Goal: Information Seeking & Learning: Learn about a topic

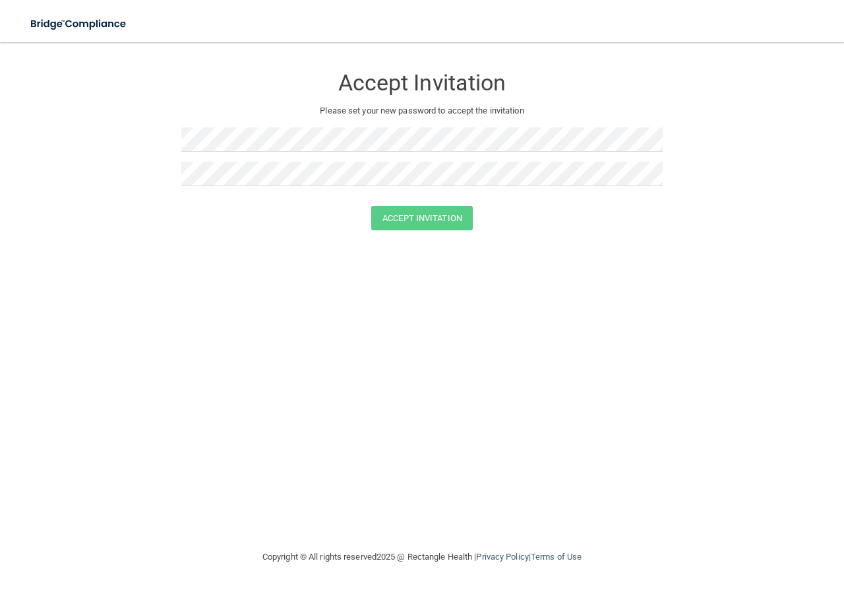
click at [292, 182] on div at bounding box center [421, 179] width 481 height 34
click at [460, 204] on div at bounding box center [421, 201] width 481 height 10
click at [450, 214] on button "Accept Invitation" at bounding box center [422, 218] width 102 height 24
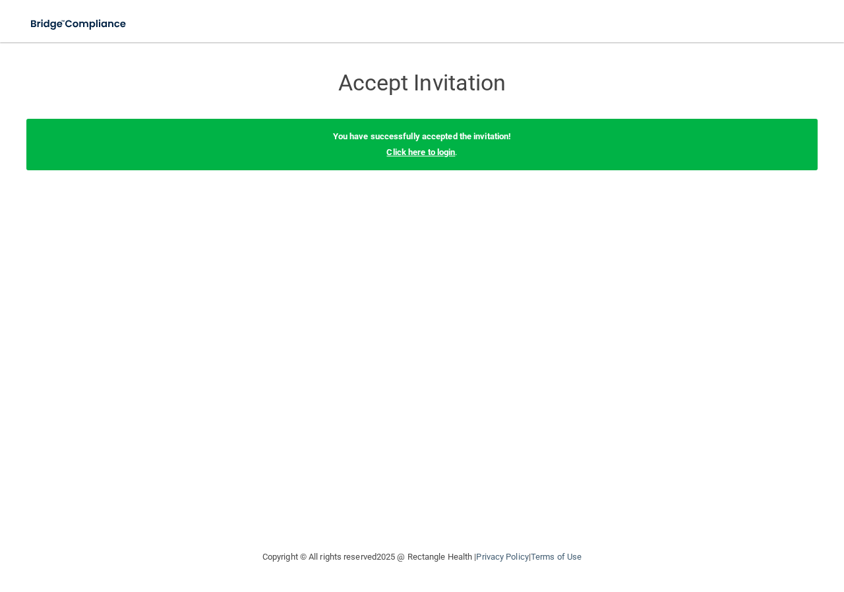
click at [441, 154] on link "Click here to login" at bounding box center [421, 152] width 69 height 10
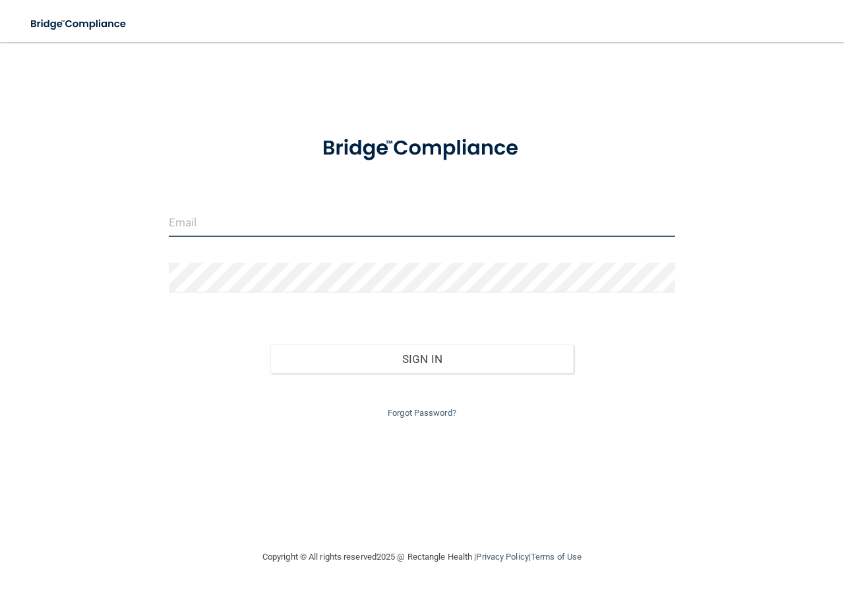
click at [332, 232] on input "email" at bounding box center [422, 222] width 507 height 30
type input "[PERSON_NAME][EMAIL_ADDRESS][DOMAIN_NAME]"
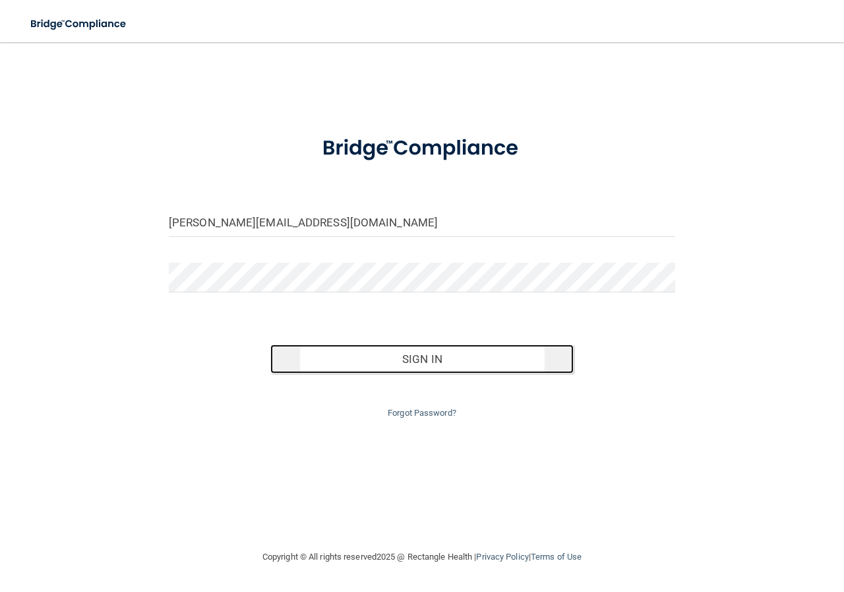
click at [405, 356] on button "Sign In" at bounding box center [422, 358] width 304 height 29
click at [381, 364] on button "Sign In" at bounding box center [422, 358] width 304 height 29
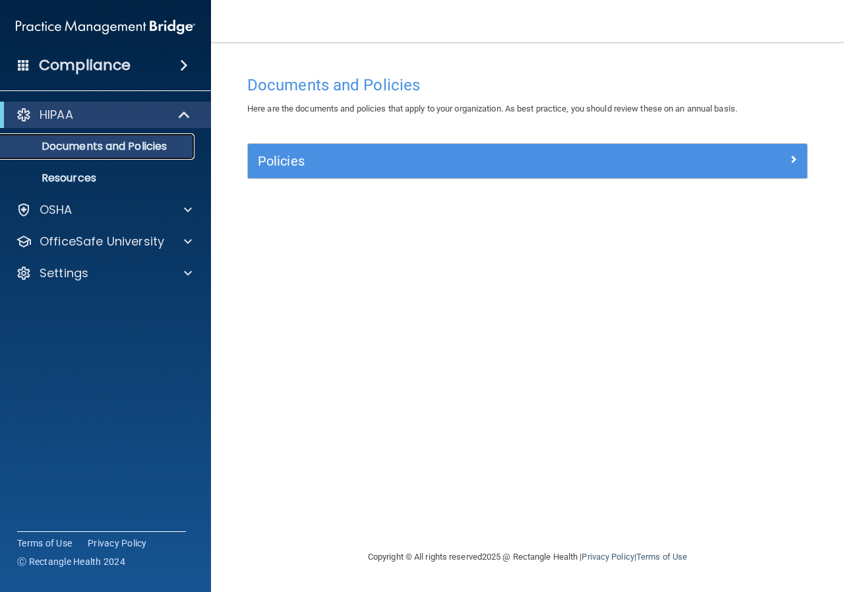
click at [92, 153] on p "Documents and Policies" at bounding box center [99, 146] width 180 height 13
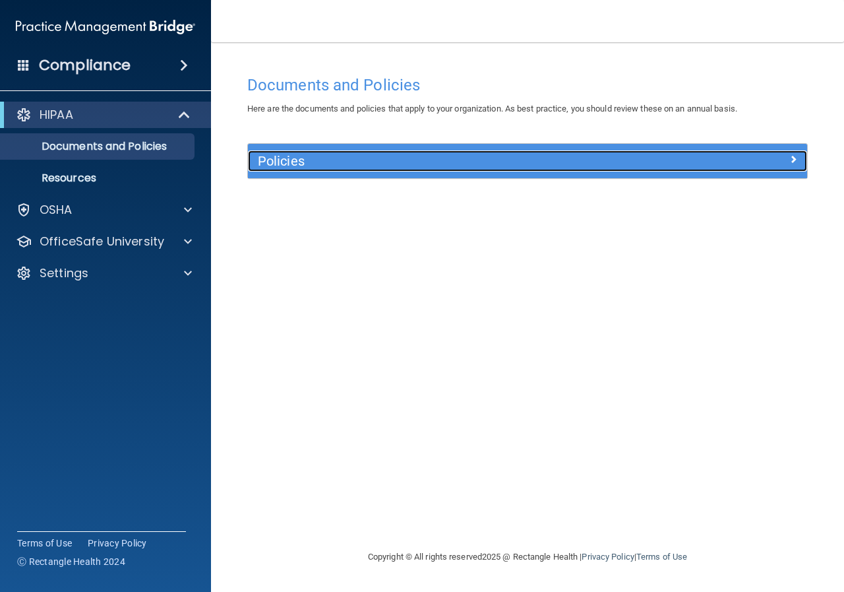
click at [263, 163] on h5 "Policies" at bounding box center [458, 161] width 400 height 15
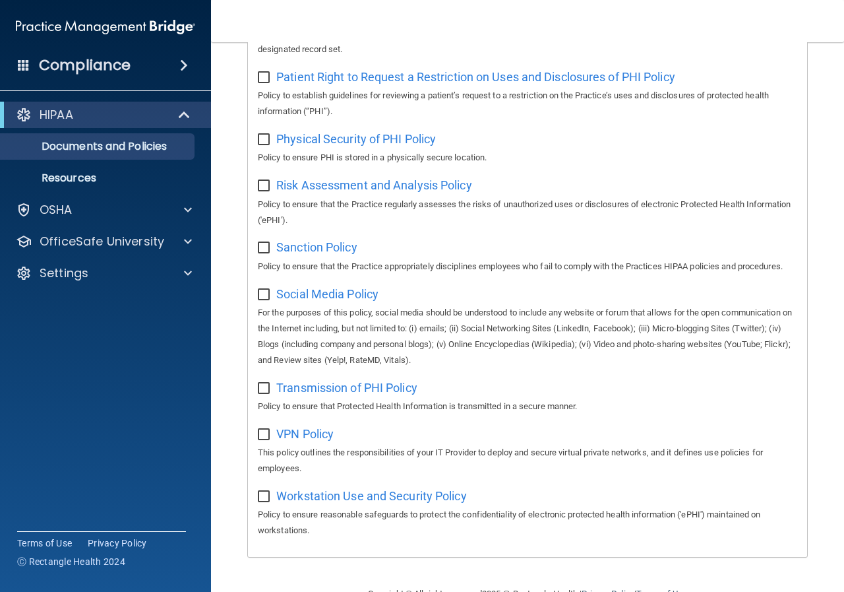
scroll to position [921, 0]
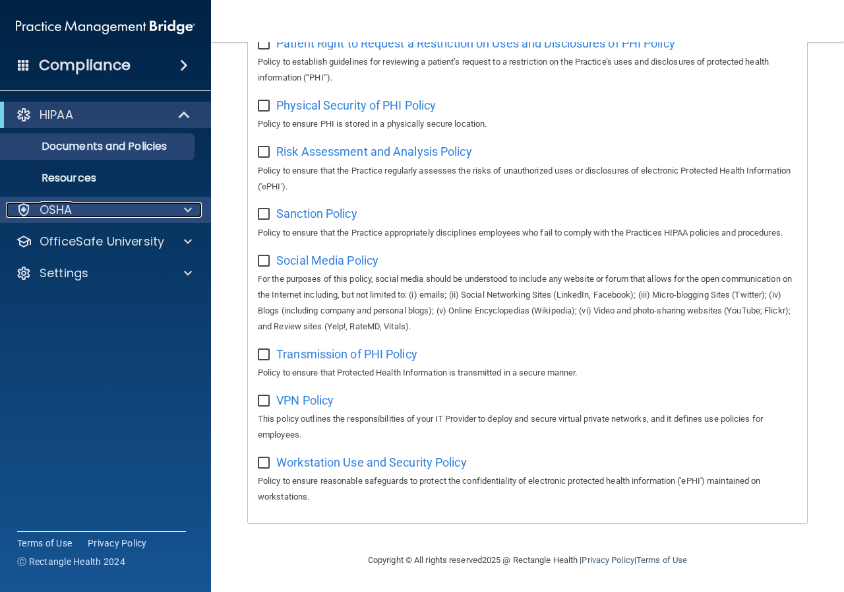
click at [151, 209] on div "OSHA" at bounding box center [88, 210] width 164 height 16
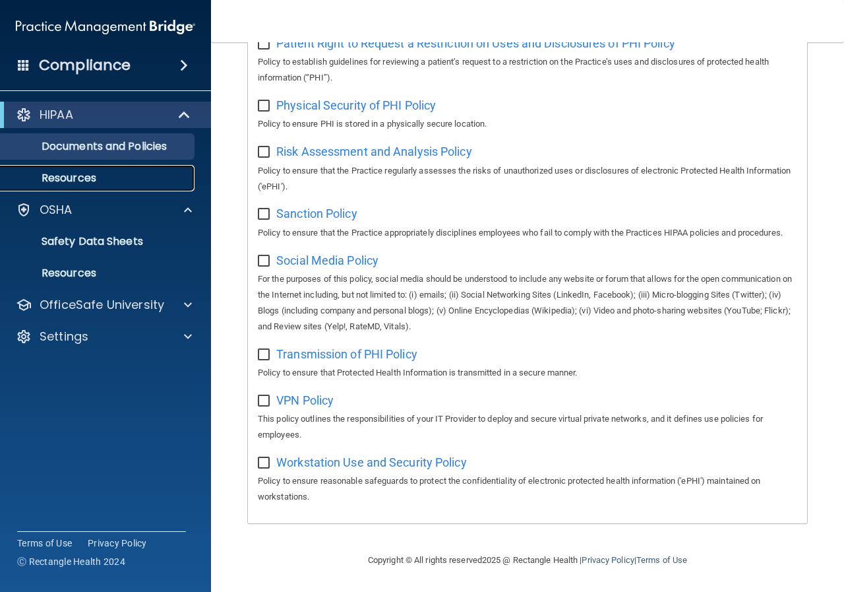
click at [80, 185] on link "Resources" at bounding box center [91, 178] width 208 height 26
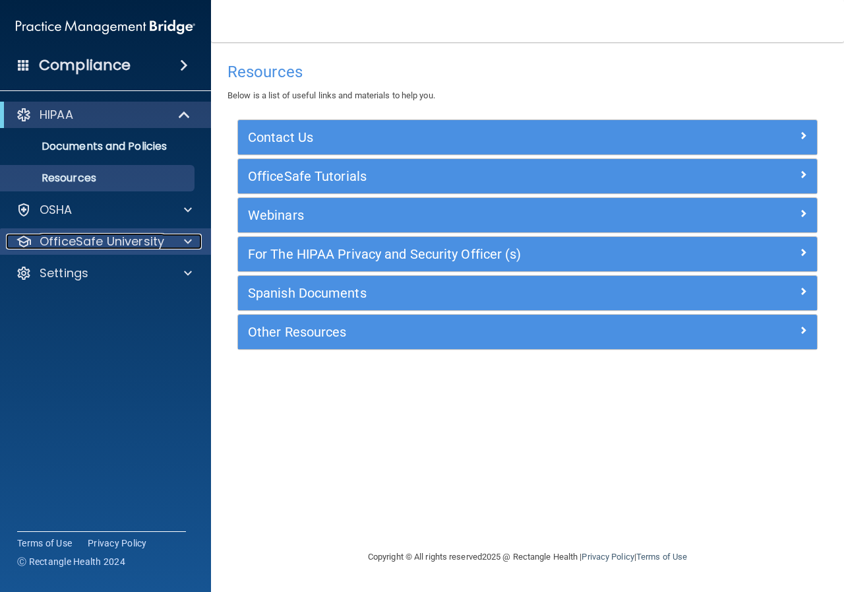
click at [139, 246] on p "OfficeSafe University" at bounding box center [102, 241] width 125 height 16
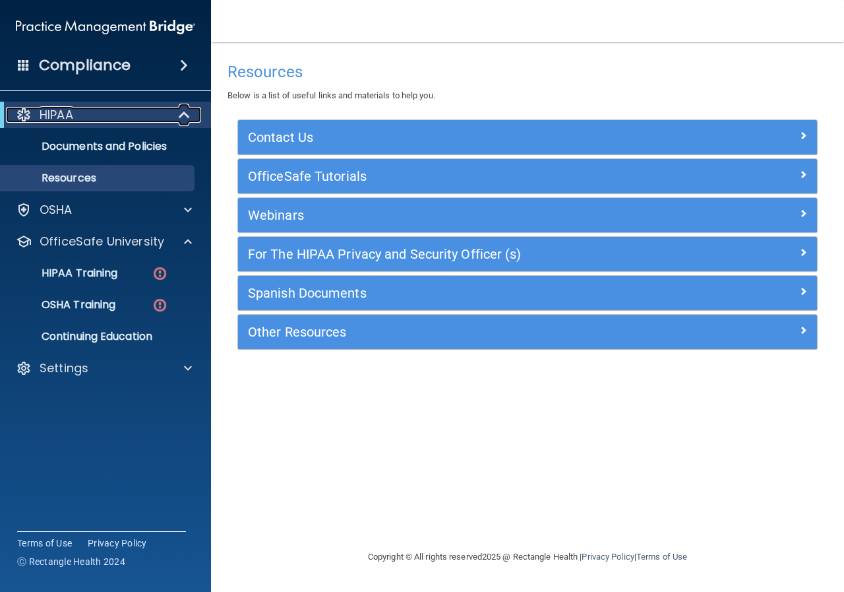
click at [173, 117] on div at bounding box center [185, 115] width 32 height 16
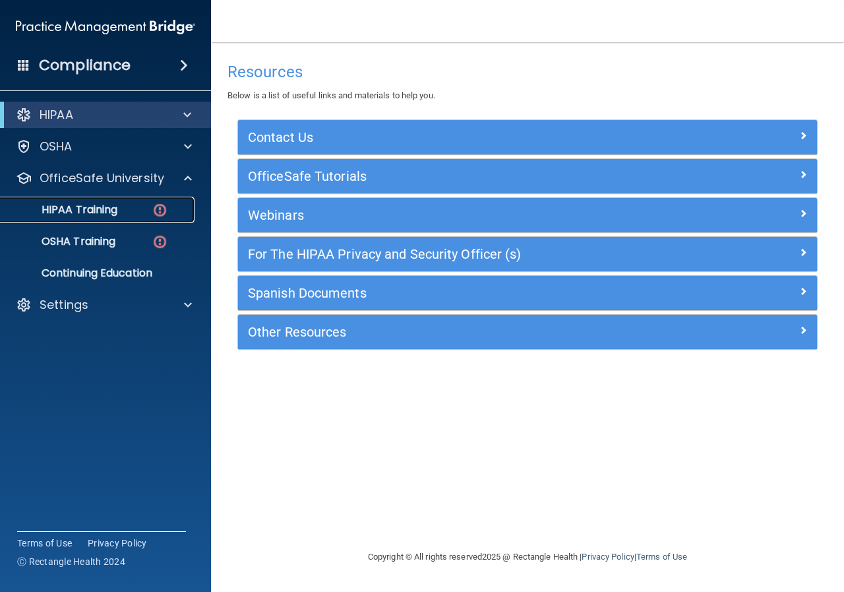
click at [103, 206] on p "HIPAA Training" at bounding box center [63, 209] width 109 height 13
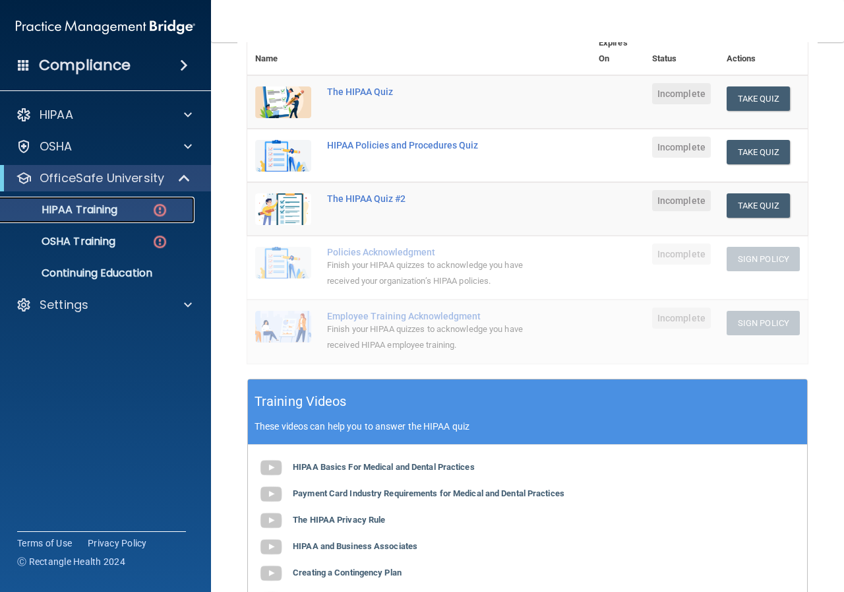
scroll to position [107, 0]
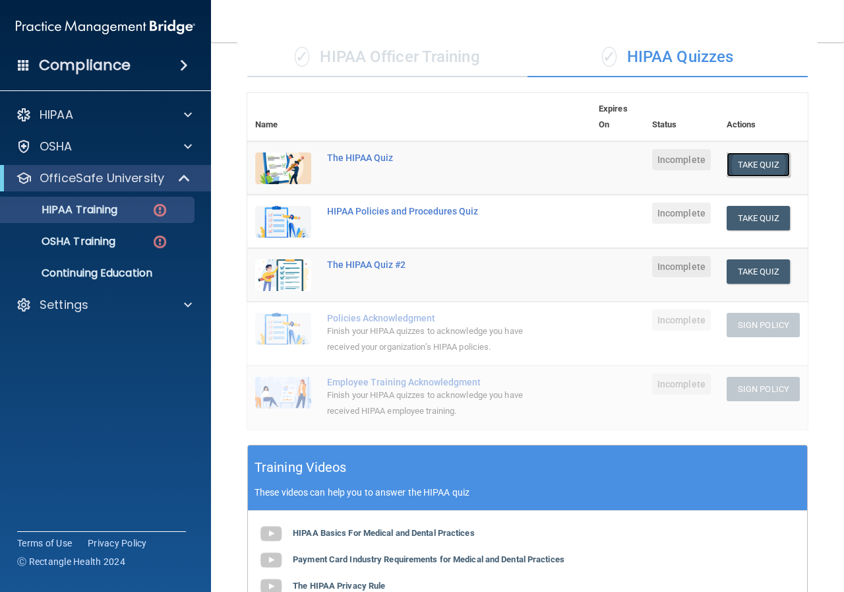
click at [735, 170] on button "Take Quiz" at bounding box center [758, 164] width 63 height 24
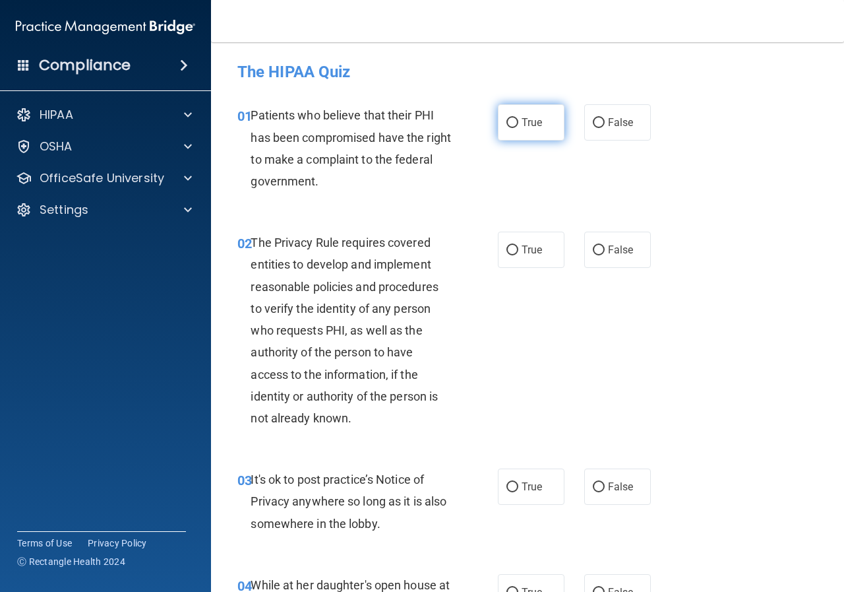
click at [522, 135] on label "True" at bounding box center [531, 122] width 67 height 36
click at [518, 128] on input "True" at bounding box center [513, 123] width 12 height 10
radio input "true"
click at [533, 262] on label "True" at bounding box center [531, 250] width 67 height 36
click at [518, 255] on input "True" at bounding box center [513, 250] width 12 height 10
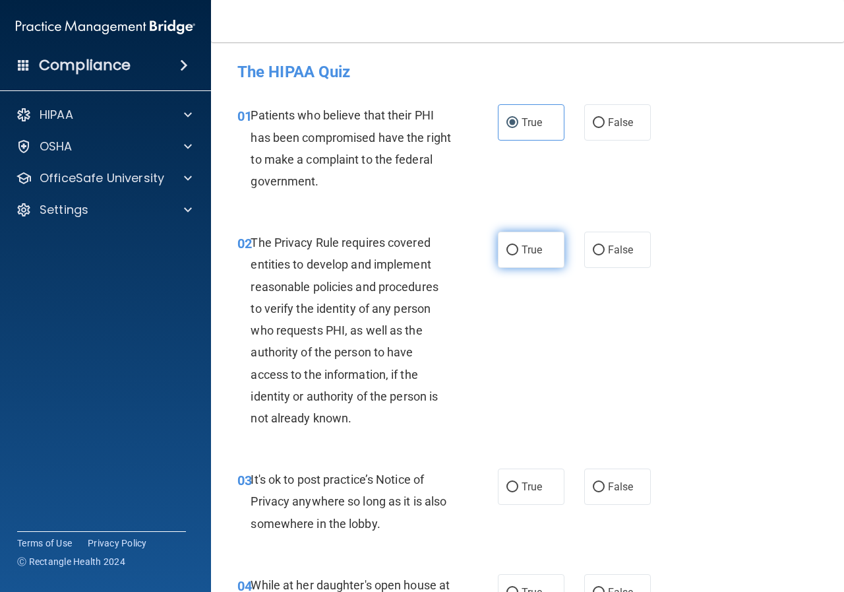
radio input "true"
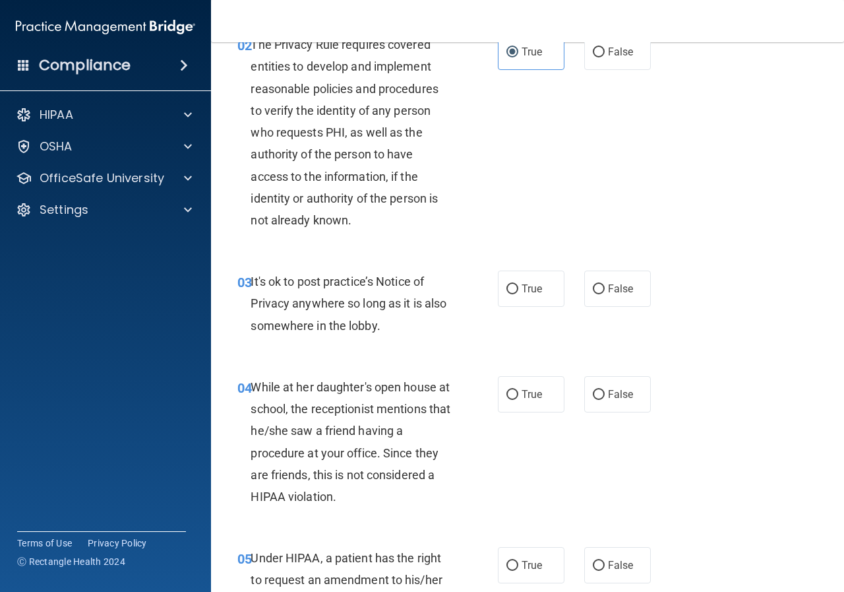
scroll to position [330, 0]
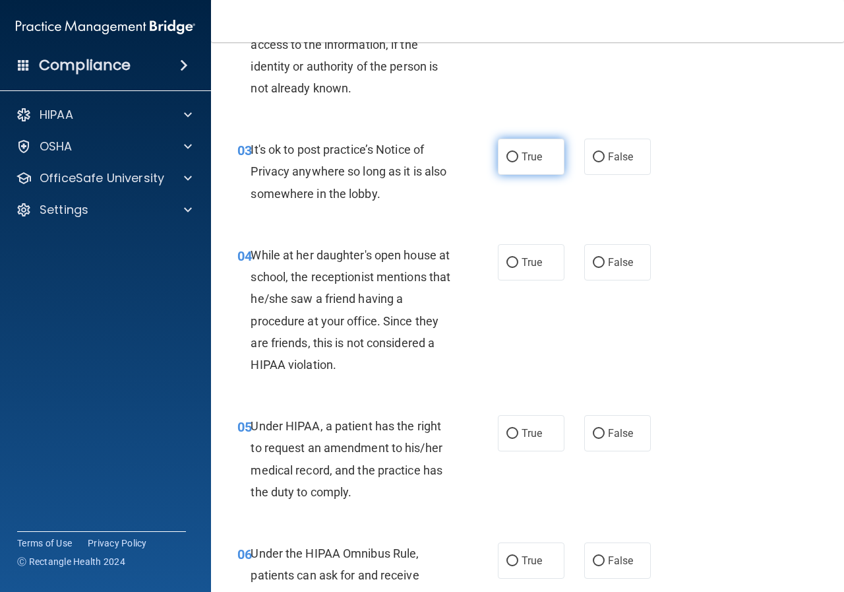
click at [526, 164] on label "True" at bounding box center [531, 157] width 67 height 36
click at [518, 162] on input "True" at bounding box center [513, 157] width 12 height 10
radio input "true"
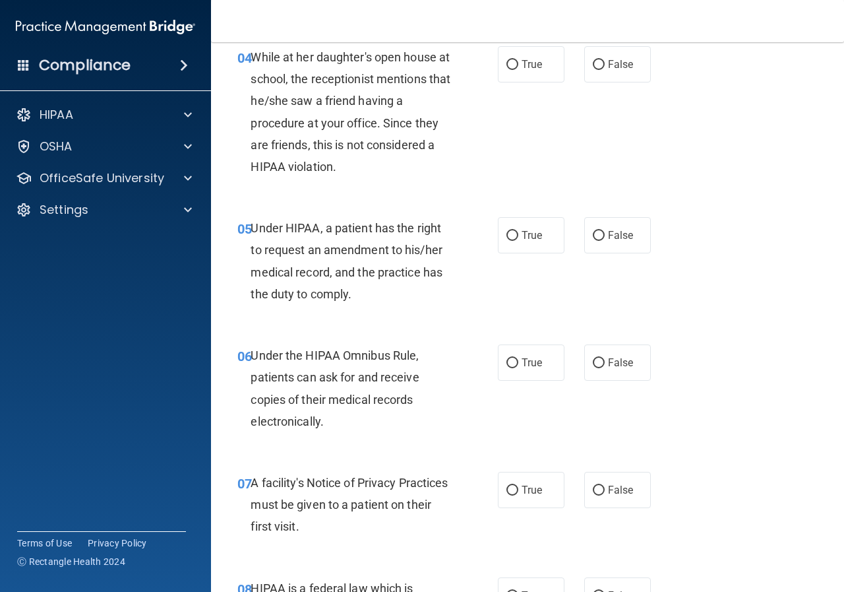
scroll to position [396, 0]
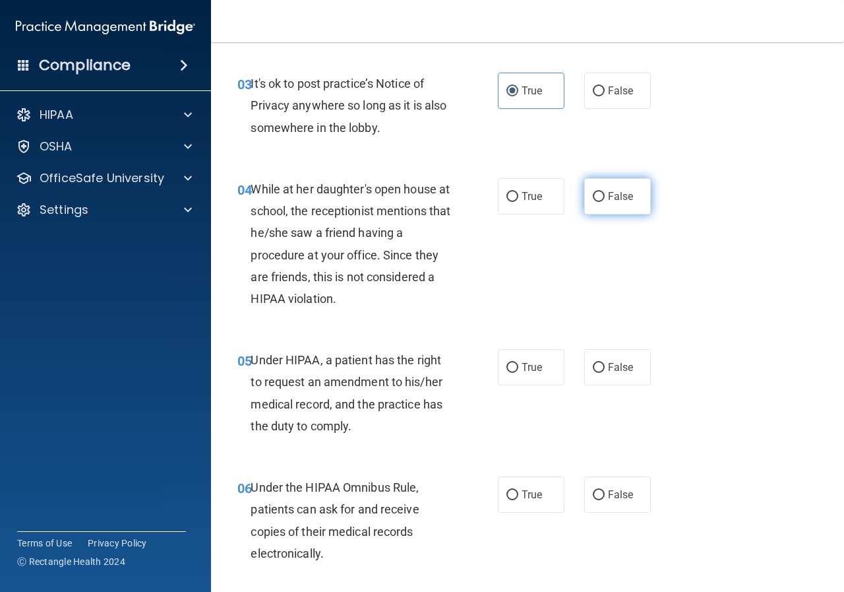
click at [600, 195] on label "False" at bounding box center [617, 196] width 67 height 36
click at [600, 195] on input "False" at bounding box center [599, 197] width 12 height 10
radio input "true"
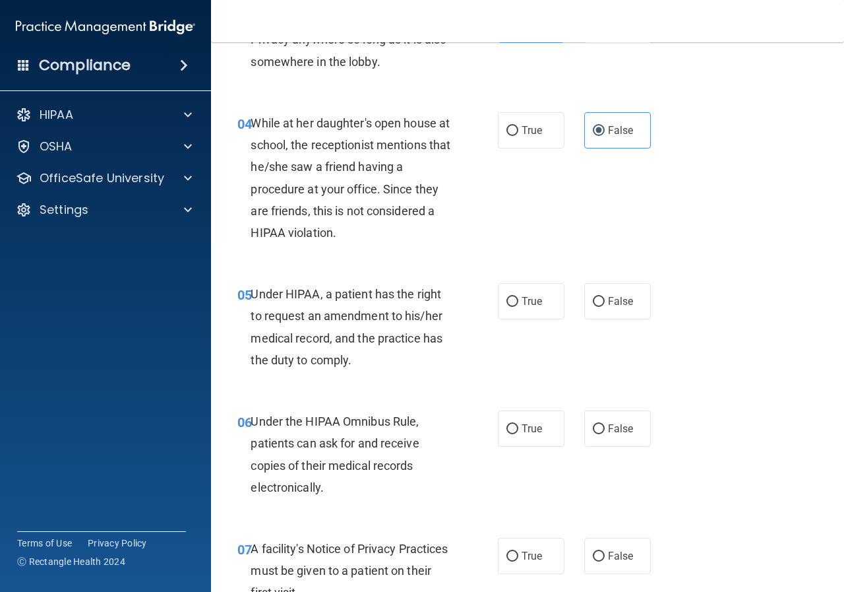
scroll to position [528, 0]
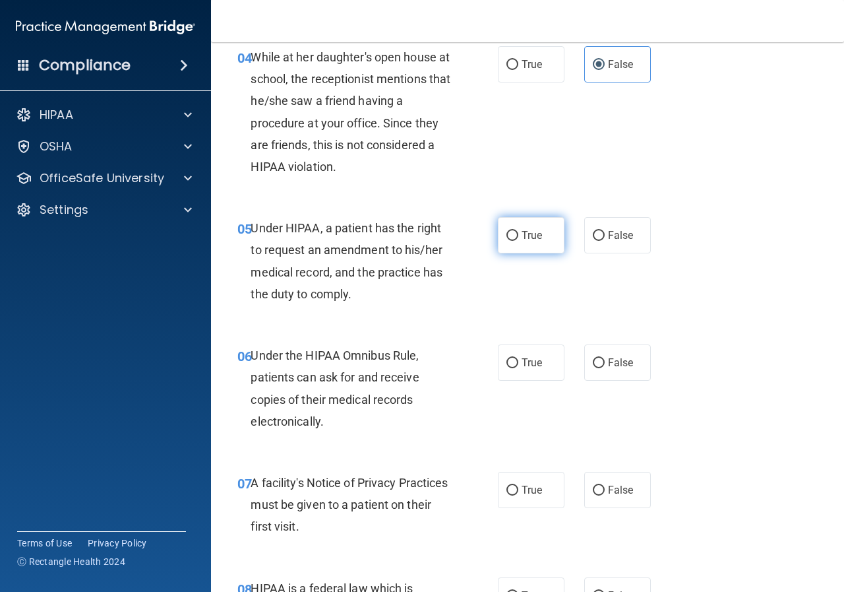
click at [522, 237] on span "True" at bounding box center [532, 235] width 20 height 13
click at [518, 237] on input "True" at bounding box center [513, 236] width 12 height 10
radio input "true"
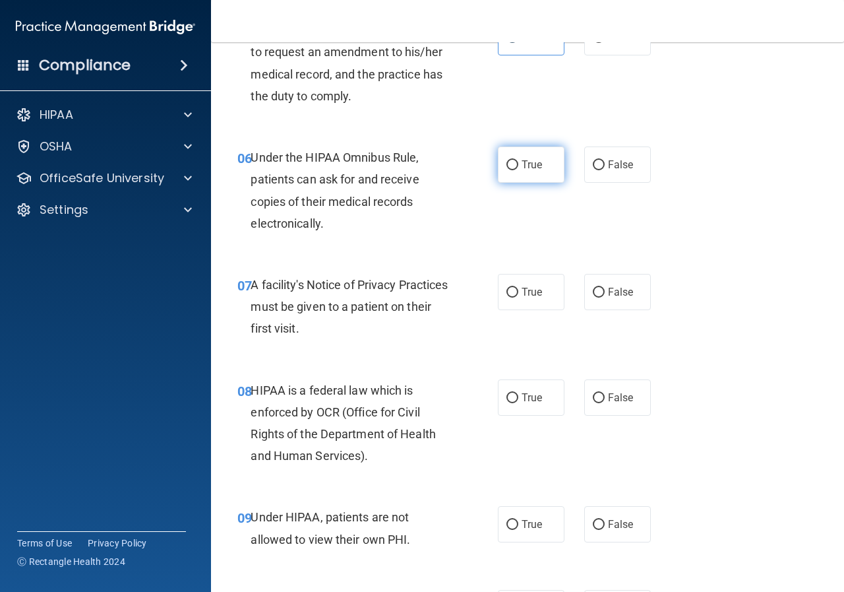
click at [534, 158] on span "True" at bounding box center [532, 164] width 20 height 13
click at [518, 160] on input "True" at bounding box center [513, 165] width 12 height 10
radio input "true"
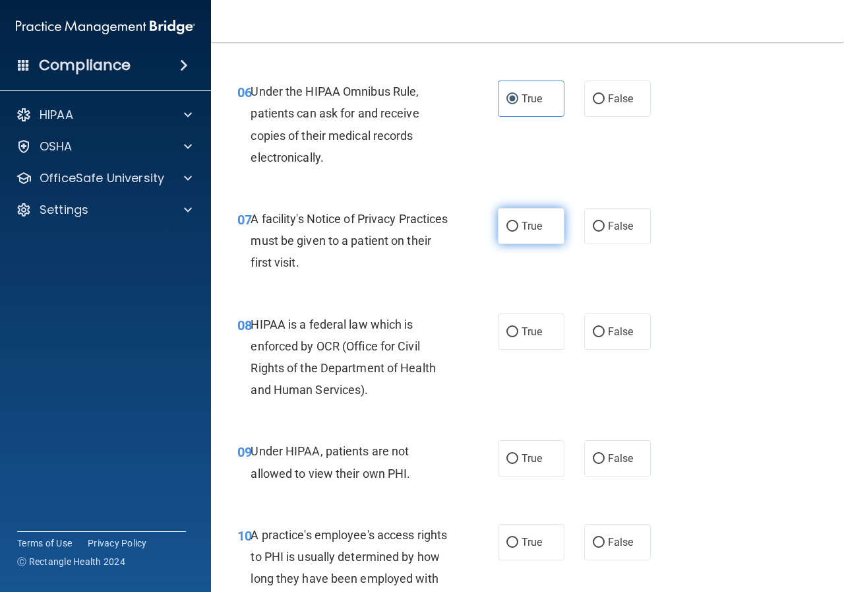
click at [508, 238] on label "True" at bounding box center [531, 226] width 67 height 36
click at [508, 232] on input "True" at bounding box center [513, 227] width 12 height 10
radio input "true"
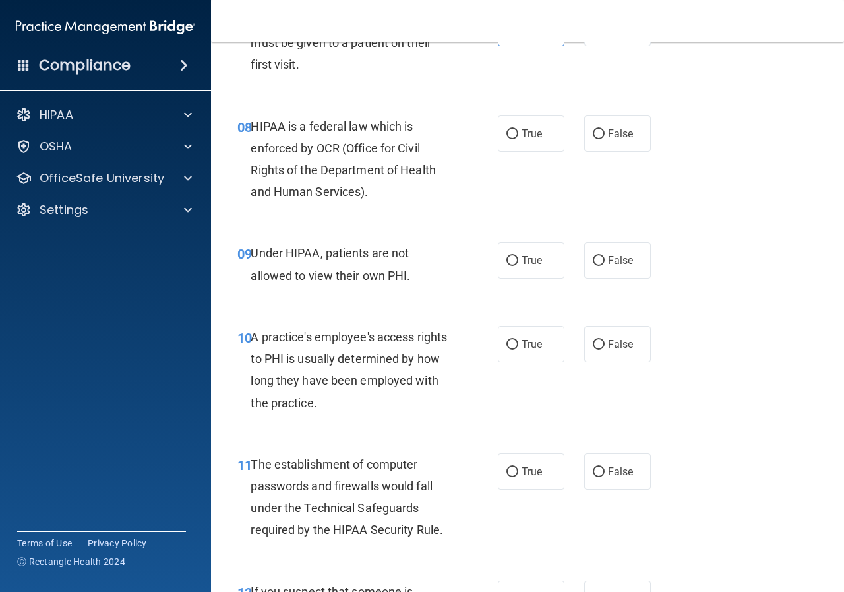
scroll to position [857, 0]
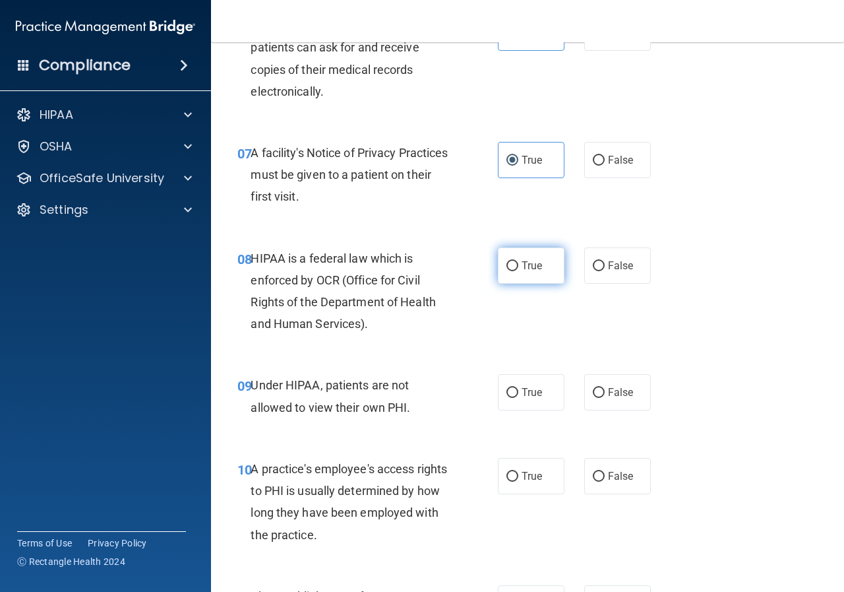
click at [553, 261] on label "True" at bounding box center [531, 265] width 67 height 36
click at [518, 261] on input "True" at bounding box center [513, 266] width 12 height 10
radio input "true"
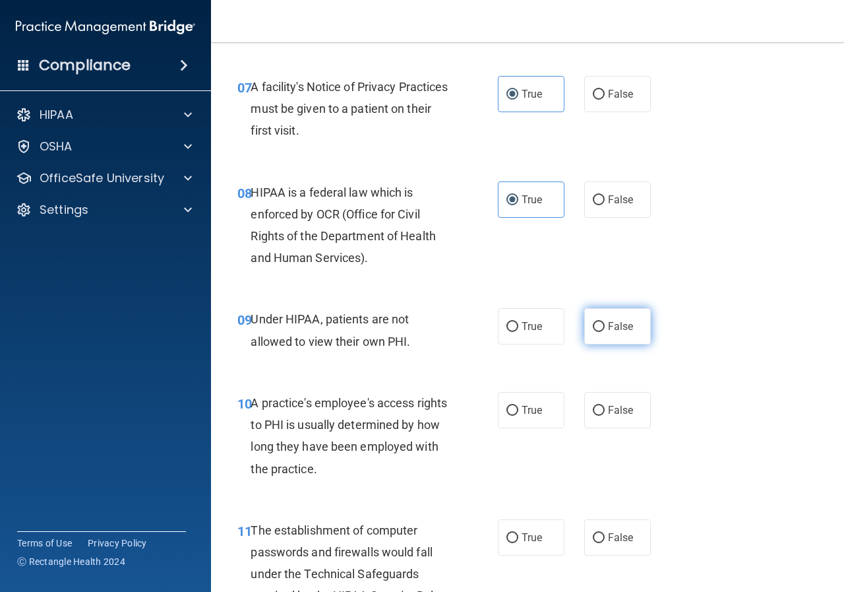
click at [590, 333] on label "False" at bounding box center [617, 326] width 67 height 36
click at [593, 332] on input "False" at bounding box center [599, 327] width 12 height 10
radio input "true"
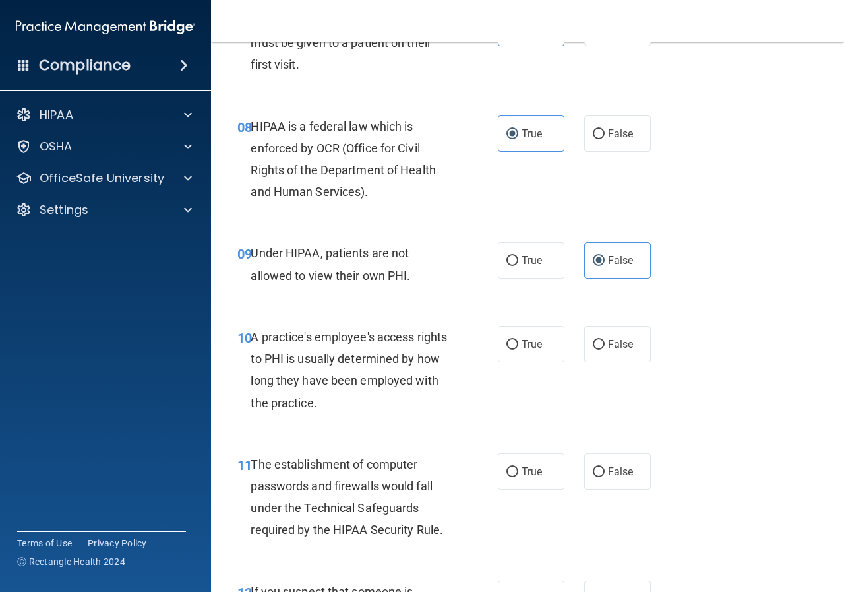
scroll to position [1055, 0]
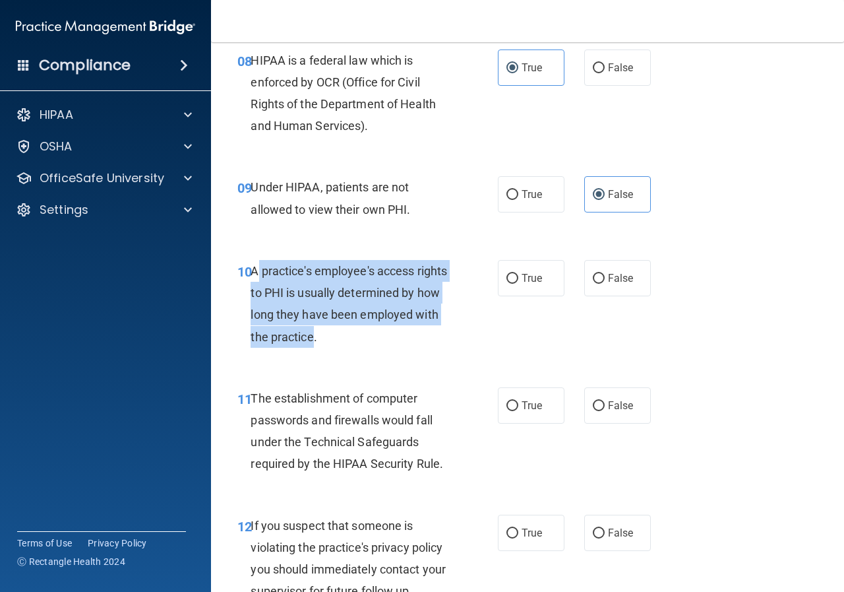
drag, startPoint x: 255, startPoint y: 268, endPoint x: 394, endPoint y: 344, distance: 159.1
click at [394, 344] on div "A practice's employee's access rights to PHI is usually determined by how long …" at bounding box center [356, 304] width 210 height 88
copy span "practice's employee's access rights to PHI is usually determined by how long th…"
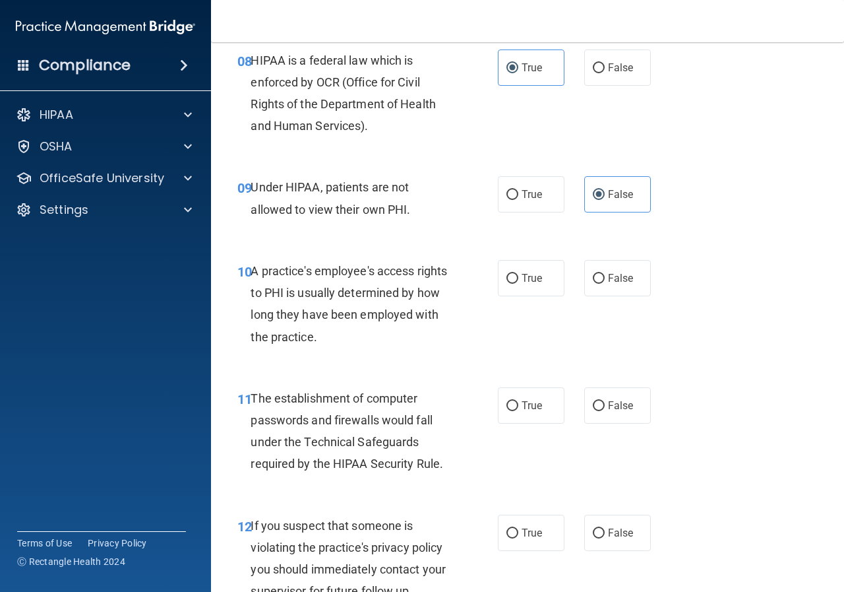
click at [481, 149] on div "08 HIPAA is a federal law which is enforced by OCR (Office for Civil Rights of …" at bounding box center [528, 96] width 600 height 127
click at [600, 259] on div "10 A practice's employee's access rights to PHI is usually determined by how lo…" at bounding box center [528, 306] width 600 height 127
click at [596, 274] on input "False" at bounding box center [599, 279] width 12 height 10
radio input "true"
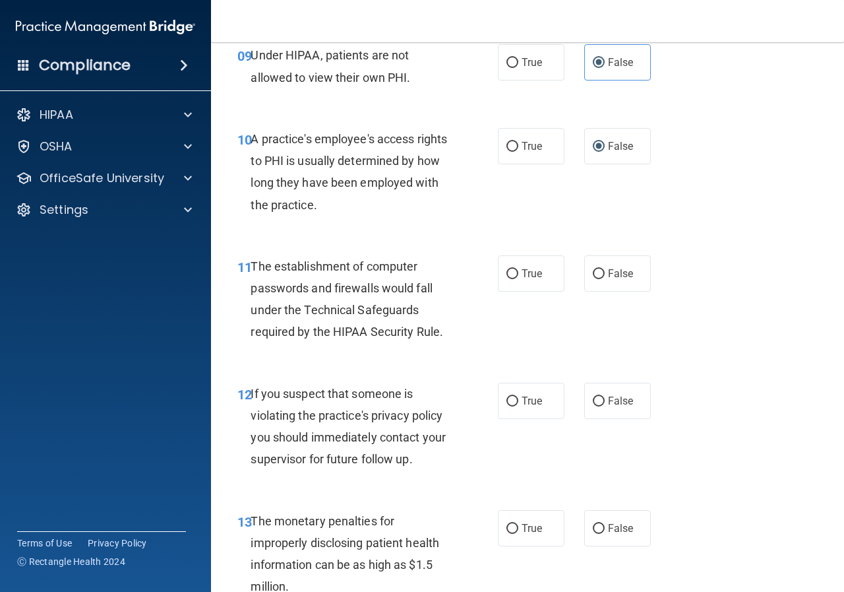
scroll to position [1253, 0]
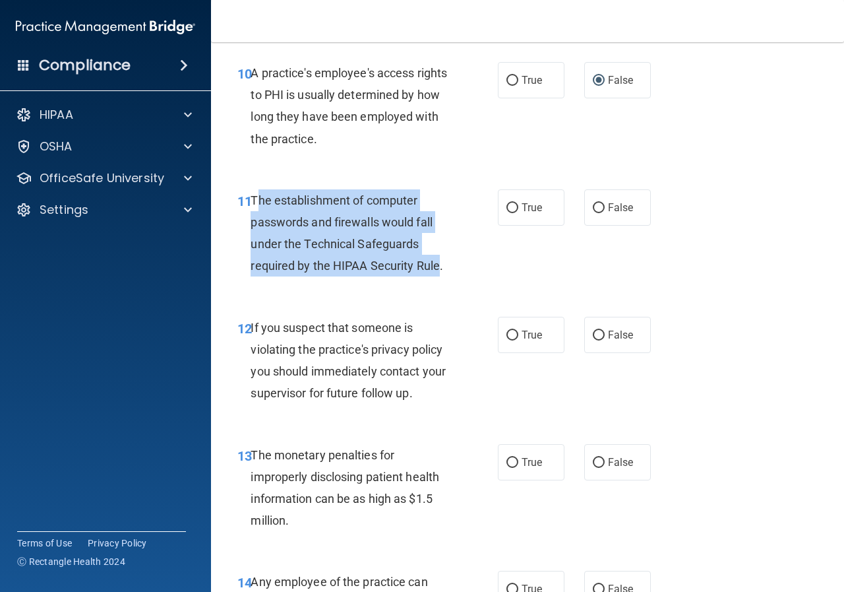
drag, startPoint x: 255, startPoint y: 197, endPoint x: 438, endPoint y: 275, distance: 199.2
click at [438, 275] on div "The establishment of computer passwords and firewalls would fall under the Tech…" at bounding box center [356, 233] width 210 height 88
copy span "he establishment of computer passwords and firewalls would fall under the Techn…"
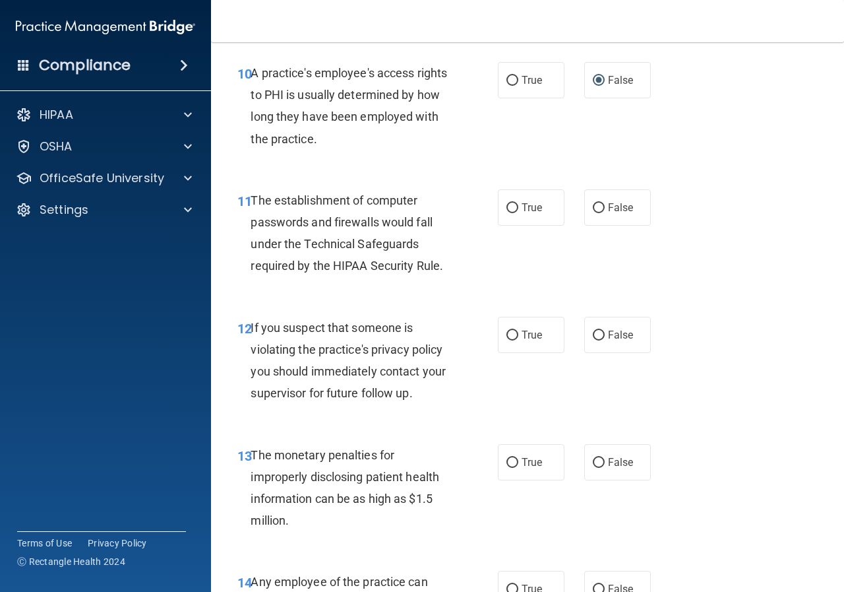
click at [406, 146] on div "A practice's employee's access rights to PHI is usually determined by how long …" at bounding box center [356, 106] width 210 height 88
click at [537, 197] on label "True" at bounding box center [531, 207] width 67 height 36
click at [518, 203] on input "True" at bounding box center [513, 208] width 12 height 10
radio input "true"
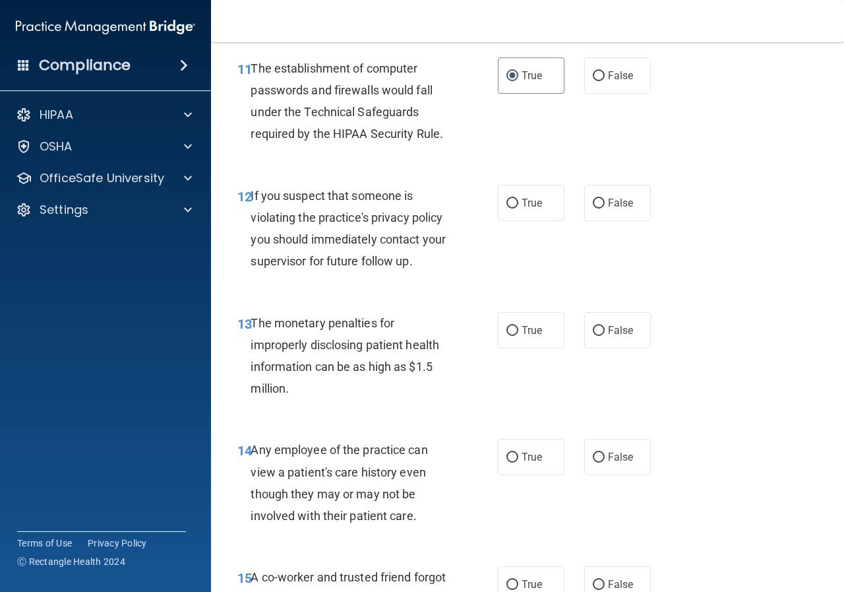
scroll to position [1451, 0]
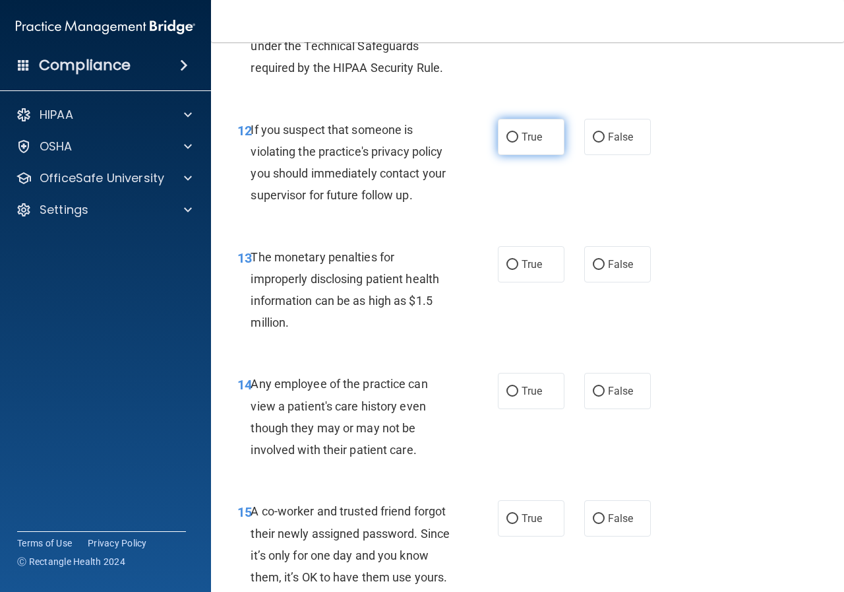
click at [508, 142] on input "True" at bounding box center [513, 138] width 12 height 10
radio input "true"
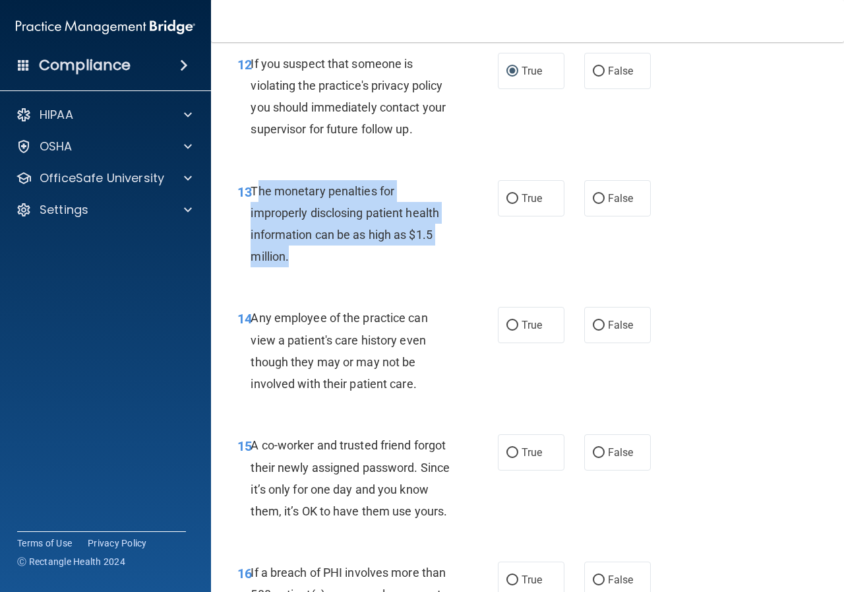
drag, startPoint x: 255, startPoint y: 191, endPoint x: 402, endPoint y: 252, distance: 159.4
click at [402, 252] on div "The monetary penalties for improperly disclosing patient health information can…" at bounding box center [356, 224] width 210 height 88
copy span "he monetary penalties for improperly disclosing patient health information can …"
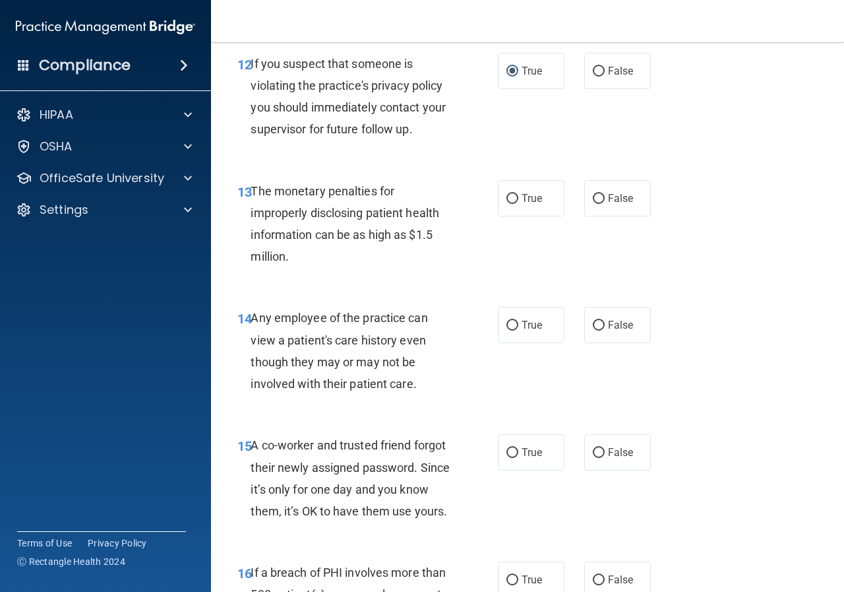
click at [443, 162] on div "12 If you suspect that someone is violating the practice's privacy policy you s…" at bounding box center [528, 99] width 600 height 127
click at [507, 203] on input "True" at bounding box center [513, 199] width 12 height 10
radio input "true"
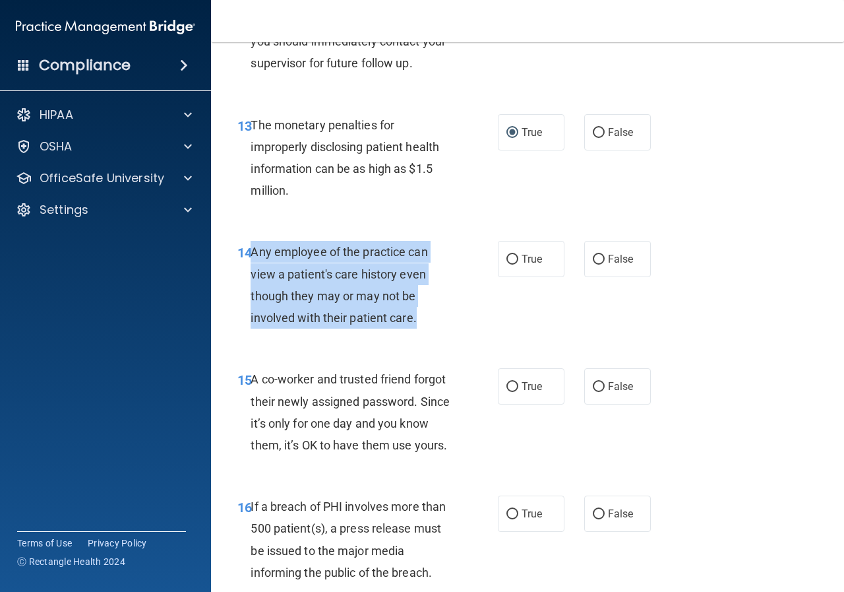
drag, startPoint x: 254, startPoint y: 250, endPoint x: 416, endPoint y: 324, distance: 178.3
click at [416, 324] on span "Any employee of the practice can view a patient's care history even though they…" at bounding box center [339, 285] width 177 height 80
copy span "Any employee of the practice can view a patient's care history even though they…"
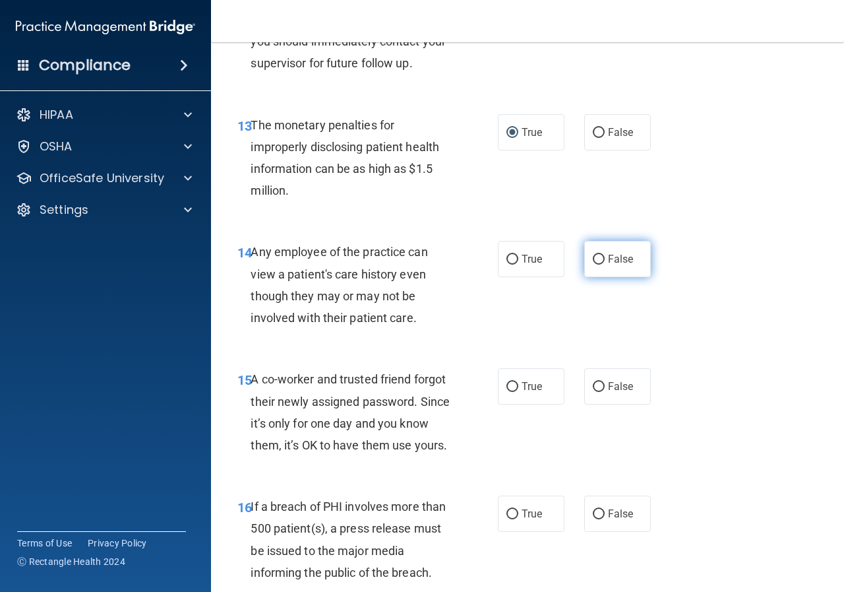
click at [608, 253] on span "False" at bounding box center [621, 259] width 26 height 13
click at [604, 255] on input "False" at bounding box center [599, 260] width 12 height 10
radio input "true"
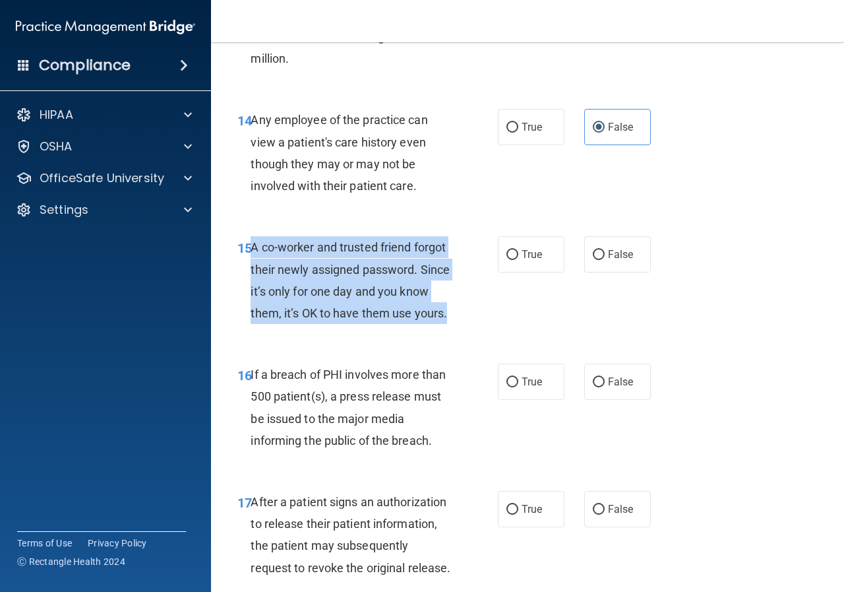
drag, startPoint x: 253, startPoint y: 245, endPoint x: 399, endPoint y: 330, distance: 168.5
click at [399, 324] on div "A co-worker and trusted friend forgot their newly assigned password. Since it’s…" at bounding box center [356, 280] width 210 height 88
copy span "A co-worker and trusted friend forgot their newly assigned password. Since it’s…"
click at [594, 251] on input "False" at bounding box center [599, 255] width 12 height 10
radio input "true"
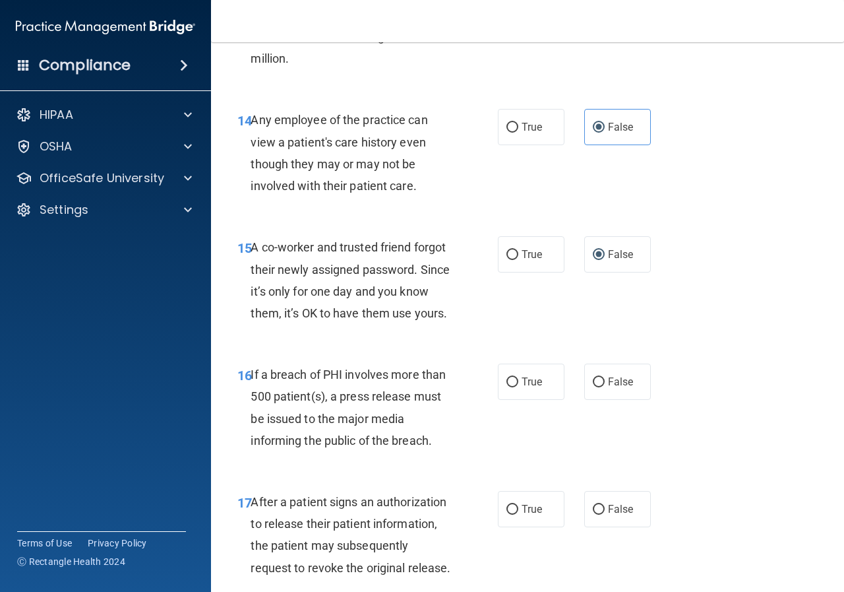
click at [437, 220] on div "15 A co-worker and trusted friend forgot their newly assigned password. Since i…" at bounding box center [528, 283] width 600 height 127
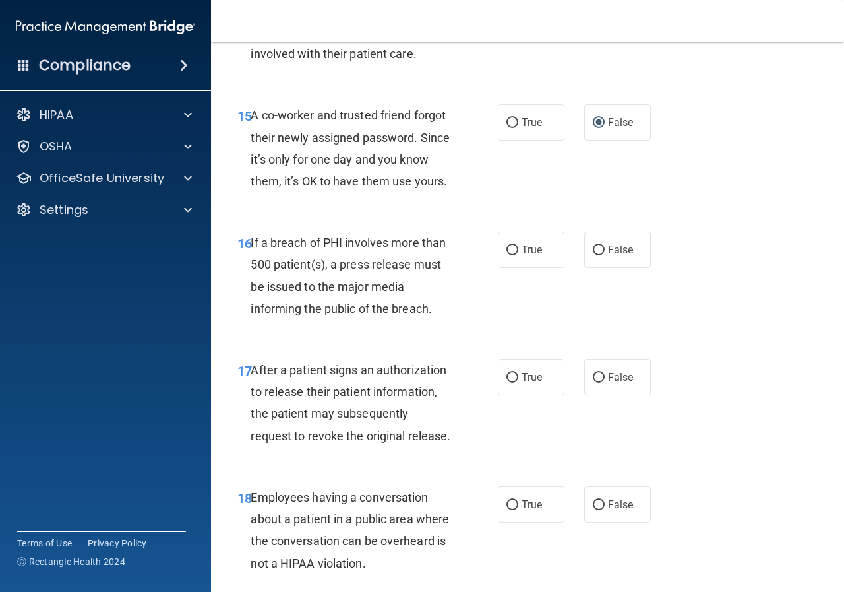
scroll to position [1913, 0]
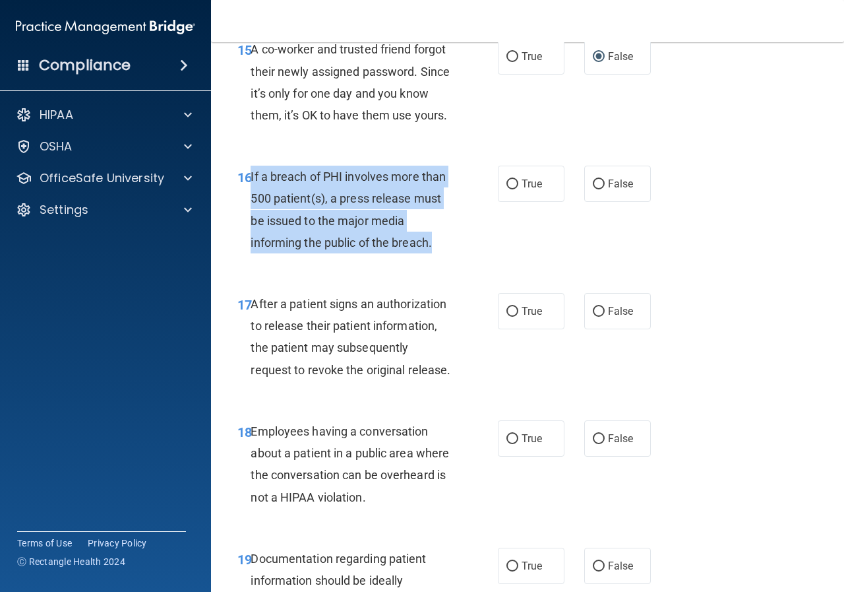
drag, startPoint x: 252, startPoint y: 197, endPoint x: 437, endPoint y: 274, distance: 201.0
click at [437, 253] on div "If a breach of PHI involves more than 500 patient(s), a press release must be i…" at bounding box center [356, 210] width 210 height 88
copy span "If a breach of PHI involves more than 500 patient(s), a press release must be i…"
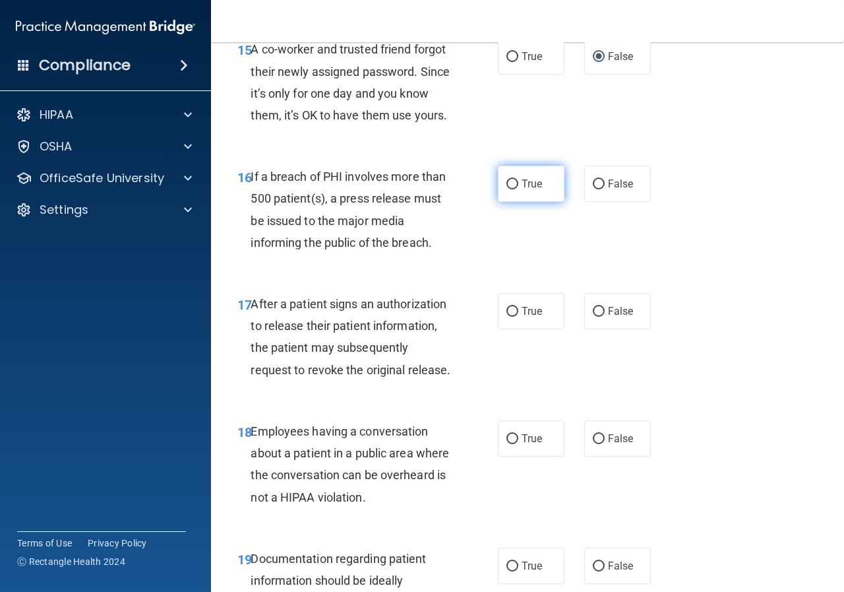
click at [550, 202] on label "True" at bounding box center [531, 184] width 67 height 36
click at [518, 189] on input "True" at bounding box center [513, 184] width 12 height 10
radio input "true"
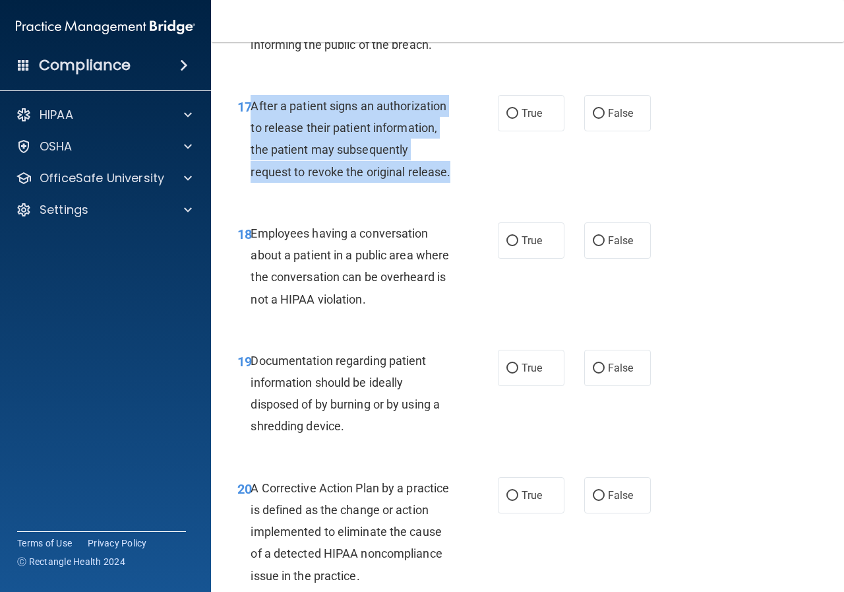
drag, startPoint x: 253, startPoint y: 129, endPoint x: 383, endPoint y: 220, distance: 159.0
click at [383, 183] on div "After a patient signs an authorization to release their patient information, th…" at bounding box center [356, 139] width 210 height 88
copy span "After a patient signs an authorization to release their patient information, th…"
click at [487, 135] on div "17 After a patient signs an authorization to release their patient information,…" at bounding box center [368, 142] width 300 height 94
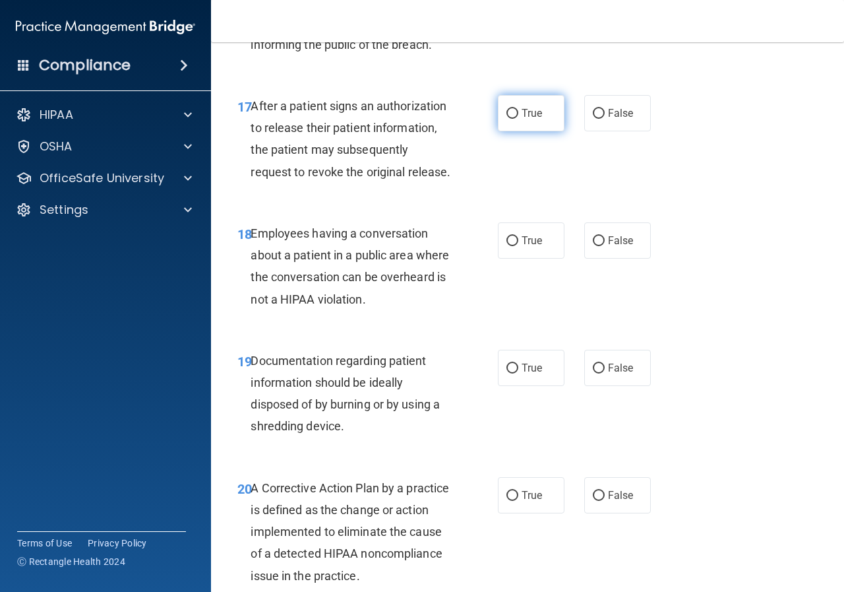
click at [507, 119] on input "True" at bounding box center [513, 114] width 12 height 10
radio input "true"
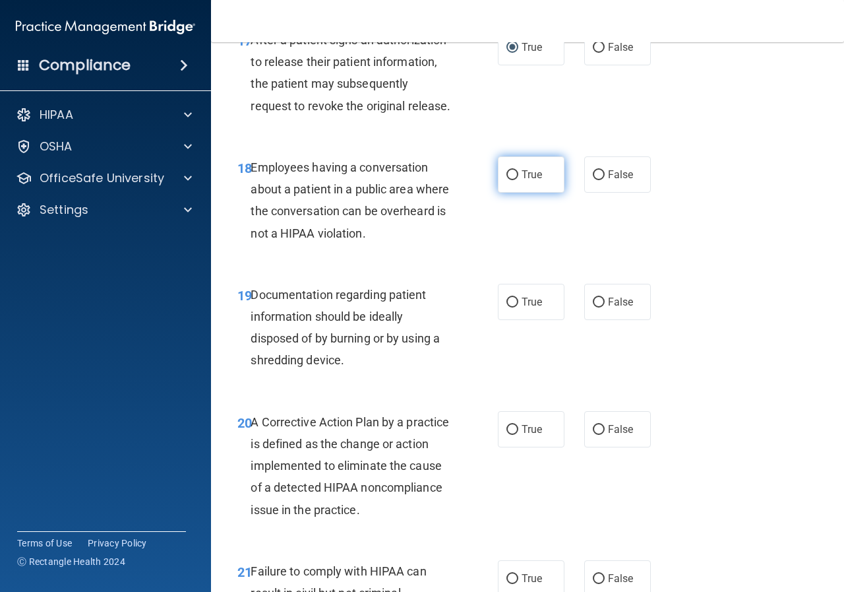
click at [534, 193] on label "True" at bounding box center [531, 174] width 67 height 36
click at [518, 180] on input "True" at bounding box center [513, 175] width 12 height 10
radio input "true"
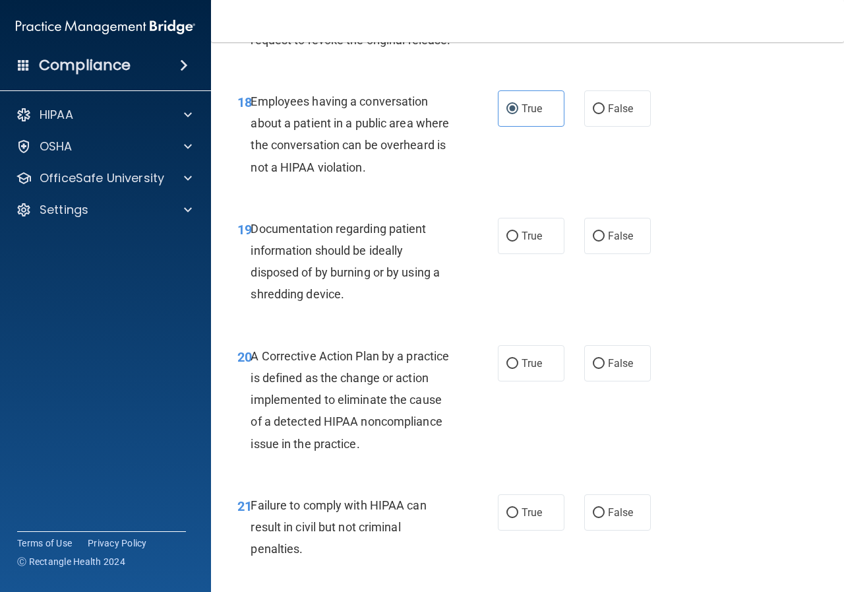
scroll to position [2309, 0]
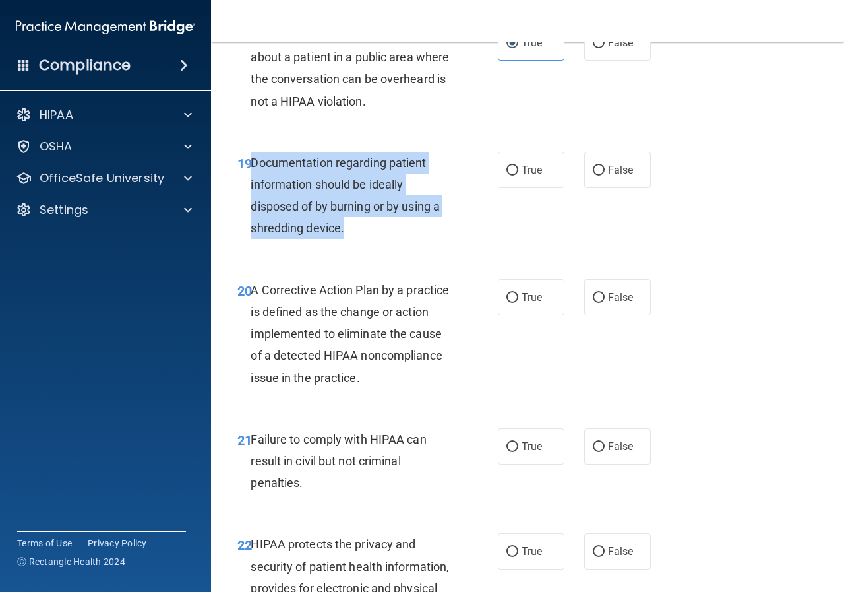
drag, startPoint x: 253, startPoint y: 206, endPoint x: 397, endPoint y: 274, distance: 159.9
click at [397, 239] on div "Documentation regarding patient information should be ideally disposed of by bu…" at bounding box center [356, 196] width 210 height 88
copy span "Documentation regarding patient information should be ideally disposed of by bu…"
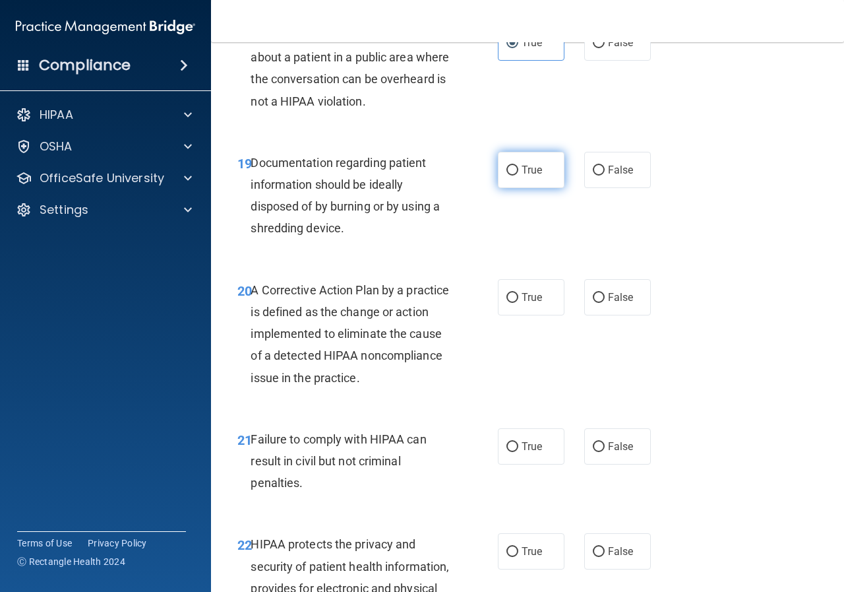
click at [536, 188] on label "True" at bounding box center [531, 170] width 67 height 36
click at [518, 175] on input "True" at bounding box center [513, 171] width 12 height 10
radio input "true"
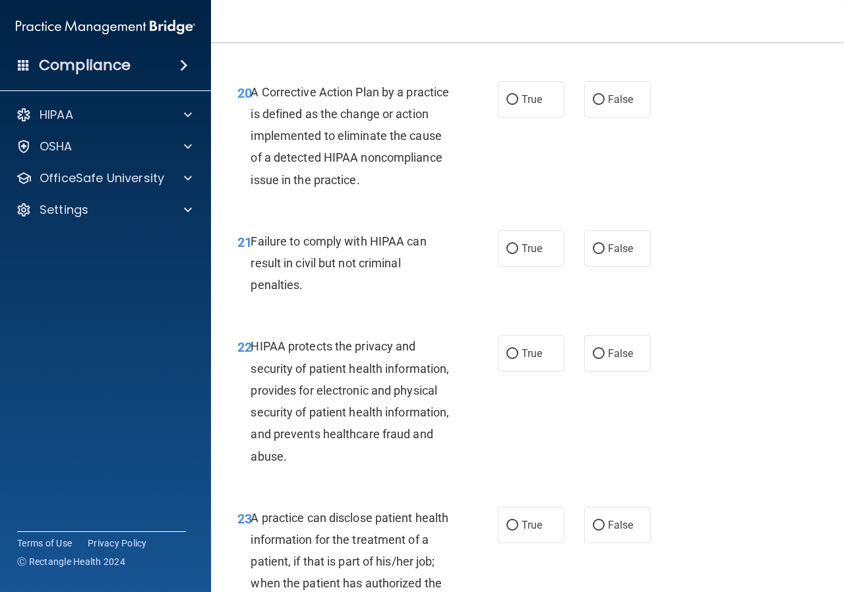
scroll to position [2375, 0]
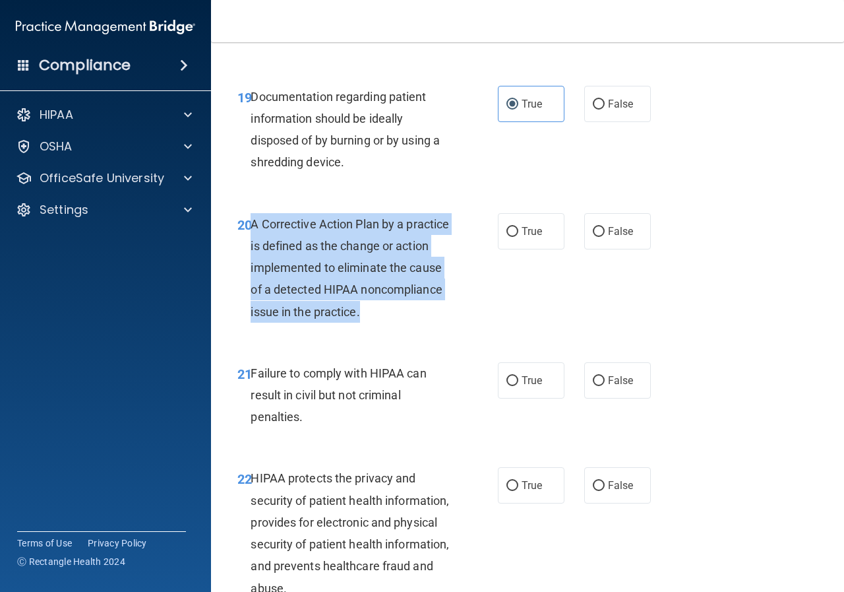
drag, startPoint x: 253, startPoint y: 264, endPoint x: 446, endPoint y: 358, distance: 214.2
click at [446, 323] on div "A Corrective Action Plan by a practice is defined as the change or action imple…" at bounding box center [356, 267] width 210 height 109
copy span "A Corrective Action Plan by a practice is defined as the change or action imple…"
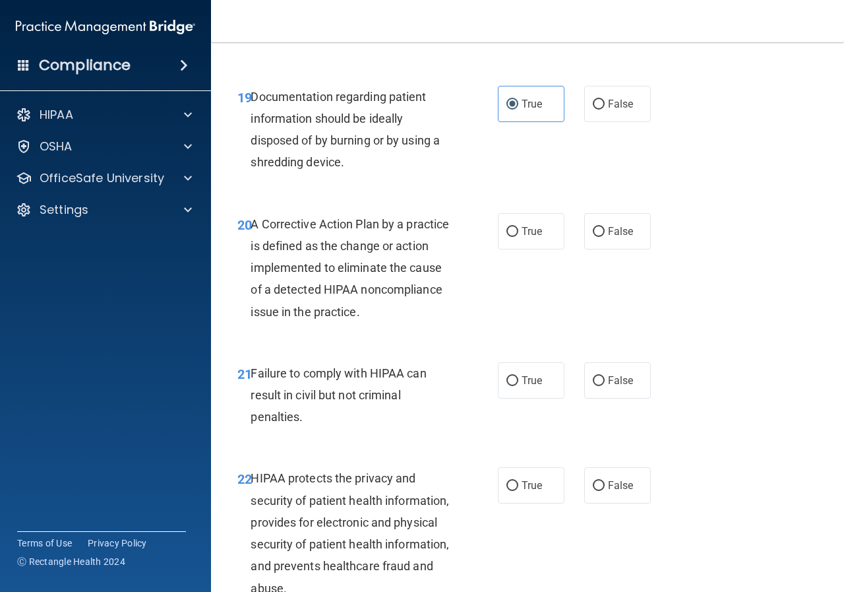
click at [429, 197] on div "19 Documentation regarding patient information should be ideally disposed of by…" at bounding box center [528, 132] width 600 height 127
click at [505, 249] on label "True" at bounding box center [531, 231] width 67 height 36
click at [507, 237] on input "True" at bounding box center [513, 232] width 12 height 10
radio input "true"
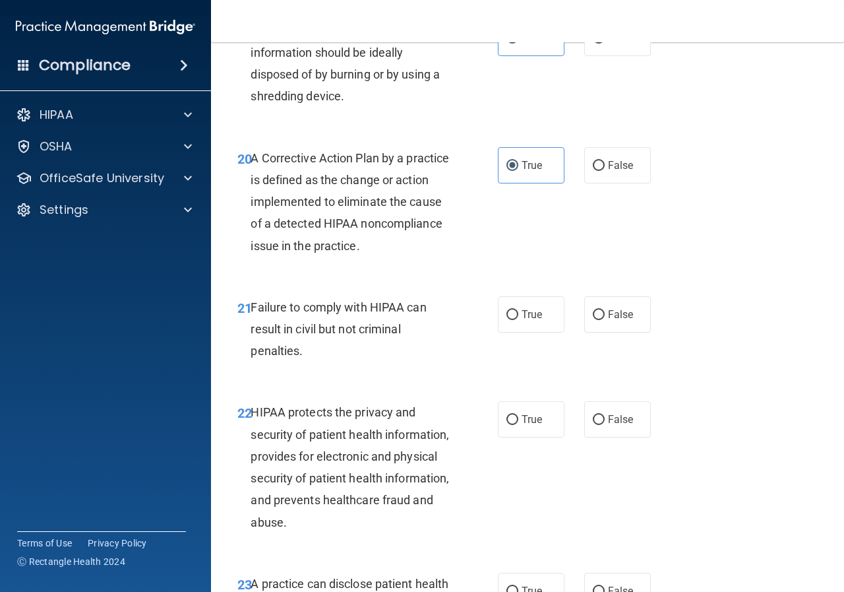
scroll to position [2572, 0]
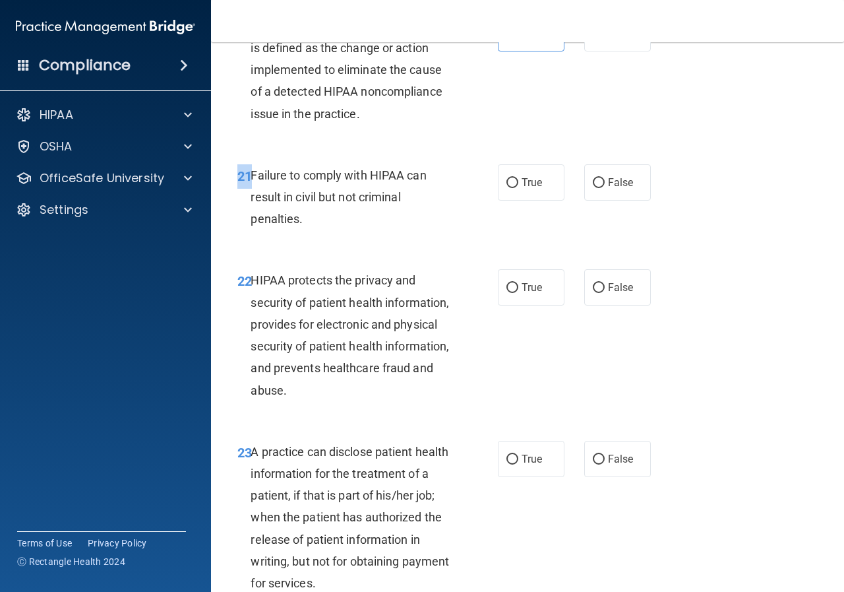
drag, startPoint x: 249, startPoint y: 214, endPoint x: 397, endPoint y: 283, distance: 163.2
click at [397, 253] on div "21 Failure to comply with HIPAA can result in civil but not criminal penalties.…" at bounding box center [528, 201] width 600 height 106
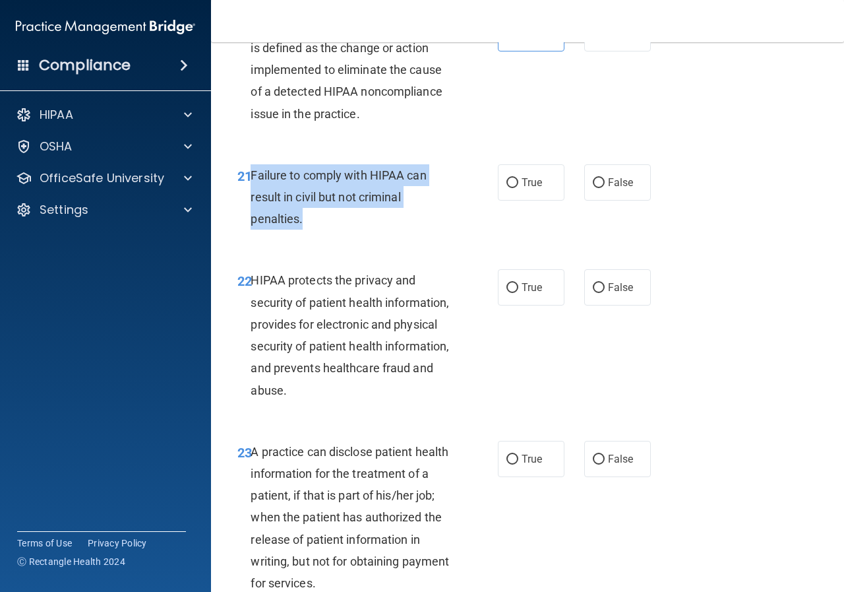
drag, startPoint x: 253, startPoint y: 218, endPoint x: 352, endPoint y: 261, distance: 108.1
click at [352, 230] on div "Failure to comply with HIPAA can result in civil but not criminal penalties." at bounding box center [356, 197] width 210 height 66
copy span "Failure to comply with HIPAA can result in civil but not criminal penalties."
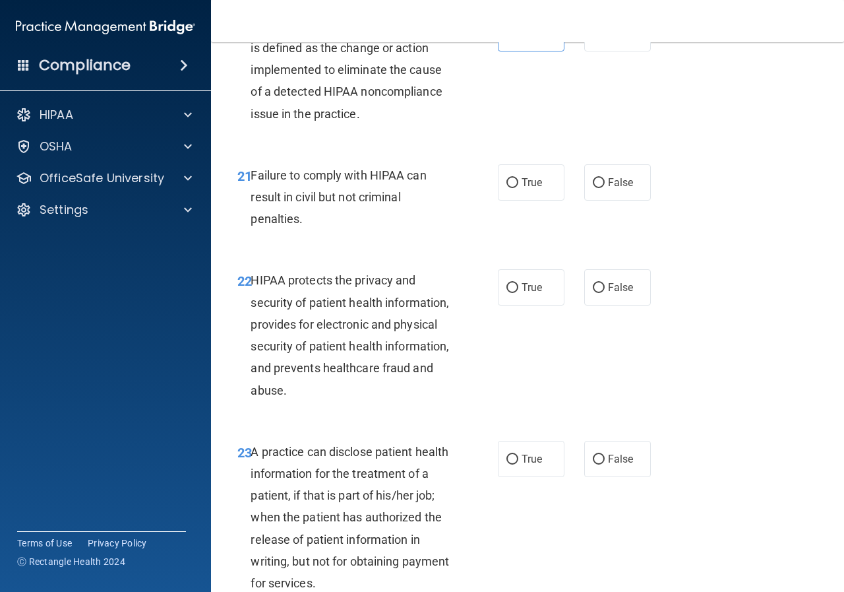
click at [498, 192] on div "21 Failure to comply with HIPAA can result in civil but not criminal penalties.…" at bounding box center [528, 201] width 600 height 106
click at [591, 201] on label "False" at bounding box center [617, 182] width 67 height 36
click at [593, 188] on input "False" at bounding box center [599, 183] width 12 height 10
radio input "true"
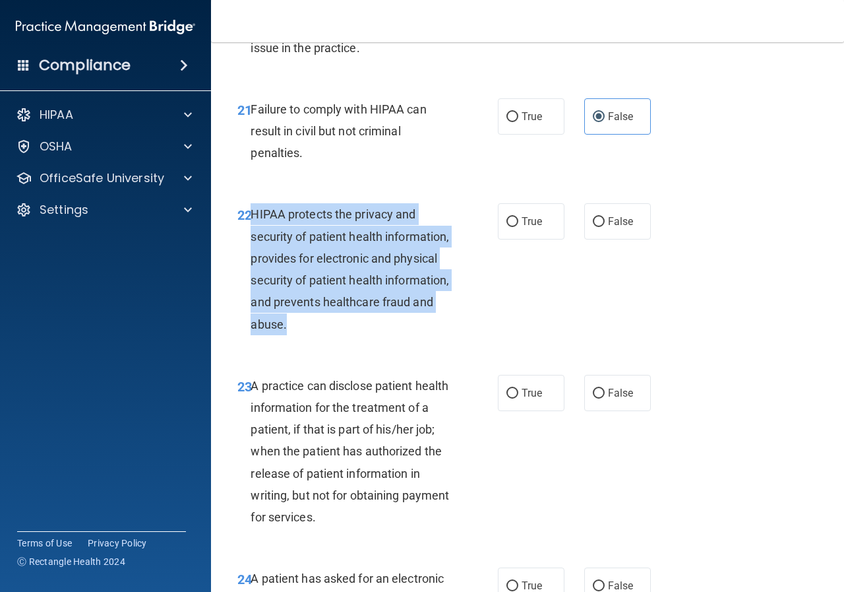
drag, startPoint x: 249, startPoint y: 259, endPoint x: 439, endPoint y: 387, distance: 228.7
click at [439, 357] on div "22 HIPAA protects the privacy and security of patient health information, provi…" at bounding box center [528, 272] width 600 height 171
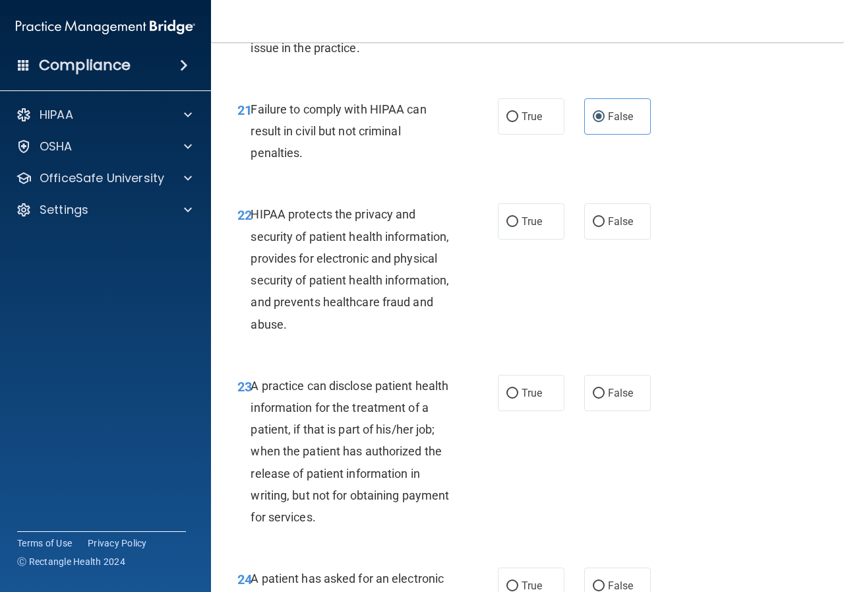
click at [352, 243] on div "22 HIPAA protects the privacy and security of patient health information, provi…" at bounding box center [528, 272] width 600 height 171
click at [509, 227] on input "True" at bounding box center [513, 222] width 12 height 10
radio input "true"
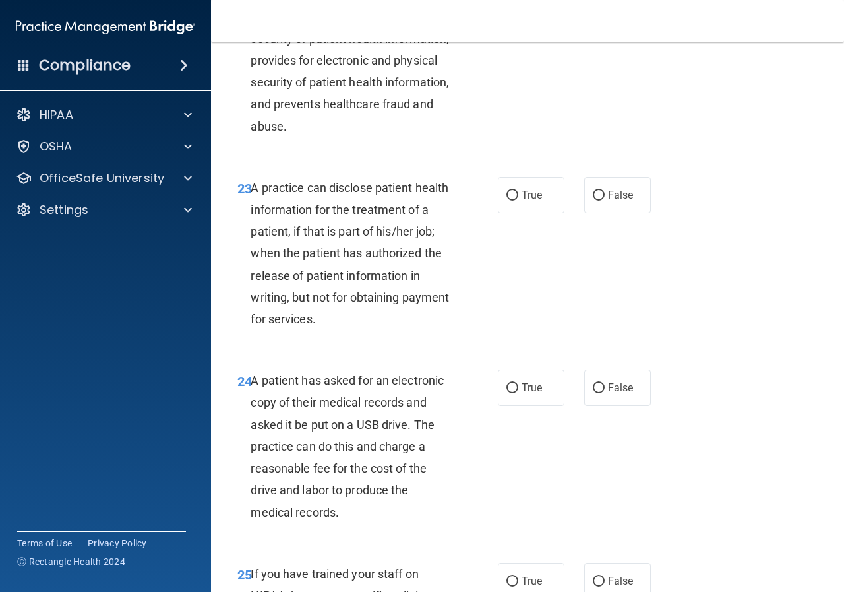
scroll to position [2902, 0]
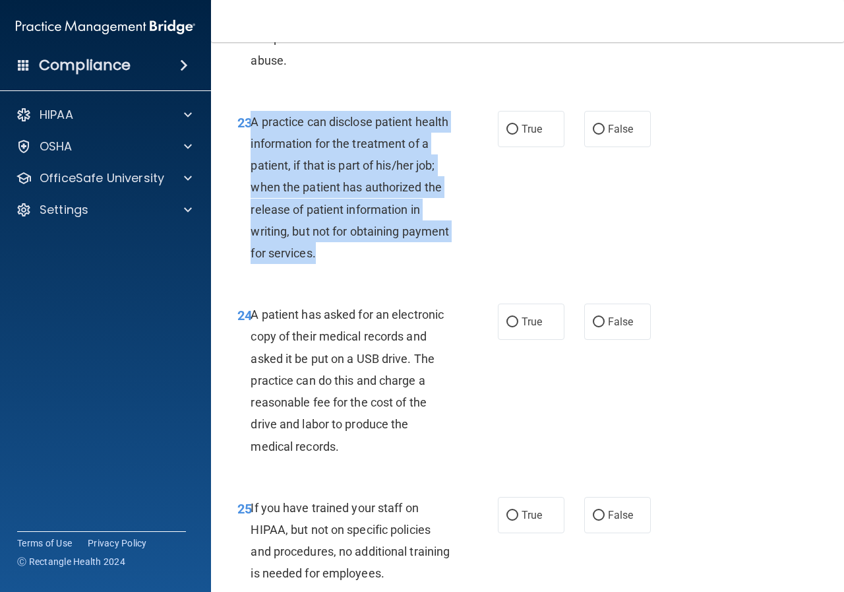
drag, startPoint x: 251, startPoint y: 167, endPoint x: 391, endPoint y: 299, distance: 192.7
click at [391, 264] on div "A practice can disclose patient health information for the treatment of a patie…" at bounding box center [356, 188] width 210 height 154
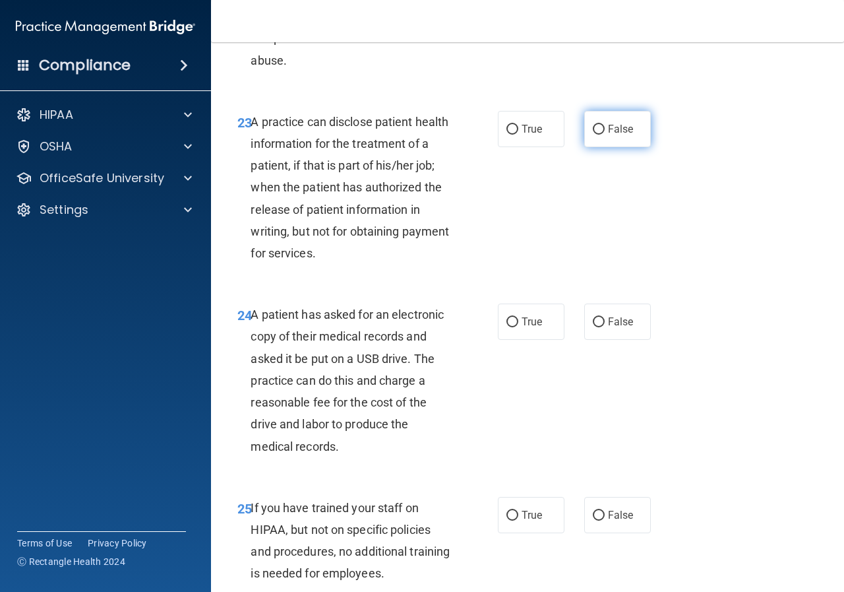
click at [596, 147] on label "False" at bounding box center [617, 129] width 67 height 36
click at [596, 135] on input "False" at bounding box center [599, 130] width 12 height 10
radio input "true"
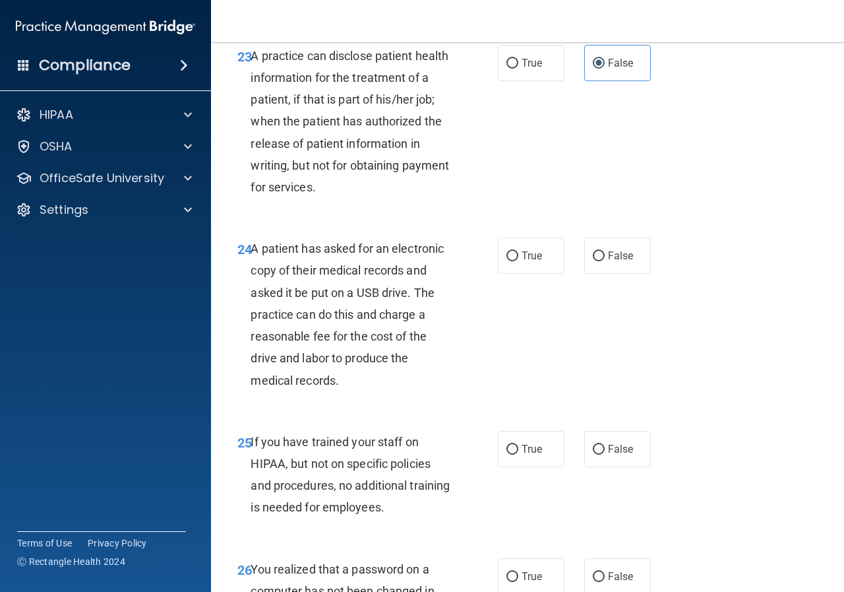
scroll to position [3034, 0]
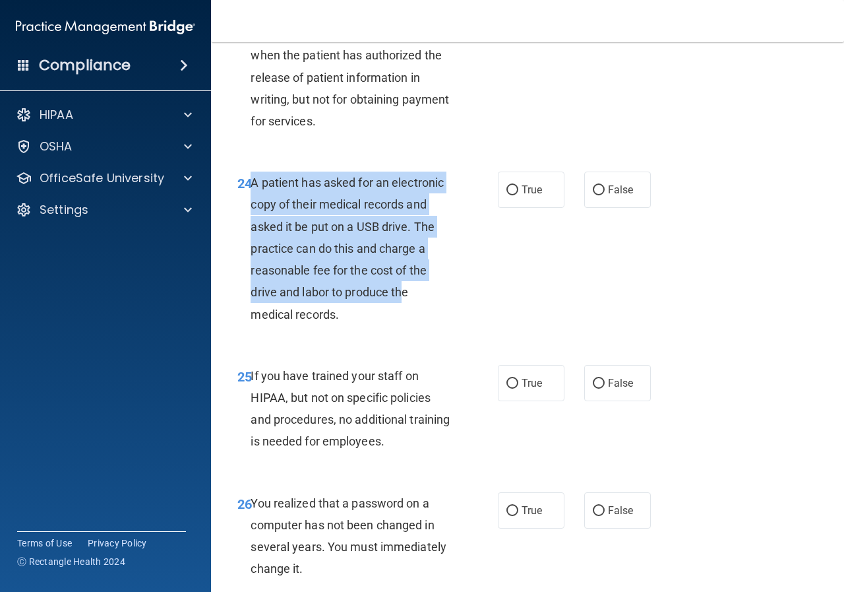
drag, startPoint x: 251, startPoint y: 225, endPoint x: 407, endPoint y: 345, distance: 197.1
click at [407, 325] on div "A patient has asked for an electronic copy of their medical records and asked i…" at bounding box center [356, 248] width 210 height 154
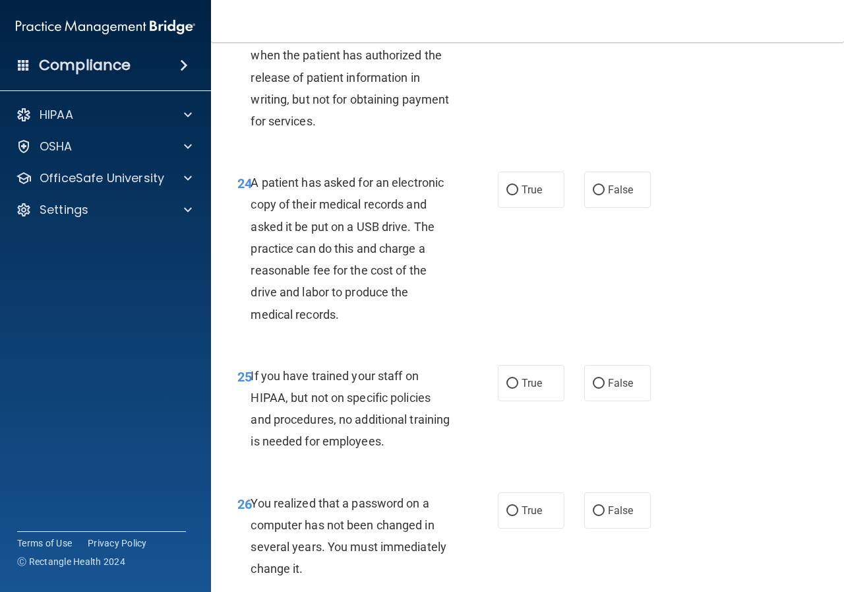
click at [376, 325] on div "A patient has asked for an electronic copy of their medical records and asked i…" at bounding box center [356, 248] width 210 height 154
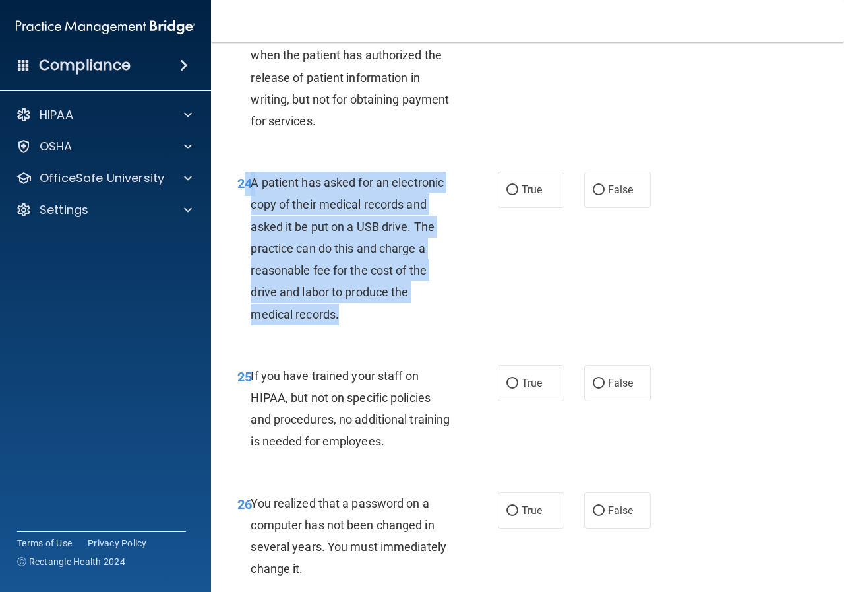
drag, startPoint x: 247, startPoint y: 223, endPoint x: 410, endPoint y: 356, distance: 211.0
click at [412, 332] on div "24 A patient has asked for an electronic copy of their medical records and aske…" at bounding box center [368, 251] width 300 height 160
drag, startPoint x: 410, startPoint y: 356, endPoint x: 396, endPoint y: 342, distance: 19.6
click at [410, 325] on div "A patient has asked for an electronic copy of their medical records and asked i…" at bounding box center [356, 248] width 210 height 154
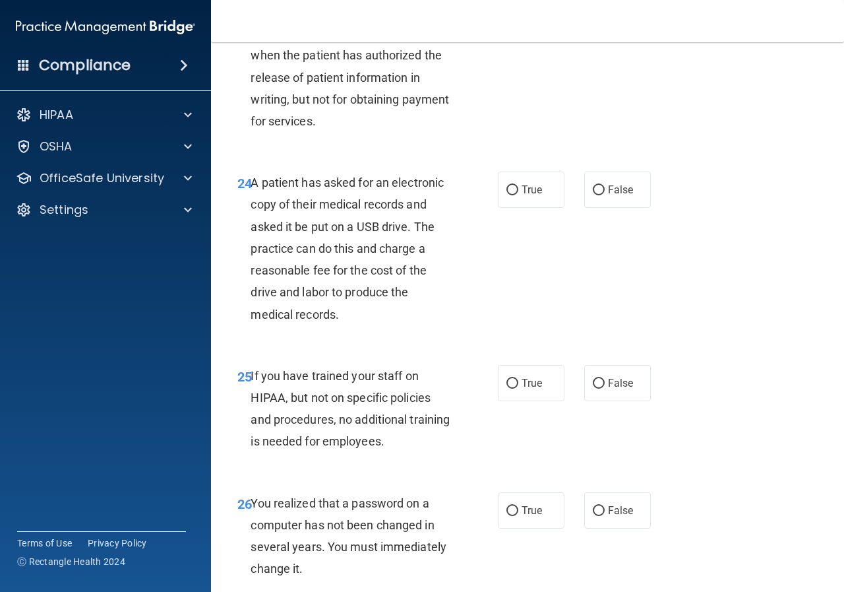
click at [254, 156] on div "23 A practice can disclose patient health information for the treatment of a pa…" at bounding box center [528, 58] width 600 height 193
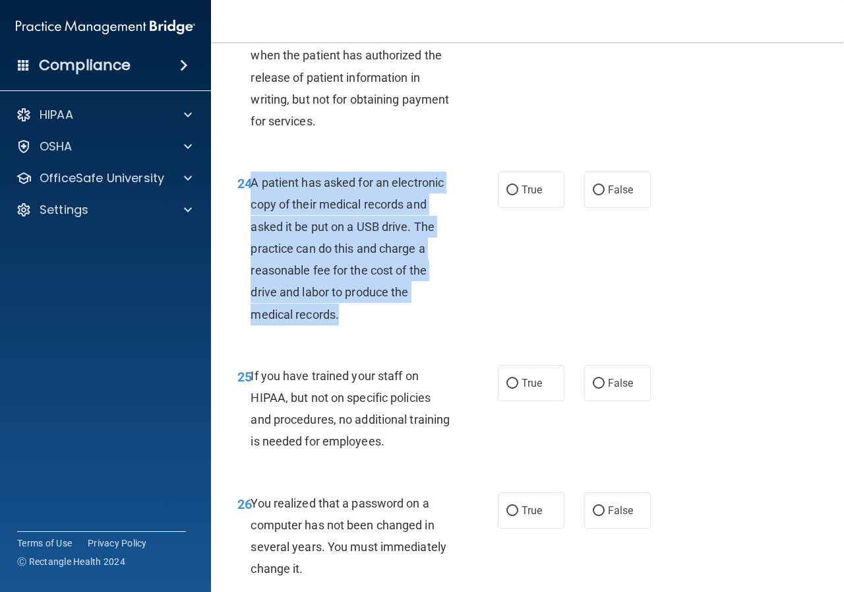
drag, startPoint x: 253, startPoint y: 224, endPoint x: 354, endPoint y: 356, distance: 166.5
click at [354, 325] on div "A patient has asked for an electronic copy of their medical records and asked i…" at bounding box center [356, 248] width 210 height 154
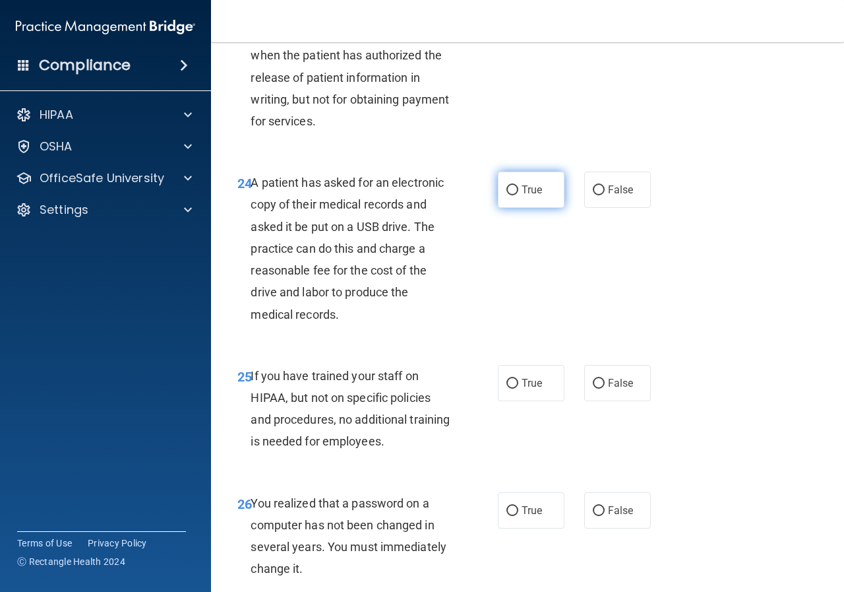
click at [516, 208] on label "True" at bounding box center [531, 189] width 67 height 36
click at [516, 195] on input "True" at bounding box center [513, 190] width 12 height 10
radio input "true"
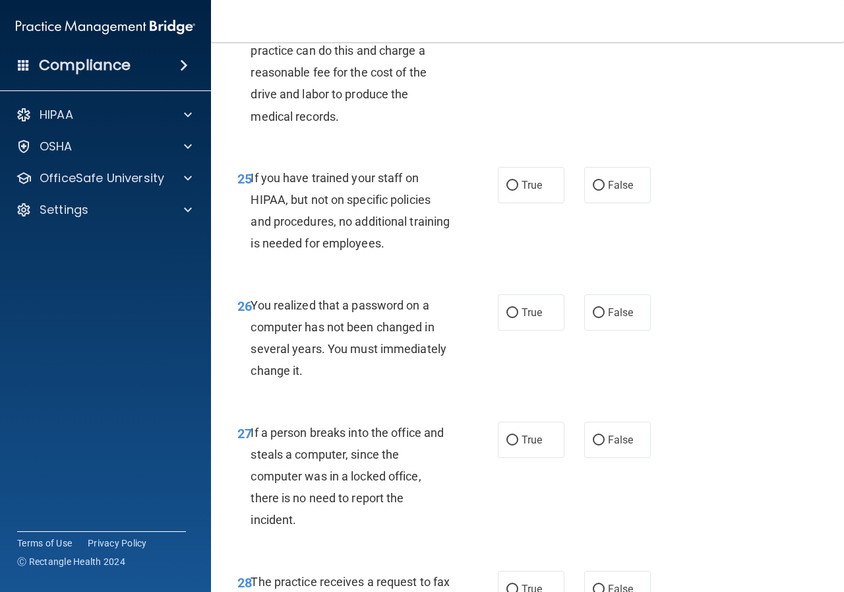
scroll to position [3166, 0]
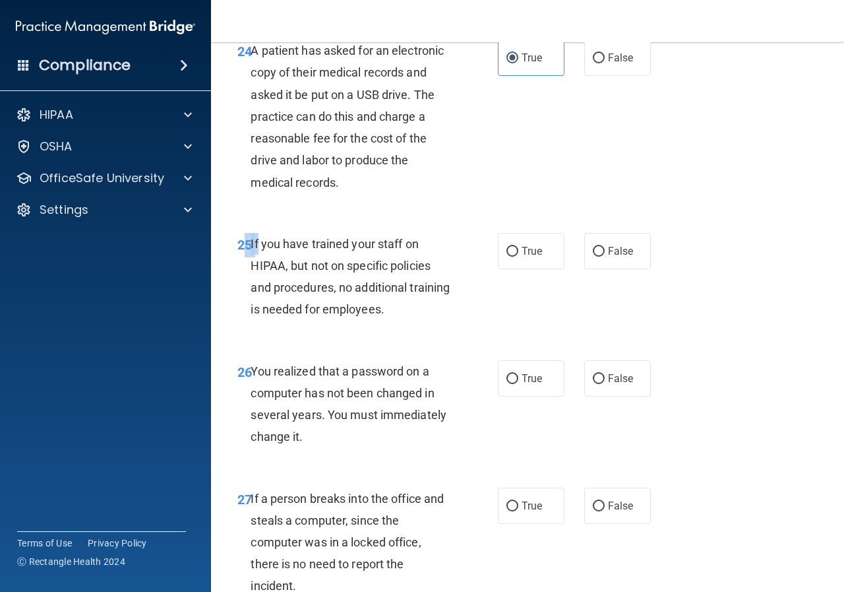
drag, startPoint x: 247, startPoint y: 280, endPoint x: 259, endPoint y: 288, distance: 14.1
click at [259, 288] on div "25 If you have trained your staff on HIPAA, but not on specific policies and pr…" at bounding box center [368, 280] width 300 height 94
click at [257, 269] on div "25 If you have trained your staff on HIPAA, but not on specific policies and pr…" at bounding box center [528, 279] width 600 height 127
drag, startPoint x: 253, startPoint y: 286, endPoint x: 414, endPoint y: 367, distance: 179.6
click at [416, 344] on div "25 If you have trained your staff on HIPAA, but not on specific policies and pr…" at bounding box center [528, 279] width 600 height 127
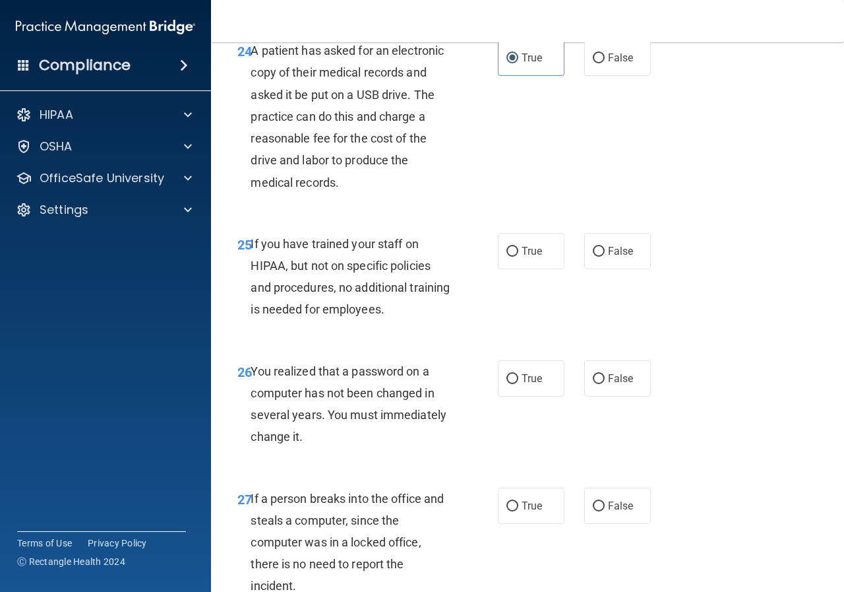
click at [367, 266] on div "25 If you have trained your staff on HIPAA, but not on specific policies and pr…" at bounding box center [528, 279] width 600 height 127
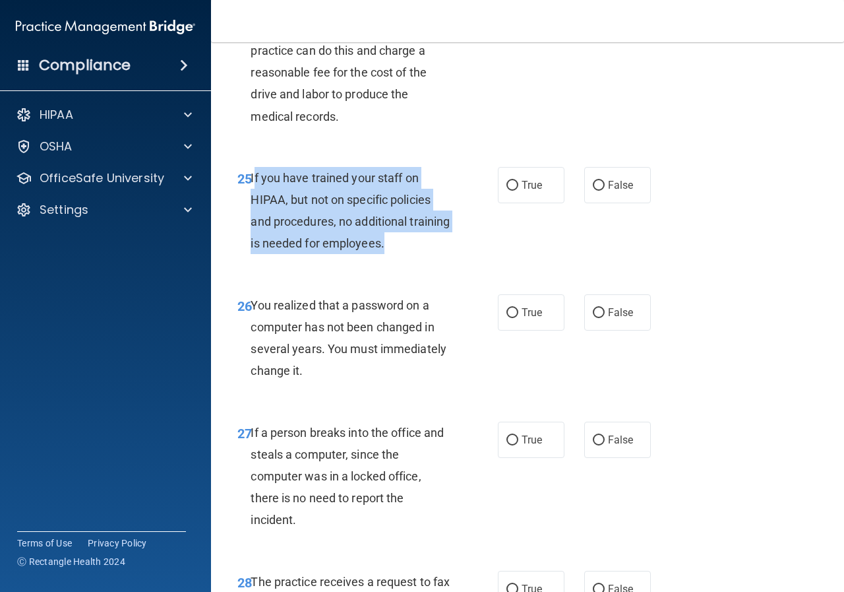
drag, startPoint x: 253, startPoint y: 222, endPoint x: 433, endPoint y: 301, distance: 195.8
click at [433, 261] on div "25 If you have trained your staff on HIPAA, but not on specific policies and pr…" at bounding box center [368, 214] width 300 height 94
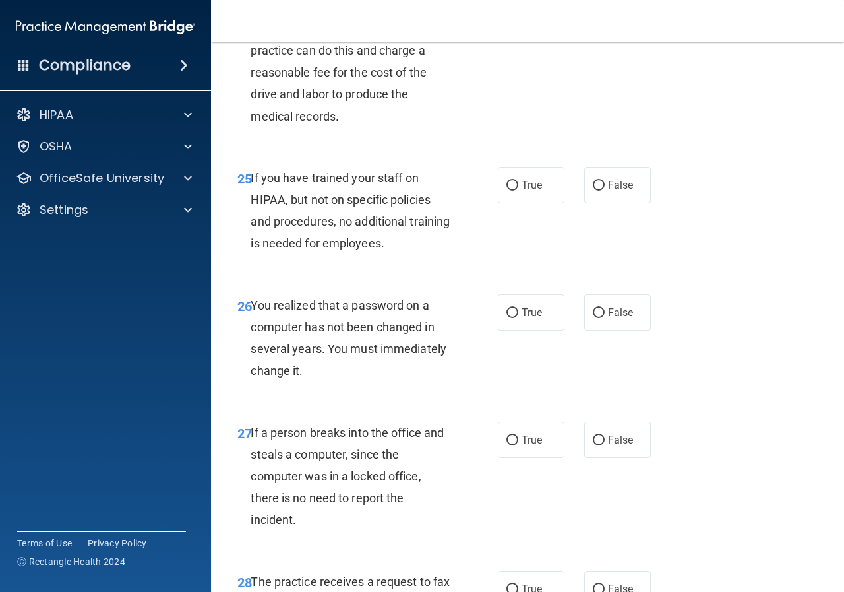
click at [423, 134] on div "24 A patient has asked for an electronic copy of their medical records and aske…" at bounding box center [368, 54] width 300 height 160
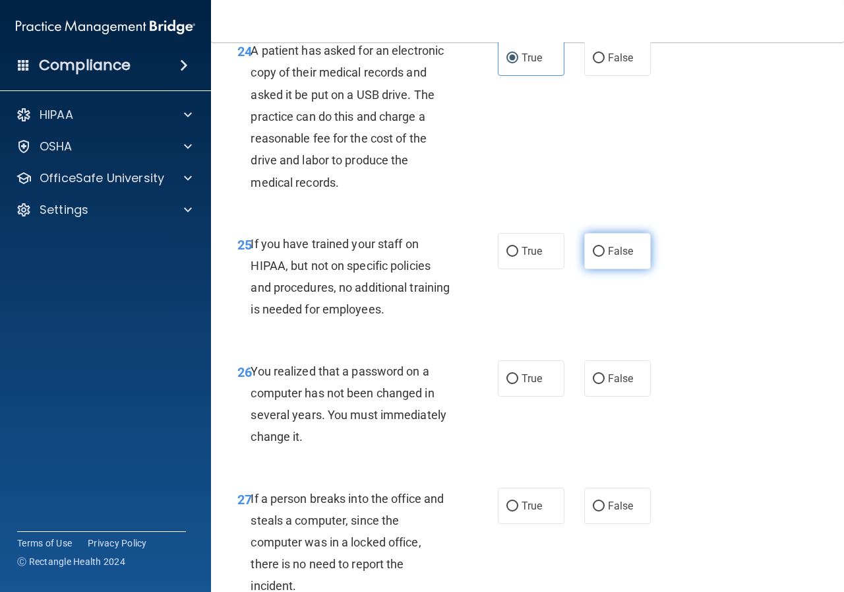
click at [611, 257] on span "False" at bounding box center [621, 251] width 26 height 13
click at [605, 257] on input "False" at bounding box center [599, 252] width 12 height 10
radio input "true"
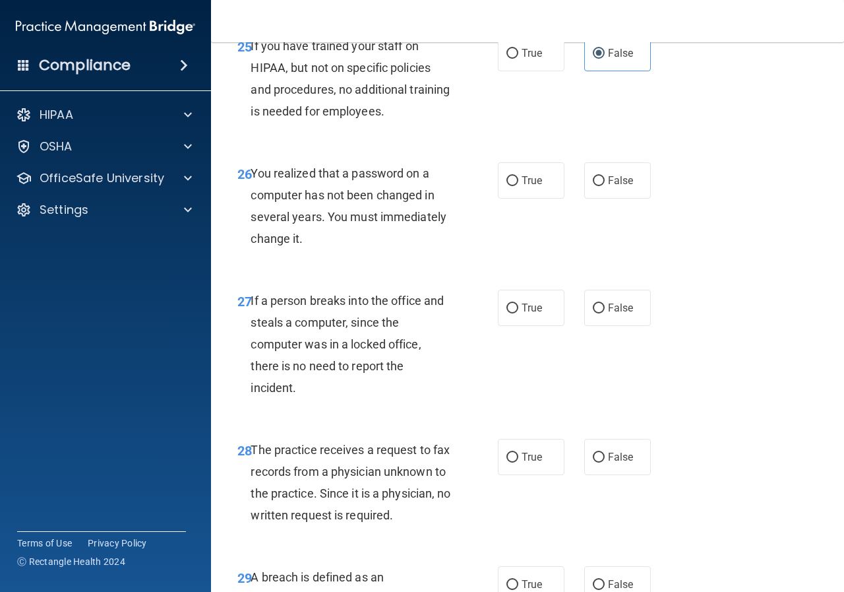
scroll to position [3430, 0]
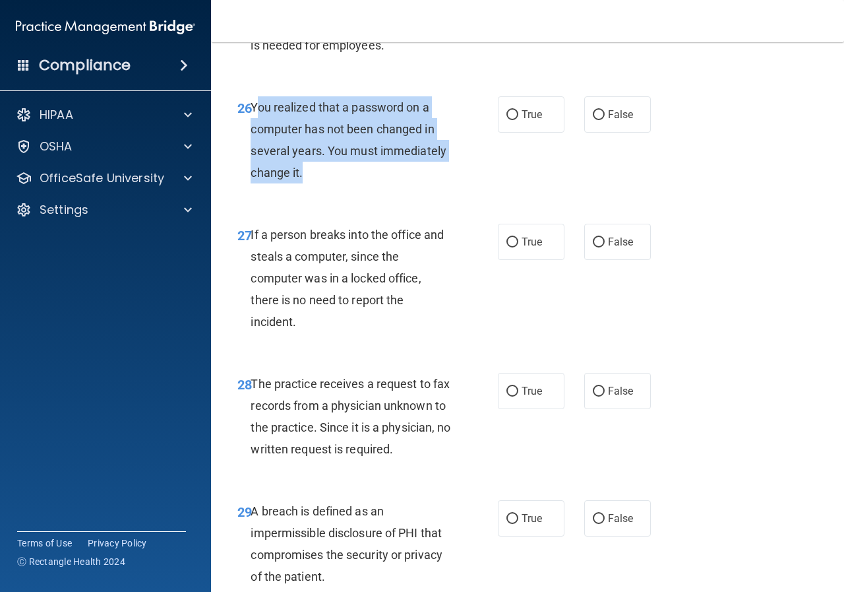
drag, startPoint x: 254, startPoint y: 151, endPoint x: 348, endPoint y: 218, distance: 114.9
click at [348, 184] on div "You realized that a password on a computer has not been changed in several year…" at bounding box center [356, 140] width 210 height 88
click at [347, 184] on div "You realized that a password on a computer has not been changed in several year…" at bounding box center [356, 140] width 210 height 88
drag, startPoint x: 249, startPoint y: 146, endPoint x: 355, endPoint y: 224, distance: 132.1
click at [355, 191] on div "26 You realized that a password on a computer has not been changed in several y…" at bounding box center [368, 143] width 300 height 94
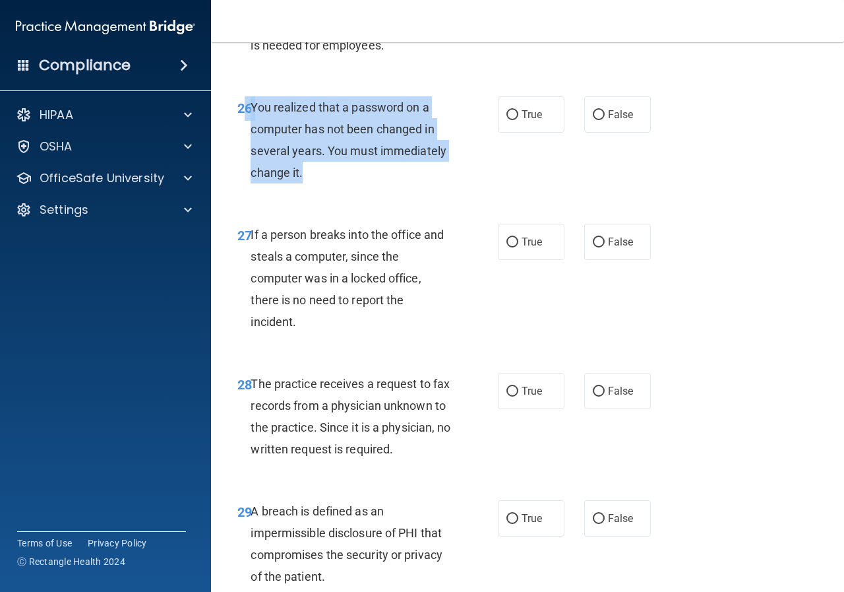
click at [357, 184] on div "You realized that a password on a computer has not been changed in several year…" at bounding box center [356, 140] width 210 height 88
drag, startPoint x: 253, startPoint y: 152, endPoint x: 333, endPoint y: 216, distance: 102.3
click at [333, 184] on div "You realized that a password on a computer has not been changed in several year…" at bounding box center [356, 140] width 210 height 88
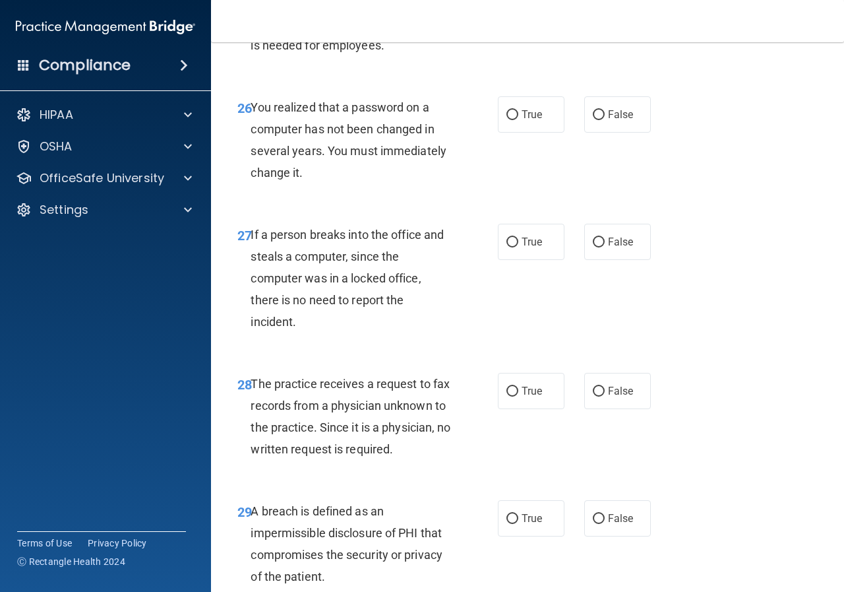
click at [460, 138] on div "26 You realized that a password on a computer has not been changed in several y…" at bounding box center [528, 143] width 600 height 127
click at [550, 133] on label "True" at bounding box center [531, 114] width 67 height 36
click at [518, 120] on input "True" at bounding box center [513, 115] width 12 height 10
radio input "true"
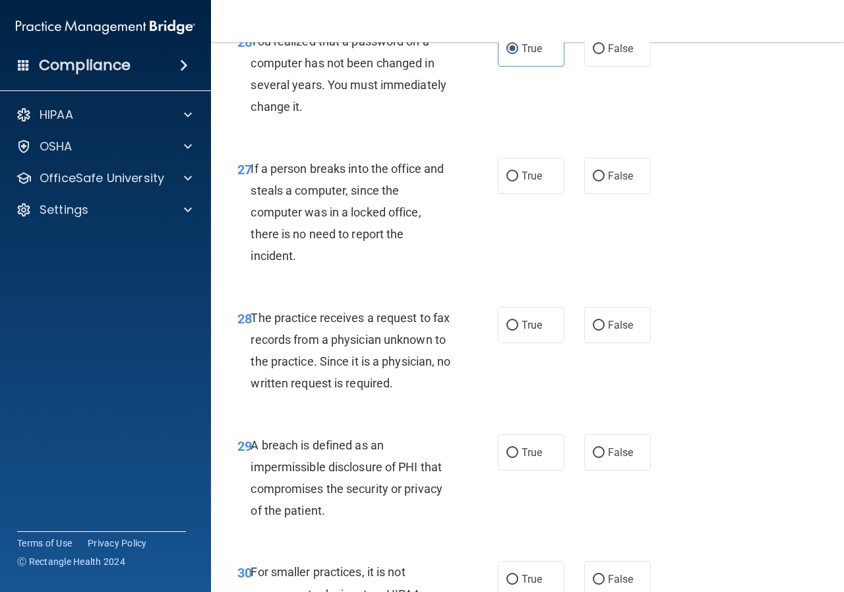
scroll to position [3562, 0]
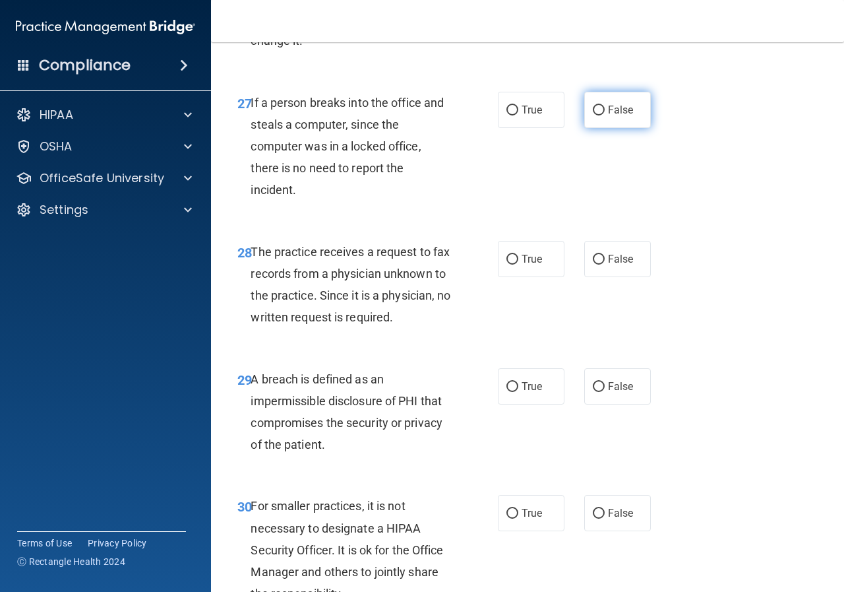
click at [601, 128] on label "False" at bounding box center [617, 110] width 67 height 36
click at [601, 115] on input "False" at bounding box center [599, 111] width 12 height 10
radio input "true"
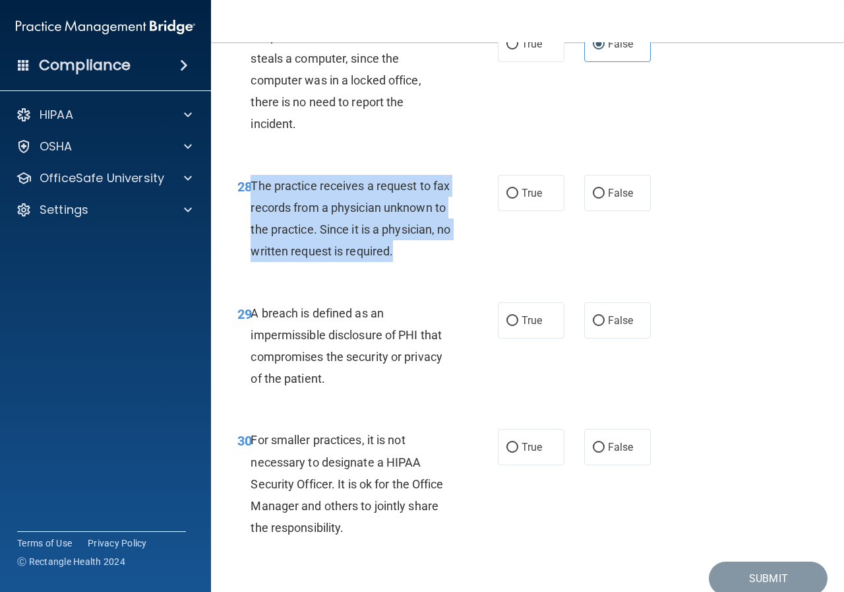
drag, startPoint x: 254, startPoint y: 230, endPoint x: 369, endPoint y: 314, distance: 142.1
click at [369, 263] on div "The practice receives a request to fax records from a physician unknown to the …" at bounding box center [356, 219] width 210 height 88
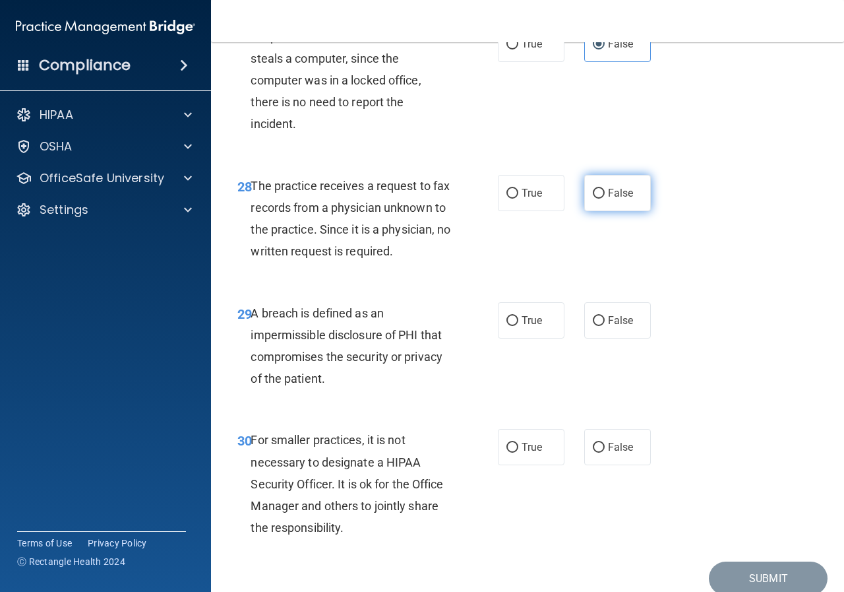
click at [601, 211] on label "False" at bounding box center [617, 193] width 67 height 36
click at [601, 199] on input "False" at bounding box center [599, 194] width 12 height 10
radio input "true"
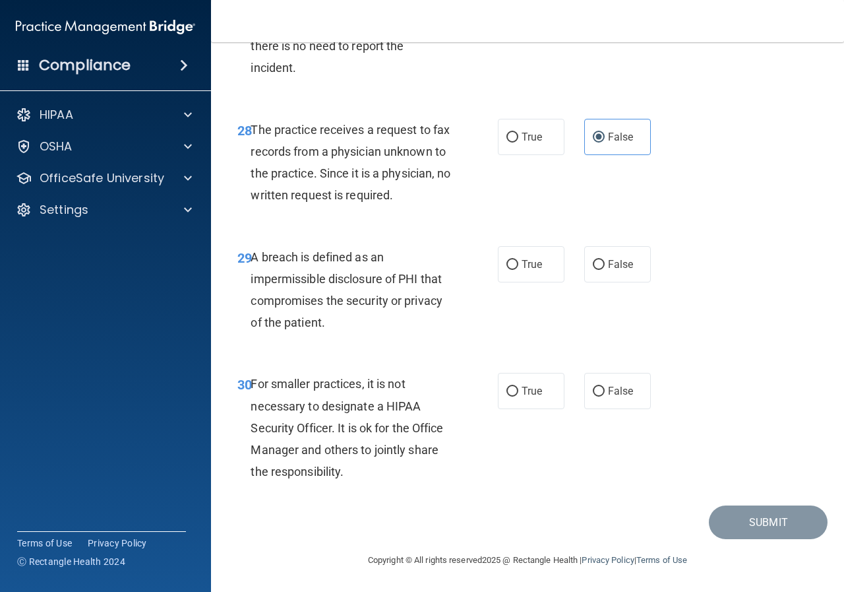
scroll to position [3750, 0]
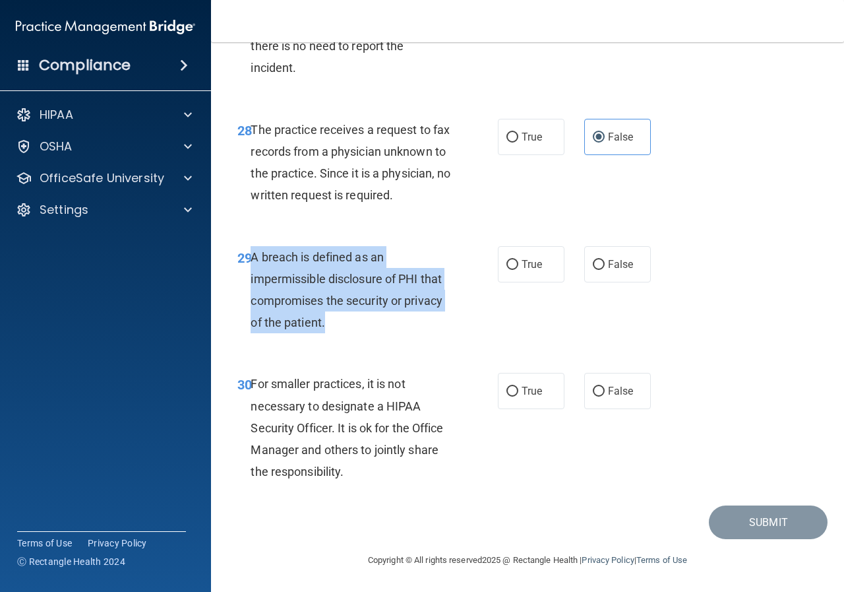
drag, startPoint x: 253, startPoint y: 257, endPoint x: 359, endPoint y: 325, distance: 125.5
click at [359, 325] on div "A breach is defined as an impermissible disclosure of PHI that compromises the …" at bounding box center [356, 290] width 210 height 88
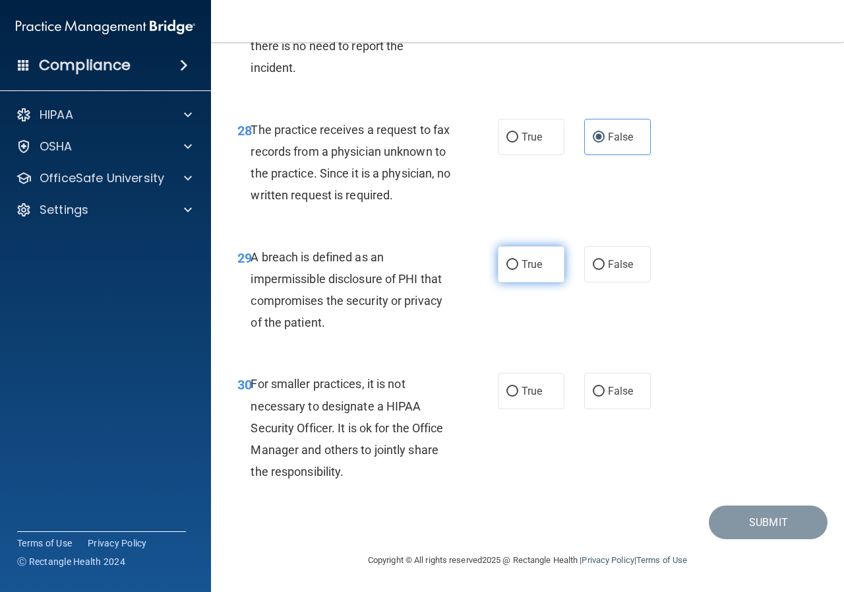
click at [534, 251] on label "True" at bounding box center [531, 264] width 67 height 36
click at [518, 260] on input "True" at bounding box center [513, 265] width 12 height 10
radio input "true"
drag, startPoint x: 251, startPoint y: 385, endPoint x: 427, endPoint y: 493, distance: 207.6
click at [427, 493] on div "30 For smaller practices, it is not necessary to designate a HIPAA Security Off…" at bounding box center [528, 430] width 600 height 149
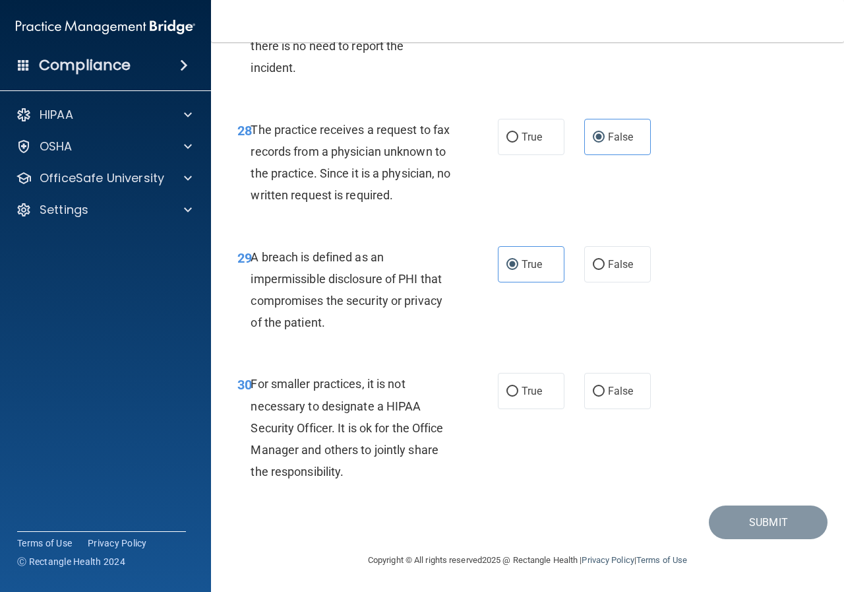
click at [306, 414] on div "For smaller practices, it is not necessary to designate a HIPAA Security Office…" at bounding box center [356, 427] width 210 height 109
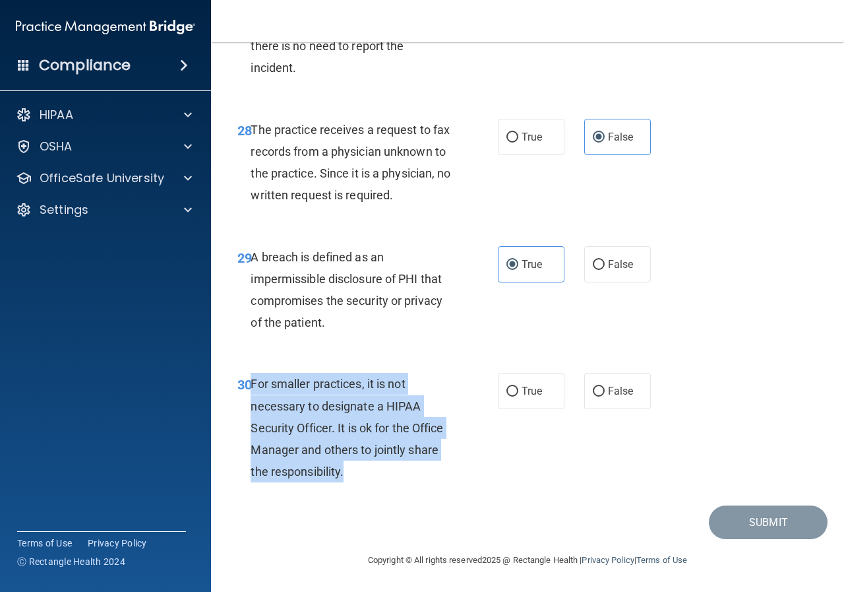
drag, startPoint x: 253, startPoint y: 384, endPoint x: 383, endPoint y: 467, distance: 154.2
click at [383, 467] on div "For smaller practices, it is not necessary to designate a HIPAA Security Office…" at bounding box center [356, 427] width 210 height 109
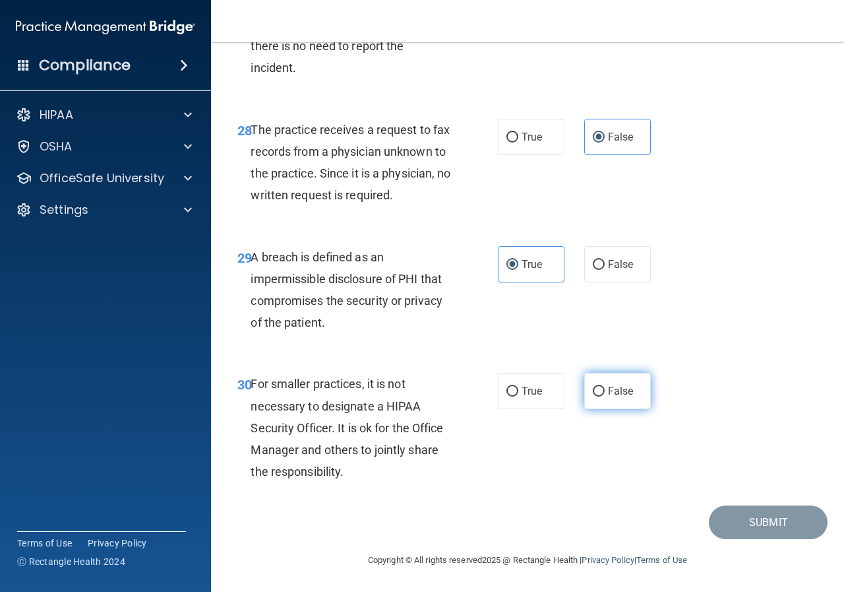
click at [591, 399] on label "False" at bounding box center [617, 391] width 67 height 36
click at [593, 396] on input "False" at bounding box center [599, 392] width 12 height 10
radio input "true"
click at [794, 526] on button "Submit" at bounding box center [768, 522] width 119 height 34
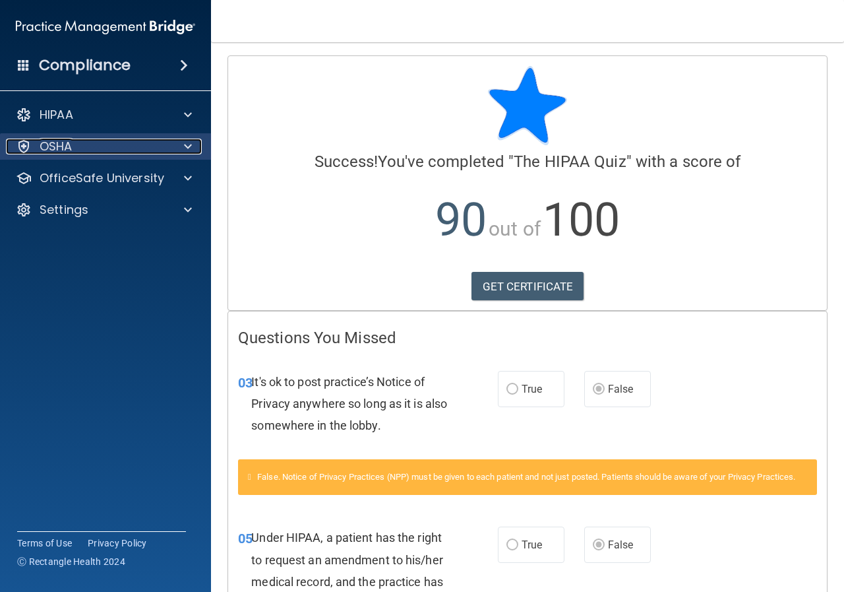
click at [135, 144] on div "OSHA" at bounding box center [88, 147] width 164 height 16
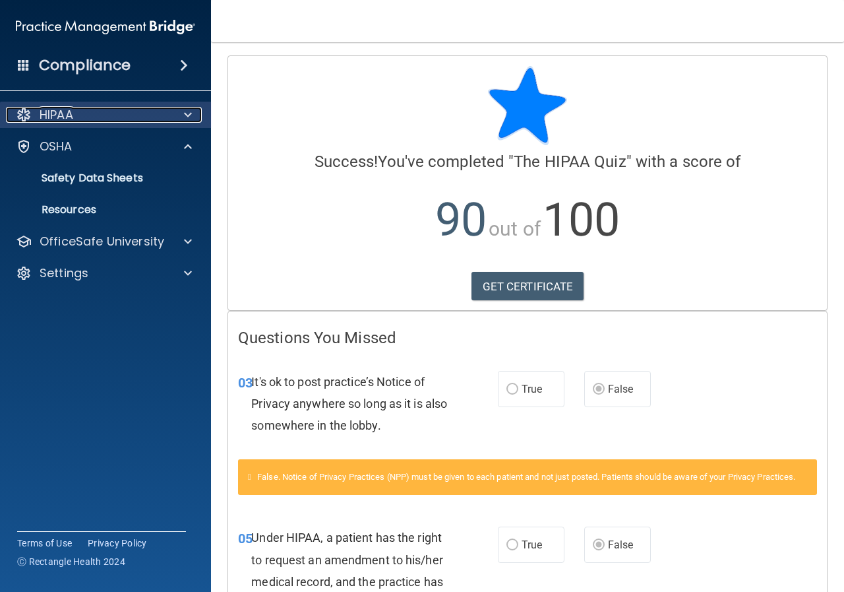
click at [153, 120] on div "HIPAA" at bounding box center [88, 115] width 164 height 16
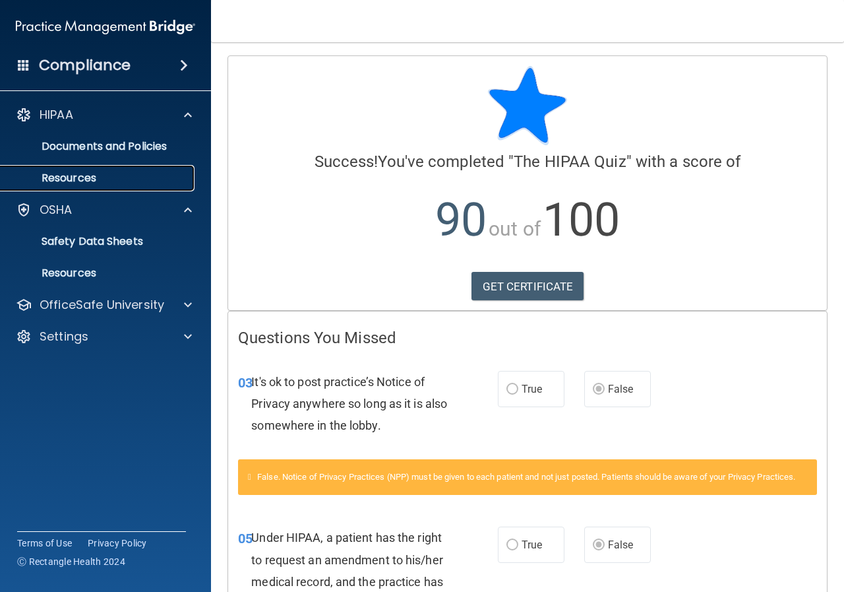
click at [144, 165] on link "Resources" at bounding box center [91, 178] width 208 height 26
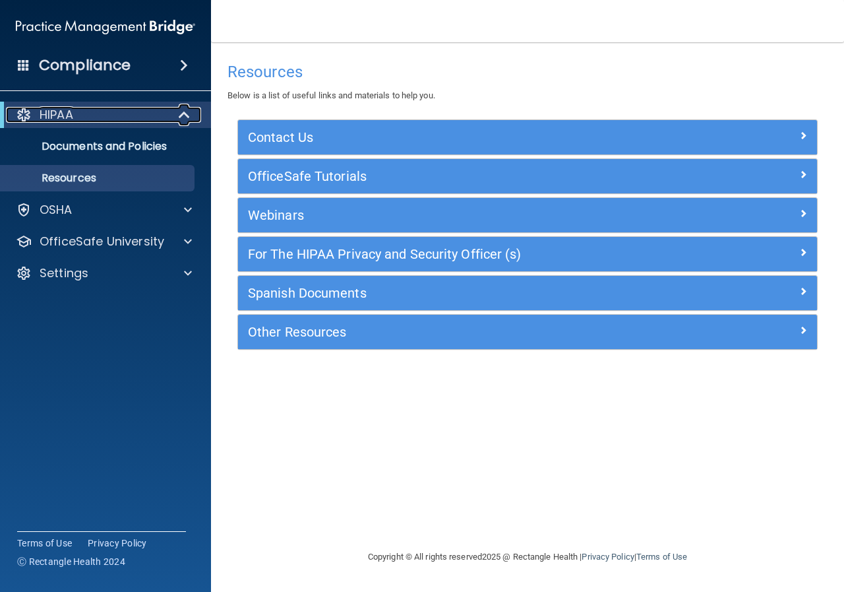
click at [152, 109] on div "HIPAA" at bounding box center [87, 115] width 163 height 16
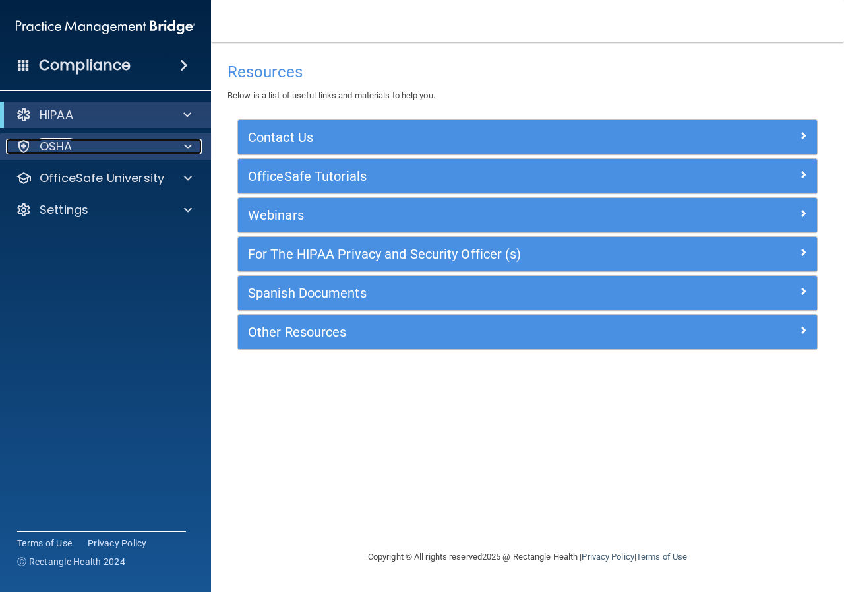
click at [185, 150] on span at bounding box center [188, 147] width 8 height 16
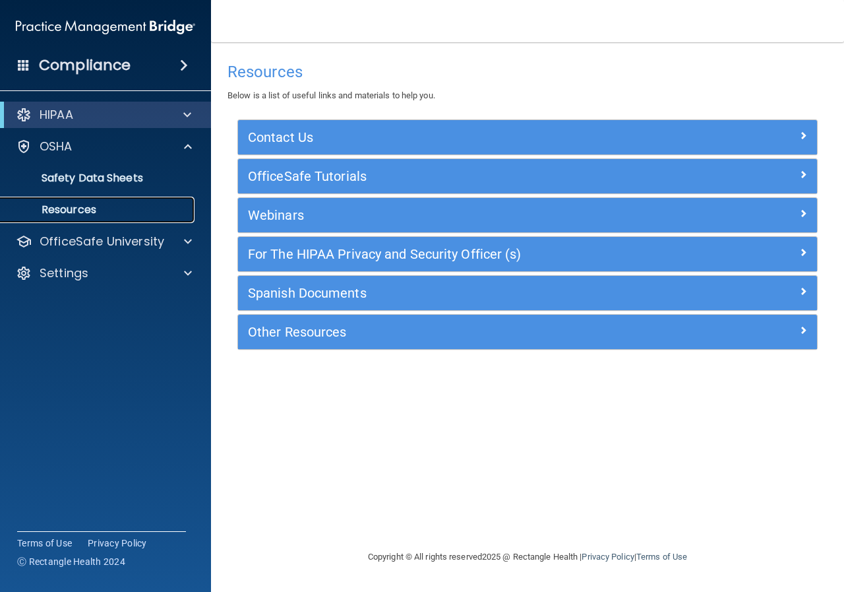
click at [133, 212] on p "Resources" at bounding box center [99, 209] width 180 height 13
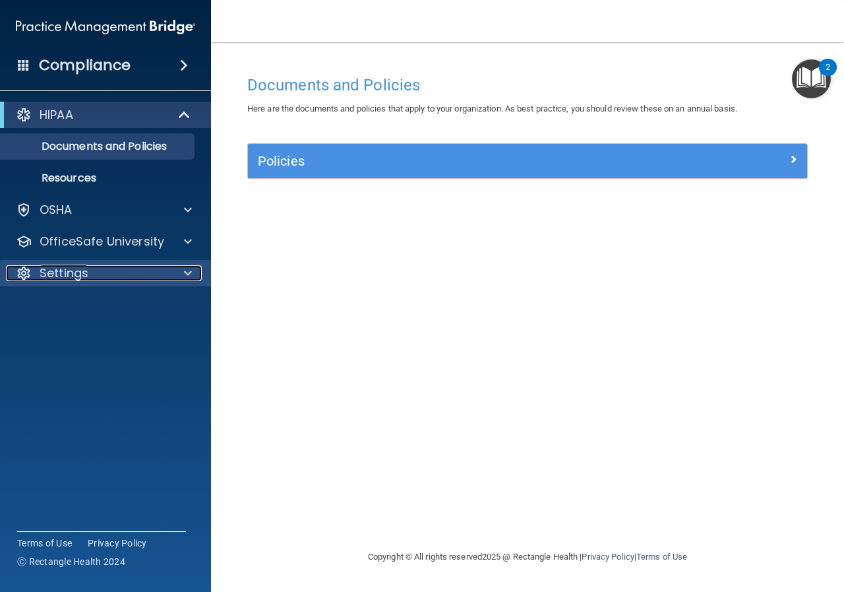
click at [88, 274] on div "Settings" at bounding box center [88, 273] width 164 height 16
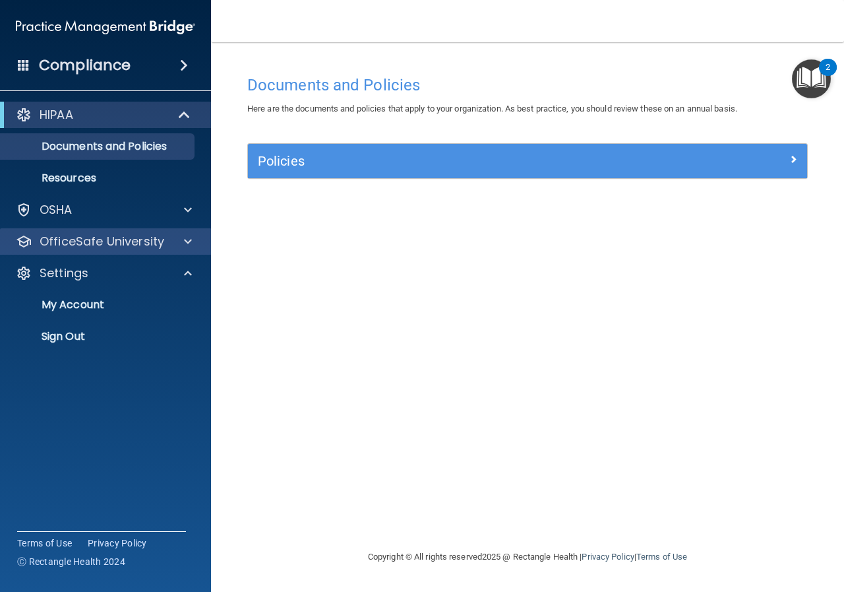
click at [85, 251] on div "OfficeSafe University" at bounding box center [106, 241] width 212 height 26
click at [183, 239] on div at bounding box center [186, 241] width 33 height 16
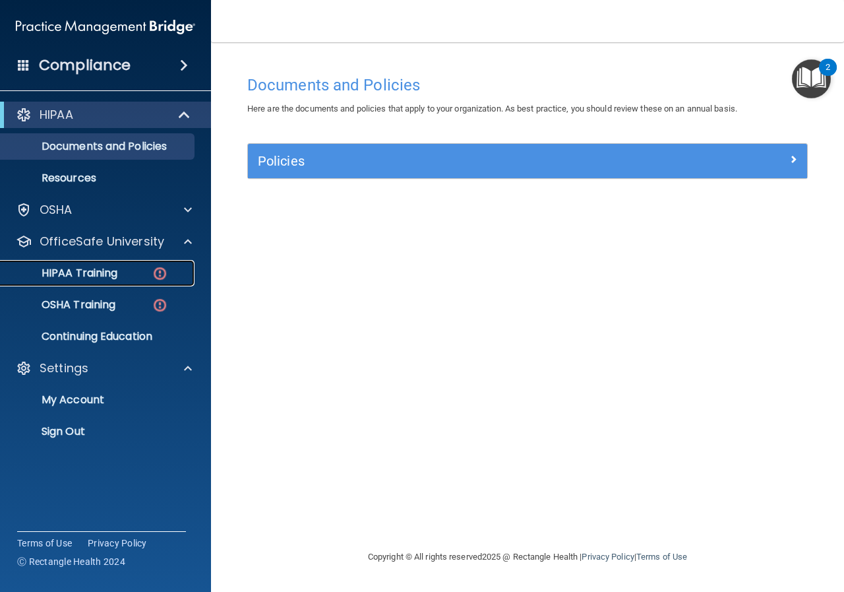
click at [102, 282] on link "HIPAA Training" at bounding box center [91, 273] width 208 height 26
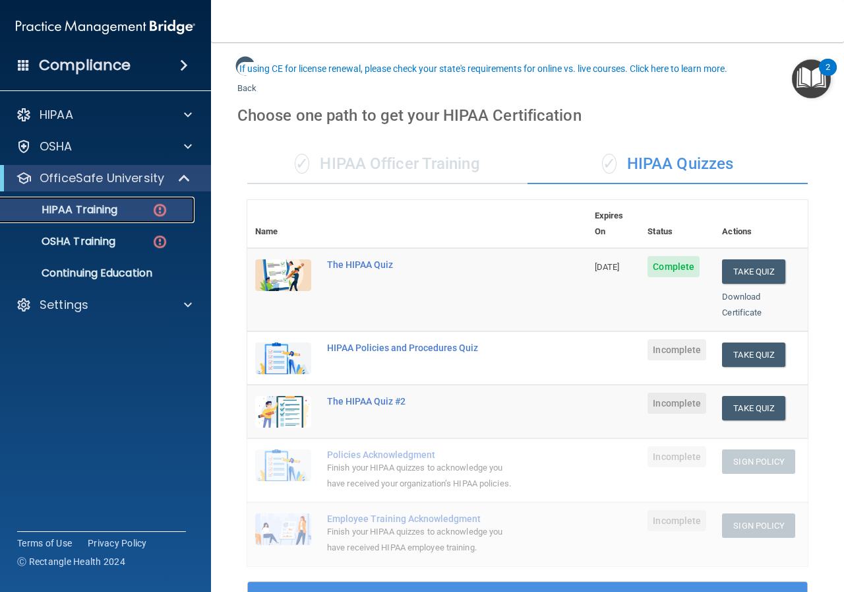
scroll to position [66, 0]
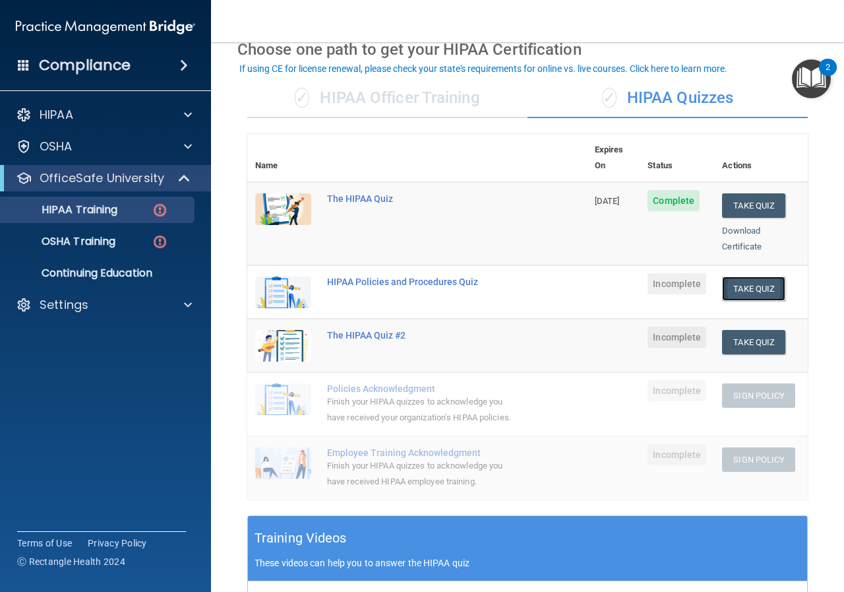
click at [745, 277] on button "Take Quiz" at bounding box center [753, 288] width 63 height 24
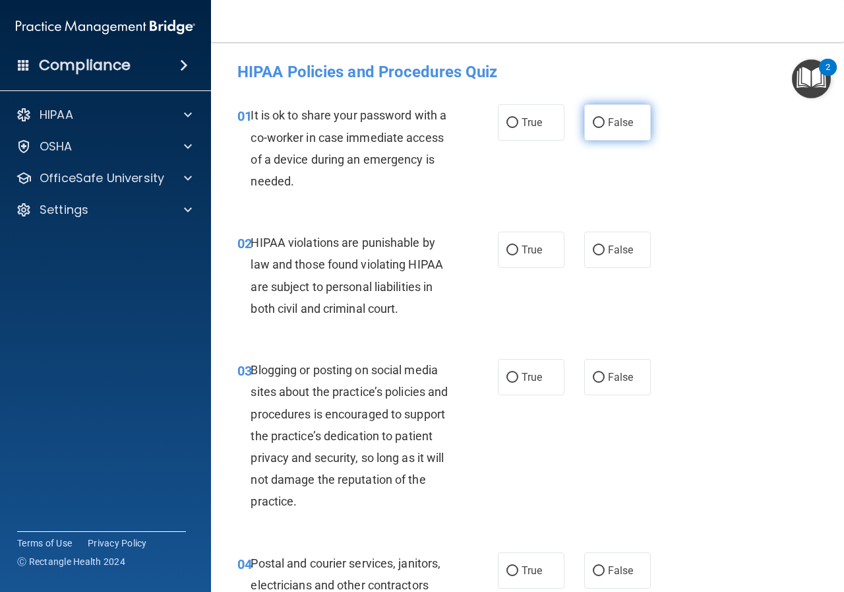
click at [590, 130] on label "False" at bounding box center [617, 122] width 67 height 36
click at [593, 128] on input "False" at bounding box center [599, 123] width 12 height 10
radio input "true"
click at [524, 232] on label "True" at bounding box center [531, 250] width 67 height 36
click at [518, 245] on input "True" at bounding box center [513, 250] width 12 height 10
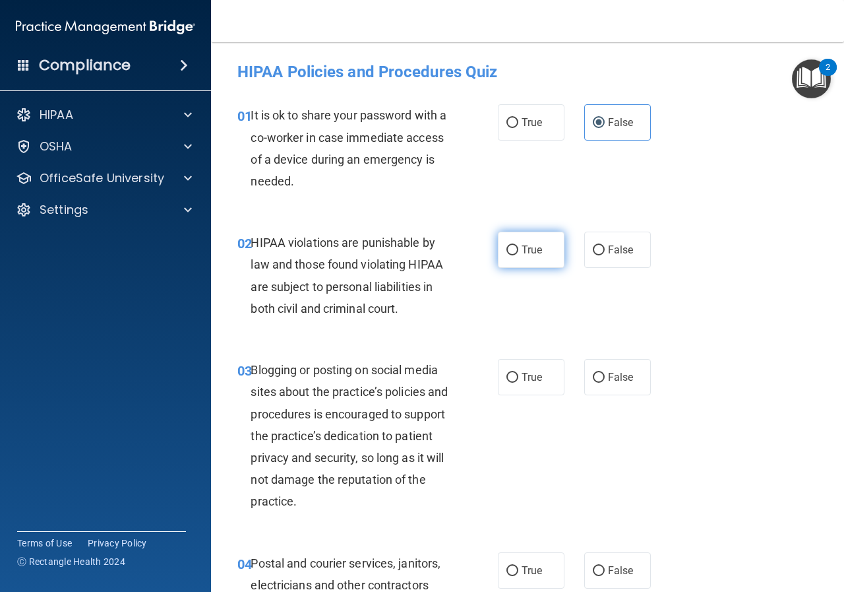
radio input "true"
click at [617, 365] on label "False" at bounding box center [617, 377] width 67 height 36
click at [605, 373] on input "False" at bounding box center [599, 378] width 12 height 10
radio input "true"
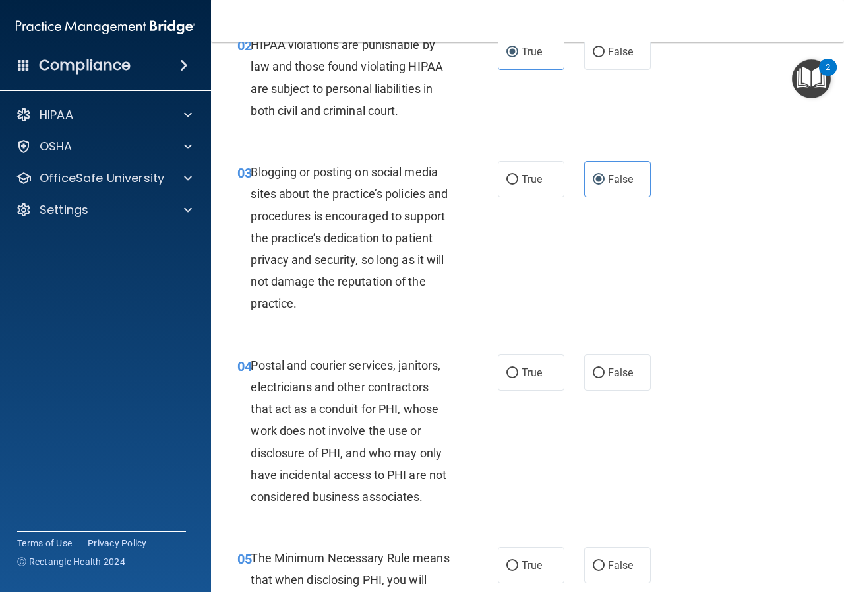
scroll to position [330, 0]
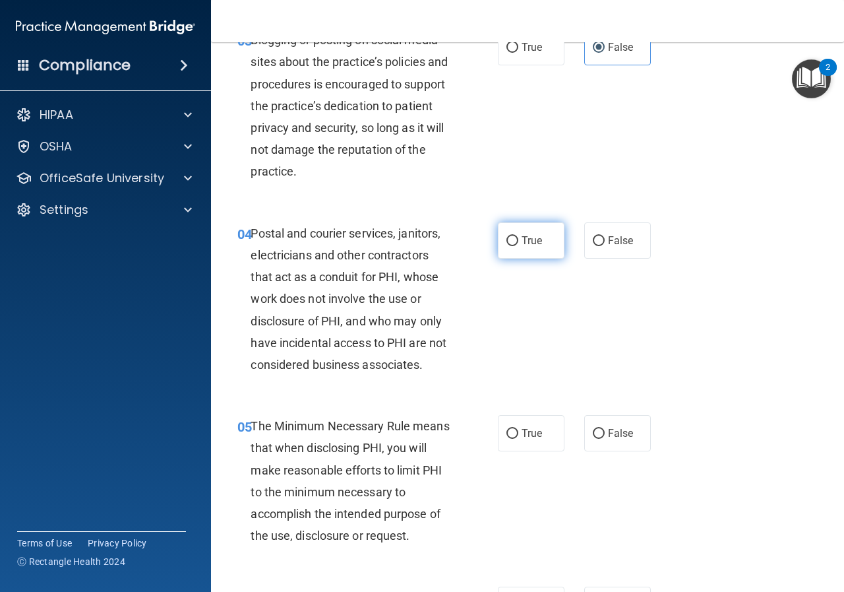
click at [523, 249] on label "True" at bounding box center [531, 240] width 67 height 36
click at [518, 246] on input "True" at bounding box center [513, 241] width 12 height 10
radio input "true"
click at [508, 424] on label "True" at bounding box center [531, 433] width 67 height 36
click at [508, 429] on input "True" at bounding box center [513, 434] width 12 height 10
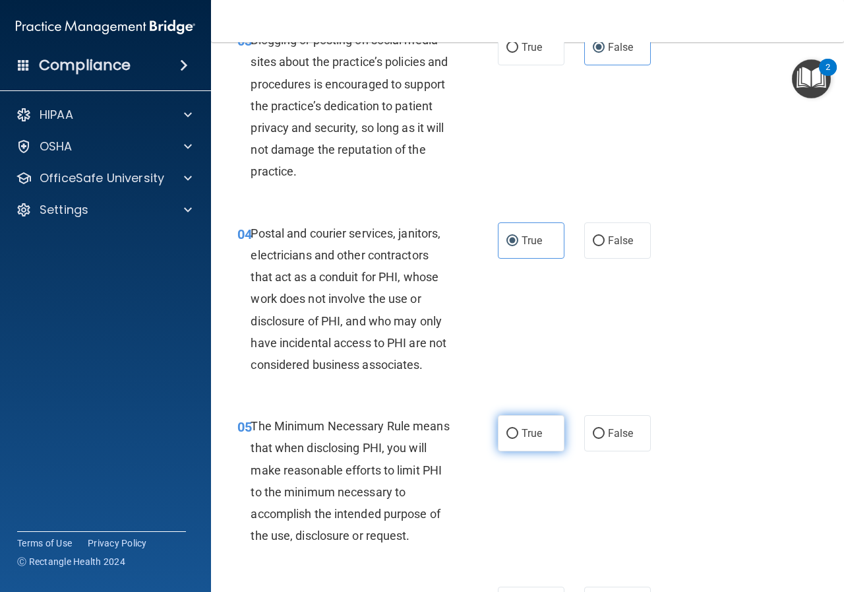
radio input "true"
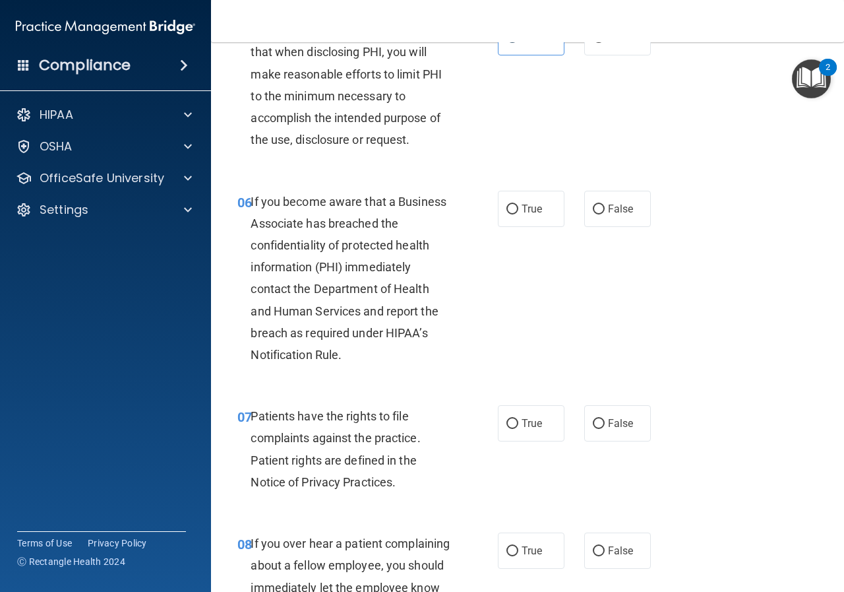
scroll to position [792, 0]
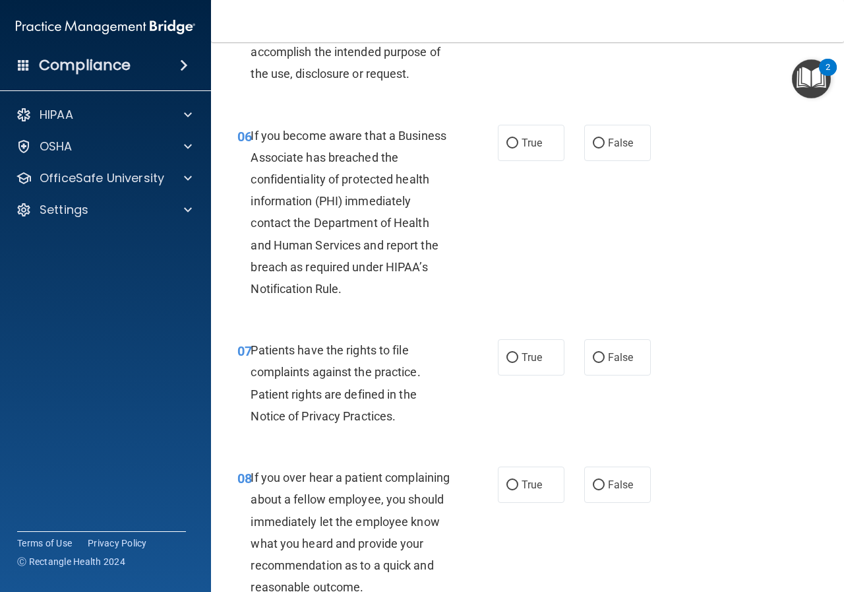
click at [575, 359] on div "True False" at bounding box center [578, 357] width 160 height 36
click at [591, 367] on label "False" at bounding box center [617, 357] width 67 height 36
click at [593, 363] on input "False" at bounding box center [599, 358] width 12 height 10
radio input "true"
click at [610, 478] on label "False" at bounding box center [617, 484] width 67 height 36
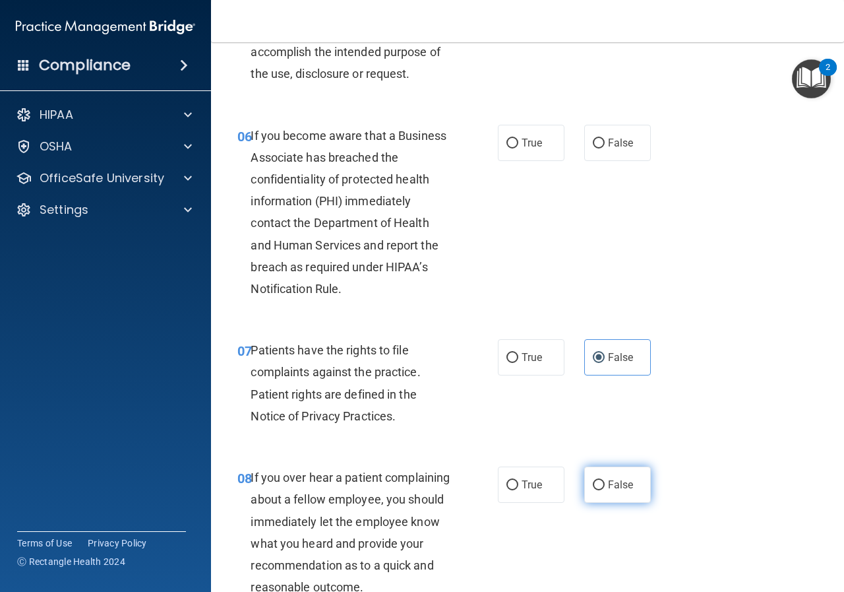
click at [605, 480] on input "False" at bounding box center [599, 485] width 12 height 10
radio input "true"
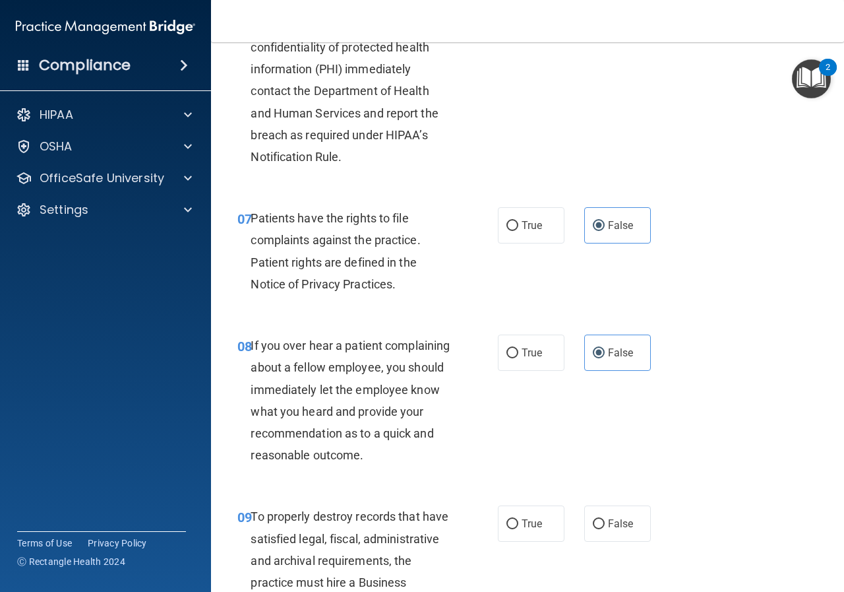
scroll to position [1055, 0]
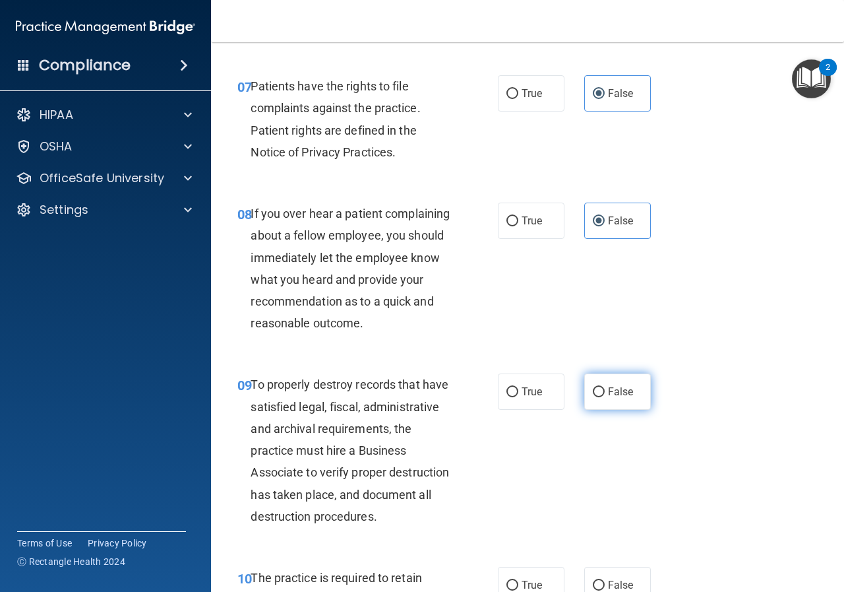
click at [601, 410] on label "False" at bounding box center [617, 391] width 67 height 36
click at [601, 397] on input "False" at bounding box center [599, 392] width 12 height 10
radio input "true"
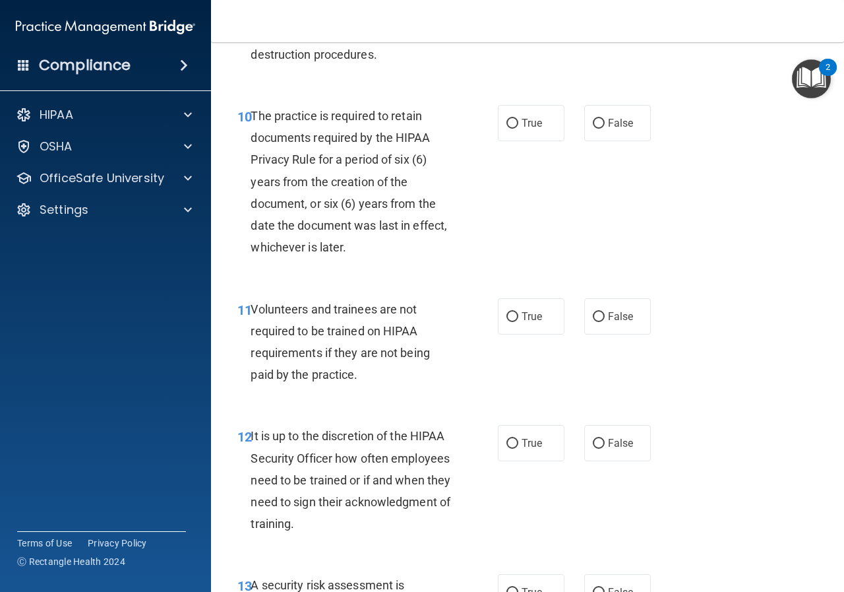
scroll to position [1583, 0]
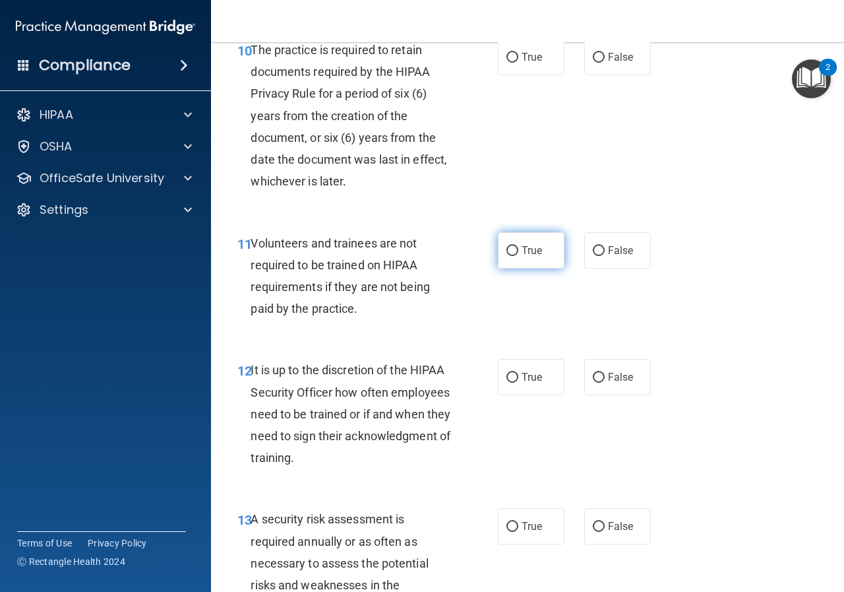
click at [522, 268] on label "True" at bounding box center [531, 250] width 67 height 36
click at [518, 256] on input "True" at bounding box center [513, 251] width 12 height 10
radio input "true"
click at [509, 75] on label "True" at bounding box center [531, 57] width 67 height 36
click at [509, 63] on input "True" at bounding box center [513, 58] width 12 height 10
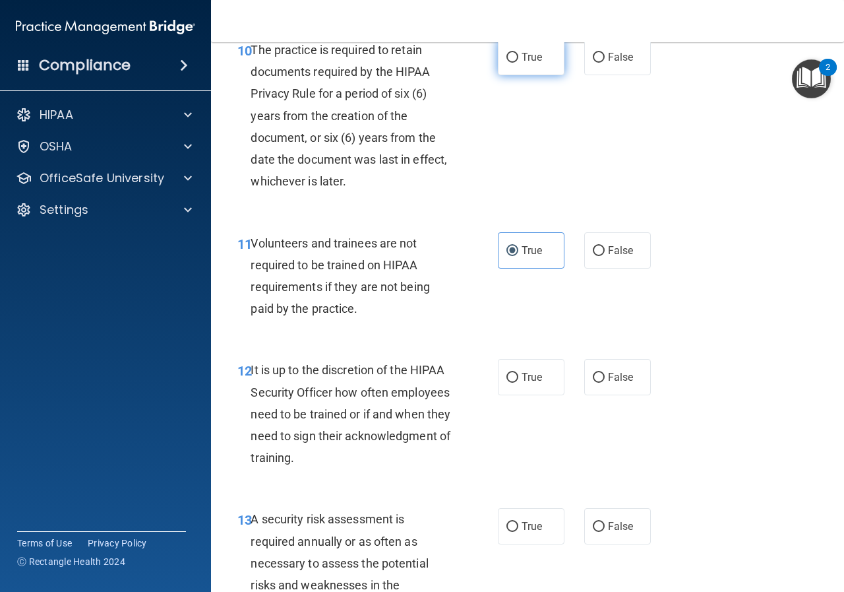
radio input "true"
click at [503, 397] on div "12 It is up to the discretion of the HIPAA Security Officer how often employees…" at bounding box center [528, 416] width 600 height 149
click at [509, 395] on label "True" at bounding box center [531, 377] width 67 height 36
click at [509, 383] on input "True" at bounding box center [513, 378] width 12 height 10
radio input "true"
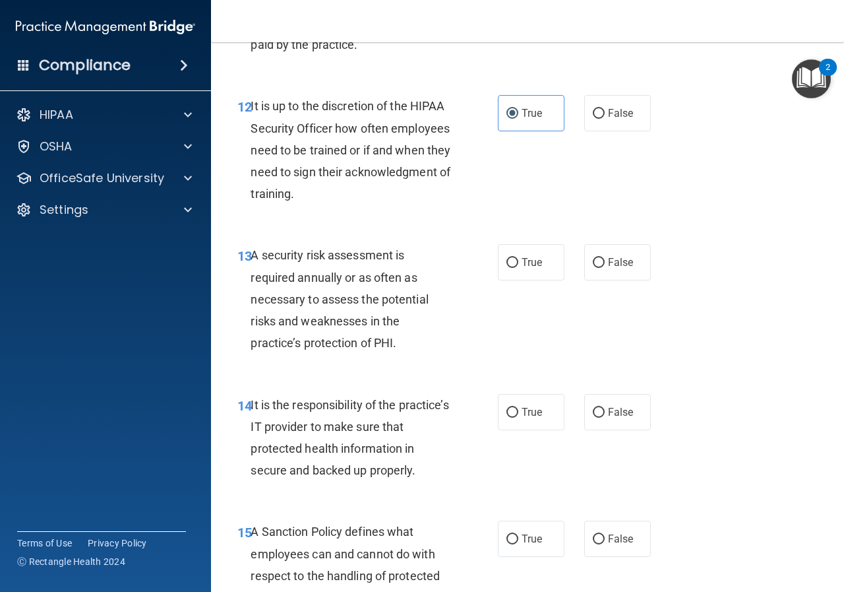
scroll to position [1979, 0]
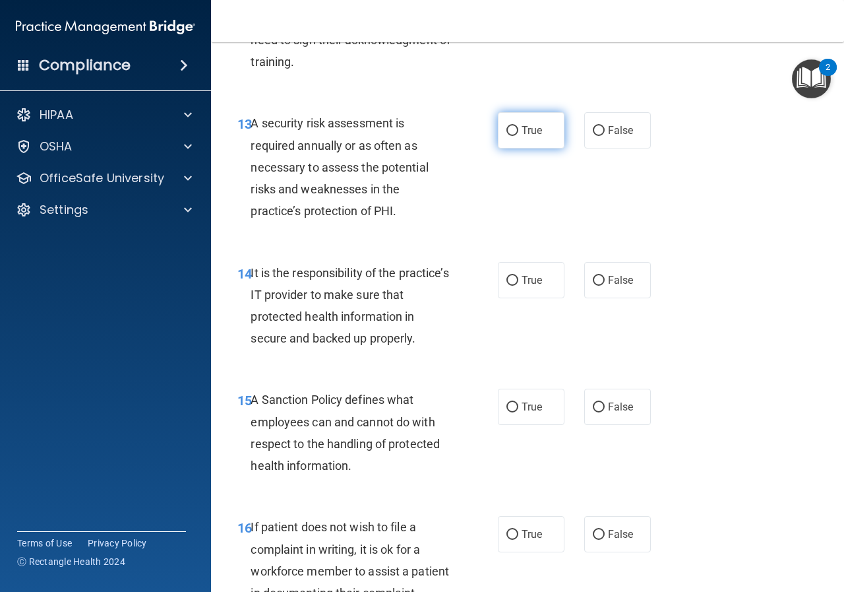
click at [514, 148] on label "True" at bounding box center [531, 130] width 67 height 36
click at [514, 136] on input "True" at bounding box center [513, 131] width 12 height 10
radio input "true"
click at [522, 298] on label "True" at bounding box center [531, 280] width 67 height 36
click at [518, 286] on input "True" at bounding box center [513, 281] width 12 height 10
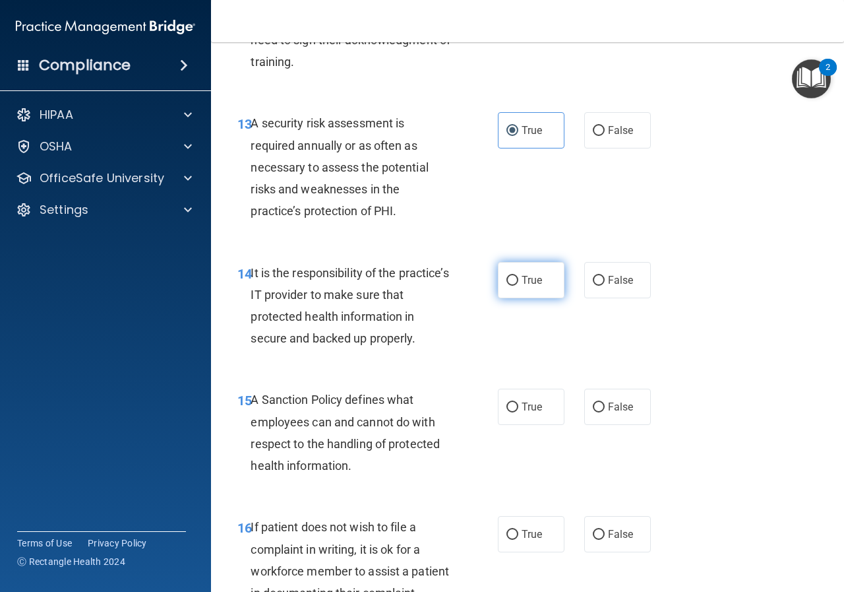
radio input "true"
click at [611, 148] on label "False" at bounding box center [617, 130] width 67 height 36
click at [605, 136] on input "False" at bounding box center [599, 131] width 12 height 10
radio input "true"
radio input "false"
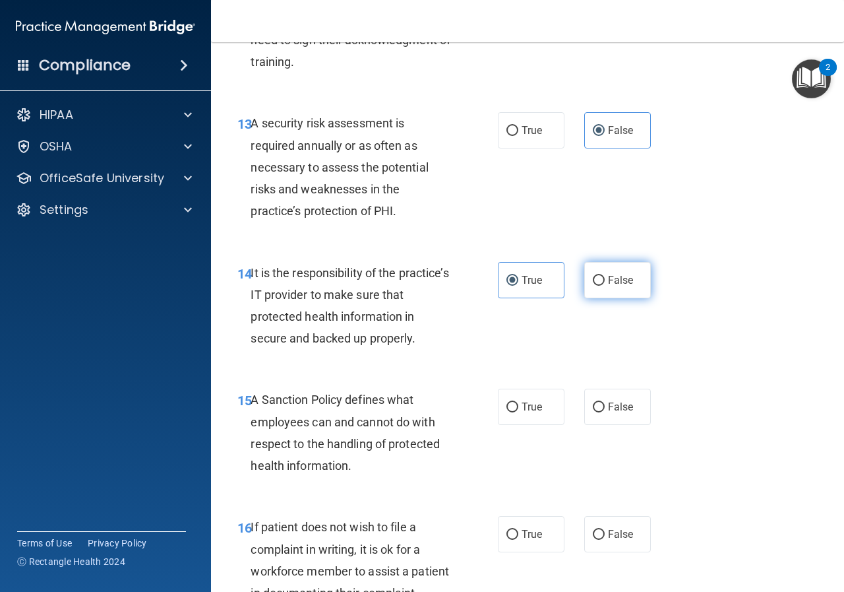
click at [608, 286] on span "False" at bounding box center [621, 280] width 26 height 13
click at [605, 286] on input "False" at bounding box center [599, 281] width 12 height 10
radio input "true"
radio input "false"
drag, startPoint x: 518, startPoint y: 442, endPoint x: 514, endPoint y: 430, distance: 12.5
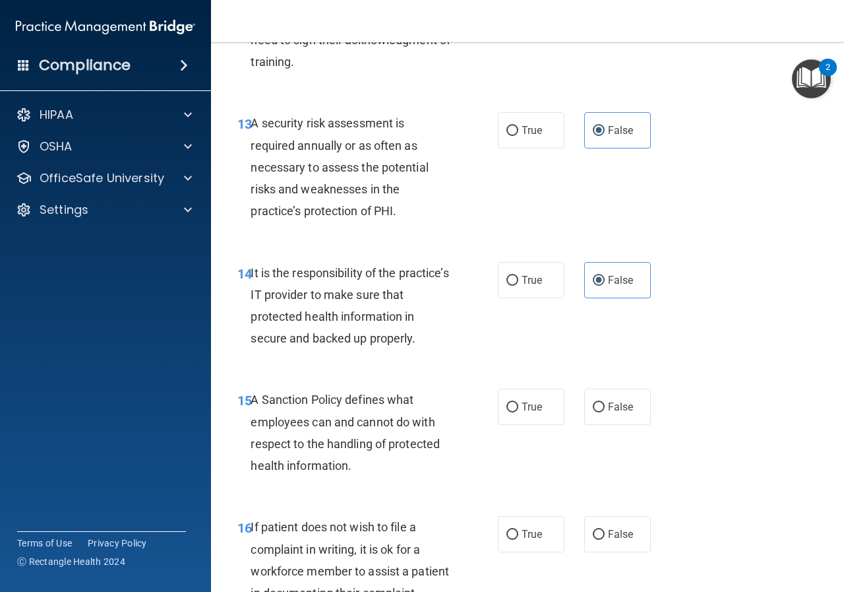
click at [518, 425] on label "True" at bounding box center [531, 406] width 67 height 36
click at [518, 412] on input "True" at bounding box center [513, 407] width 12 height 10
radio input "true"
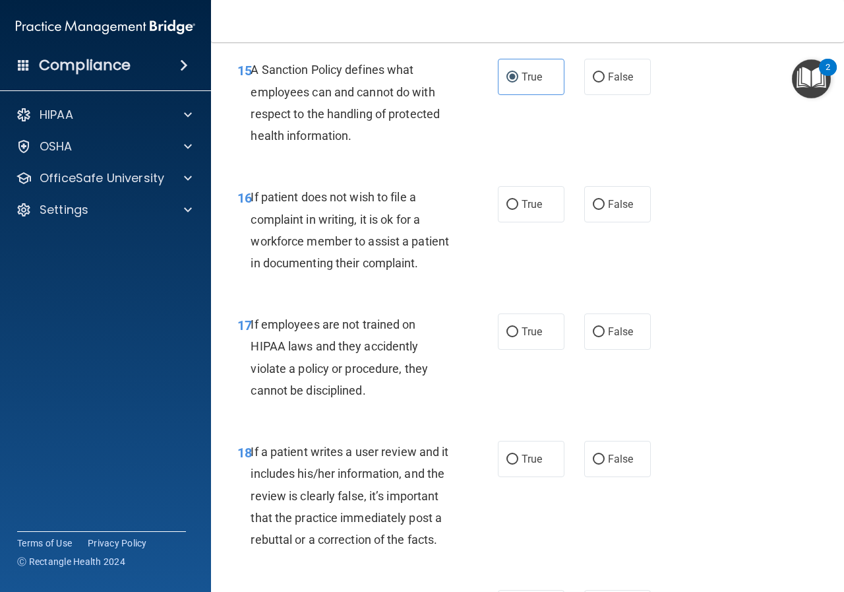
scroll to position [2440, 0]
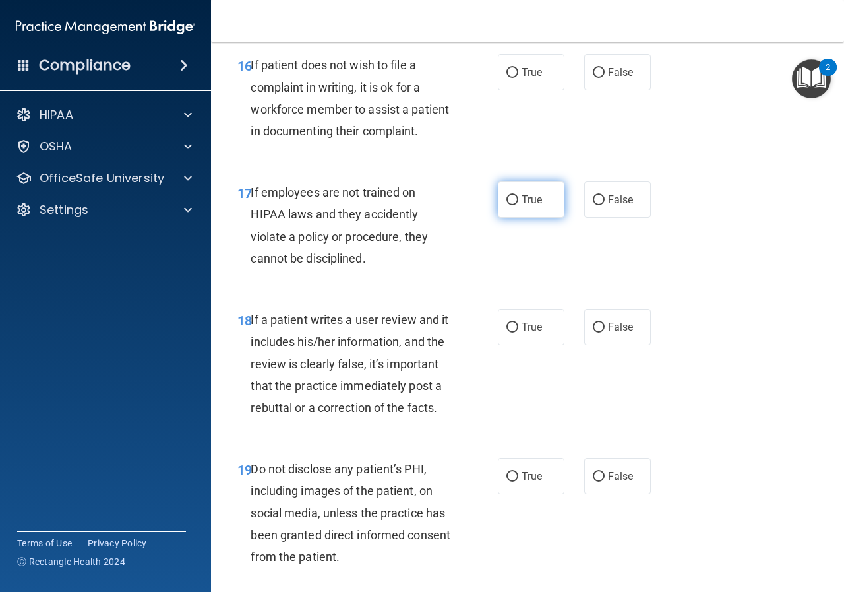
click at [522, 218] on label "True" at bounding box center [531, 199] width 67 height 36
click at [518, 205] on input "True" at bounding box center [513, 200] width 12 height 10
radio input "true"
click at [533, 333] on span "True" at bounding box center [532, 327] width 20 height 13
click at [518, 332] on input "True" at bounding box center [513, 328] width 12 height 10
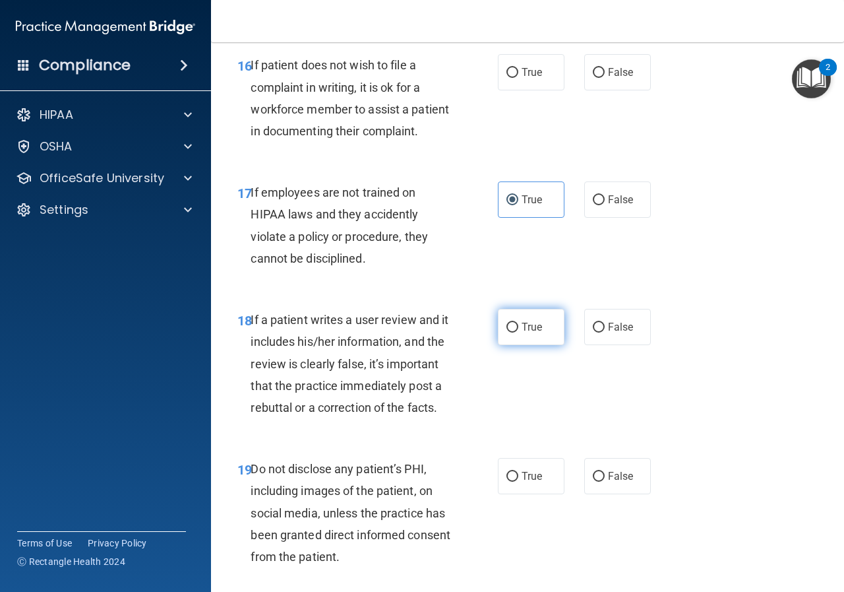
radio input "true"
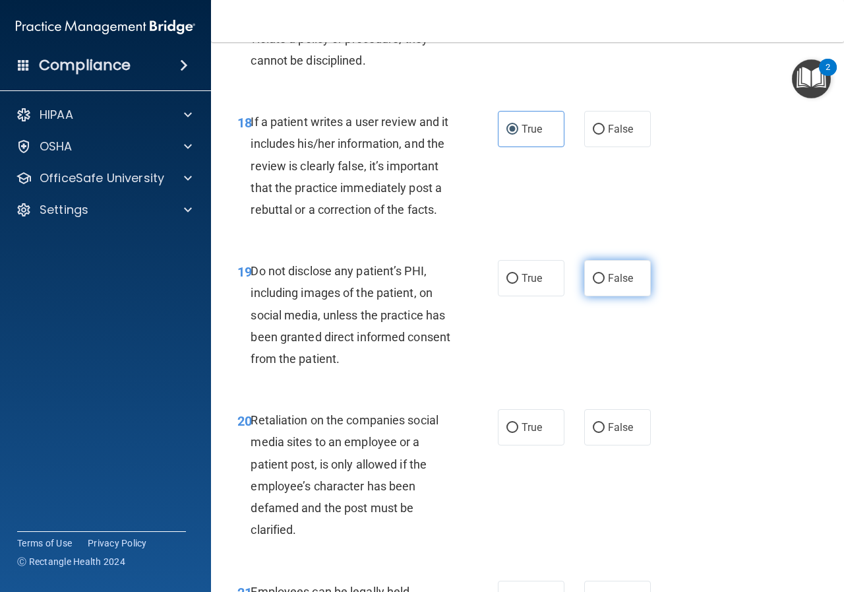
click at [596, 296] on label "False" at bounding box center [617, 278] width 67 height 36
click at [596, 284] on input "False" at bounding box center [599, 279] width 12 height 10
radio input "true"
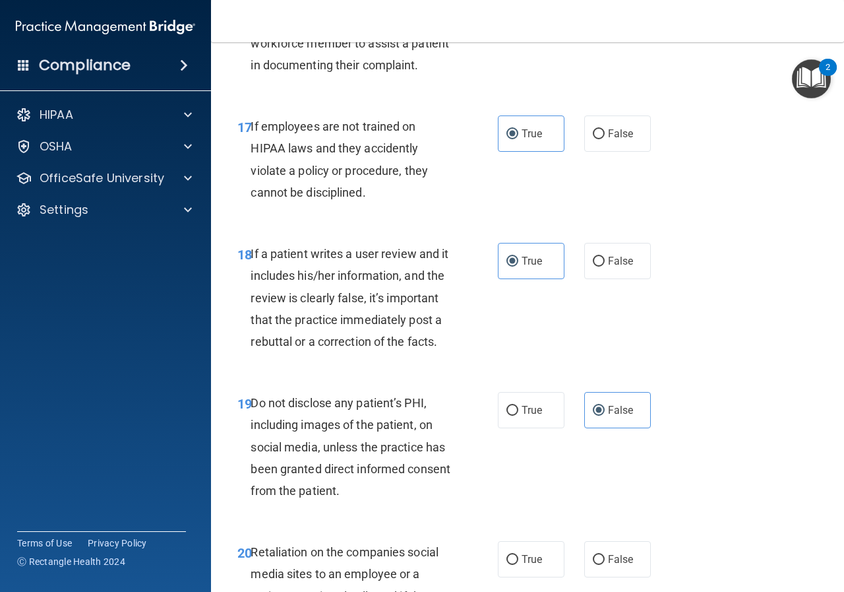
scroll to position [2440, 0]
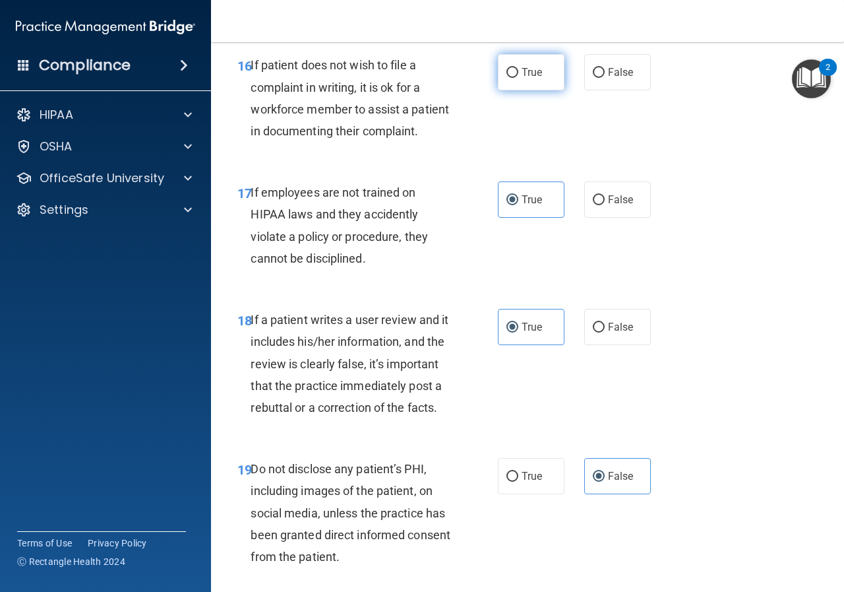
click at [508, 78] on input "True" at bounding box center [513, 73] width 12 height 10
radio input "true"
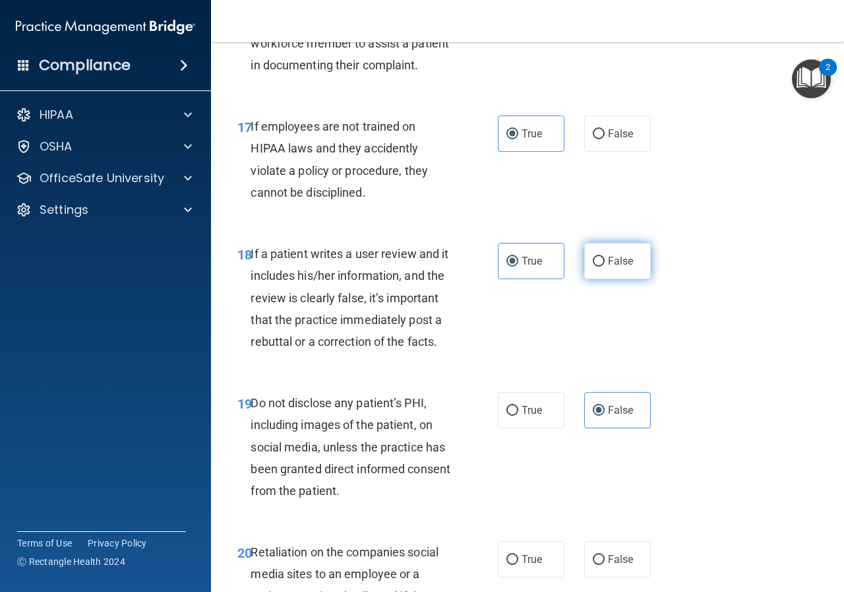
click at [591, 279] on label "False" at bounding box center [617, 261] width 67 height 36
click at [593, 266] on input "False" at bounding box center [599, 262] width 12 height 10
radio input "true"
radio input "false"
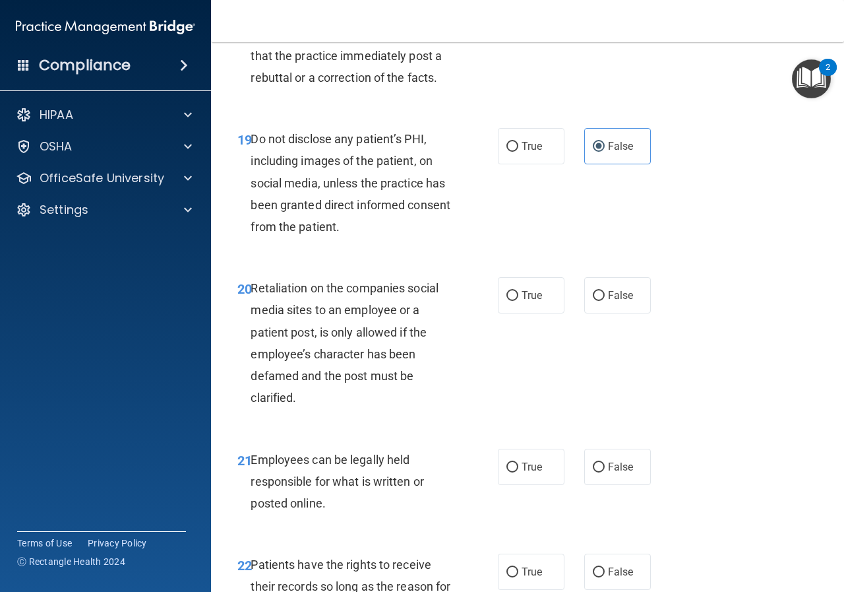
scroll to position [3034, 0]
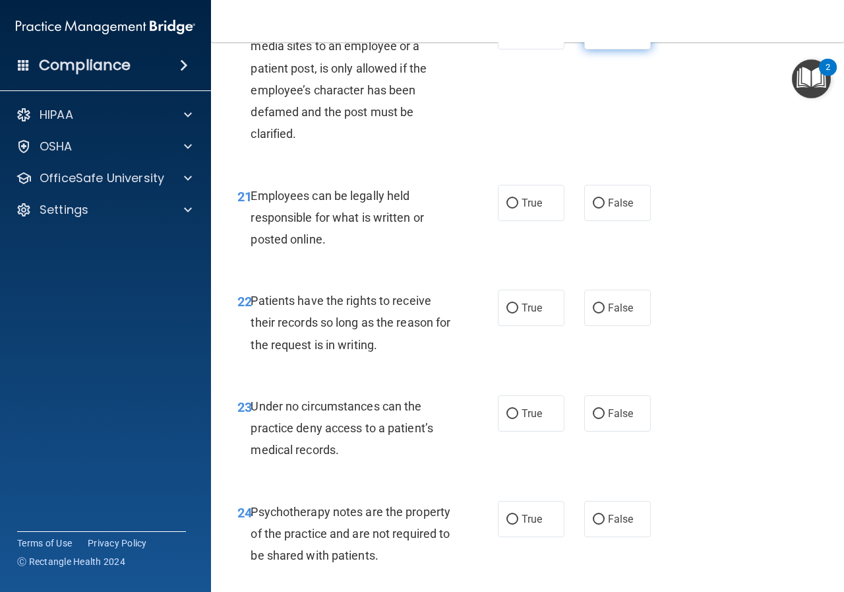
click at [596, 37] on input "False" at bounding box center [599, 32] width 12 height 10
radio input "true"
click at [542, 221] on label "True" at bounding box center [531, 203] width 67 height 36
click at [518, 208] on input "True" at bounding box center [513, 204] width 12 height 10
radio input "true"
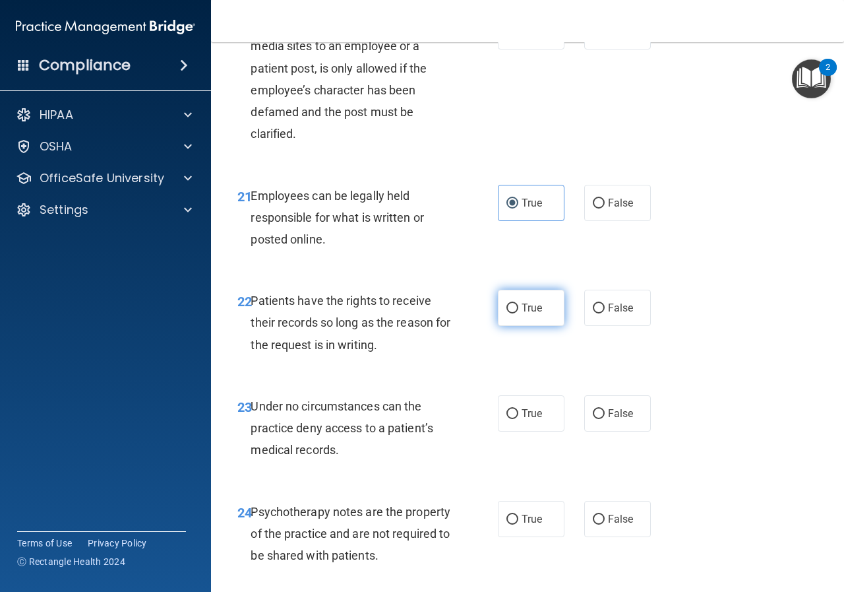
click at [538, 326] on label "True" at bounding box center [531, 308] width 67 height 36
click at [518, 313] on input "True" at bounding box center [513, 308] width 12 height 10
radio input "true"
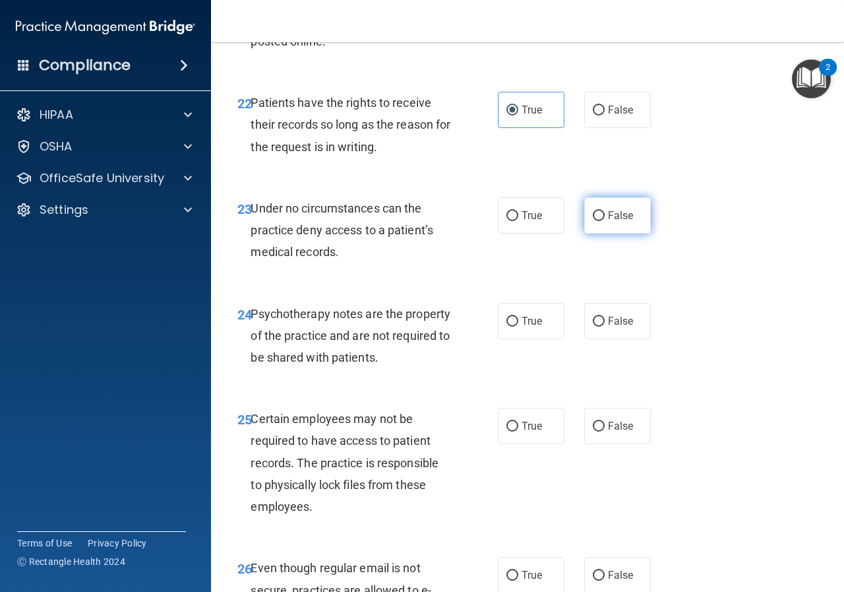
click at [605, 233] on label "False" at bounding box center [617, 215] width 67 height 36
click at [605, 221] on input "False" at bounding box center [599, 216] width 12 height 10
radio input "true"
click at [614, 339] on label "False" at bounding box center [617, 321] width 67 height 36
click at [605, 326] on input "False" at bounding box center [599, 322] width 12 height 10
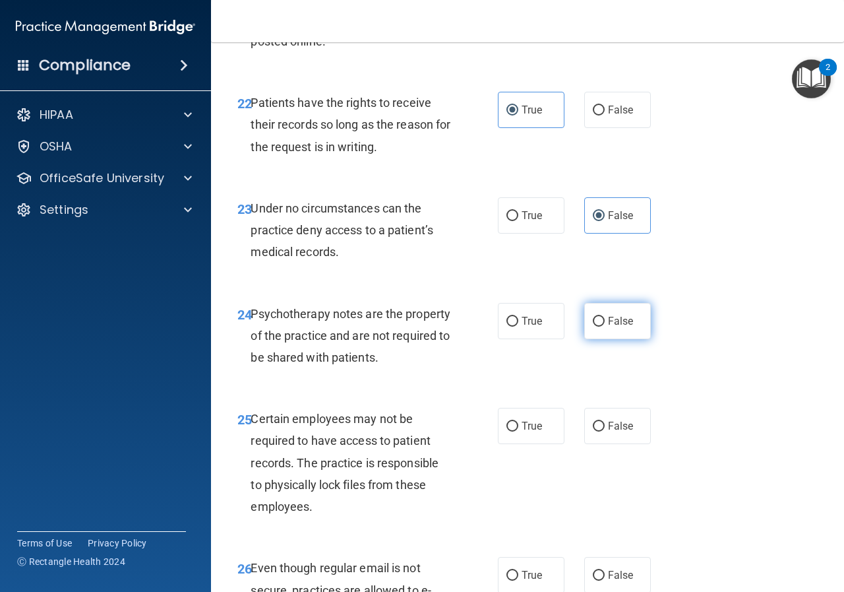
radio input "true"
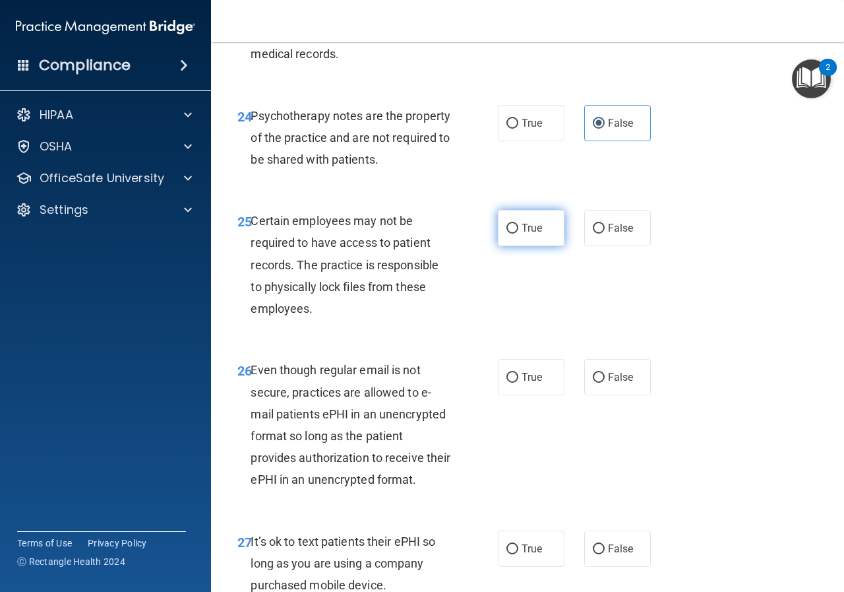
click at [538, 246] on label "True" at bounding box center [531, 228] width 67 height 36
click at [518, 233] on input "True" at bounding box center [513, 229] width 12 height 10
radio input "true"
click at [643, 395] on label "False" at bounding box center [617, 377] width 67 height 36
click at [605, 383] on input "False" at bounding box center [599, 378] width 12 height 10
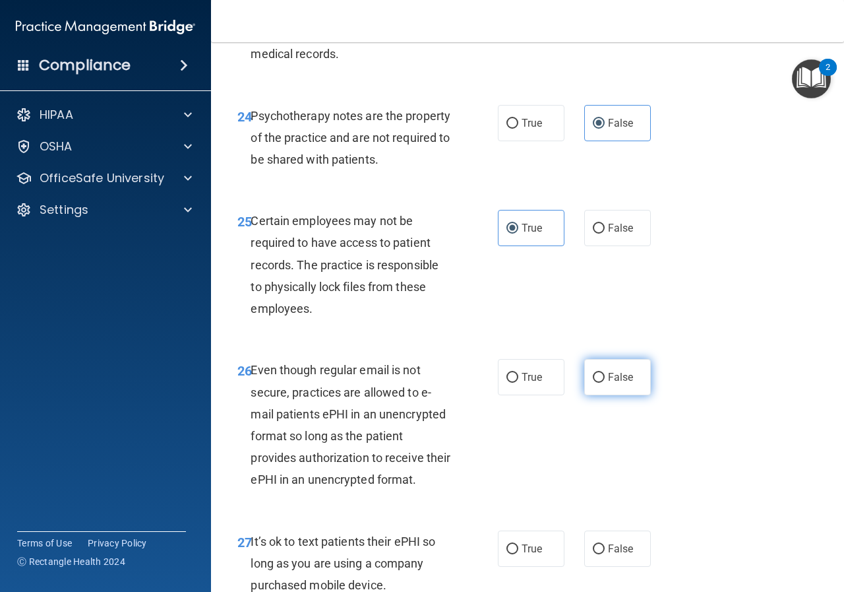
radio input "true"
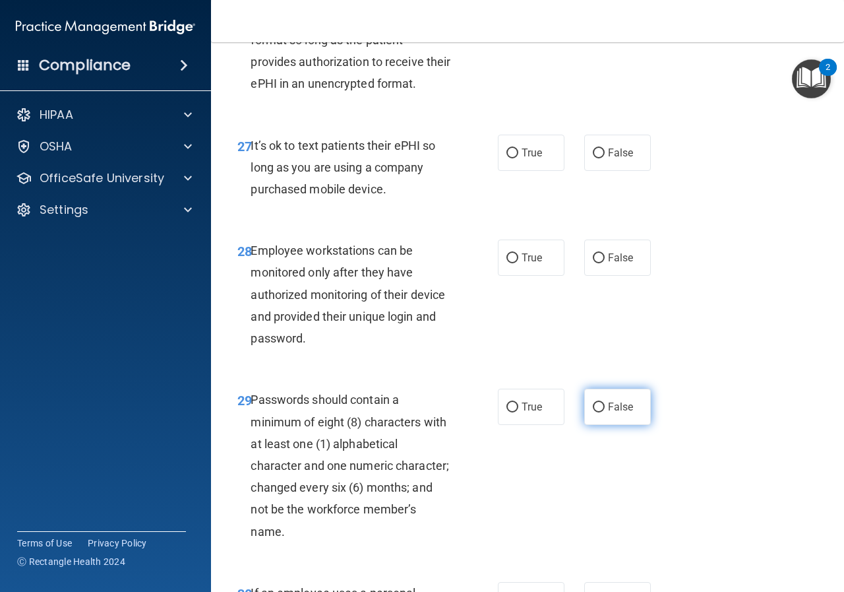
scroll to position [3892, 0]
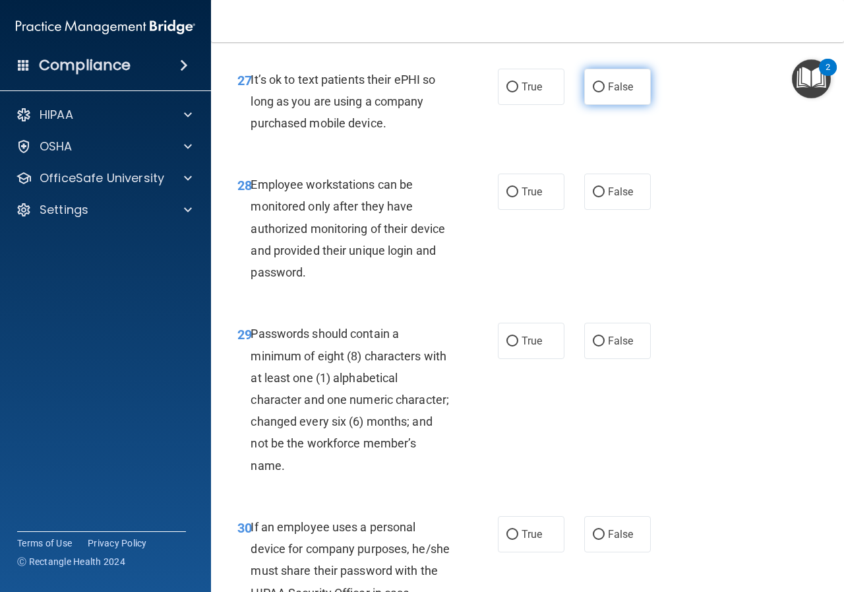
click at [586, 105] on label "False" at bounding box center [617, 87] width 67 height 36
click at [593, 92] on input "False" at bounding box center [599, 87] width 12 height 10
radio input "true"
click at [535, 198] on span "True" at bounding box center [532, 191] width 20 height 13
click at [518, 197] on input "True" at bounding box center [513, 192] width 12 height 10
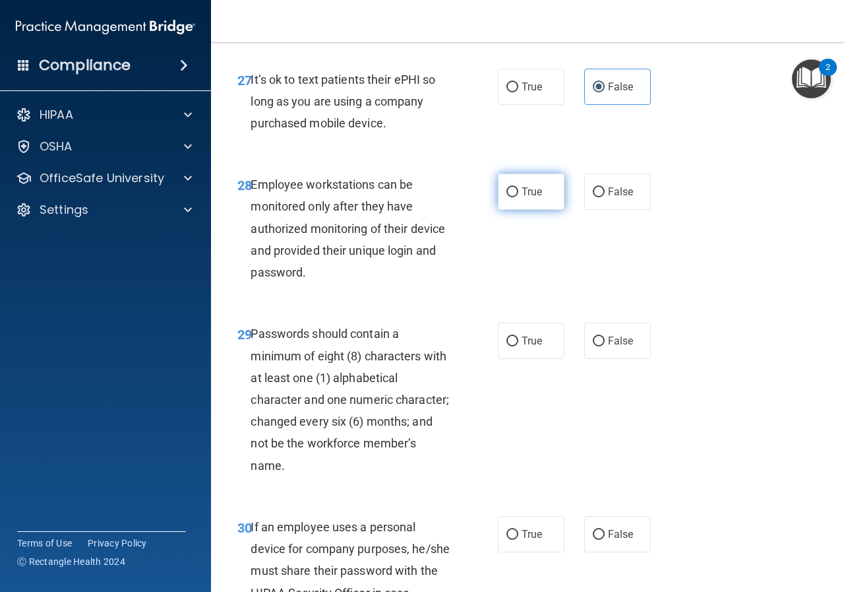
radio input "true"
click at [518, 359] on label "True" at bounding box center [531, 341] width 67 height 36
click at [518, 346] on input "True" at bounding box center [513, 341] width 12 height 10
radio input "true"
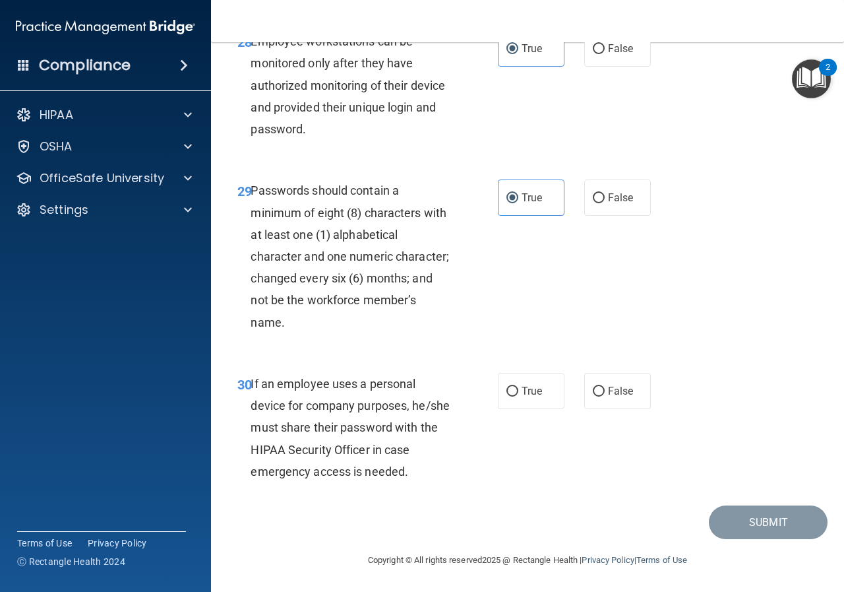
scroll to position [4122, 0]
click at [498, 399] on label "True" at bounding box center [531, 391] width 67 height 36
click at [507, 396] on input "True" at bounding box center [513, 392] width 12 height 10
radio input "true"
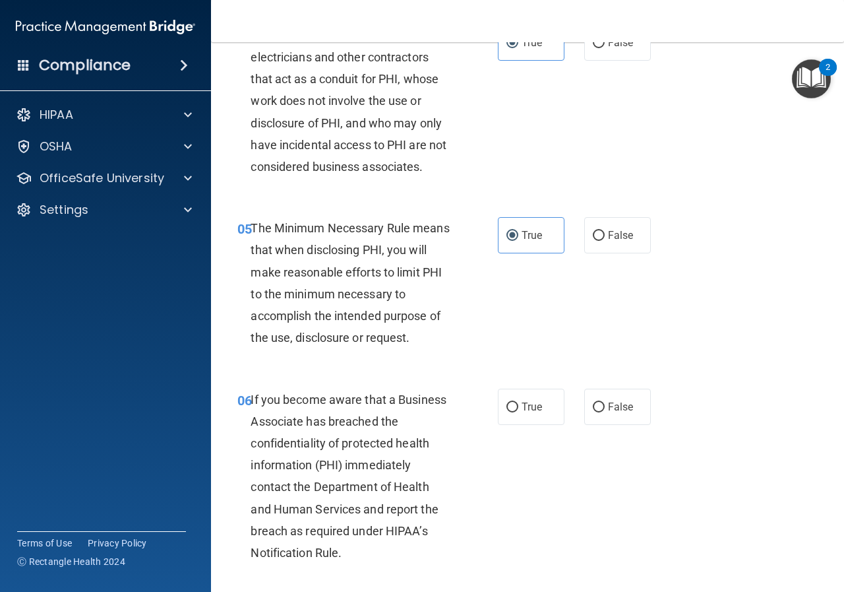
scroll to position [594, 0]
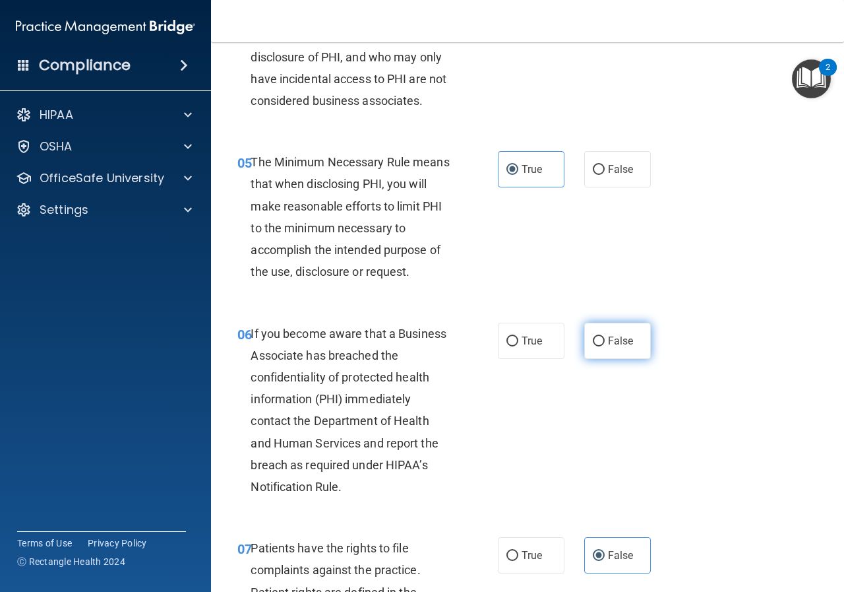
click at [612, 338] on span "False" at bounding box center [621, 340] width 26 height 13
click at [605, 338] on input "False" at bounding box center [599, 341] width 12 height 10
radio input "true"
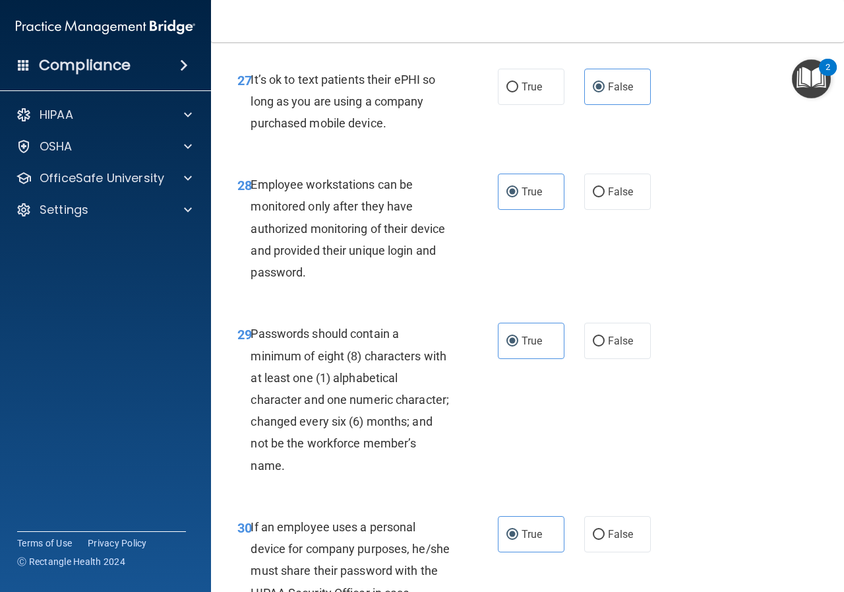
scroll to position [4122, 0]
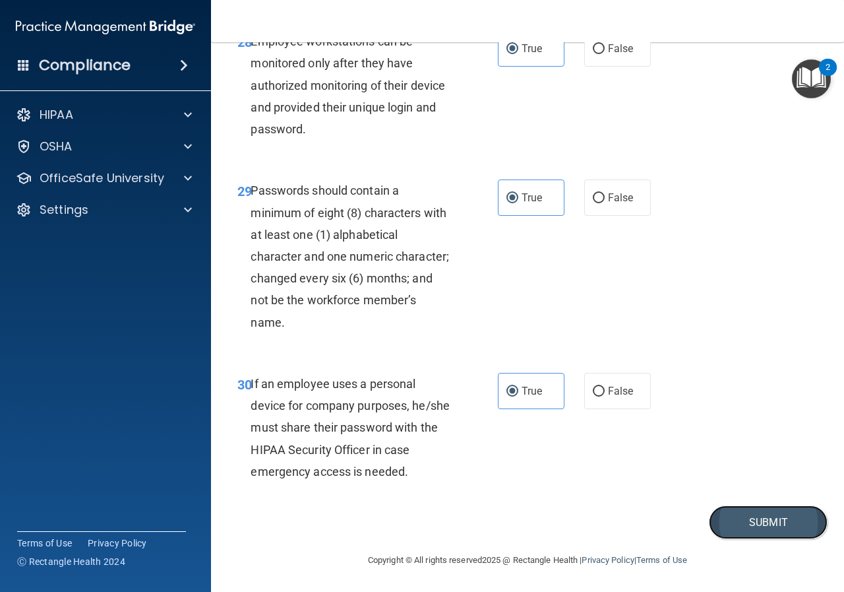
click at [753, 514] on button "Submit" at bounding box center [768, 522] width 119 height 34
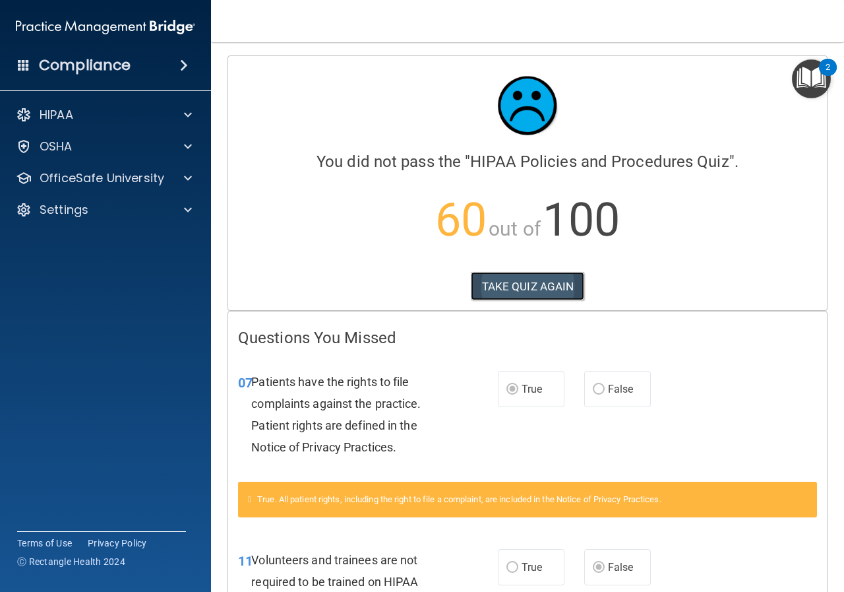
click at [529, 287] on button "TAKE QUIZ AGAIN" at bounding box center [528, 286] width 114 height 29
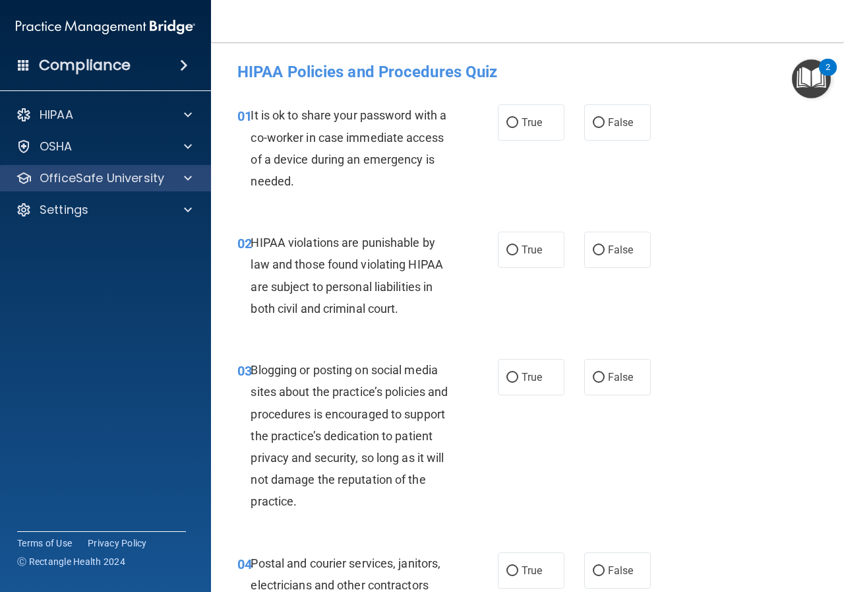
click at [197, 170] on div "OfficeSafe University" at bounding box center [106, 178] width 212 height 26
click at [191, 175] on span at bounding box center [188, 178] width 8 height 16
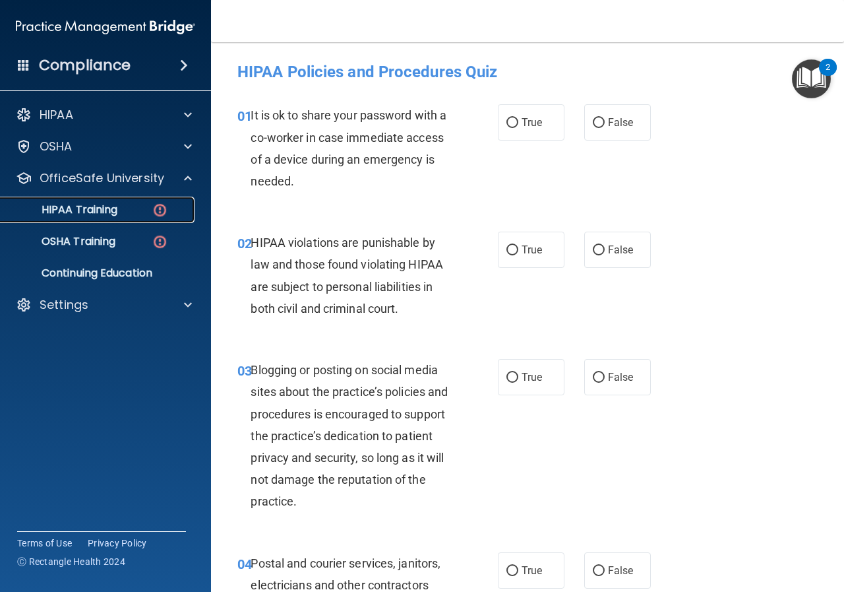
click at [115, 201] on link "HIPAA Training" at bounding box center [91, 210] width 208 height 26
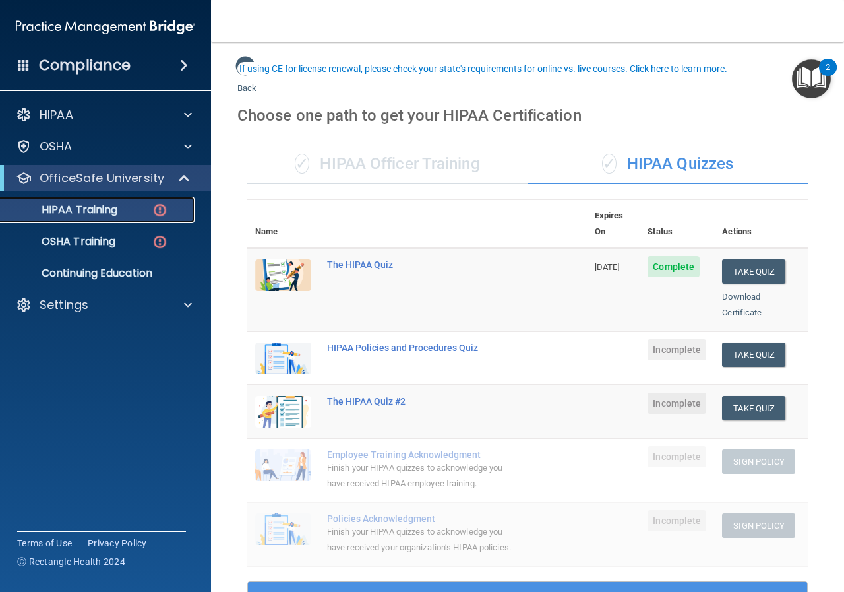
scroll to position [66, 0]
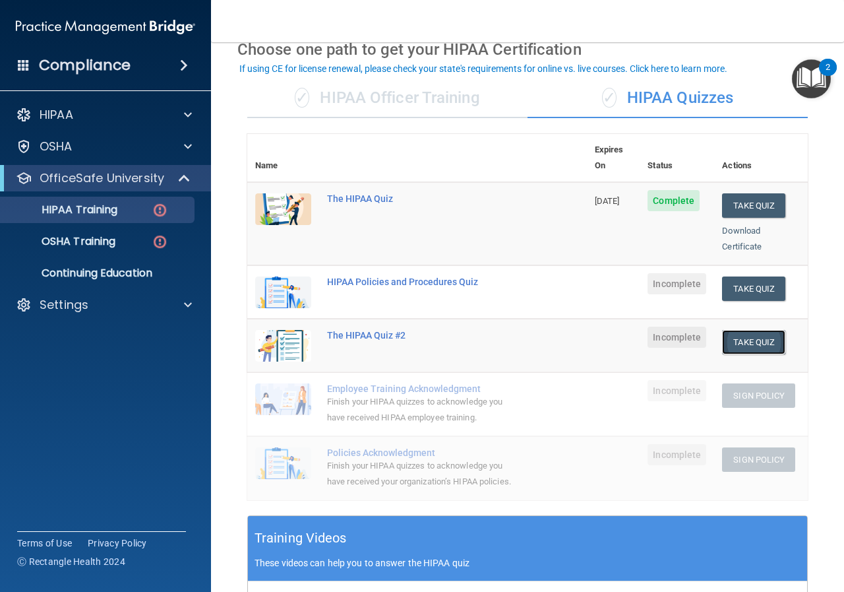
click at [757, 330] on button "Take Quiz" at bounding box center [753, 342] width 63 height 24
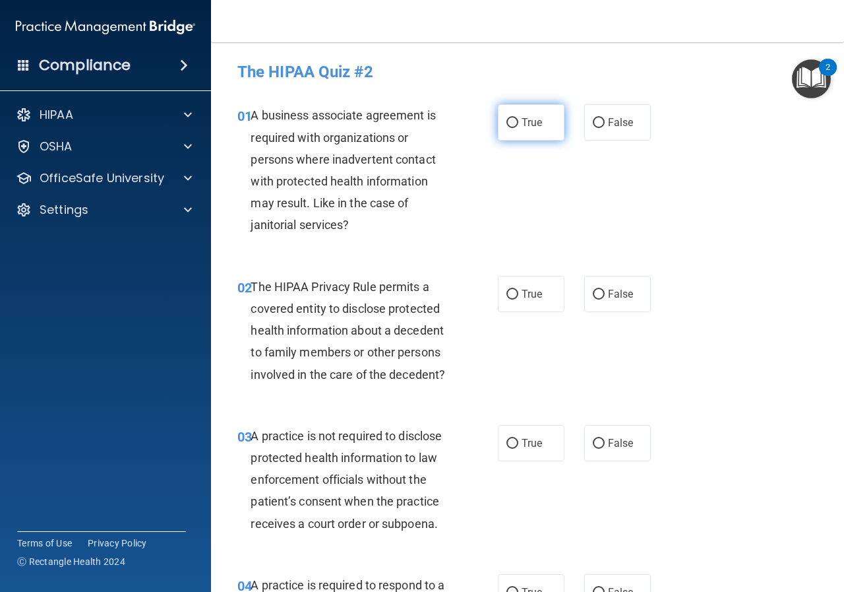
click at [529, 123] on span "True" at bounding box center [532, 122] width 20 height 13
click at [518, 123] on input "True" at bounding box center [513, 123] width 12 height 10
radio input "true"
click at [551, 299] on label "True" at bounding box center [531, 294] width 67 height 36
click at [518, 299] on input "True" at bounding box center [513, 295] width 12 height 10
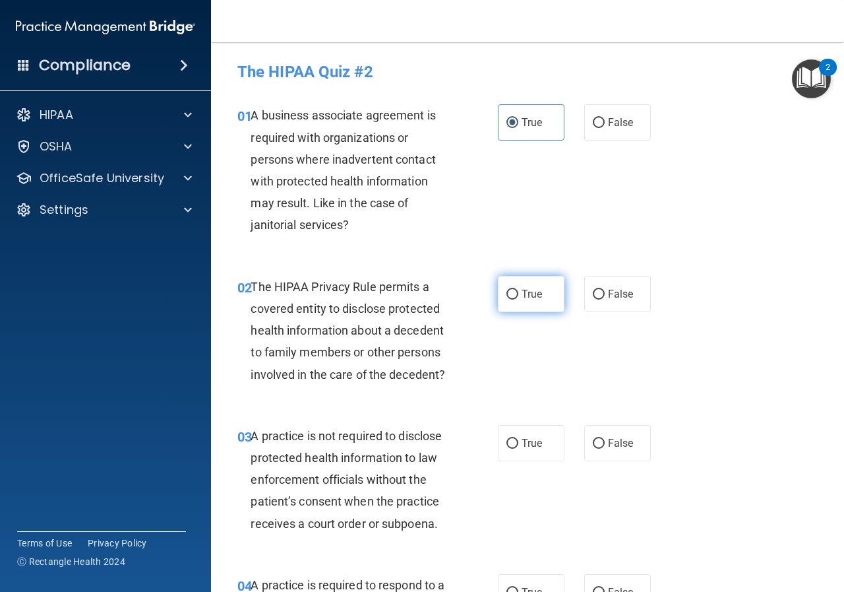
radio input "true"
click at [633, 442] on label "False" at bounding box center [617, 443] width 67 height 36
click at [605, 442] on input "False" at bounding box center [599, 444] width 12 height 10
radio input "true"
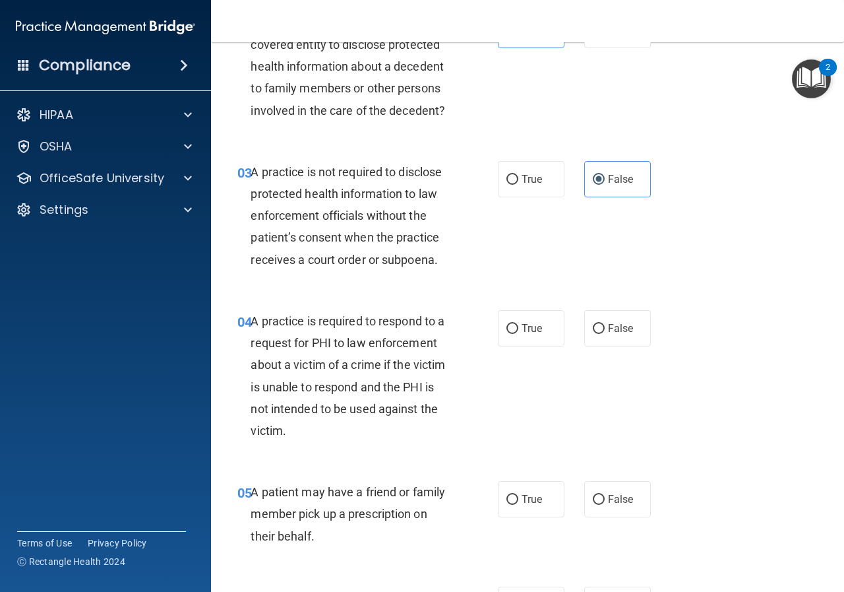
scroll to position [396, 0]
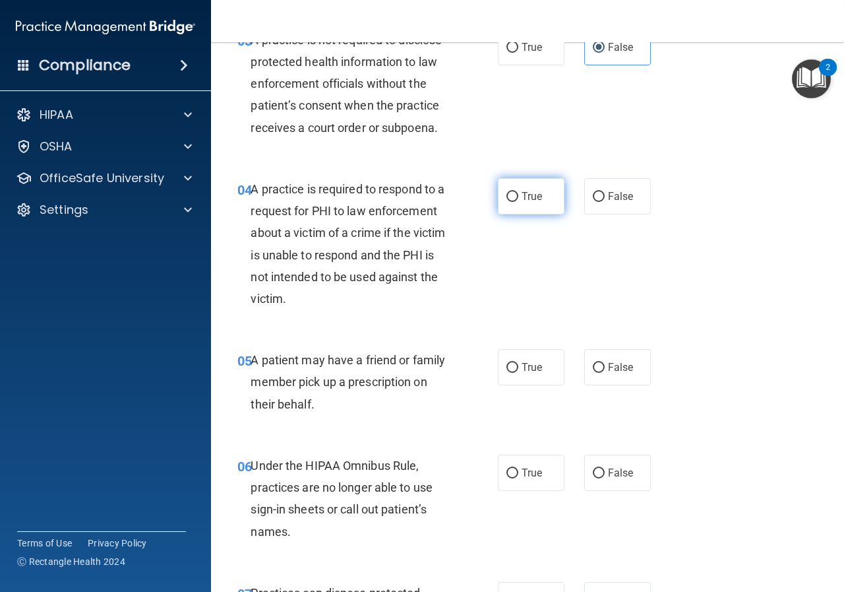
click at [530, 191] on span "True" at bounding box center [532, 196] width 20 height 13
click at [518, 192] on input "True" at bounding box center [513, 197] width 12 height 10
radio input "true"
click at [615, 189] on label "False" at bounding box center [617, 196] width 67 height 36
click at [605, 192] on input "False" at bounding box center [599, 197] width 12 height 10
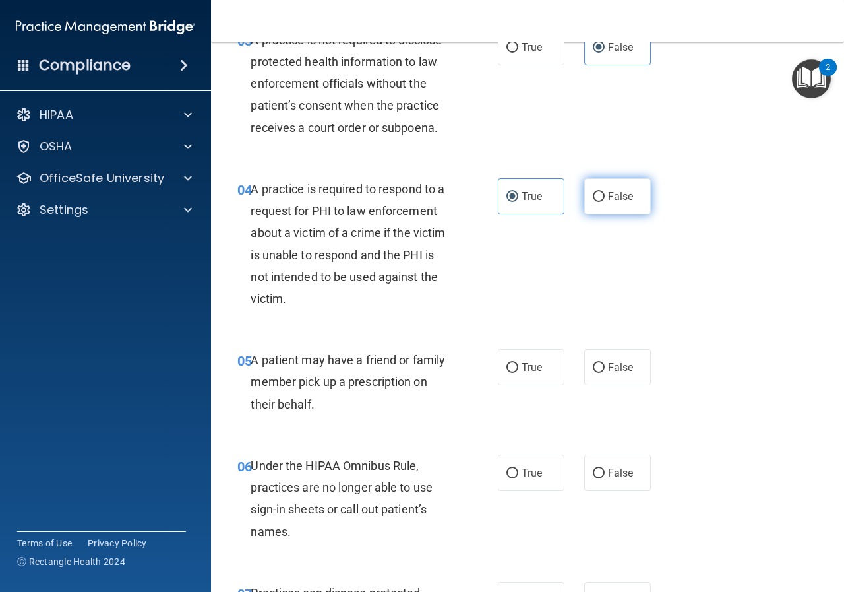
radio input "true"
radio input "false"
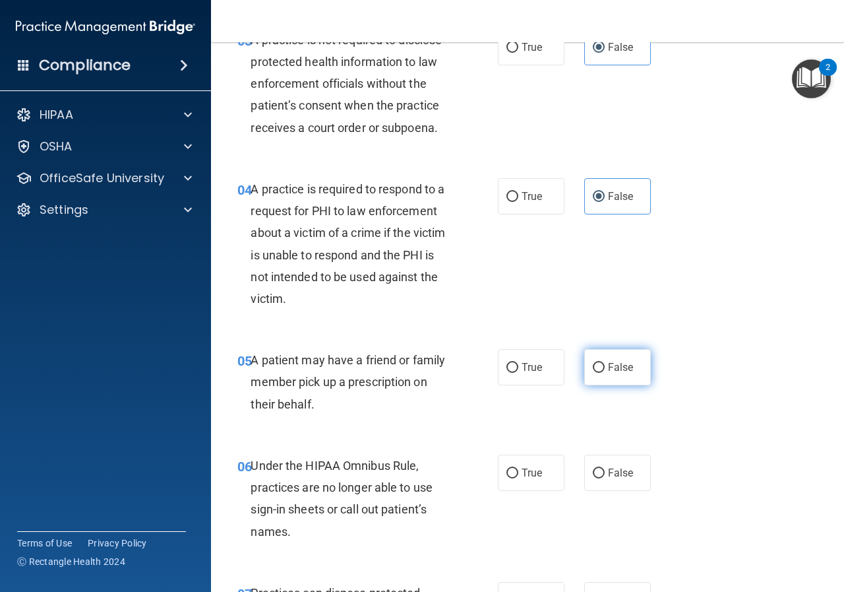
click at [631, 372] on label "False" at bounding box center [617, 367] width 67 height 36
click at [605, 372] on input "False" at bounding box center [599, 368] width 12 height 10
radio input "true"
click at [549, 466] on label "True" at bounding box center [531, 472] width 67 height 36
click at [518, 468] on input "True" at bounding box center [513, 473] width 12 height 10
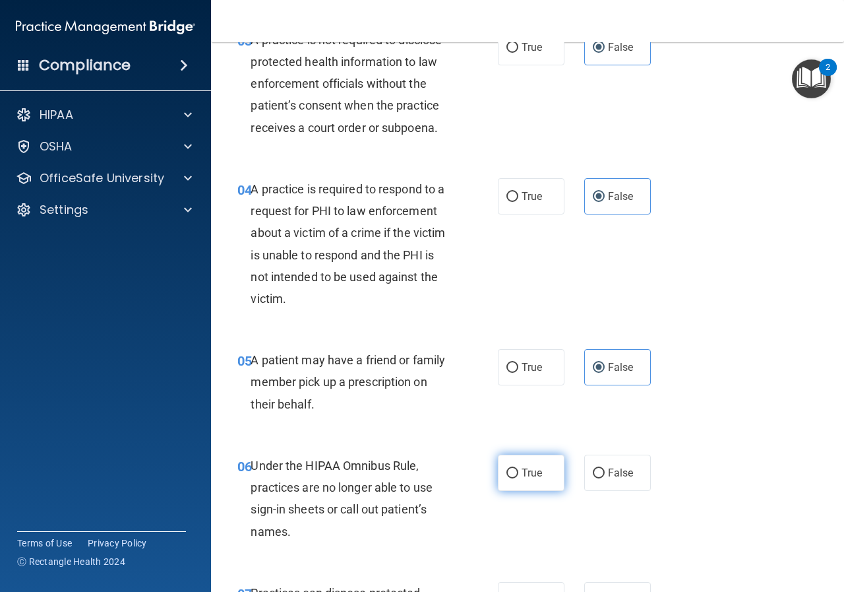
radio input "true"
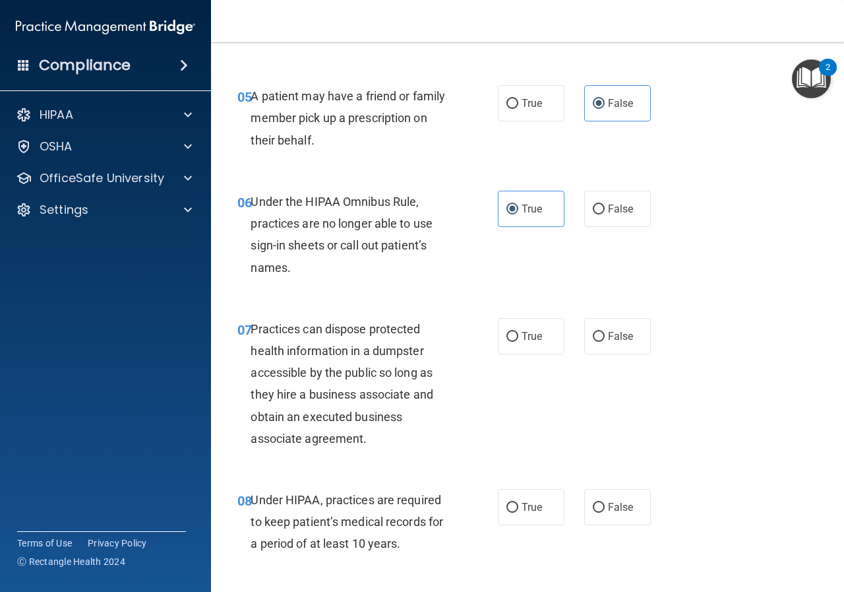
scroll to position [923, 0]
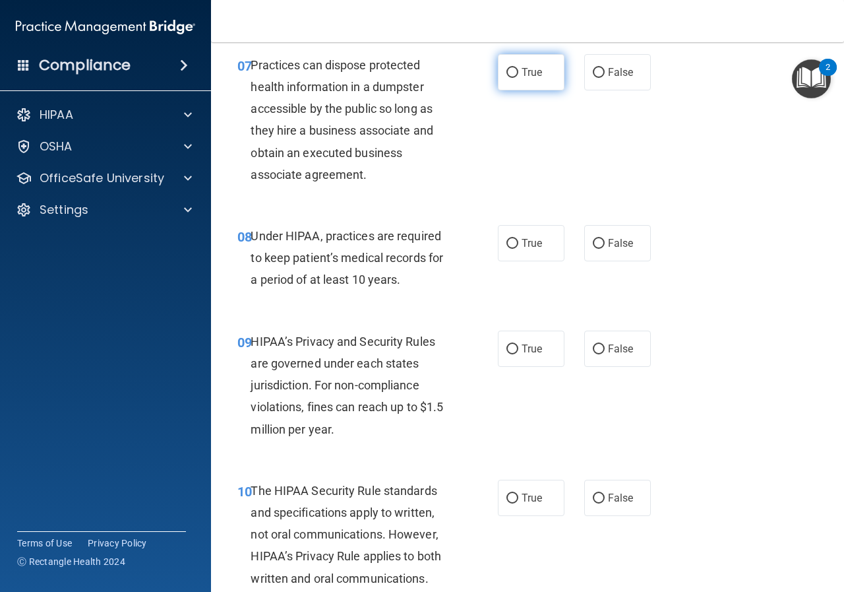
click at [522, 75] on span "True" at bounding box center [532, 72] width 20 height 13
click at [518, 75] on input "True" at bounding box center [513, 73] width 12 height 10
radio input "true"
click at [536, 233] on label "True" at bounding box center [531, 243] width 67 height 36
click at [518, 239] on input "True" at bounding box center [513, 244] width 12 height 10
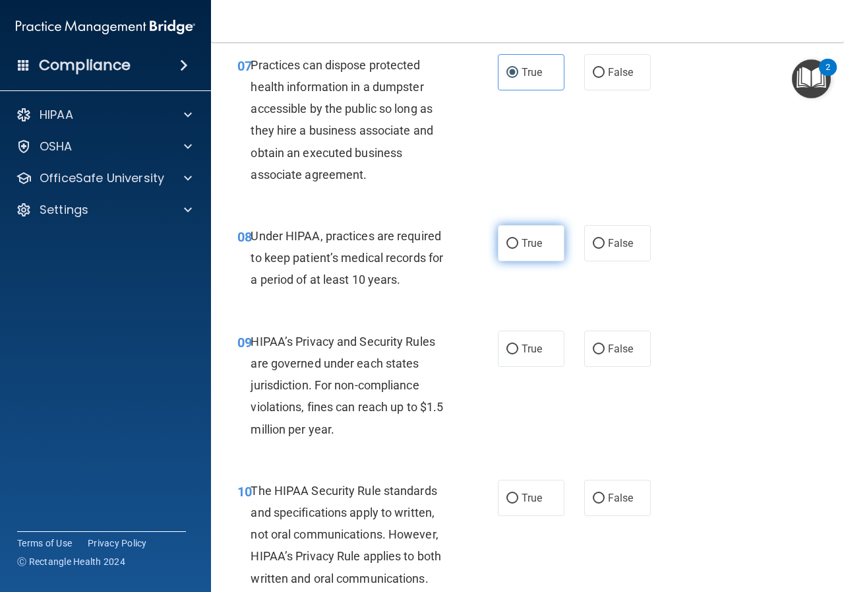
radio input "true"
click at [617, 339] on label "False" at bounding box center [617, 348] width 67 height 36
click at [605, 344] on input "False" at bounding box center [599, 349] width 12 height 10
radio input "true"
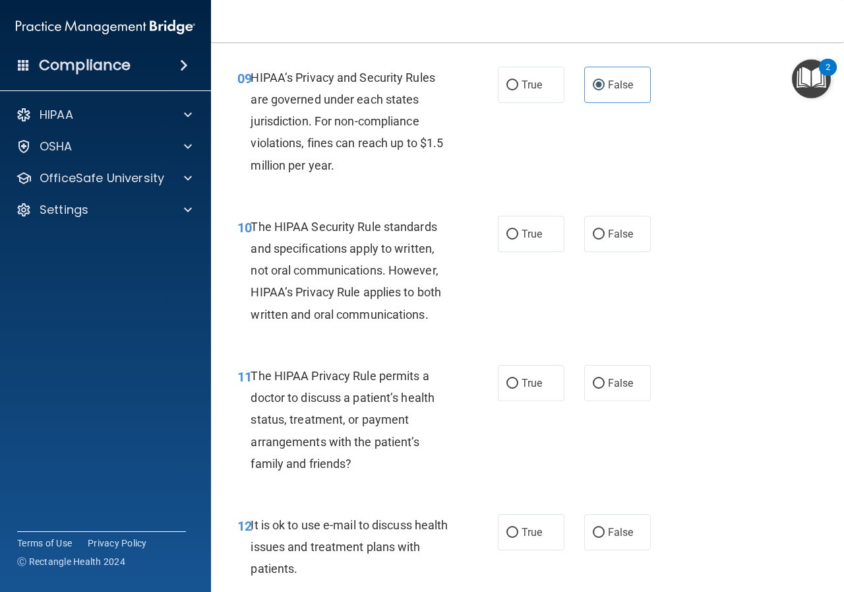
scroll to position [1253, 0]
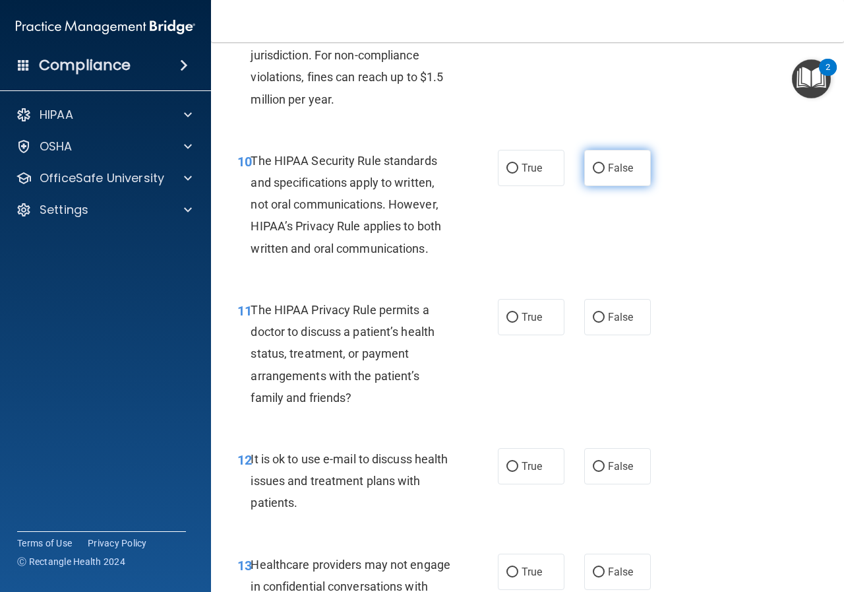
click at [623, 156] on label "False" at bounding box center [617, 168] width 67 height 36
click at [605, 164] on input "False" at bounding box center [599, 169] width 12 height 10
radio input "true"
drag, startPoint x: 497, startPoint y: 309, endPoint x: 501, endPoint y: 315, distance: 7.5
click at [498, 309] on label "True" at bounding box center [531, 317] width 67 height 36
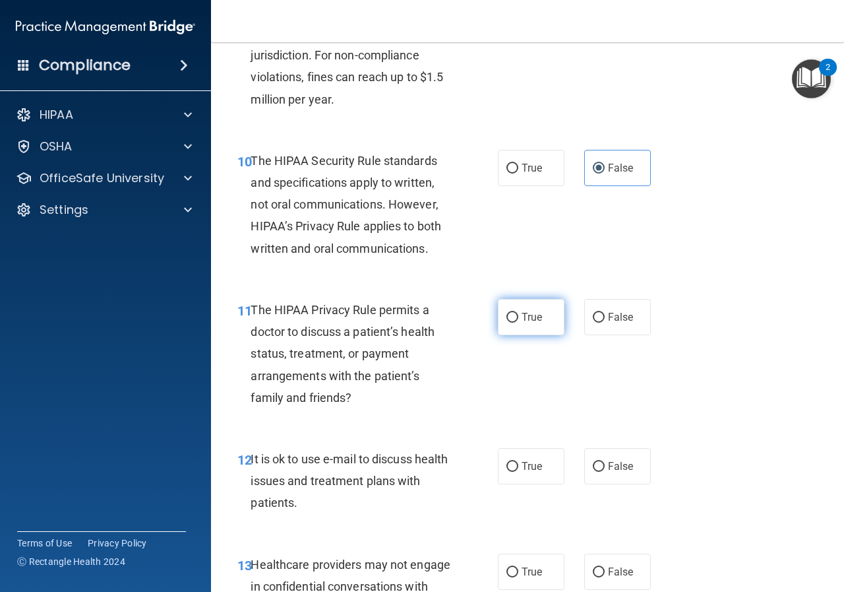
click at [507, 313] on input "True" at bounding box center [513, 318] width 12 height 10
radio input "true"
click at [545, 468] on label "True" at bounding box center [531, 466] width 67 height 36
click at [518, 468] on input "True" at bounding box center [513, 467] width 12 height 10
radio input "true"
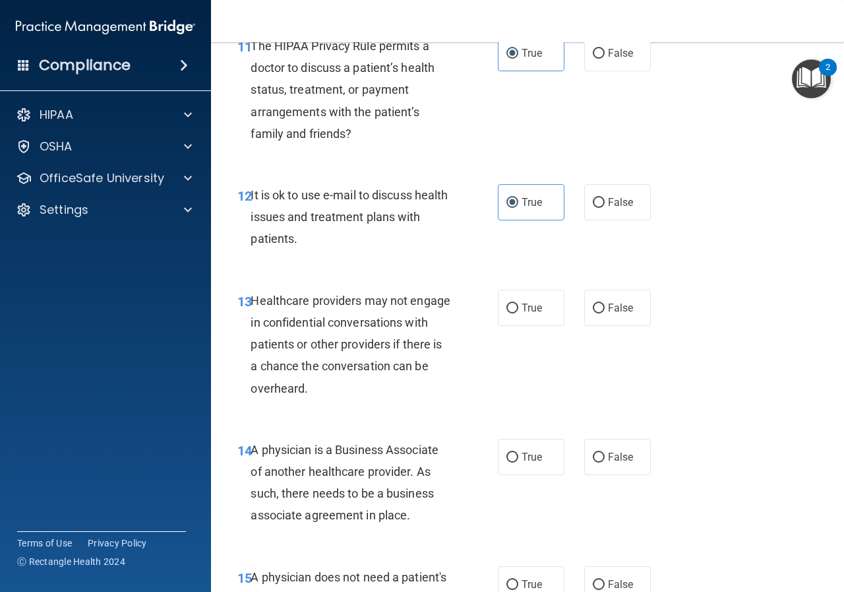
scroll to position [1649, 0]
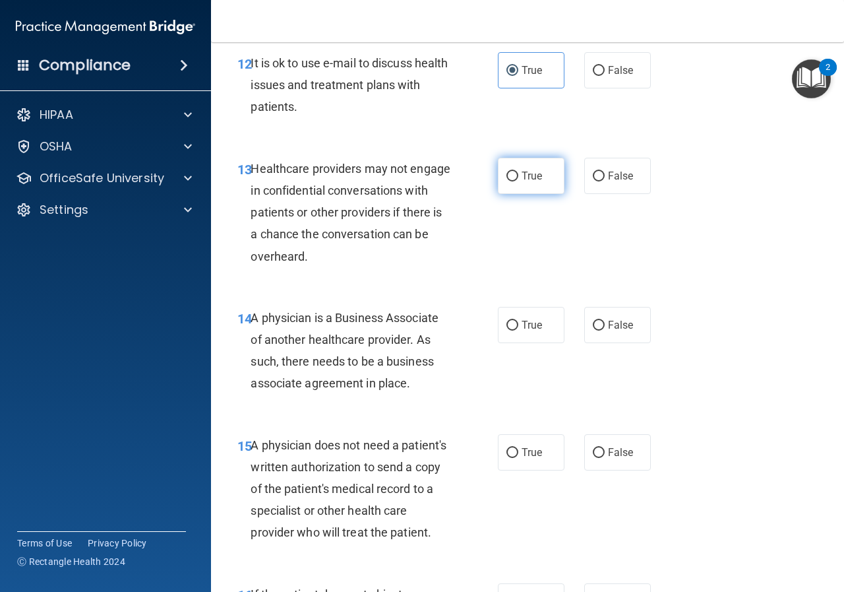
click at [514, 160] on label "True" at bounding box center [531, 176] width 67 height 36
click at [514, 171] on input "True" at bounding box center [513, 176] width 12 height 10
radio input "true"
click at [524, 343] on div "14 A physician is a Business Associate of another healthcare provider. As such,…" at bounding box center [528, 353] width 600 height 127
click at [522, 332] on label "True" at bounding box center [531, 325] width 67 height 36
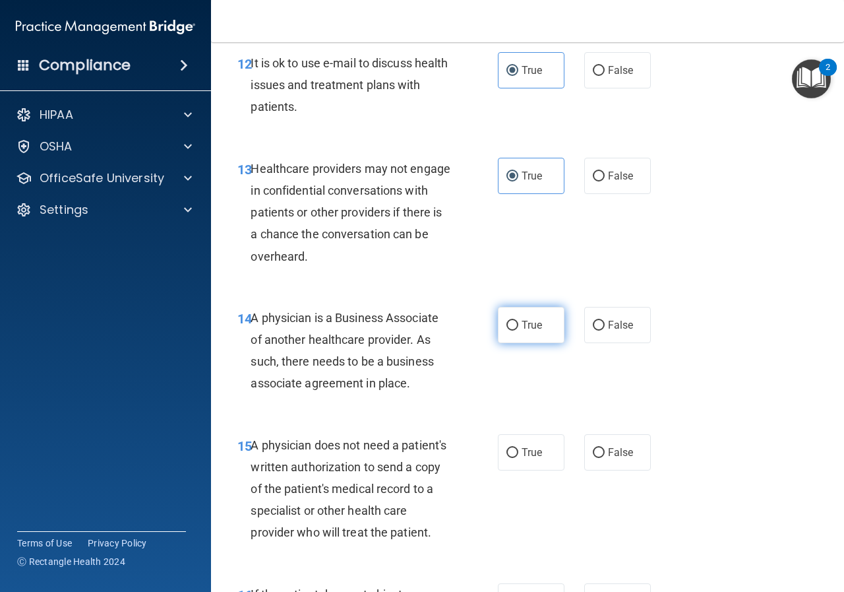
click at [518, 330] on input "True" at bounding box center [513, 326] width 12 height 10
radio input "true"
click at [613, 439] on label "False" at bounding box center [617, 452] width 67 height 36
click at [605, 448] on input "False" at bounding box center [599, 453] width 12 height 10
radio input "true"
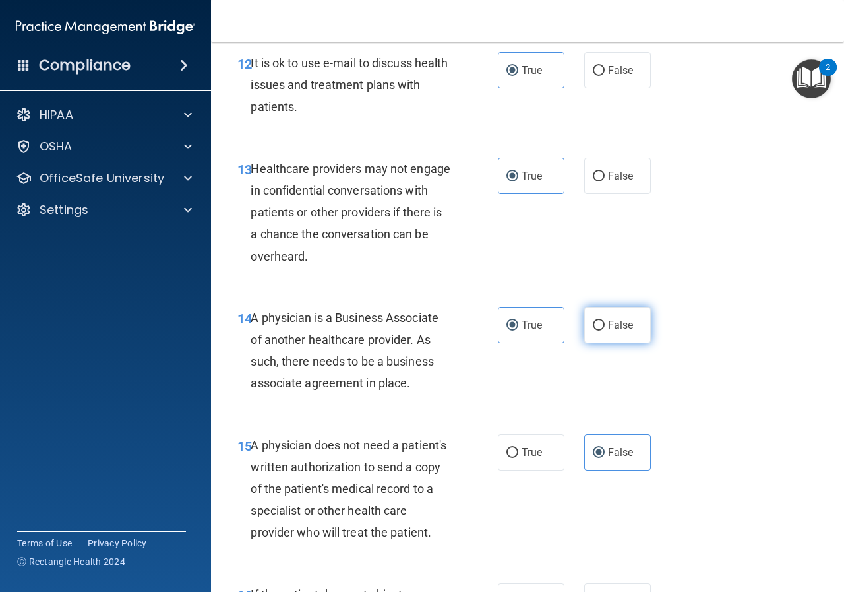
click at [608, 330] on span "False" at bounding box center [621, 325] width 26 height 13
click at [605, 330] on input "False" at bounding box center [599, 326] width 12 height 10
radio input "true"
radio input "false"
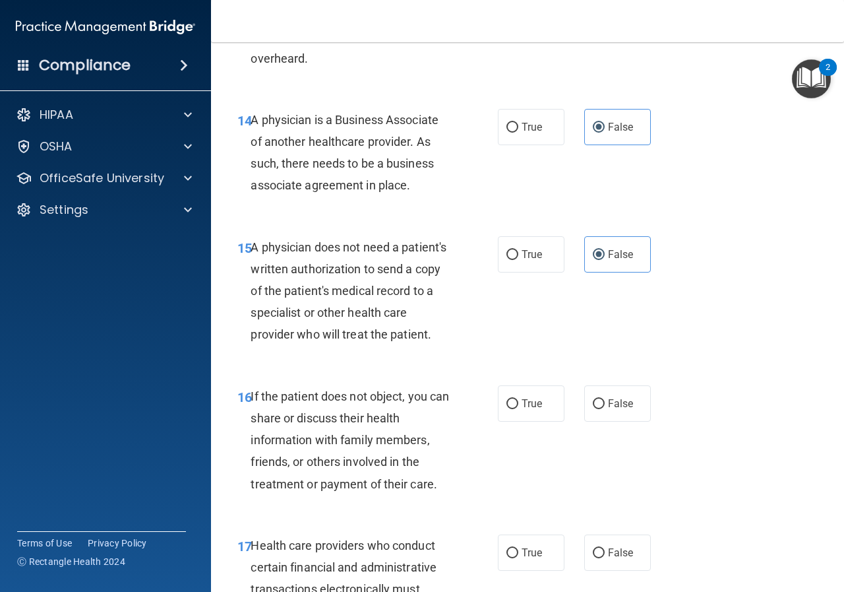
scroll to position [2045, 0]
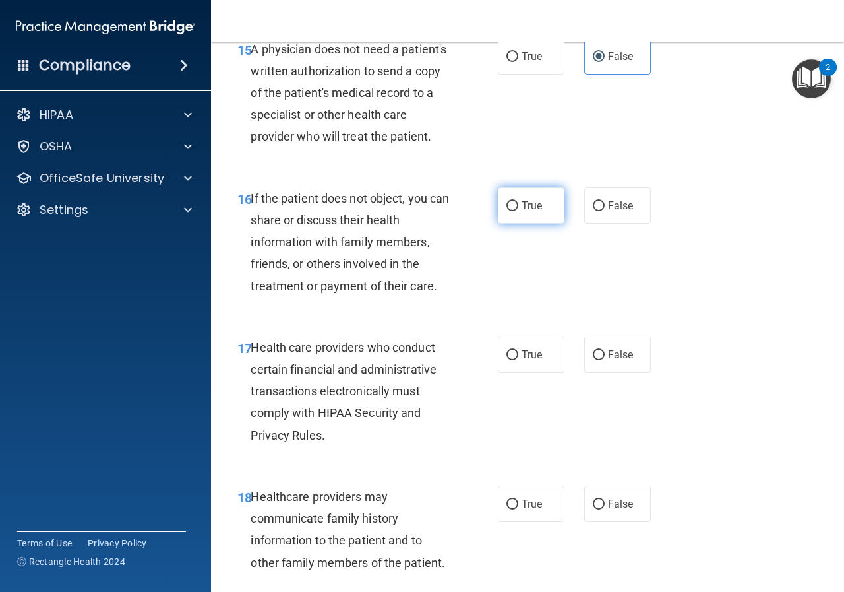
click at [511, 224] on label "True" at bounding box center [531, 205] width 67 height 36
click at [511, 211] on input "True" at bounding box center [513, 206] width 12 height 10
radio input "true"
click at [524, 373] on label "True" at bounding box center [531, 354] width 67 height 36
click at [518, 360] on input "True" at bounding box center [513, 355] width 12 height 10
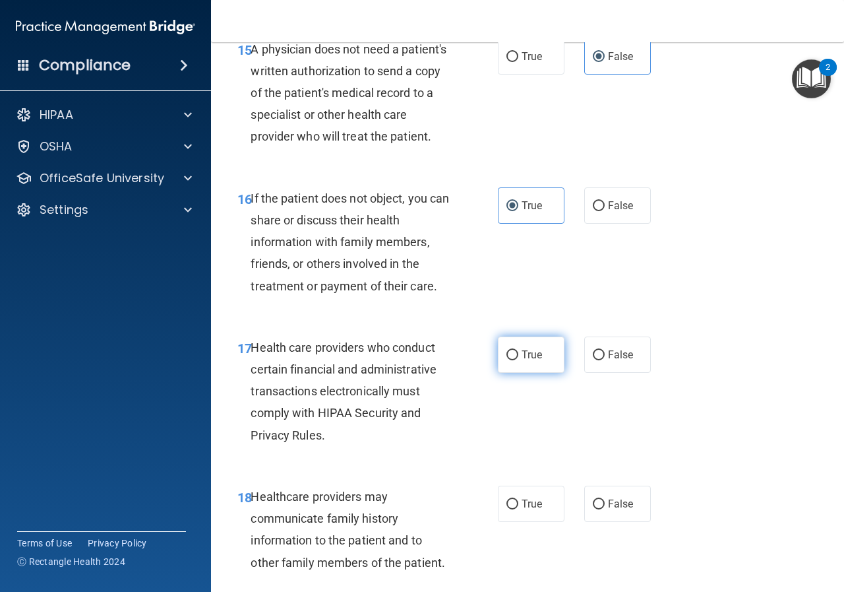
radio input "true"
click at [608, 510] on span "False" at bounding box center [621, 503] width 26 height 13
click at [605, 509] on input "False" at bounding box center [599, 504] width 12 height 10
radio input "true"
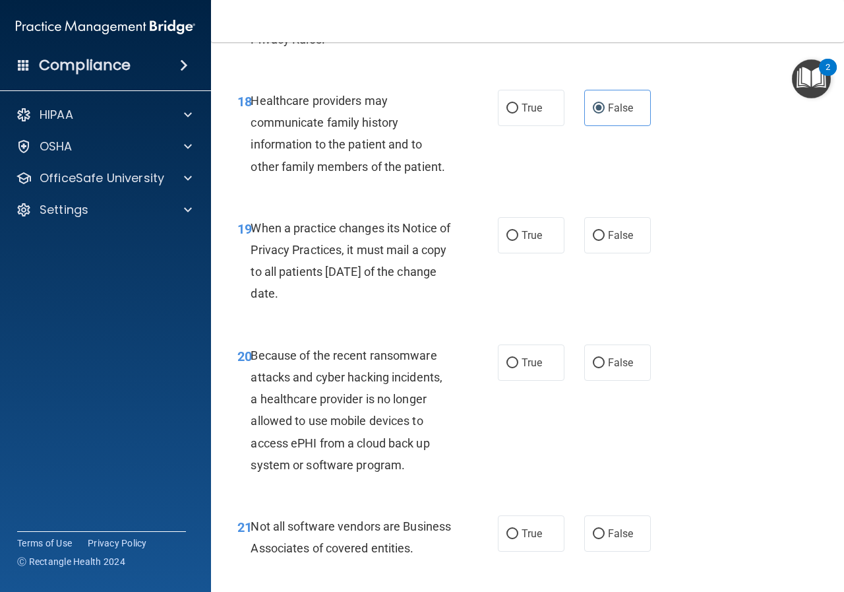
scroll to position [2506, 0]
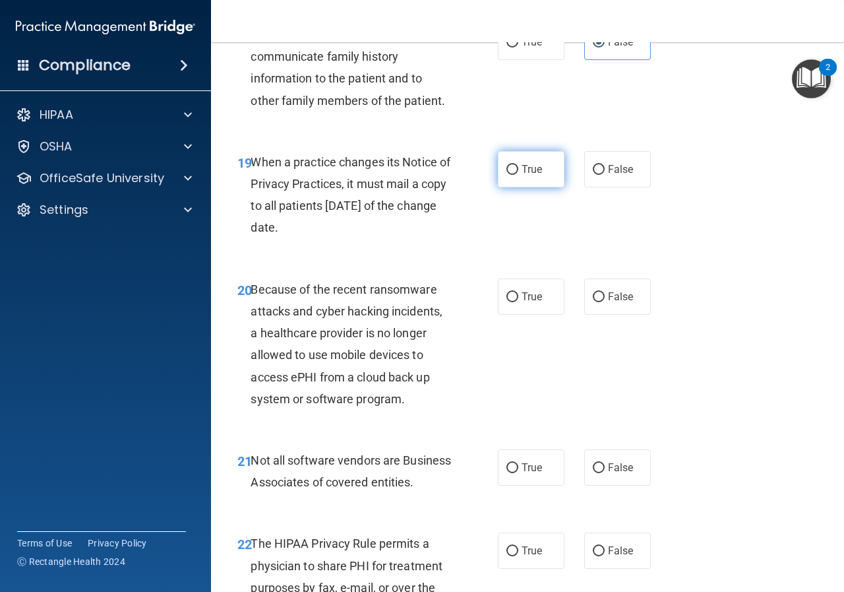
click at [542, 187] on label "True" at bounding box center [531, 169] width 67 height 36
click at [518, 175] on input "True" at bounding box center [513, 170] width 12 height 10
radio input "true"
click at [528, 336] on div "20 Because of the recent ransomware attacks and cyber hacking incidents, a heal…" at bounding box center [528, 347] width 600 height 171
click at [522, 315] on label "True" at bounding box center [531, 296] width 67 height 36
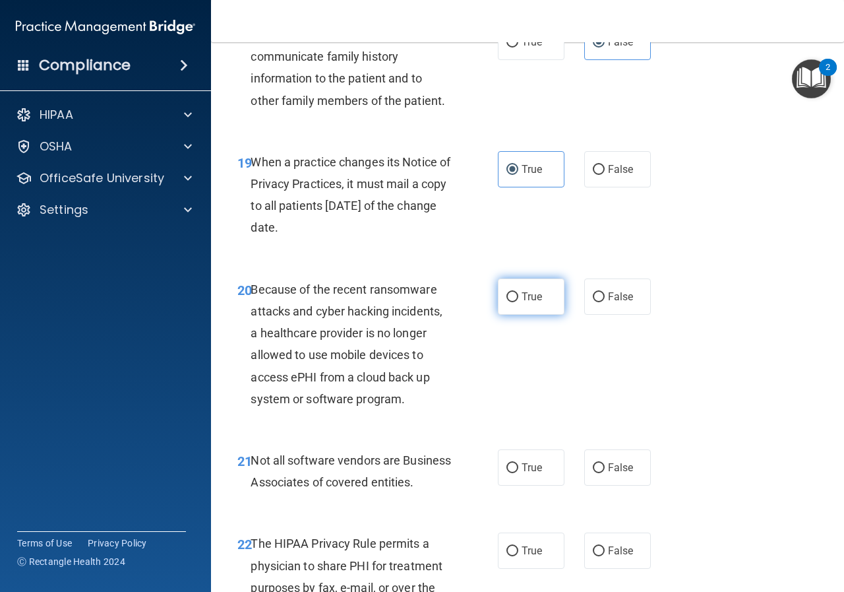
click at [518, 302] on input "True" at bounding box center [513, 297] width 12 height 10
radio input "true"
click at [608, 474] on span "False" at bounding box center [621, 467] width 26 height 13
click at [604, 473] on input "False" at bounding box center [599, 468] width 12 height 10
radio input "true"
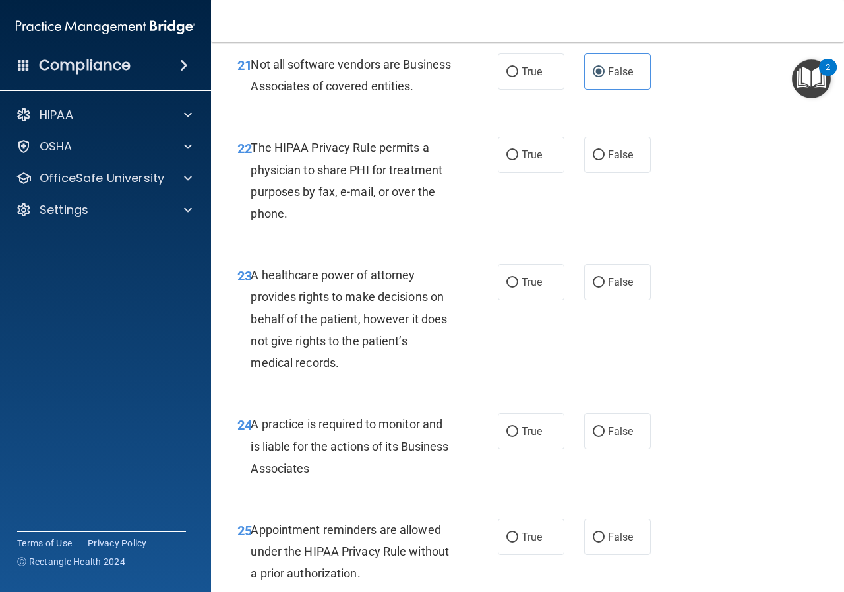
scroll to position [2968, 0]
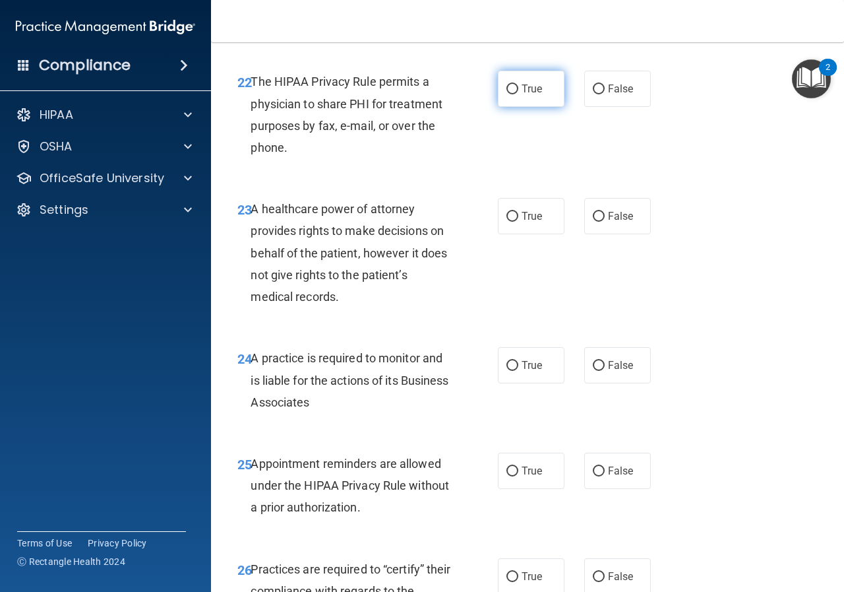
click at [540, 107] on label "True" at bounding box center [531, 89] width 67 height 36
click at [518, 94] on input "True" at bounding box center [513, 89] width 12 height 10
radio input "true"
click at [599, 234] on label "False" at bounding box center [617, 216] width 67 height 36
click at [599, 222] on input "False" at bounding box center [599, 217] width 12 height 10
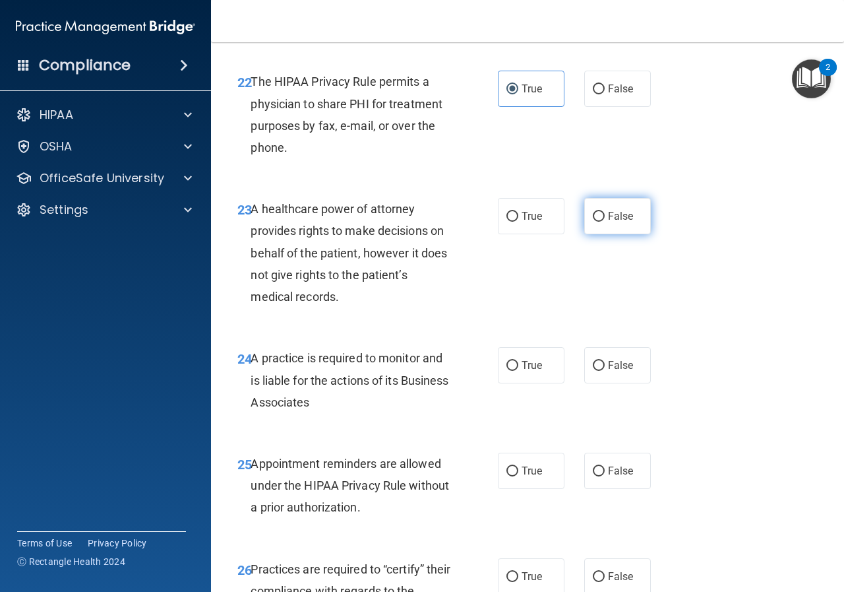
radio input "true"
click at [525, 371] on span "True" at bounding box center [532, 365] width 20 height 13
click at [518, 371] on input "True" at bounding box center [513, 366] width 12 height 10
radio input "true"
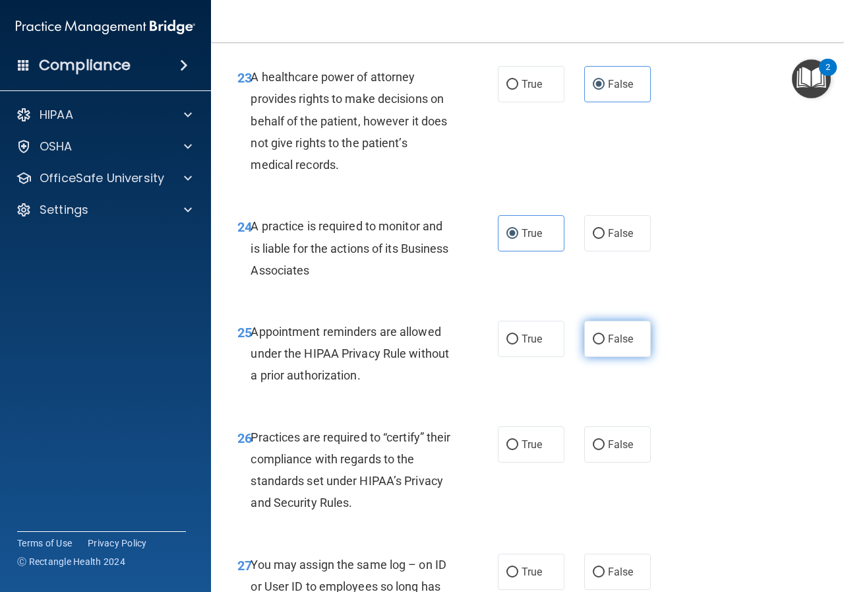
click at [590, 357] on label "False" at bounding box center [617, 339] width 67 height 36
click at [593, 344] on input "False" at bounding box center [599, 339] width 12 height 10
radio input "true"
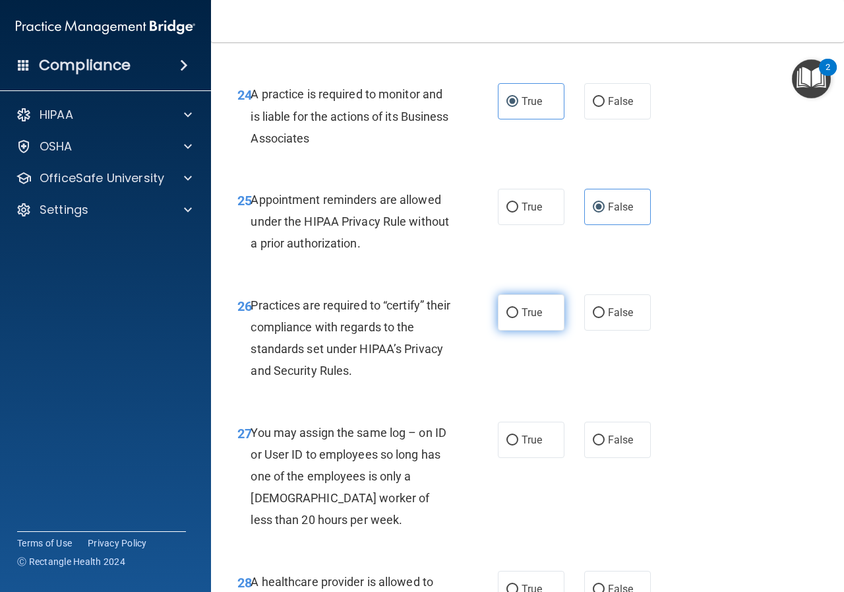
click at [530, 330] on label "True" at bounding box center [531, 312] width 67 height 36
click at [518, 318] on input "True" at bounding box center [513, 313] width 12 height 10
radio input "true"
click at [617, 501] on div "27 You may assign the same log – on ID or User ID to employees so long has one …" at bounding box center [528, 479] width 600 height 149
click at [613, 458] on label "False" at bounding box center [617, 439] width 67 height 36
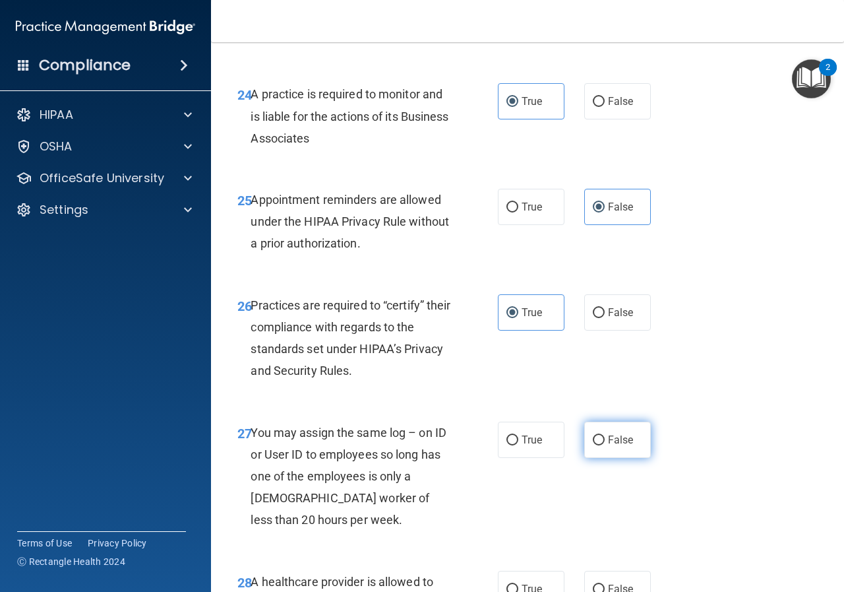
click at [605, 445] on input "False" at bounding box center [599, 440] width 12 height 10
radio input "true"
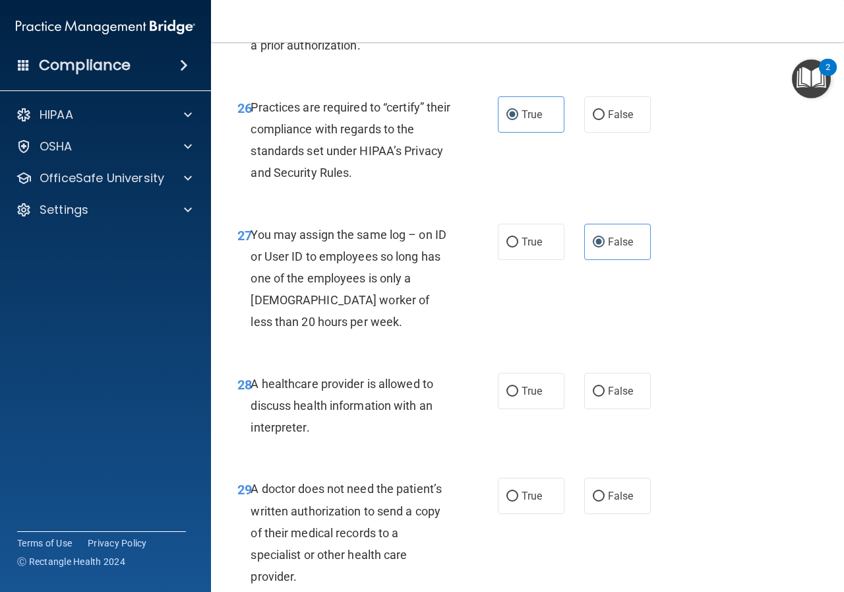
scroll to position [3562, 0]
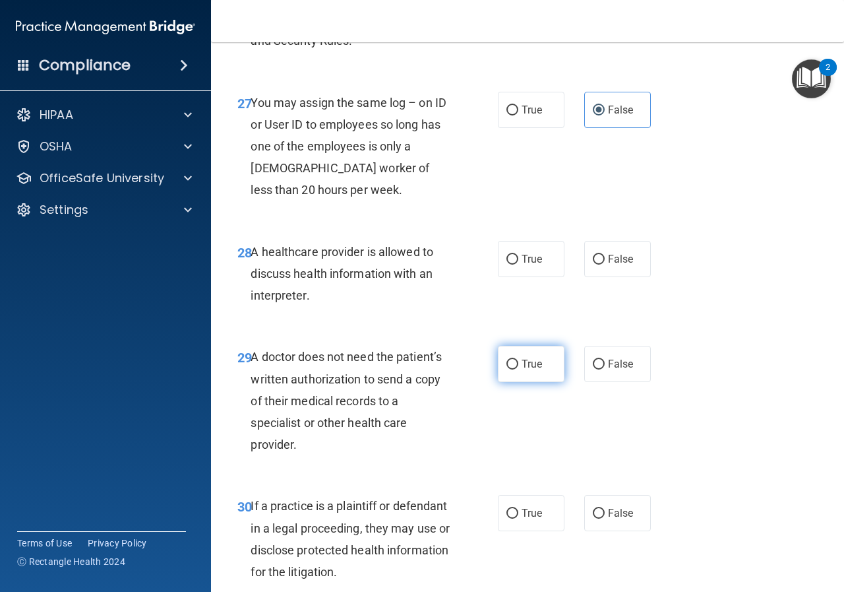
click at [530, 370] on span "True" at bounding box center [532, 363] width 20 height 13
click at [518, 369] on input "True" at bounding box center [513, 364] width 12 height 10
radio input "true"
click at [527, 326] on div "28 A healthcare provider is allowed to discuss health information with an inter…" at bounding box center [528, 277] width 600 height 106
click at [619, 277] on label "False" at bounding box center [617, 259] width 67 height 36
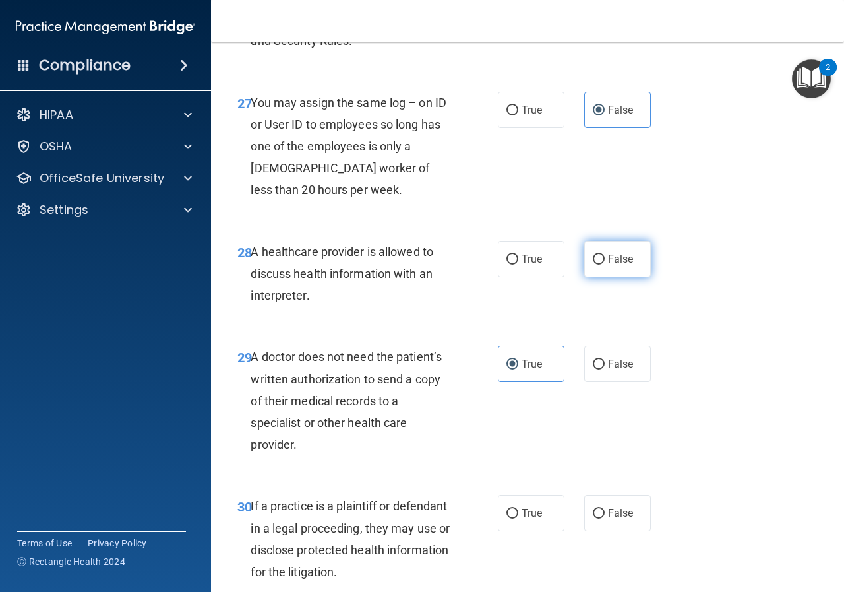
click at [605, 264] on input "False" at bounding box center [599, 260] width 12 height 10
radio input "true"
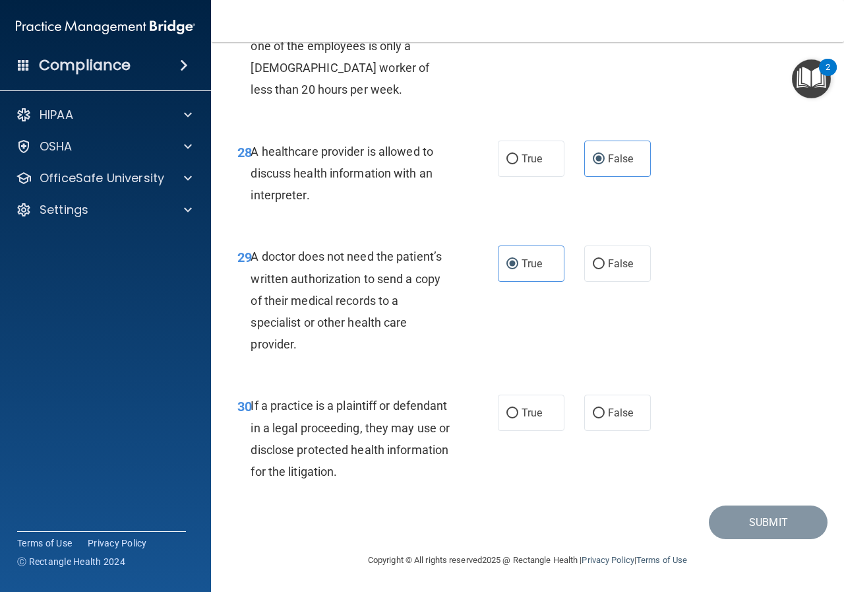
click at [575, 414] on div "True False" at bounding box center [578, 412] width 160 height 36
click at [593, 410] on input "False" at bounding box center [599, 413] width 12 height 10
radio input "true"
click at [761, 533] on button "Submit" at bounding box center [768, 522] width 119 height 34
click at [761, 524] on button "Submit" at bounding box center [768, 522] width 119 height 34
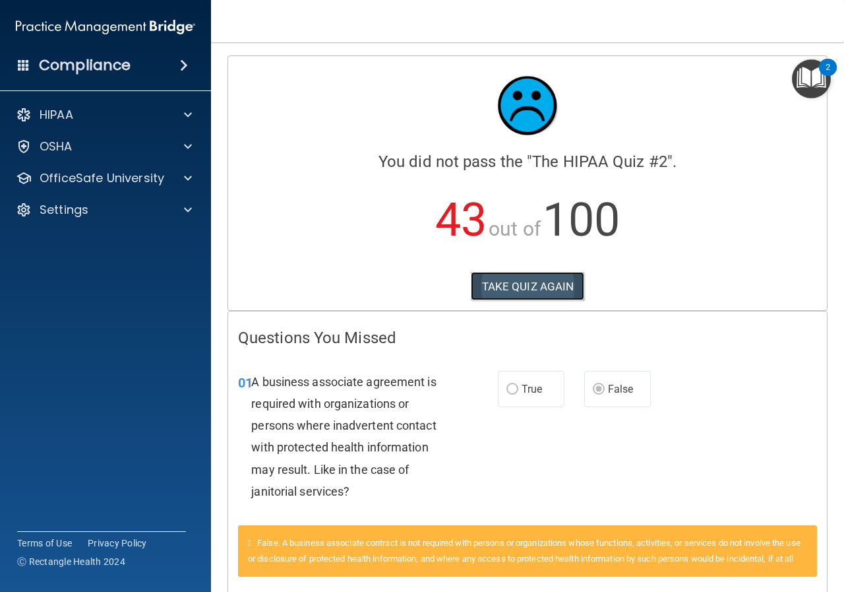
click at [546, 284] on button "TAKE QUIZ AGAIN" at bounding box center [528, 286] width 114 height 29
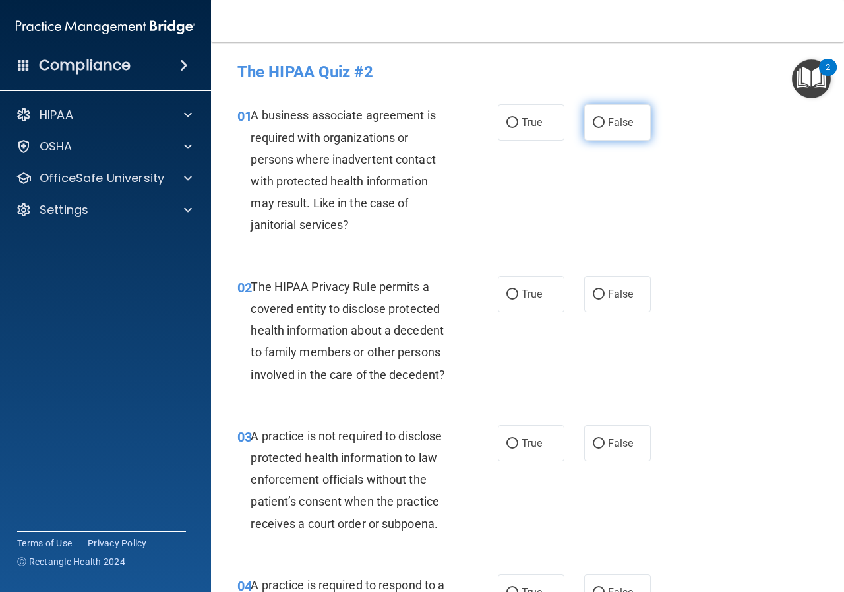
click at [608, 118] on span "False" at bounding box center [621, 122] width 26 height 13
click at [605, 118] on input "False" at bounding box center [599, 123] width 12 height 10
radio input "true"
click at [524, 295] on span "True" at bounding box center [532, 294] width 20 height 13
click at [518, 295] on input "True" at bounding box center [513, 295] width 12 height 10
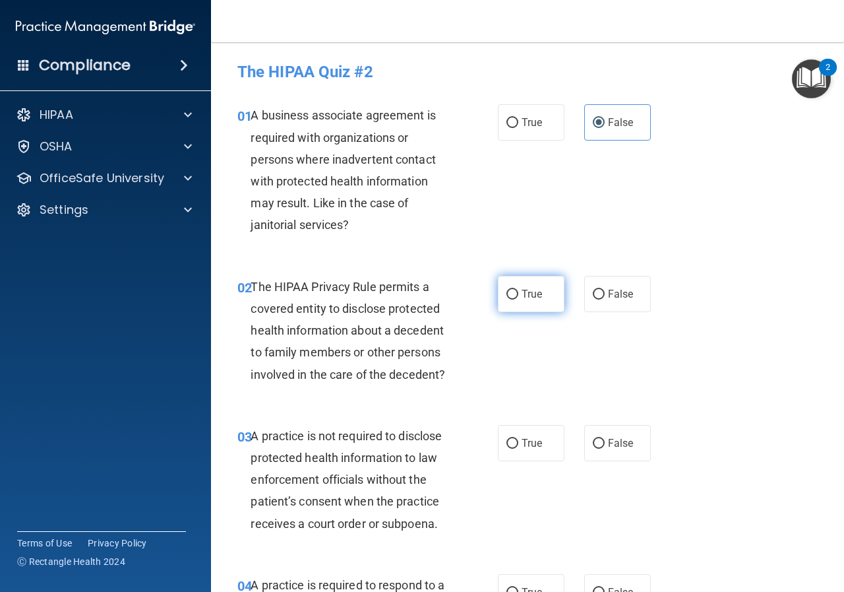
radio input "true"
click at [609, 445] on span "False" at bounding box center [621, 443] width 26 height 13
click at [605, 445] on input "False" at bounding box center [599, 444] width 12 height 10
radio input "true"
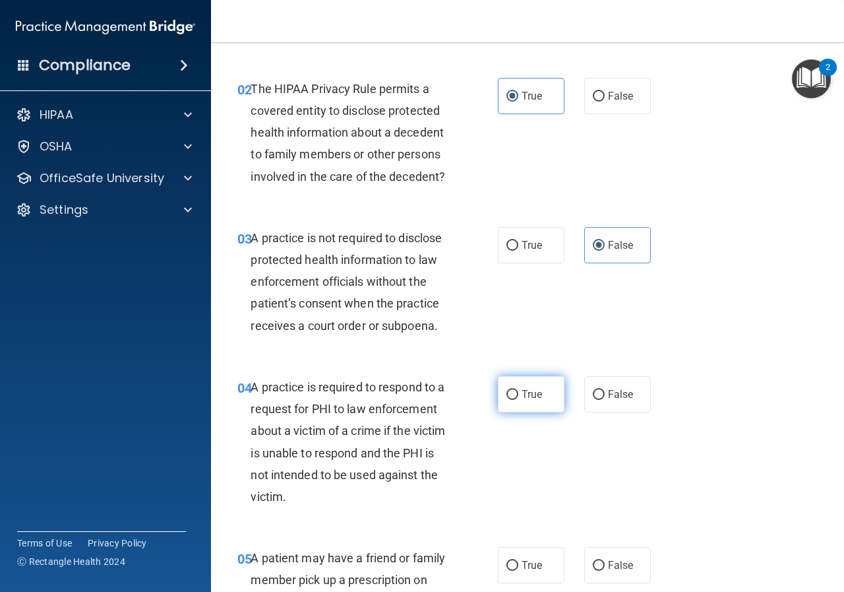
scroll to position [396, 0]
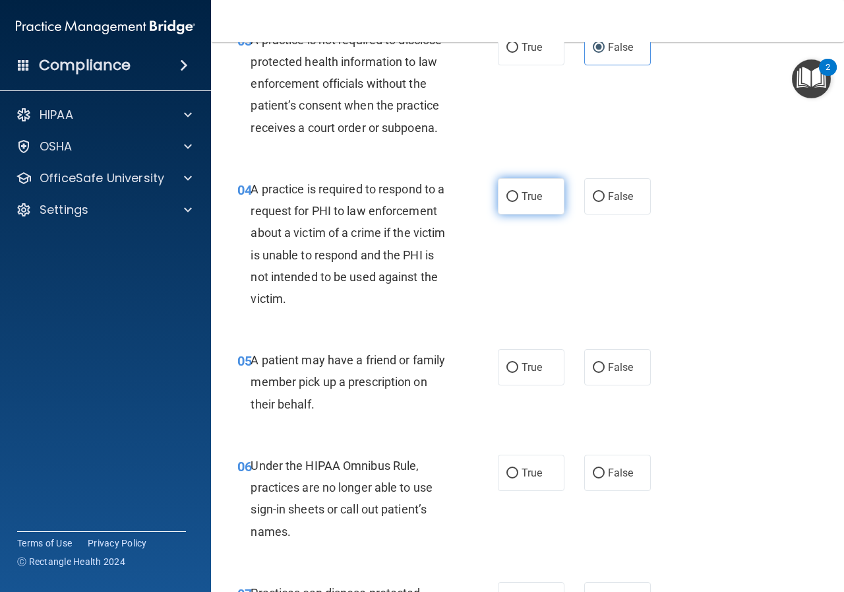
click at [522, 204] on label "True" at bounding box center [531, 196] width 67 height 36
click at [518, 202] on input "True" at bounding box center [513, 197] width 12 height 10
radio input "true"
click at [505, 374] on label "True" at bounding box center [531, 367] width 67 height 36
click at [507, 373] on input "True" at bounding box center [513, 368] width 12 height 10
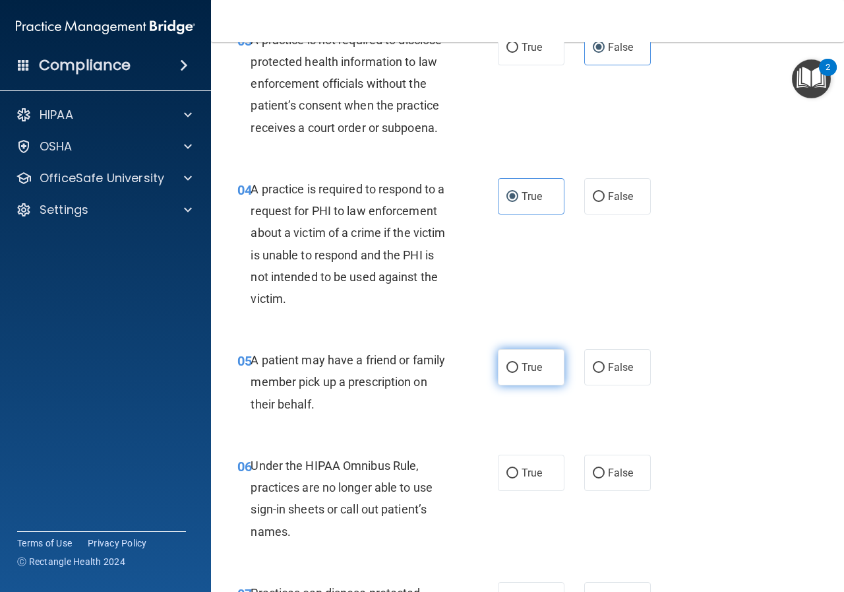
radio input "true"
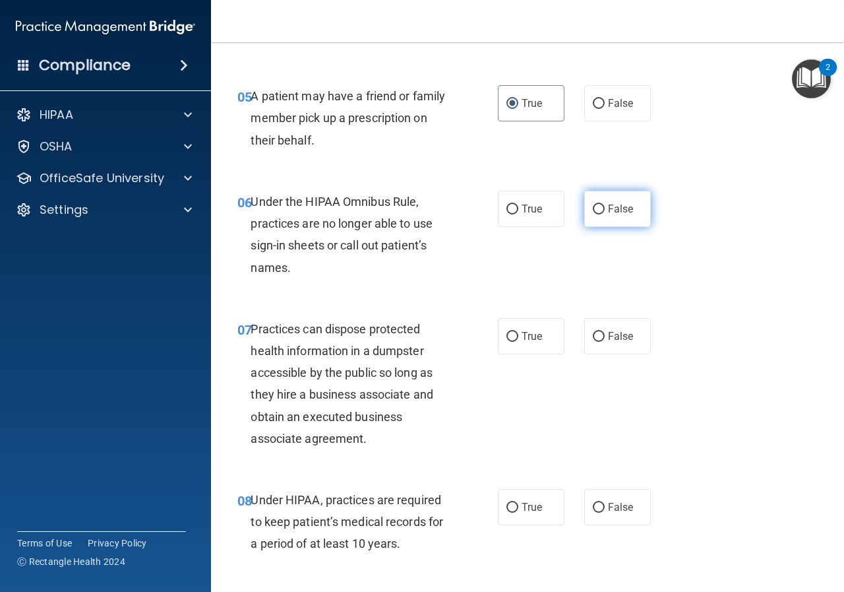
click at [623, 216] on label "False" at bounding box center [617, 209] width 67 height 36
click at [605, 214] on input "False" at bounding box center [599, 209] width 12 height 10
radio input "true"
click at [594, 338] on input "False" at bounding box center [599, 337] width 12 height 10
radio input "true"
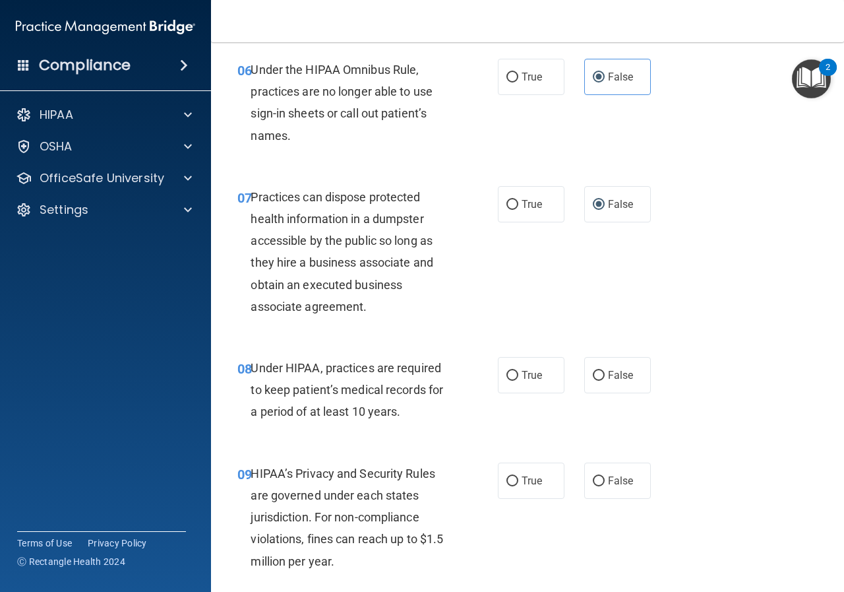
scroll to position [857, 0]
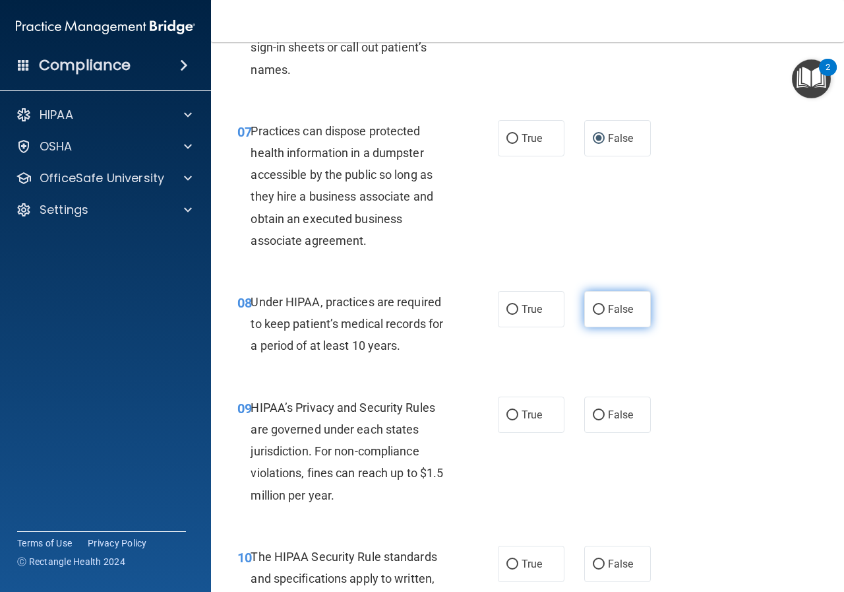
click at [593, 293] on label "False" at bounding box center [617, 309] width 67 height 36
click at [593, 305] on input "False" at bounding box center [599, 310] width 12 height 10
radio input "true"
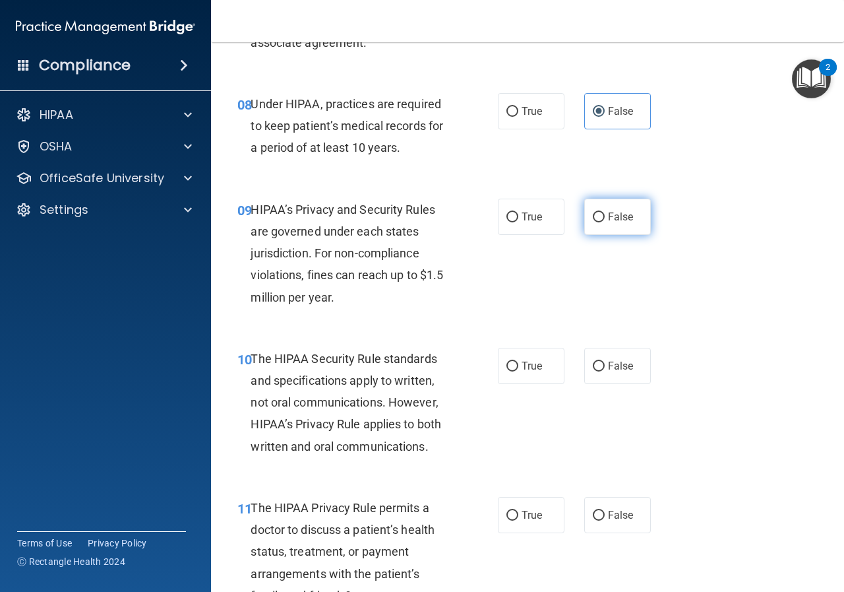
click at [597, 230] on label "False" at bounding box center [617, 217] width 67 height 36
click at [597, 222] on input "False" at bounding box center [599, 217] width 12 height 10
radio input "true"
click at [514, 357] on label "True" at bounding box center [531, 366] width 67 height 36
click at [514, 361] on input "True" at bounding box center [513, 366] width 12 height 10
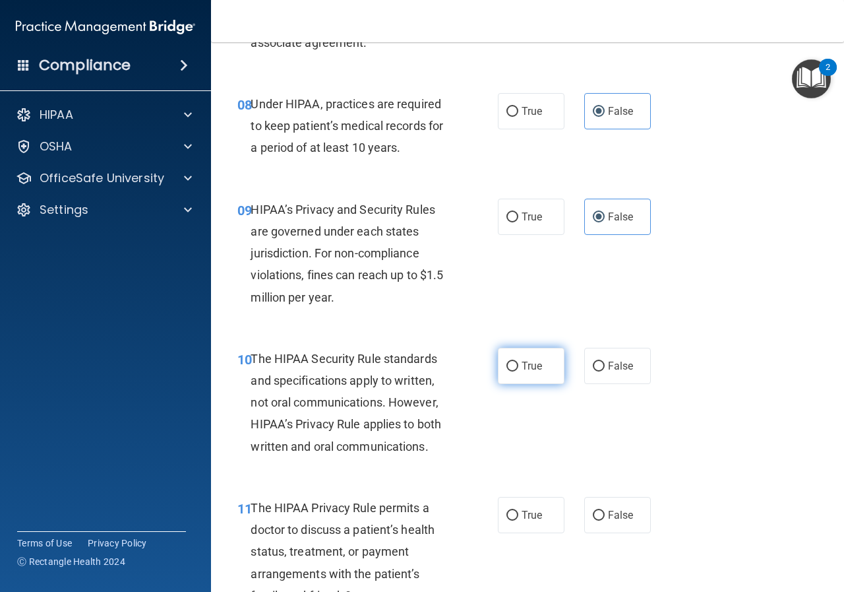
radio input "true"
drag, startPoint x: 522, startPoint y: 498, endPoint x: 517, endPoint y: 492, distance: 7.5
click at [521, 499] on label "True" at bounding box center [531, 515] width 67 height 36
click at [518, 511] on input "True" at bounding box center [513, 516] width 12 height 10
radio input "true"
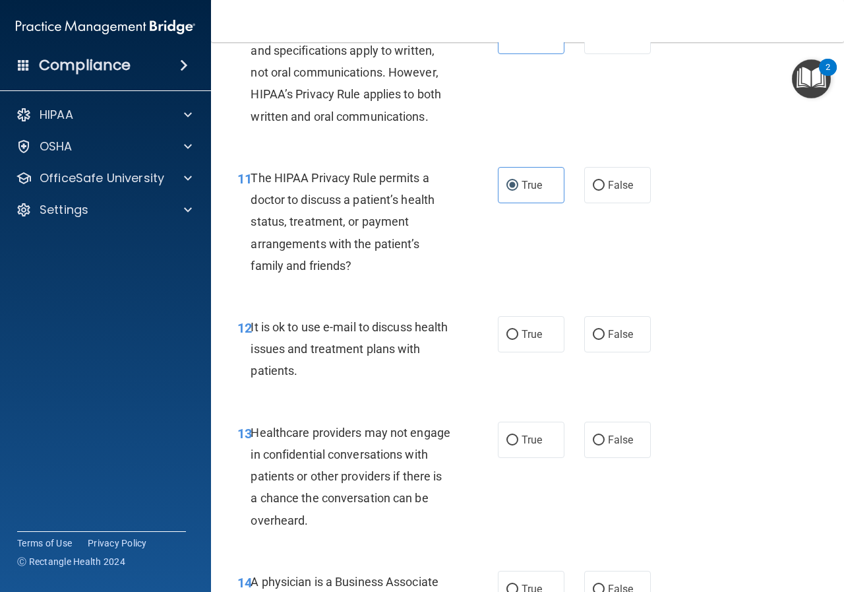
scroll to position [1517, 0]
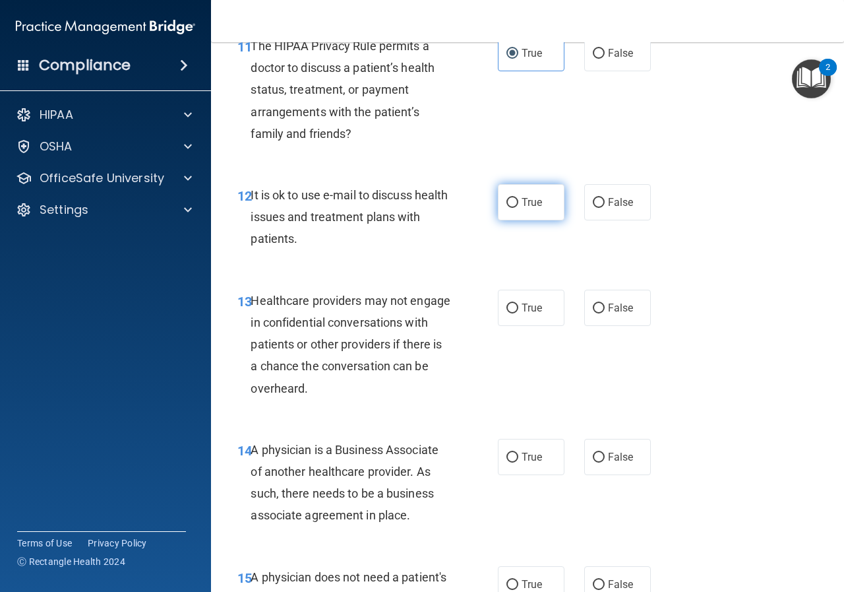
click at [525, 199] on span "True" at bounding box center [532, 202] width 20 height 13
click at [518, 199] on input "True" at bounding box center [513, 203] width 12 height 10
radio input "true"
click at [596, 307] on input "False" at bounding box center [599, 308] width 12 height 10
radio input "true"
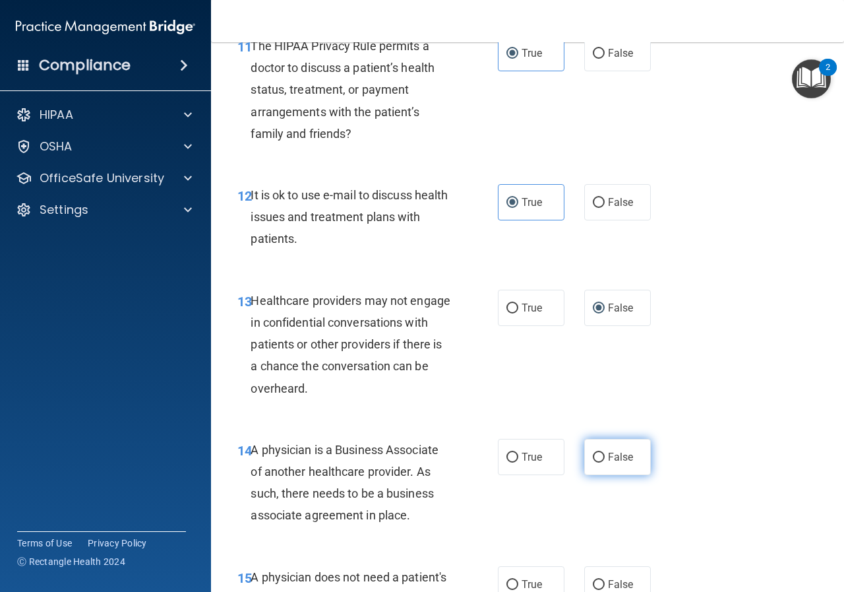
click at [606, 473] on label "False" at bounding box center [617, 457] width 67 height 36
click at [605, 462] on input "False" at bounding box center [599, 457] width 12 height 10
radio input "true"
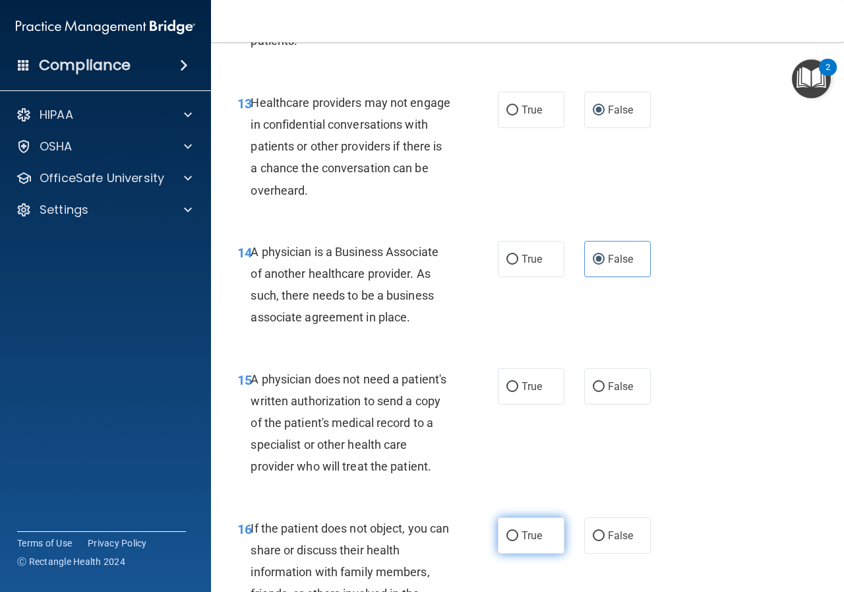
scroll to position [1847, 0]
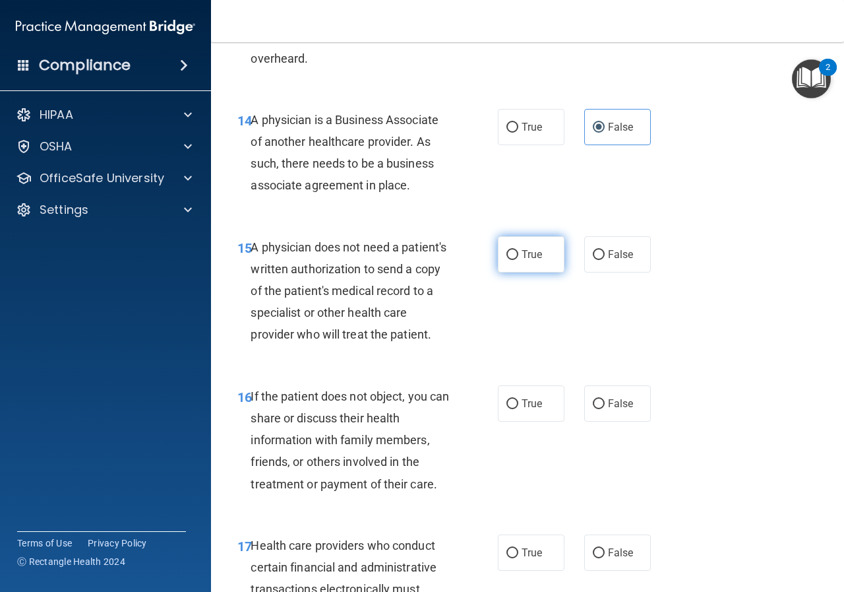
click at [520, 247] on label "True" at bounding box center [531, 254] width 67 height 36
click at [518, 250] on input "True" at bounding box center [513, 255] width 12 height 10
radio input "true"
click at [510, 421] on label "True" at bounding box center [531, 403] width 67 height 36
click at [510, 409] on input "True" at bounding box center [513, 404] width 12 height 10
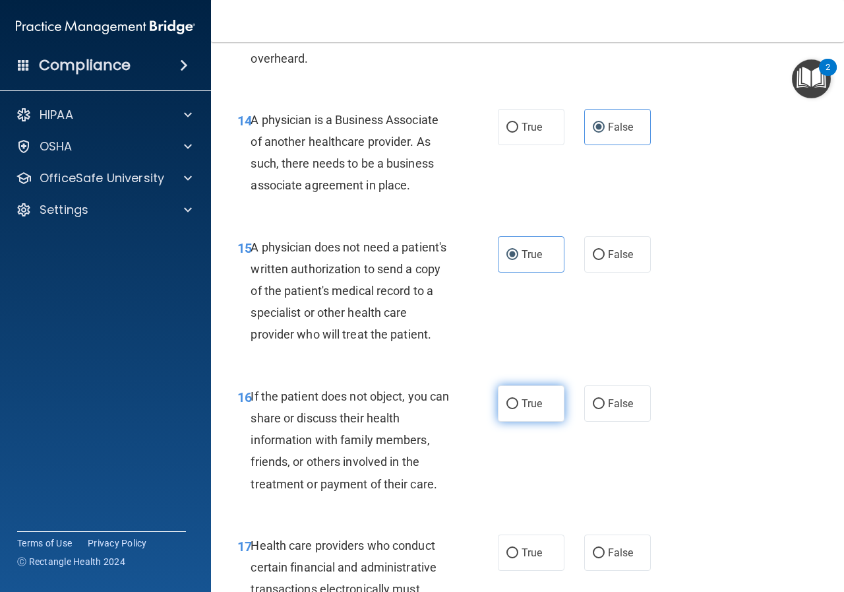
radio input "true"
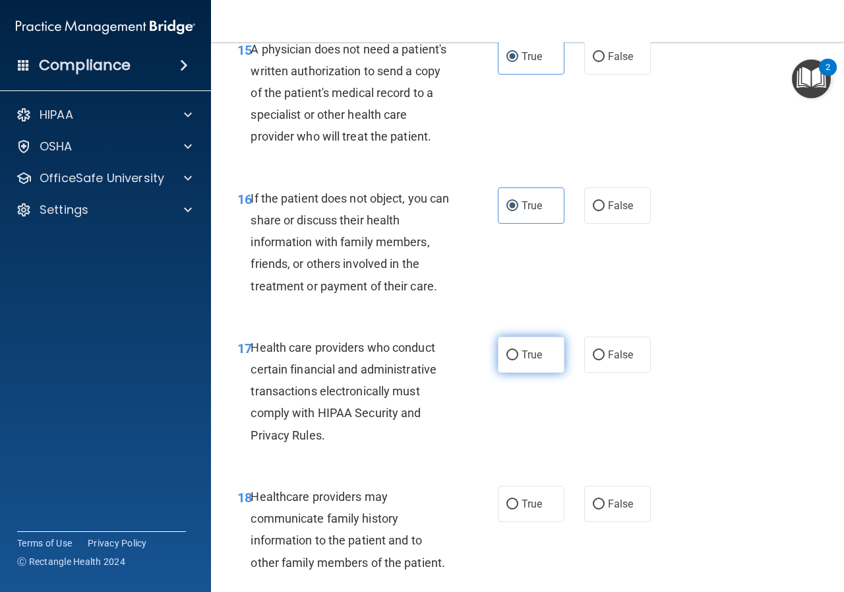
click at [524, 361] on span "True" at bounding box center [532, 354] width 20 height 13
click at [518, 360] on input "True" at bounding box center [513, 355] width 12 height 10
radio input "true"
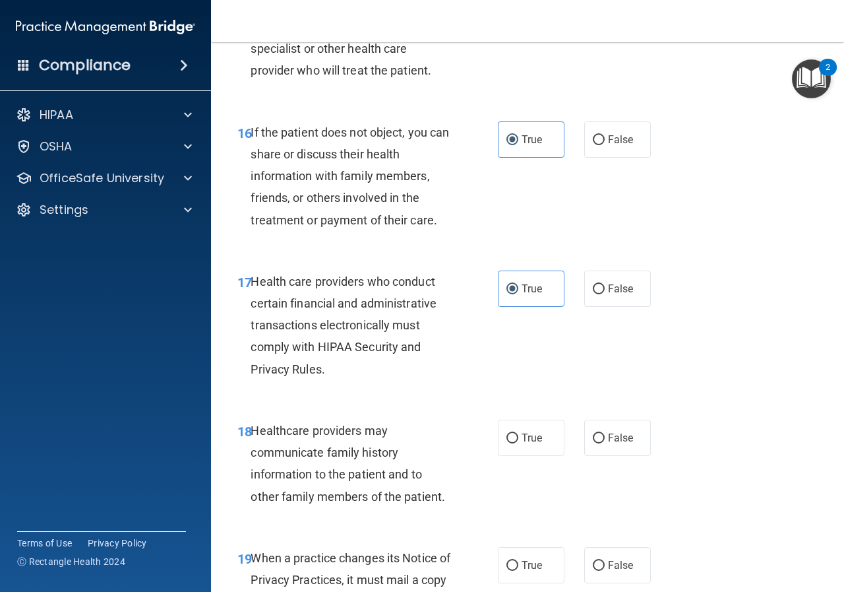
scroll to position [2243, 0]
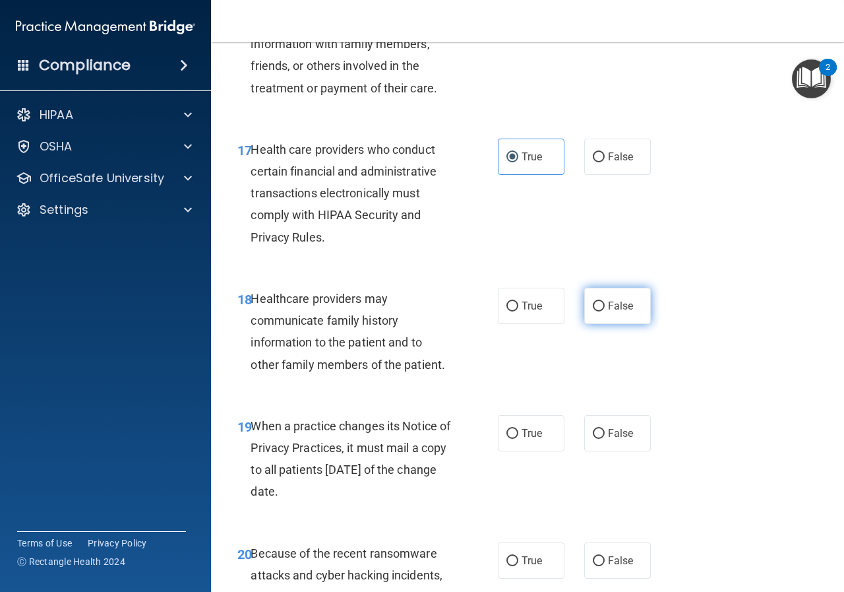
click at [596, 311] on input "False" at bounding box center [599, 306] width 12 height 10
radio input "true"
click at [630, 451] on label "False" at bounding box center [617, 433] width 67 height 36
click at [605, 439] on input "False" at bounding box center [599, 434] width 12 height 10
radio input "true"
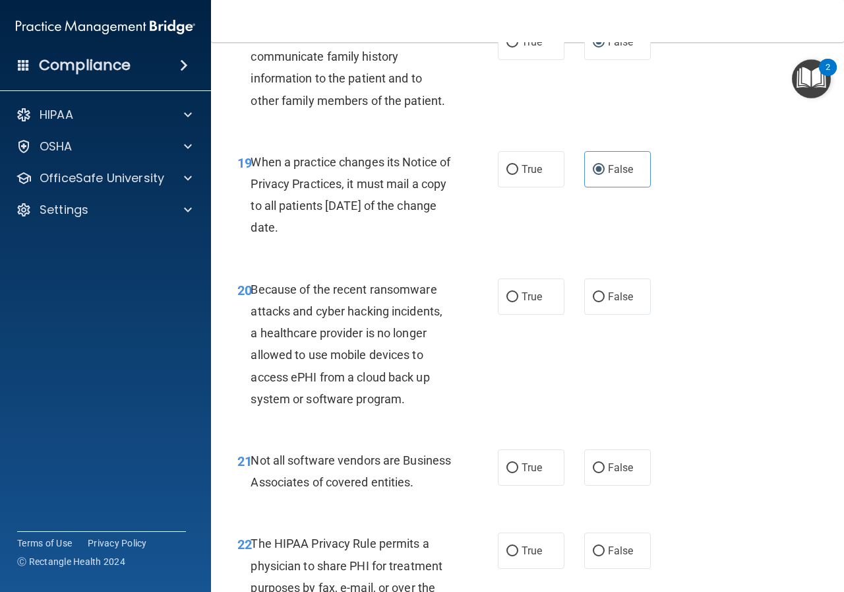
scroll to position [2572, 0]
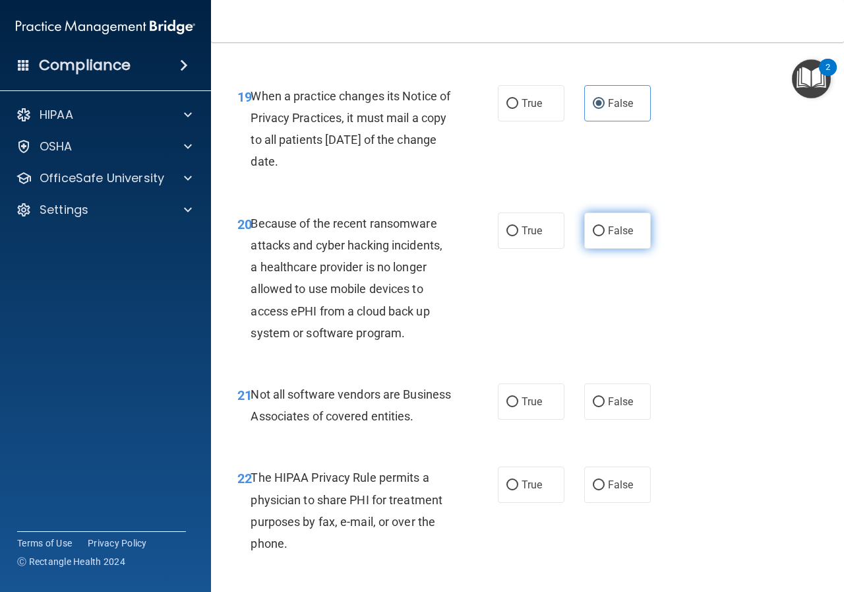
click at [591, 249] on label "False" at bounding box center [617, 230] width 67 height 36
click at [593, 236] on input "False" at bounding box center [599, 231] width 12 height 10
radio input "true"
click at [507, 407] on input "True" at bounding box center [513, 402] width 12 height 10
radio input "true"
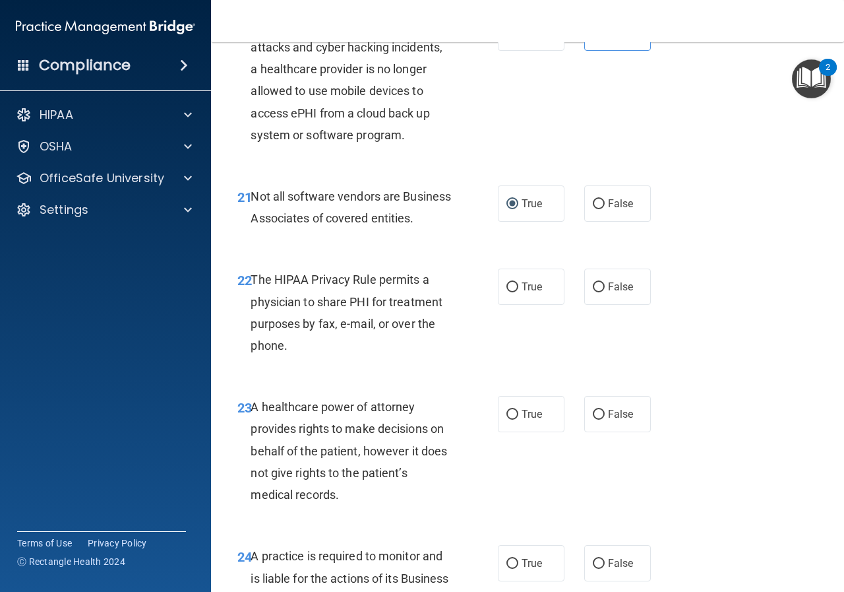
scroll to position [2836, 0]
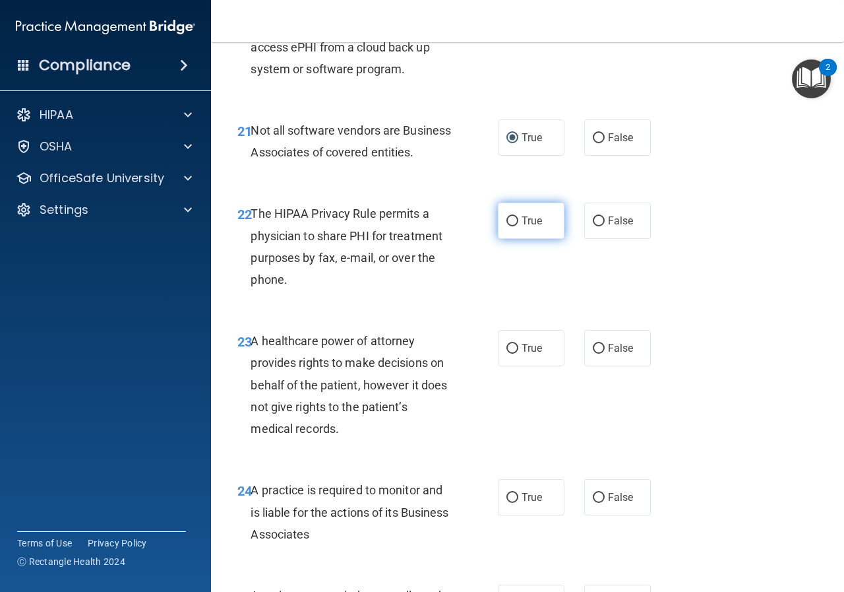
click at [517, 239] on label "True" at bounding box center [531, 220] width 67 height 36
click at [517, 226] on input "True" at bounding box center [513, 221] width 12 height 10
radio input "true"
click at [608, 354] on span "False" at bounding box center [621, 348] width 26 height 13
click at [605, 354] on input "False" at bounding box center [599, 349] width 12 height 10
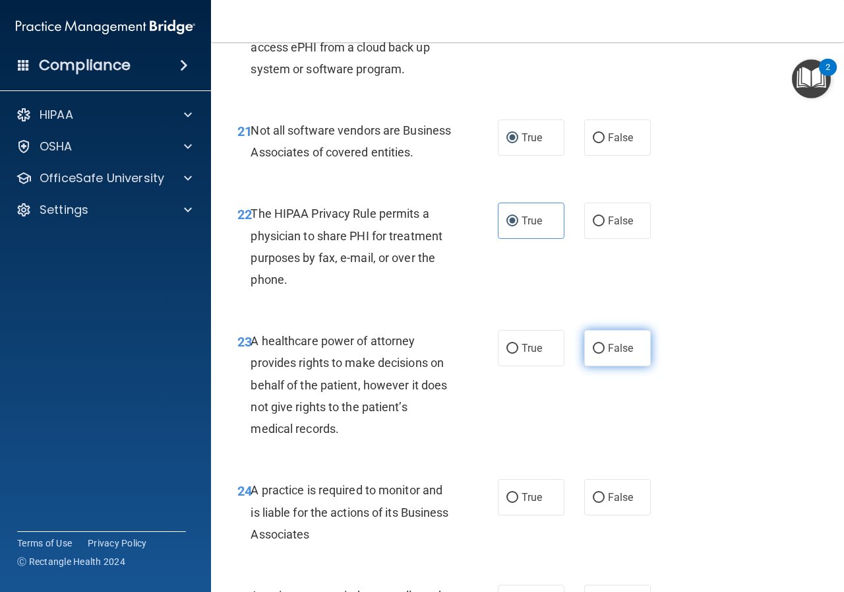
radio input "true"
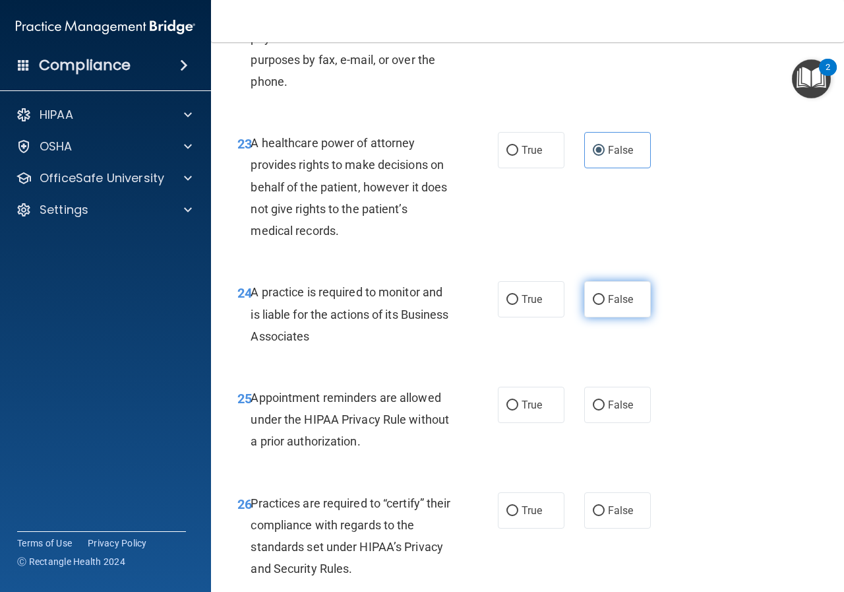
click at [629, 317] on label "False" at bounding box center [617, 299] width 67 height 36
click at [605, 305] on input "False" at bounding box center [599, 300] width 12 height 10
radio input "true"
click at [537, 411] on span "True" at bounding box center [532, 404] width 20 height 13
click at [518, 410] on input "True" at bounding box center [513, 405] width 12 height 10
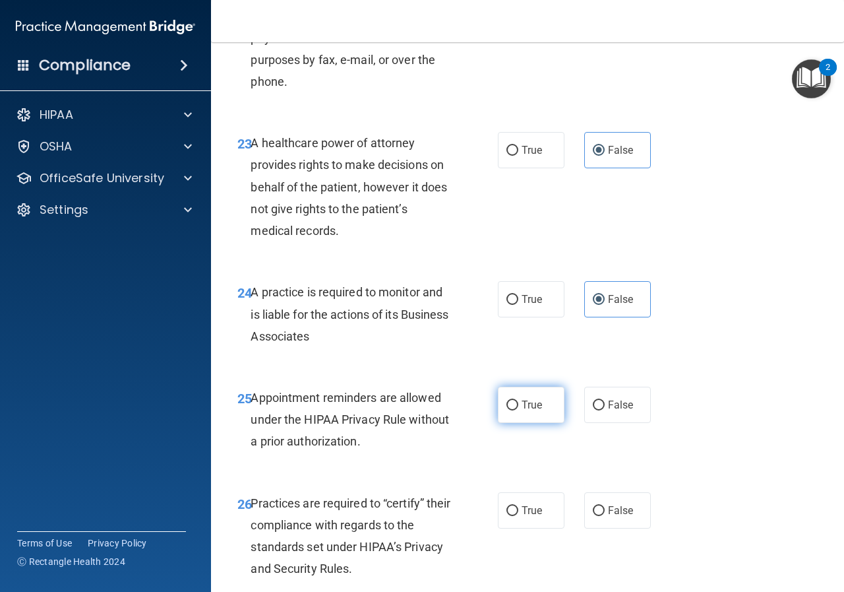
radio input "true"
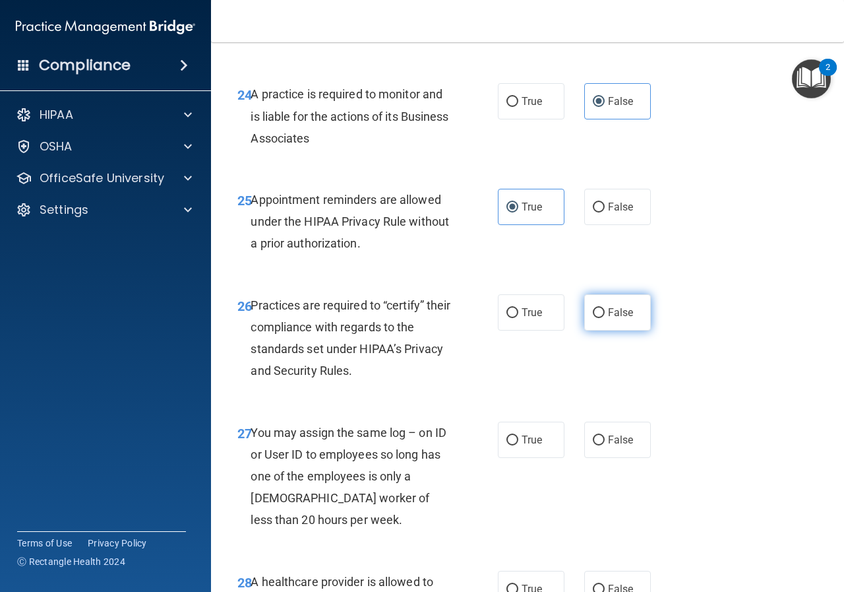
click at [628, 330] on label "False" at bounding box center [617, 312] width 67 height 36
click at [605, 318] on input "False" at bounding box center [599, 313] width 12 height 10
radio input "true"
click at [618, 458] on label "False" at bounding box center [617, 439] width 67 height 36
click at [605, 445] on input "False" at bounding box center [599, 440] width 12 height 10
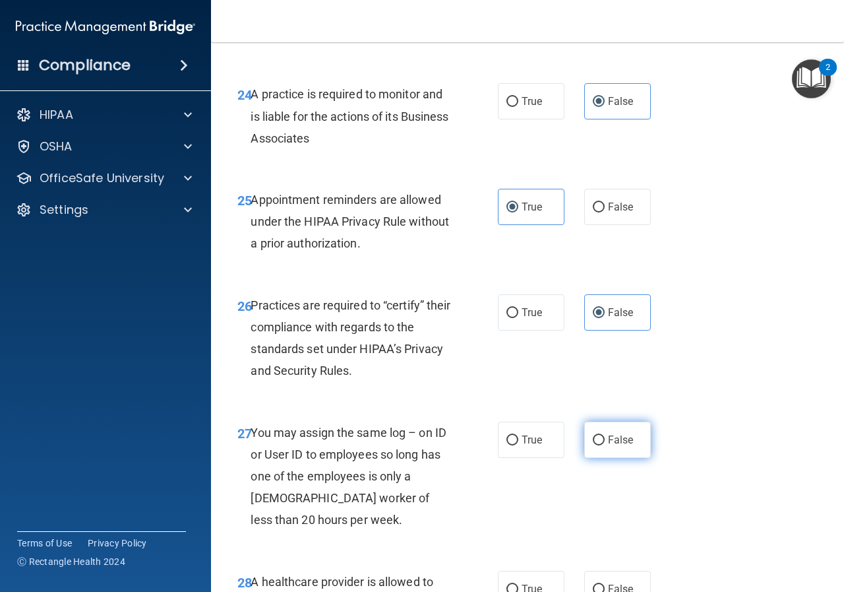
radio input "true"
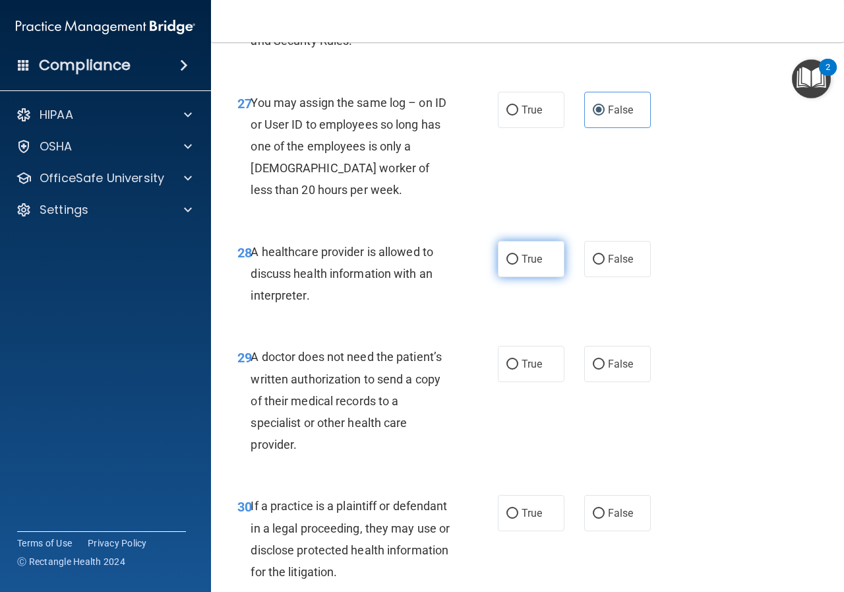
click at [522, 277] on label "True" at bounding box center [531, 259] width 67 height 36
click at [518, 264] on input "True" at bounding box center [513, 260] width 12 height 10
radio input "true"
click at [514, 382] on label "True" at bounding box center [531, 364] width 67 height 36
click at [514, 369] on input "True" at bounding box center [513, 364] width 12 height 10
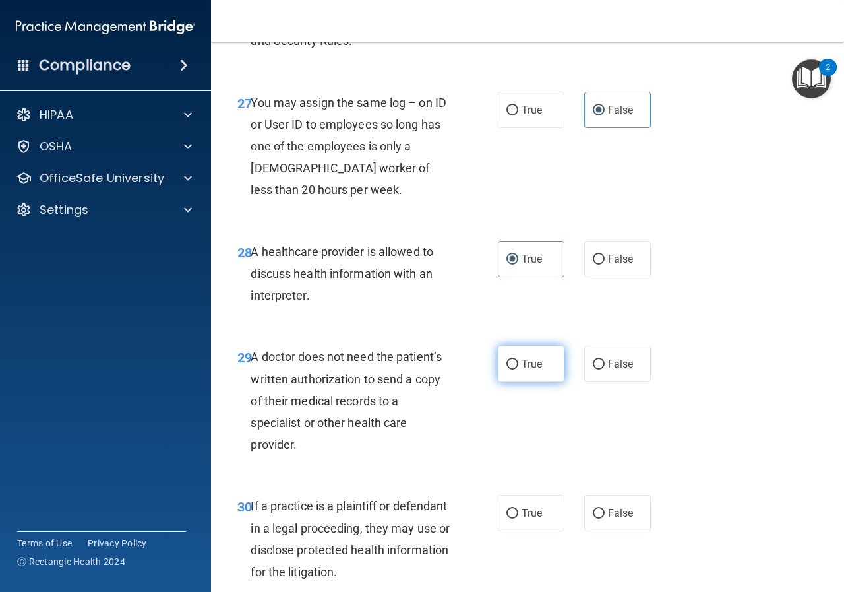
radio input "true"
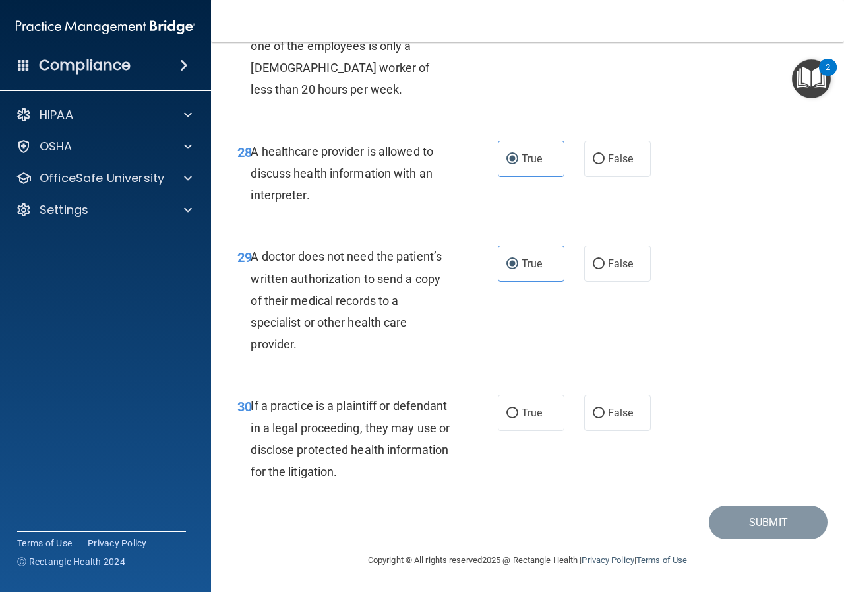
click at [530, 392] on div "30 If a practice is a plaintiff or defendant in a legal proceeding, they may us…" at bounding box center [528, 441] width 600 height 127
click at [532, 395] on label "True" at bounding box center [531, 412] width 67 height 36
click at [518, 408] on input "True" at bounding box center [513, 413] width 12 height 10
radio input "true"
click at [755, 513] on button "Submit" at bounding box center [768, 522] width 119 height 34
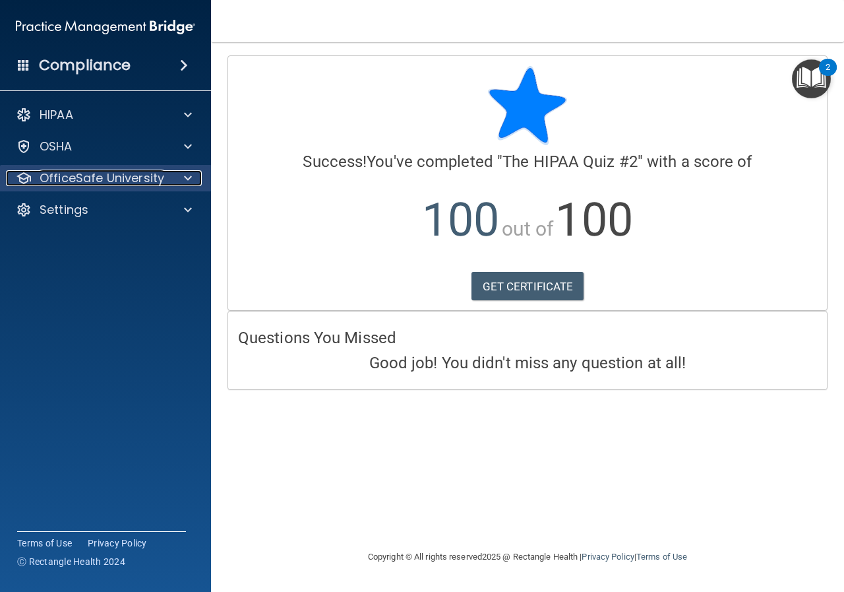
click at [185, 175] on span at bounding box center [188, 178] width 8 height 16
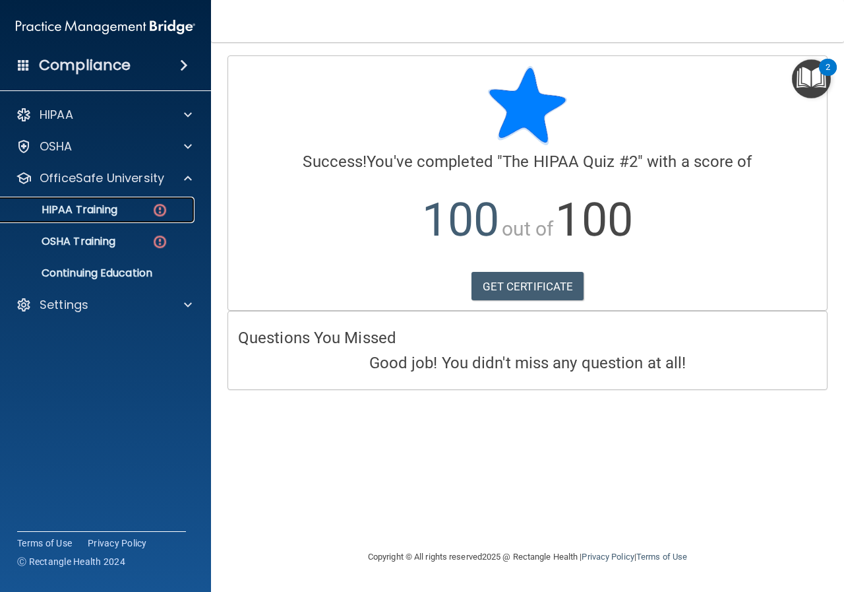
click at [95, 207] on p "HIPAA Training" at bounding box center [63, 209] width 109 height 13
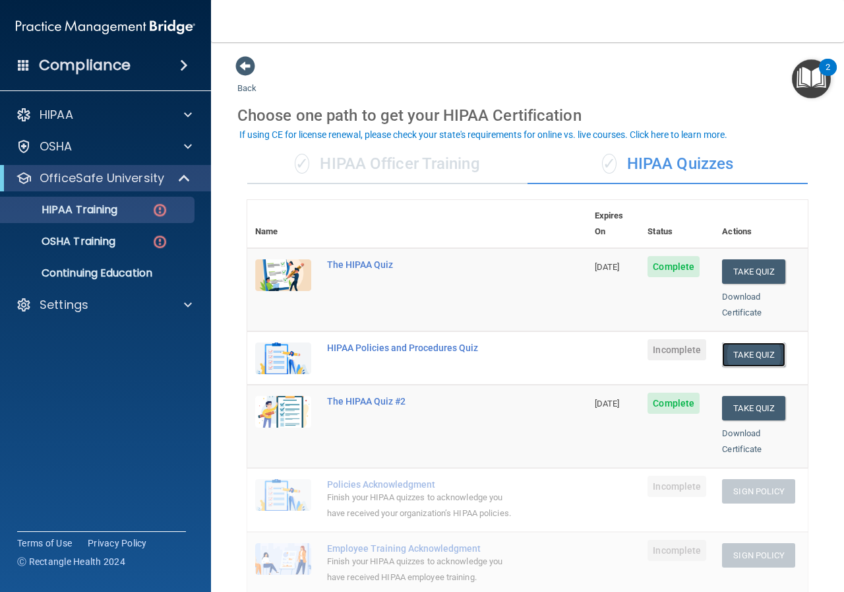
click at [747, 342] on button "Take Quiz" at bounding box center [753, 354] width 63 height 24
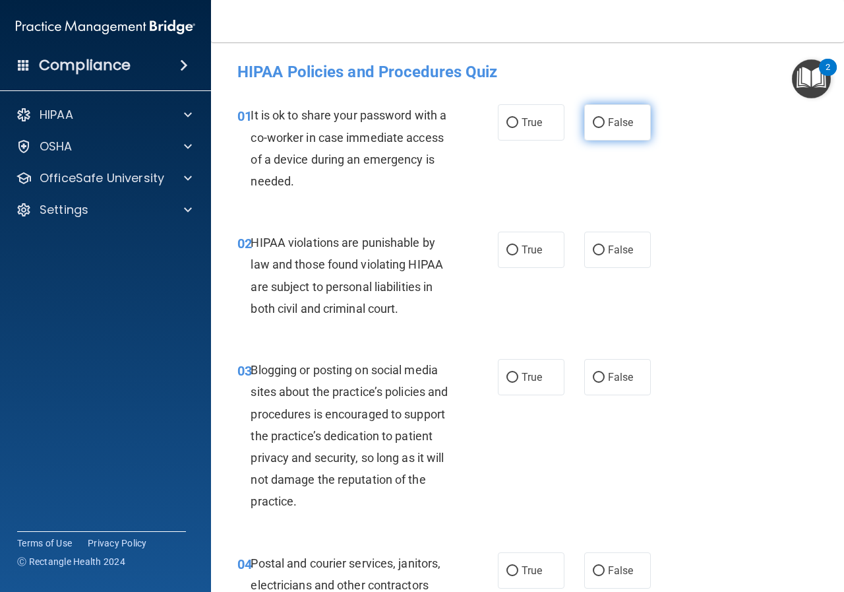
click at [612, 123] on span "False" at bounding box center [621, 122] width 26 height 13
click at [605, 123] on input "False" at bounding box center [599, 123] width 12 height 10
radio input "true"
click at [536, 259] on label "True" at bounding box center [531, 250] width 67 height 36
click at [518, 255] on input "True" at bounding box center [513, 250] width 12 height 10
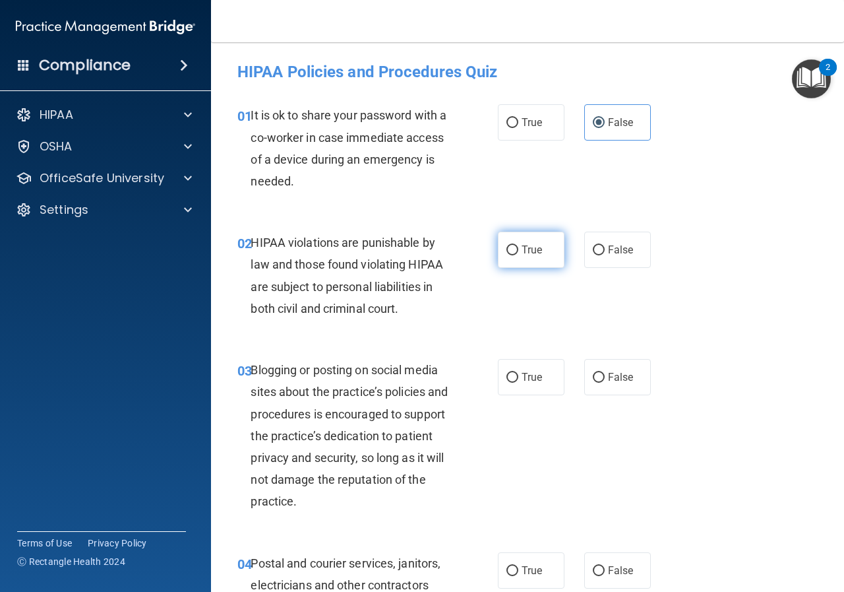
radio input "true"
click at [584, 373] on label "False" at bounding box center [617, 377] width 67 height 36
click at [593, 373] on input "False" at bounding box center [599, 378] width 12 height 10
radio input "true"
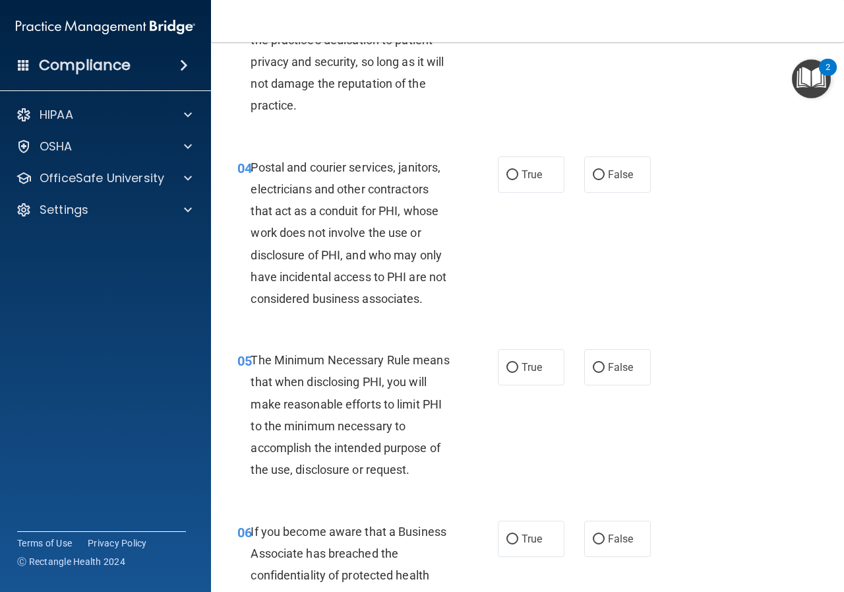
scroll to position [264, 0]
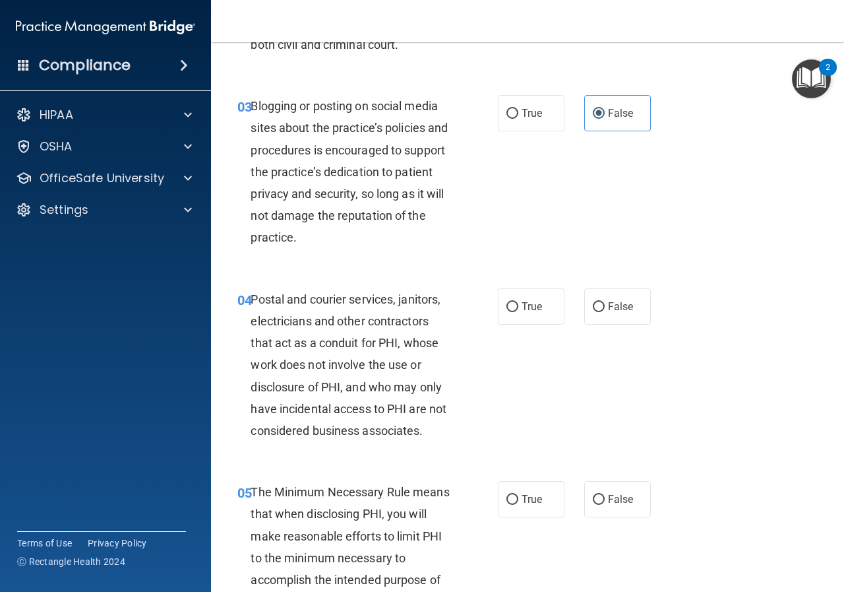
click at [485, 317] on div "04 Postal and courier services, janitors, electricians and other contractors th…" at bounding box center [368, 368] width 300 height 160
click at [498, 310] on label "True" at bounding box center [531, 306] width 67 height 36
click at [507, 310] on input "True" at bounding box center [513, 307] width 12 height 10
radio input "true"
click at [526, 515] on label "True" at bounding box center [531, 499] width 67 height 36
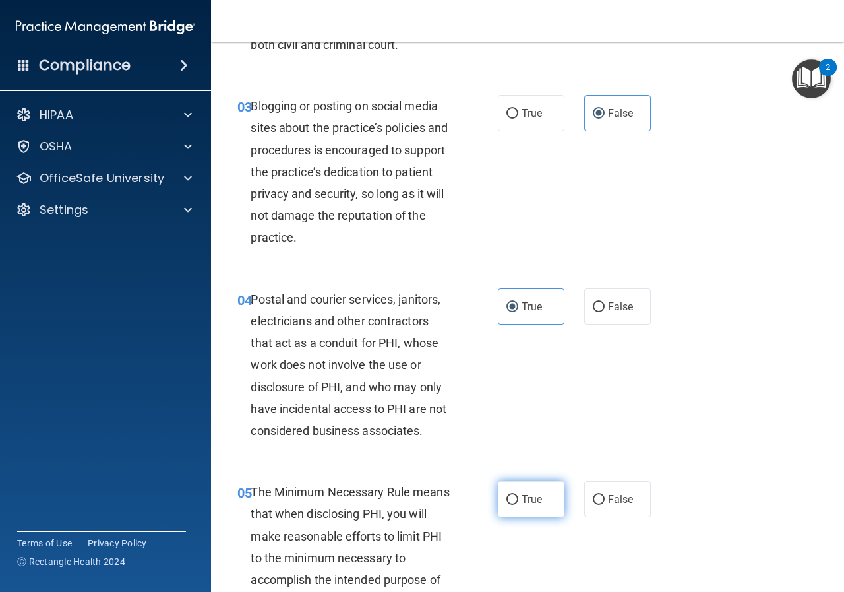
click at [518, 505] on input "True" at bounding box center [513, 500] width 12 height 10
radio input "true"
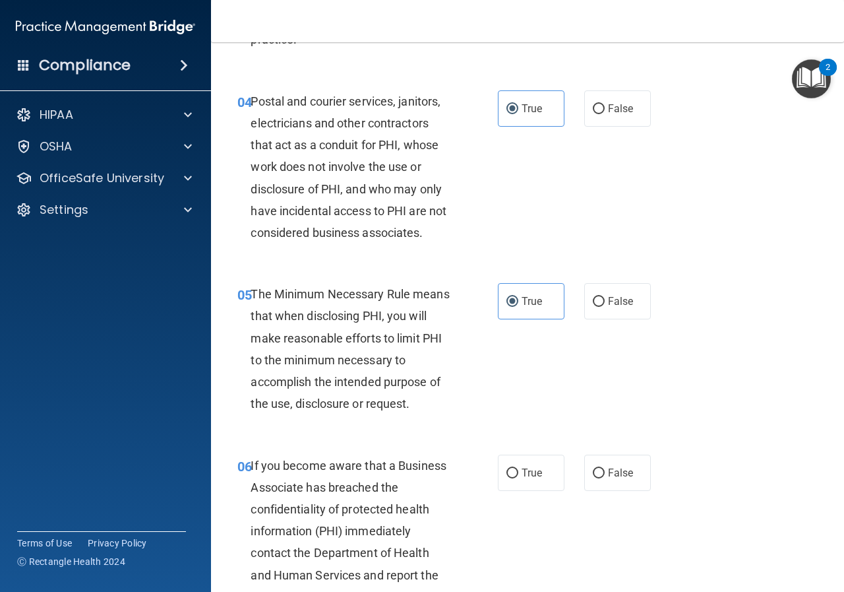
scroll to position [660, 0]
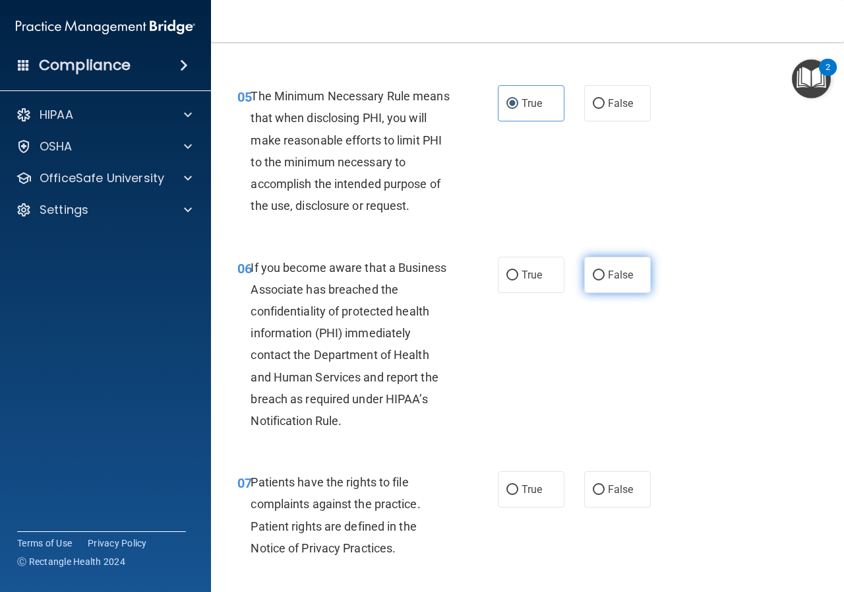
click at [628, 265] on label "False" at bounding box center [617, 275] width 67 height 36
click at [605, 270] on input "False" at bounding box center [599, 275] width 12 height 10
radio input "true"
click at [507, 495] on input "True" at bounding box center [513, 490] width 12 height 10
radio input "true"
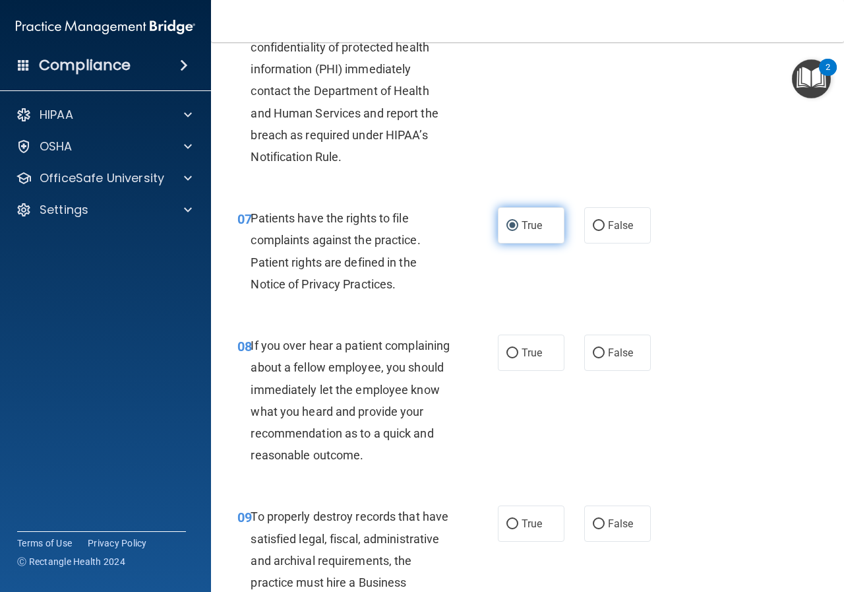
scroll to position [1055, 0]
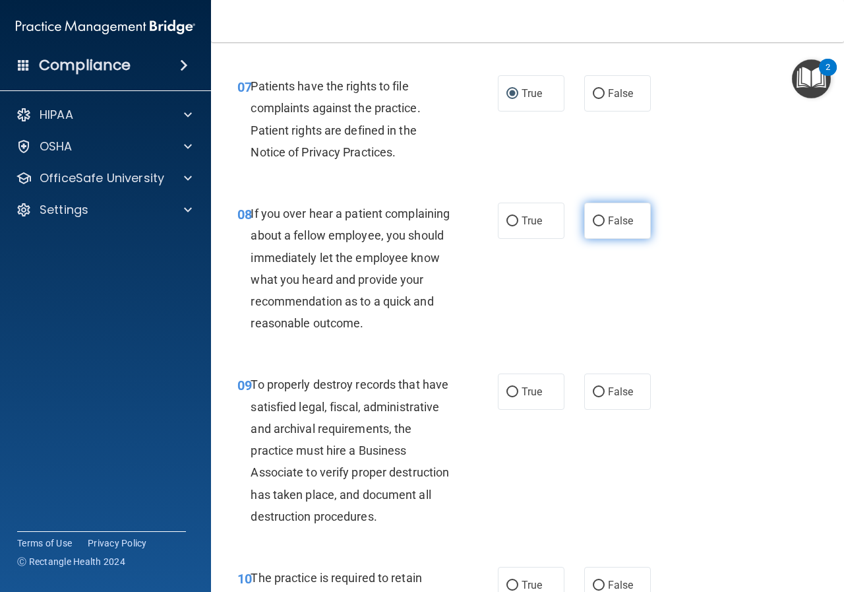
click at [615, 218] on span "False" at bounding box center [621, 220] width 26 height 13
click at [605, 218] on input "False" at bounding box center [599, 221] width 12 height 10
radio input "true"
click at [606, 397] on label "False" at bounding box center [617, 391] width 67 height 36
click at [605, 397] on input "False" at bounding box center [599, 392] width 12 height 10
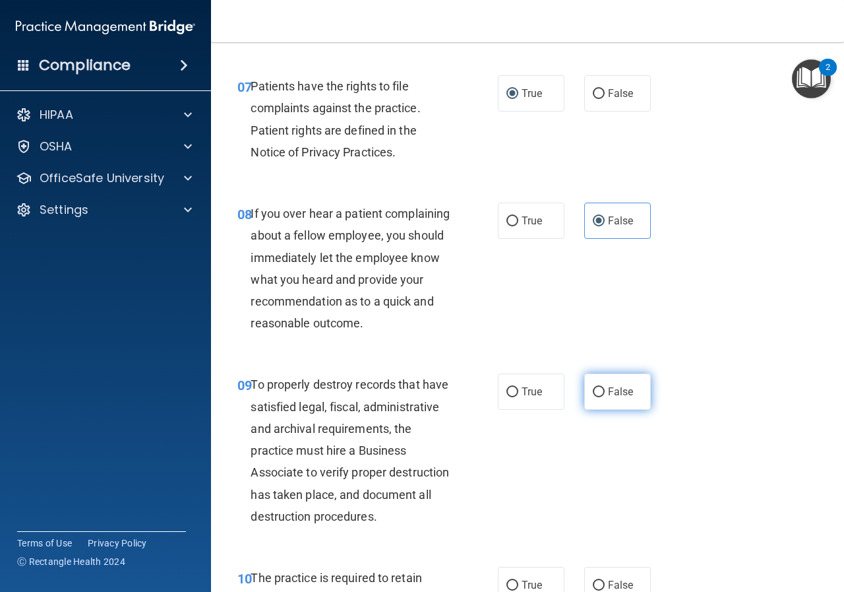
radio input "true"
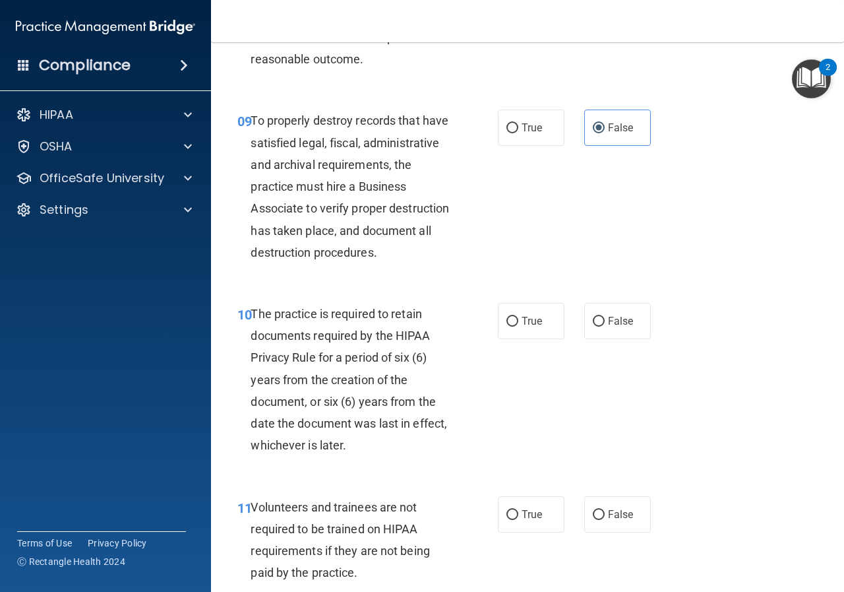
scroll to position [1385, 0]
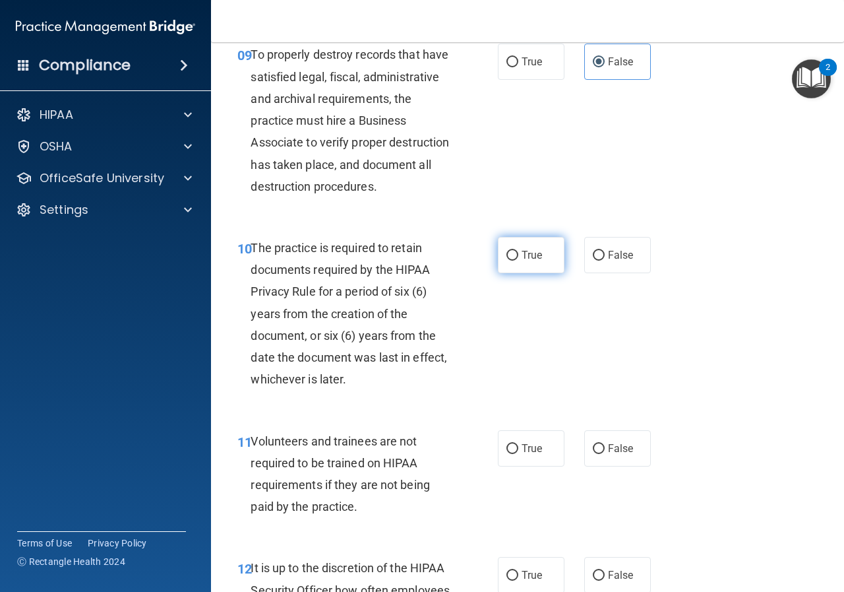
click at [527, 261] on span "True" at bounding box center [532, 255] width 20 height 13
click at [518, 261] on input "True" at bounding box center [513, 256] width 12 height 10
radio input "true"
click at [611, 466] on label "False" at bounding box center [617, 448] width 67 height 36
click at [605, 454] on input "False" at bounding box center [599, 449] width 12 height 10
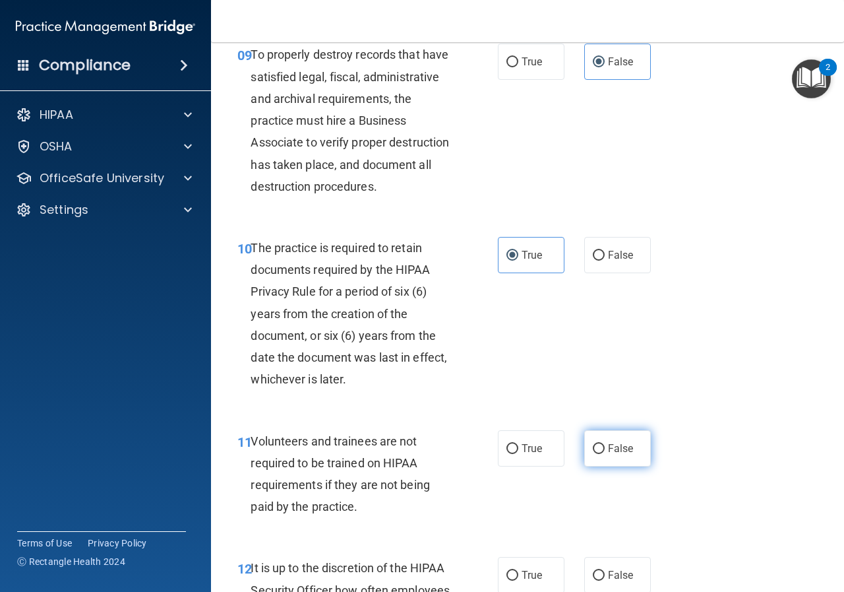
radio input "true"
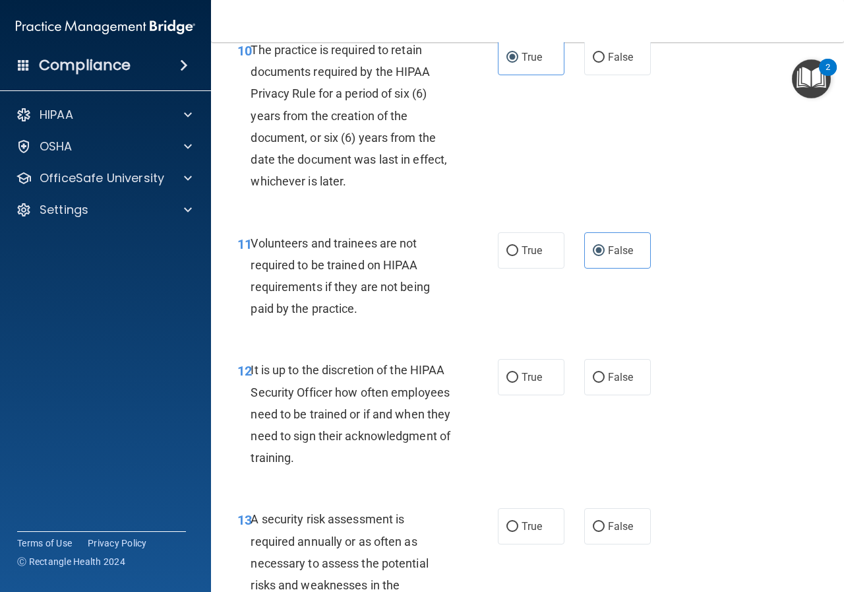
scroll to position [1781, 0]
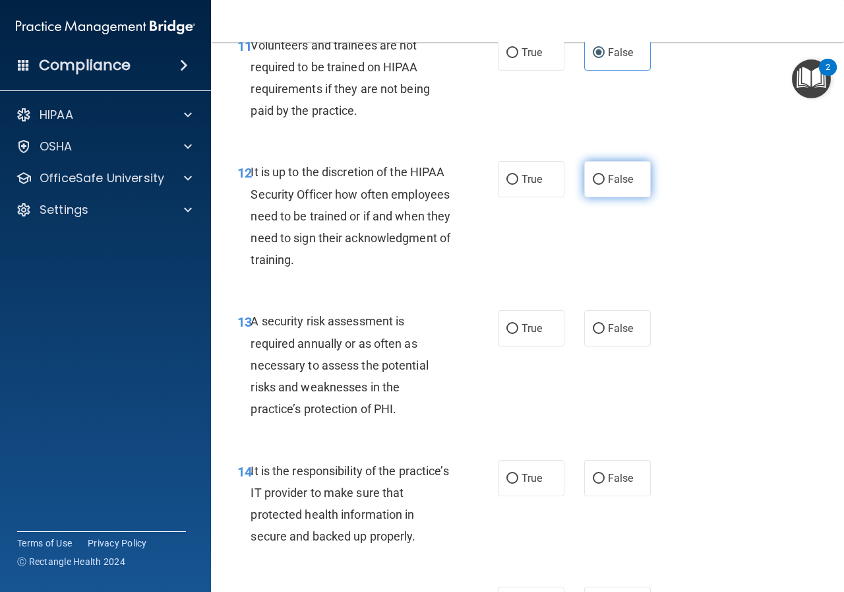
click at [614, 197] on label "False" at bounding box center [617, 179] width 67 height 36
click at [605, 185] on input "False" at bounding box center [599, 180] width 12 height 10
radio input "true"
click at [503, 346] on label "True" at bounding box center [531, 328] width 67 height 36
click at [507, 334] on input "True" at bounding box center [513, 329] width 12 height 10
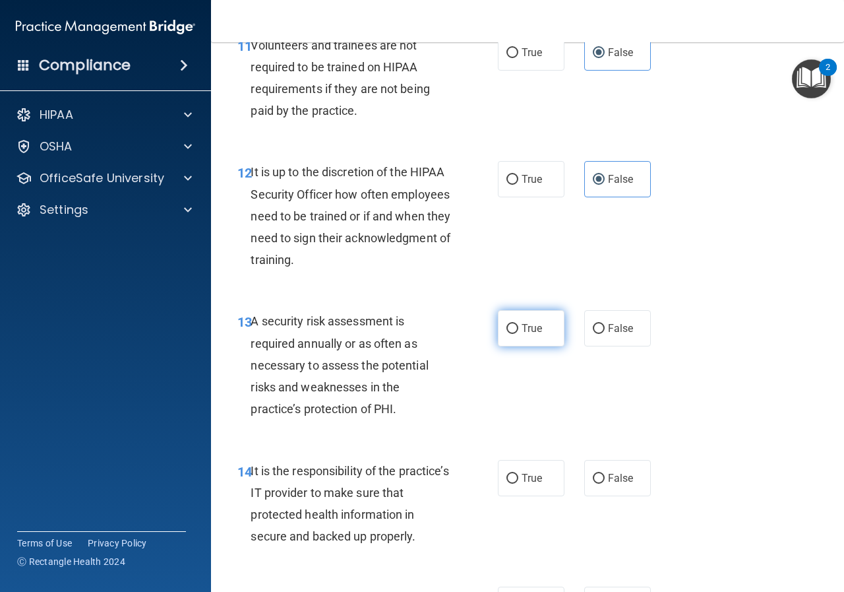
radio input "true"
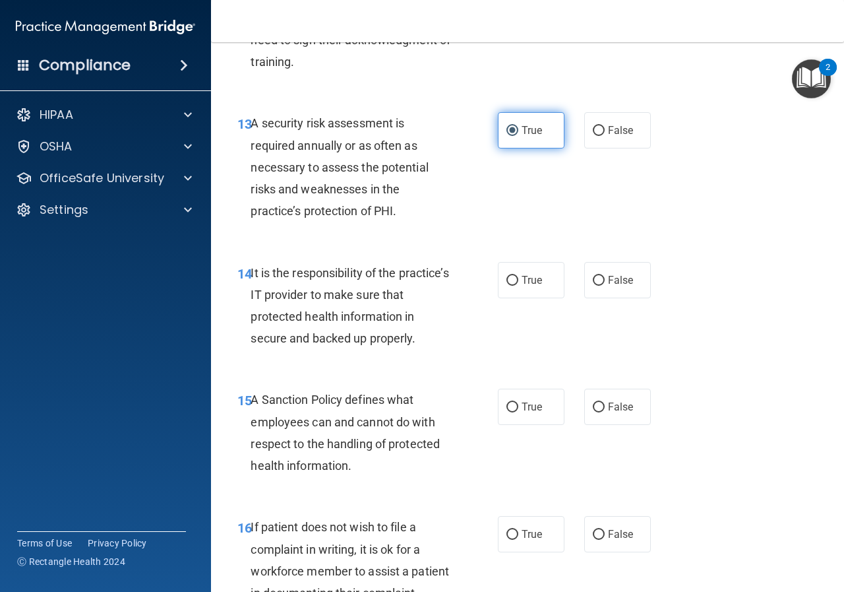
scroll to position [2045, 0]
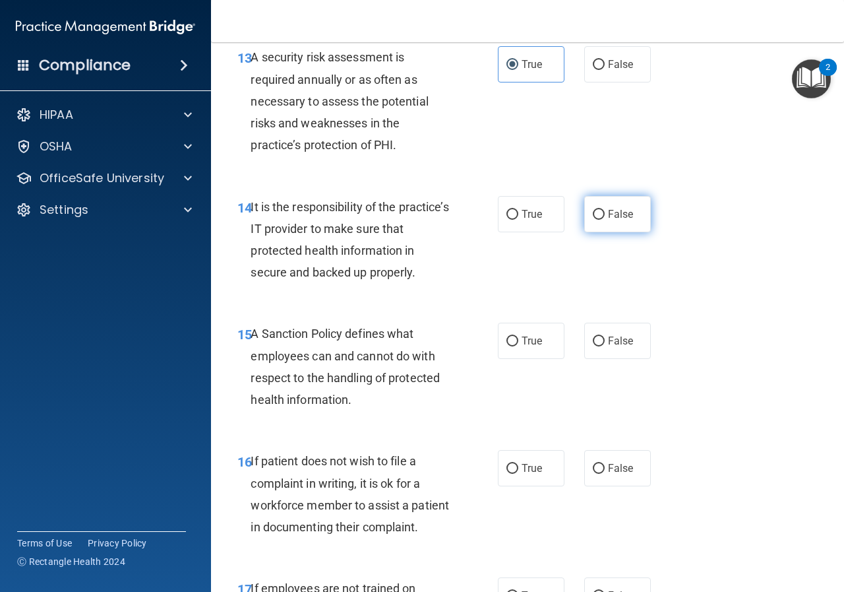
click at [602, 232] on label "False" at bounding box center [617, 214] width 67 height 36
click at [602, 220] on input "False" at bounding box center [599, 215] width 12 height 10
radio input "true"
click at [607, 359] on label "False" at bounding box center [617, 341] width 67 height 36
click at [605, 346] on input "False" at bounding box center [599, 341] width 12 height 10
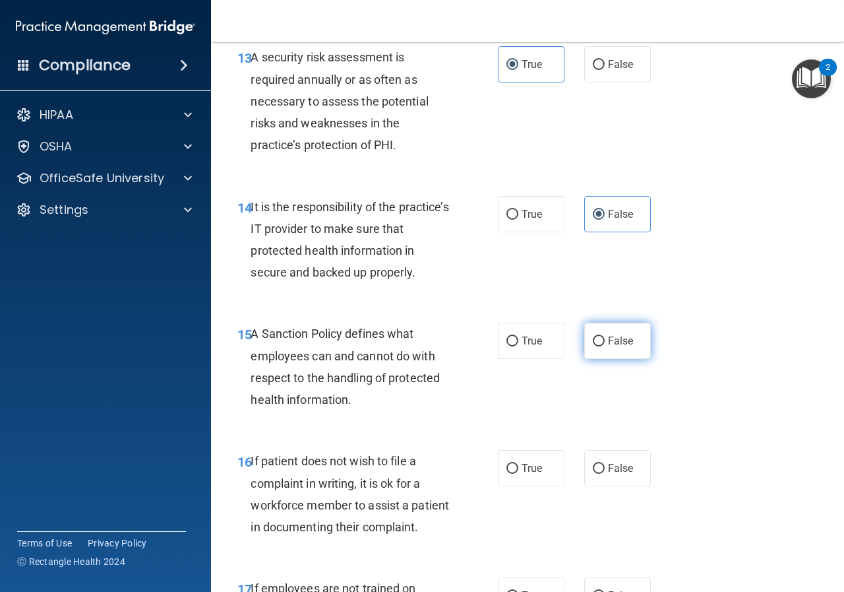
radio input "true"
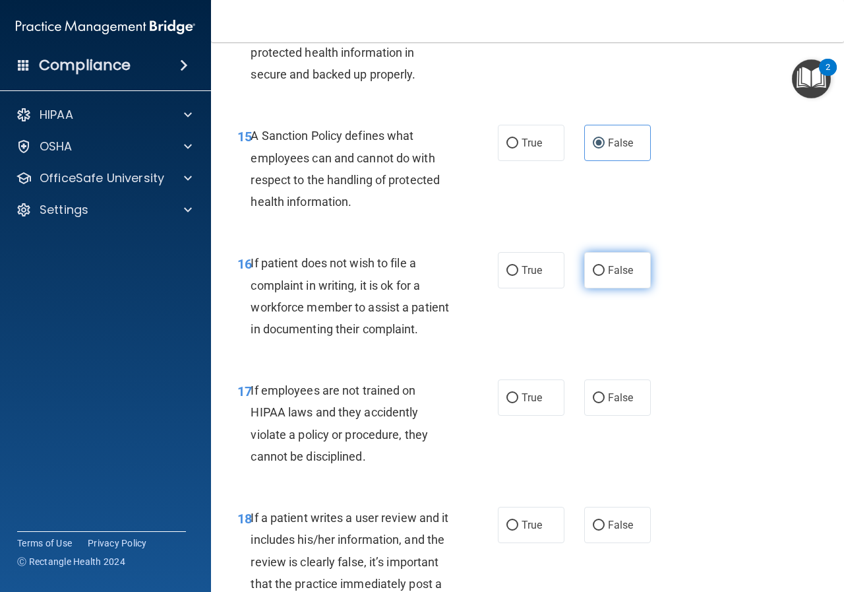
scroll to position [2309, 0]
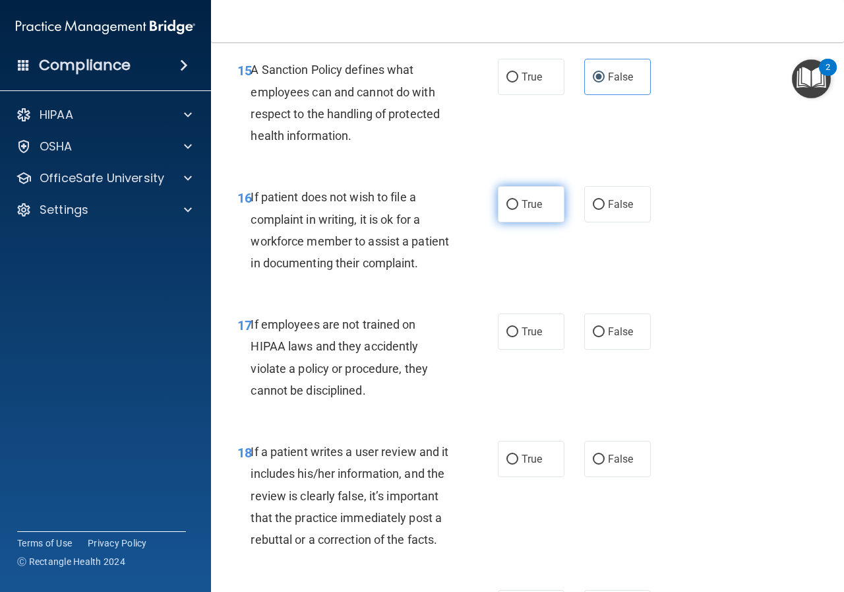
click at [522, 210] on span "True" at bounding box center [532, 204] width 20 height 13
click at [518, 210] on input "True" at bounding box center [513, 205] width 12 height 10
radio input "true"
click at [611, 350] on label "False" at bounding box center [617, 331] width 67 height 36
click at [605, 337] on input "False" at bounding box center [599, 332] width 12 height 10
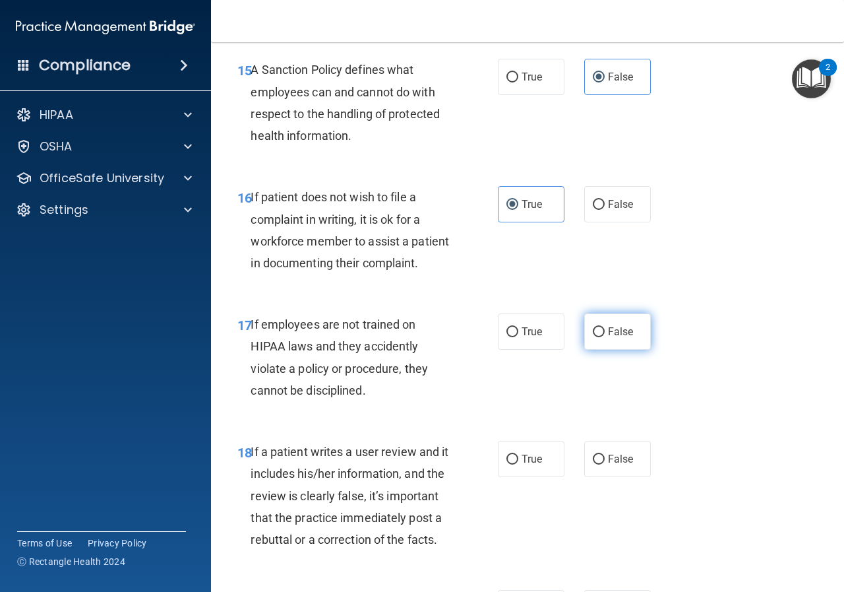
radio input "true"
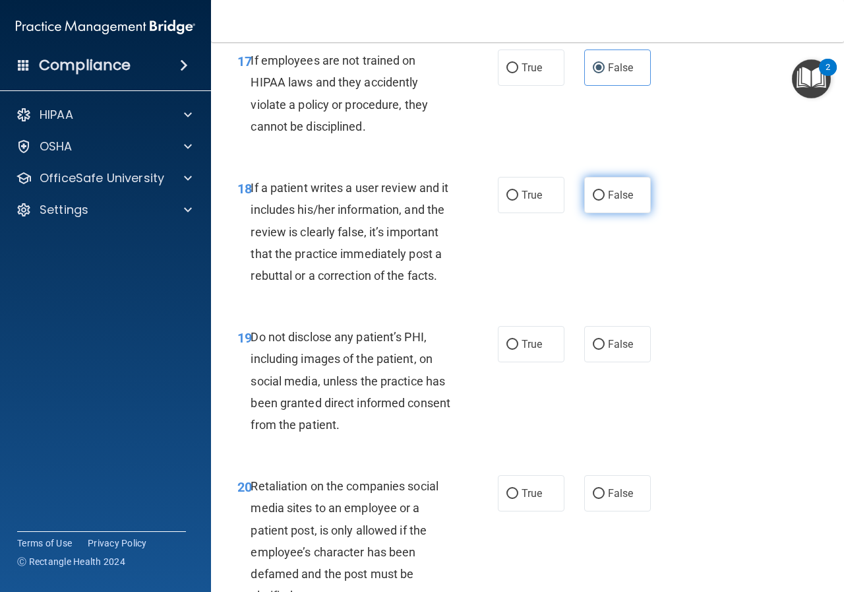
scroll to position [2638, 0]
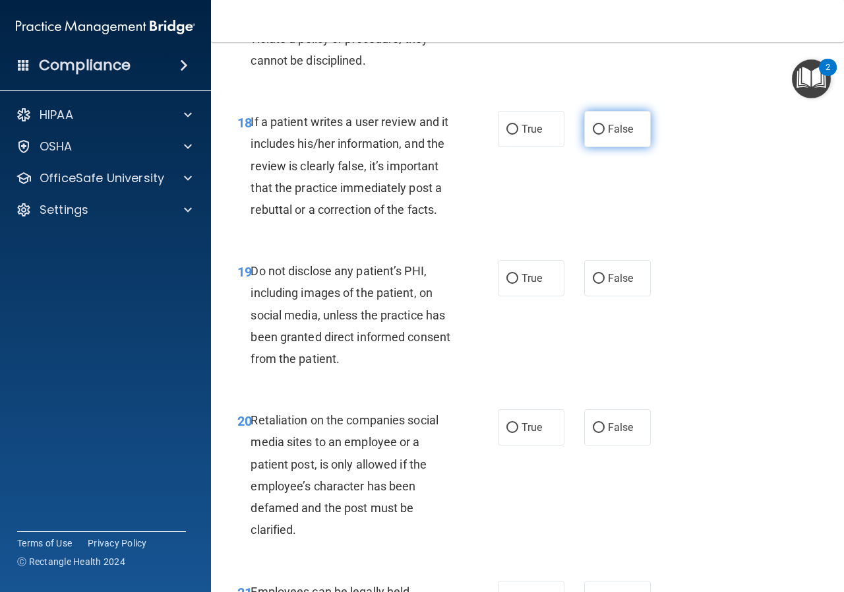
click at [631, 147] on label "False" at bounding box center [617, 129] width 67 height 36
click at [605, 135] on input "False" at bounding box center [599, 130] width 12 height 10
radio input "true"
click at [523, 284] on span "True" at bounding box center [532, 278] width 20 height 13
click at [518, 284] on input "True" at bounding box center [513, 279] width 12 height 10
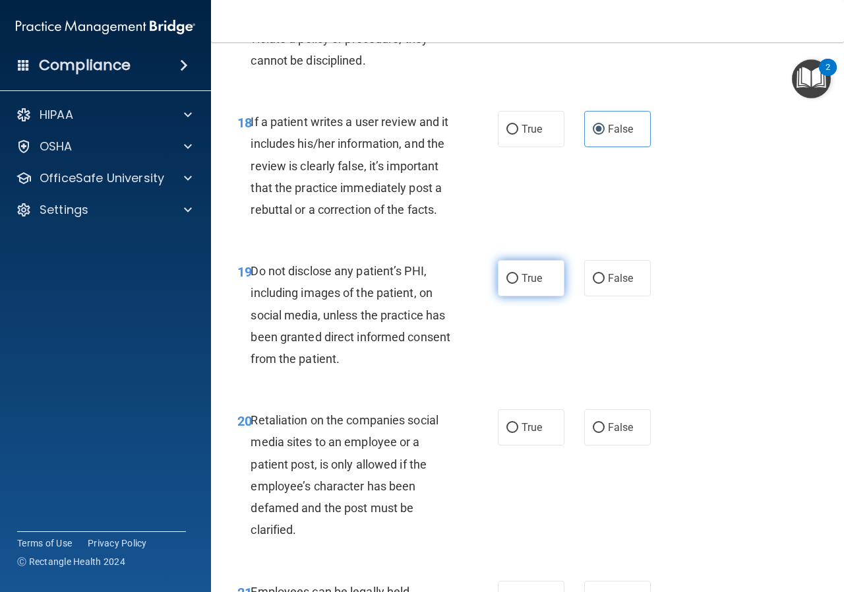
radio input "true"
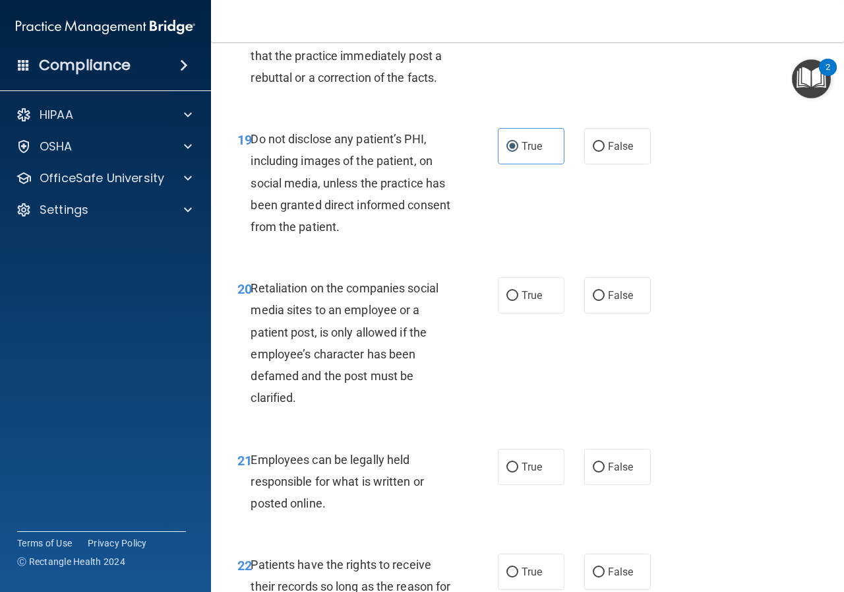
scroll to position [2968, 0]
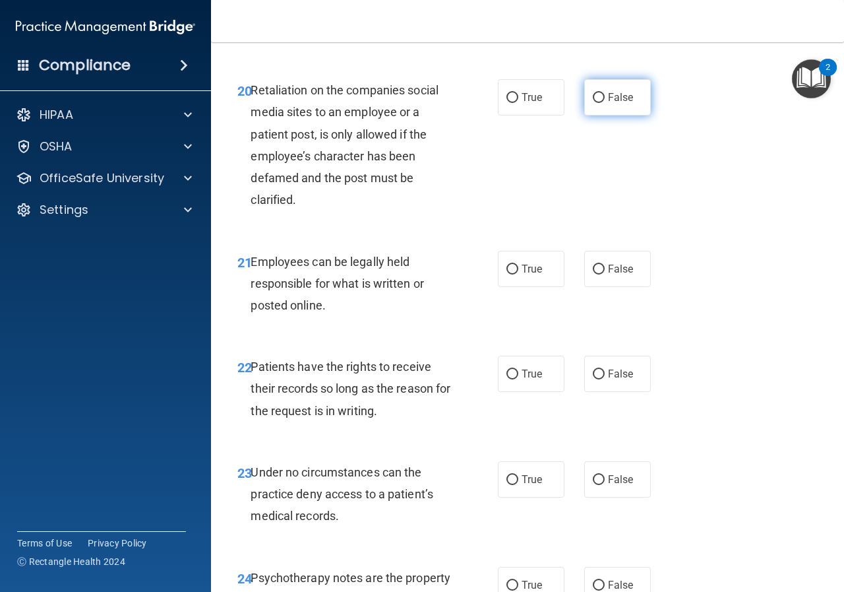
click at [640, 115] on label "False" at bounding box center [617, 97] width 67 height 36
click at [605, 103] on input "False" at bounding box center [599, 98] width 12 height 10
radio input "true"
click at [507, 274] on input "True" at bounding box center [513, 269] width 12 height 10
radio input "true"
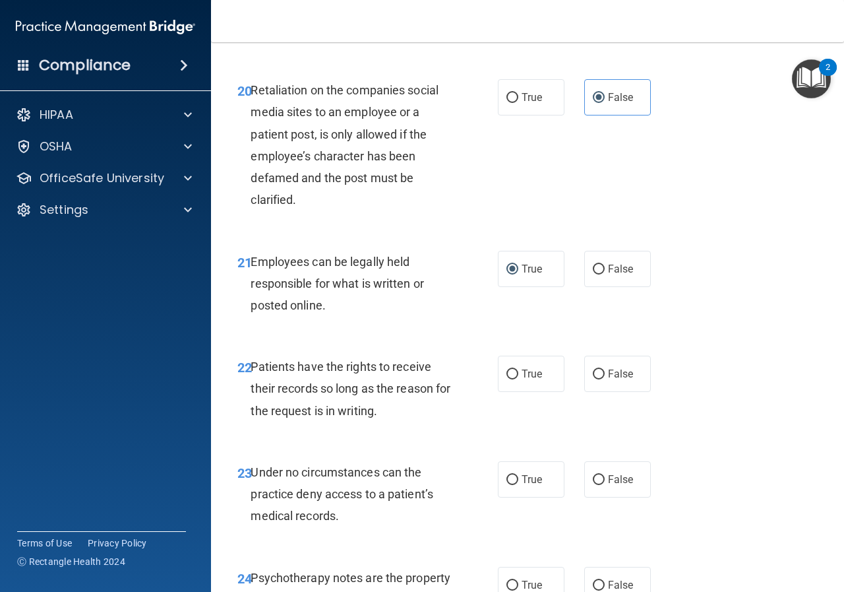
scroll to position [3166, 0]
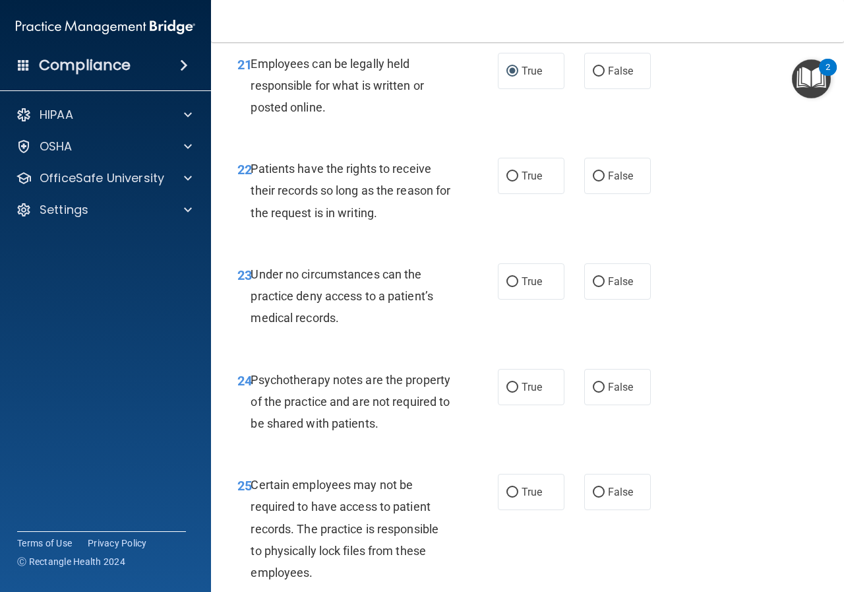
drag, startPoint x: 589, startPoint y: 270, endPoint x: 591, endPoint y: 302, distance: 31.7
click at [590, 194] on label "False" at bounding box center [617, 176] width 67 height 36
click at [593, 181] on input "False" at bounding box center [599, 176] width 12 height 10
radio input "true"
click at [608, 299] on label "False" at bounding box center [617, 281] width 67 height 36
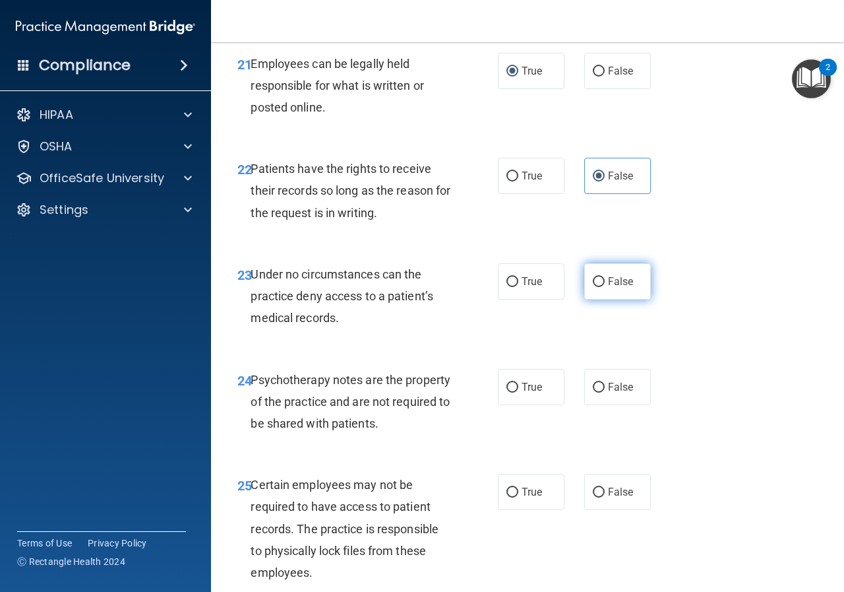
click at [605, 287] on input "False" at bounding box center [599, 282] width 12 height 10
radio input "true"
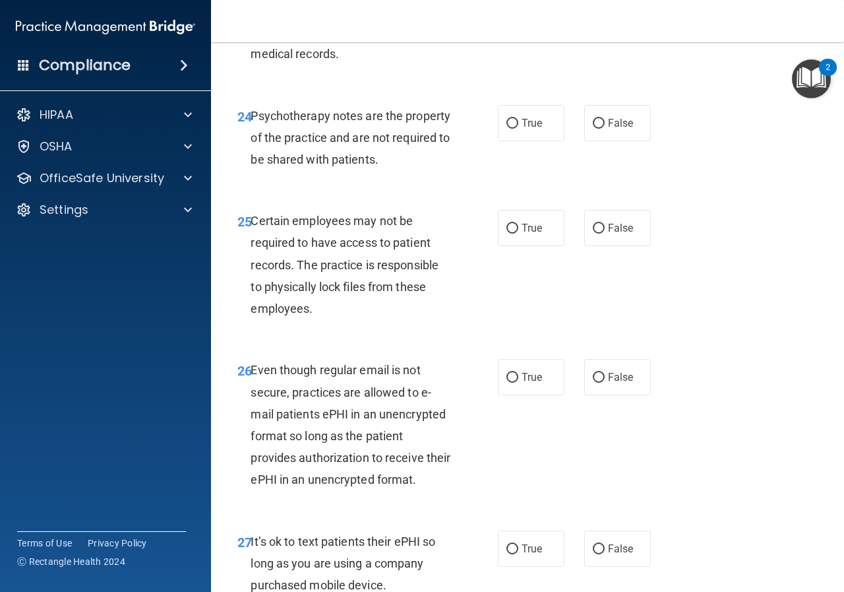
scroll to position [3496, 0]
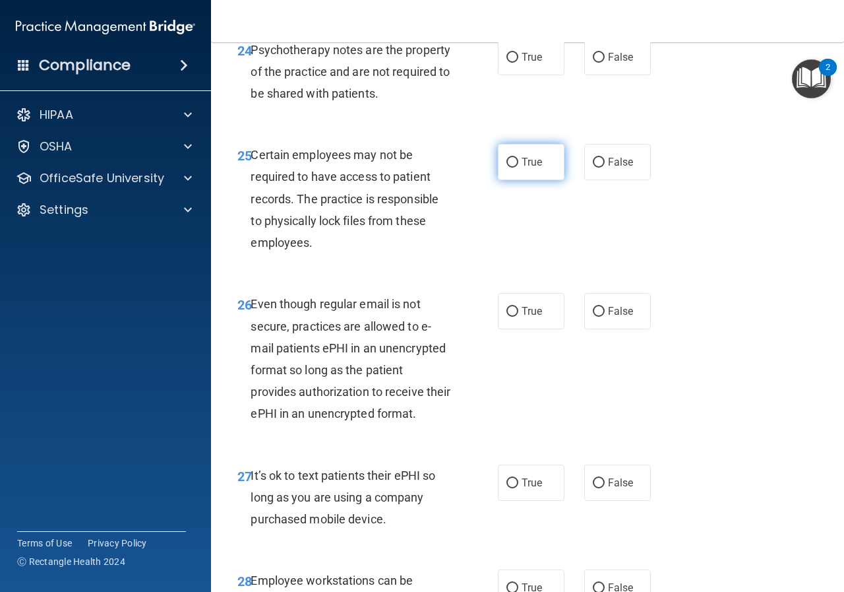
click at [532, 168] on span "True" at bounding box center [532, 162] width 20 height 13
click at [518, 168] on input "True" at bounding box center [513, 163] width 12 height 10
radio input "true"
click at [515, 75] on label "True" at bounding box center [531, 57] width 67 height 36
click at [515, 63] on input "True" at bounding box center [513, 58] width 12 height 10
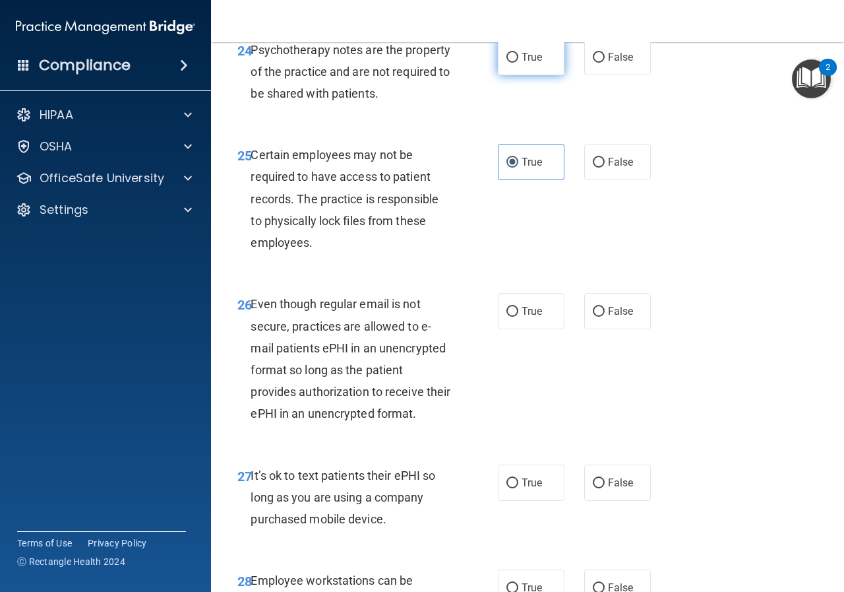
radio input "true"
click at [522, 317] on span "True" at bounding box center [532, 311] width 20 height 13
click at [517, 317] on input "True" at bounding box center [513, 312] width 12 height 10
radio input "true"
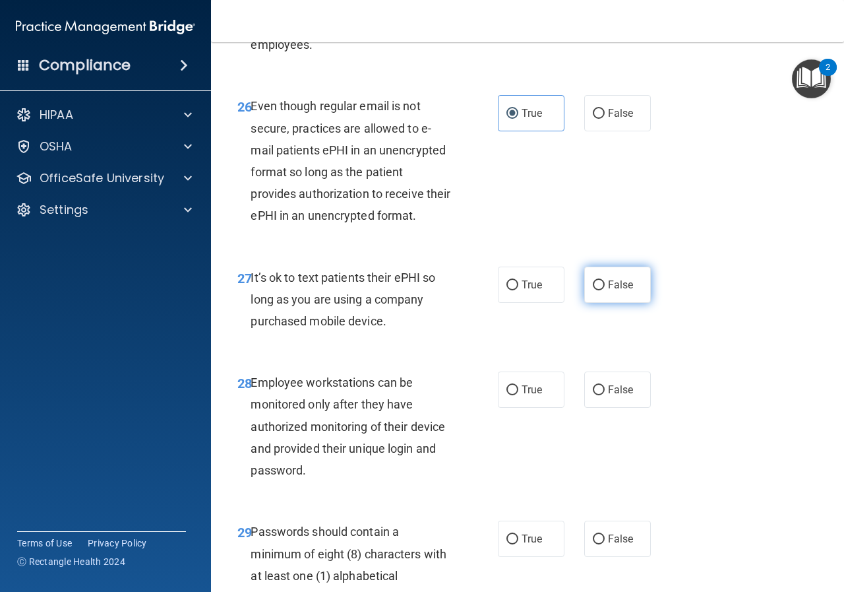
drag, startPoint x: 582, startPoint y: 365, endPoint x: 575, endPoint y: 363, distance: 7.7
click at [584, 303] on label "False" at bounding box center [617, 284] width 67 height 36
click at [593, 290] on input "False" at bounding box center [599, 285] width 12 height 10
radio input "true"
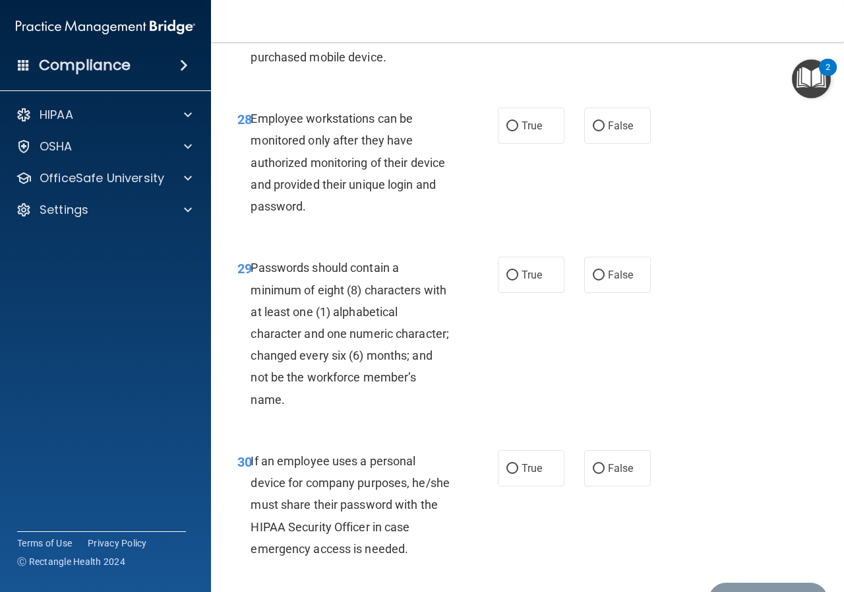
scroll to position [4089, 0]
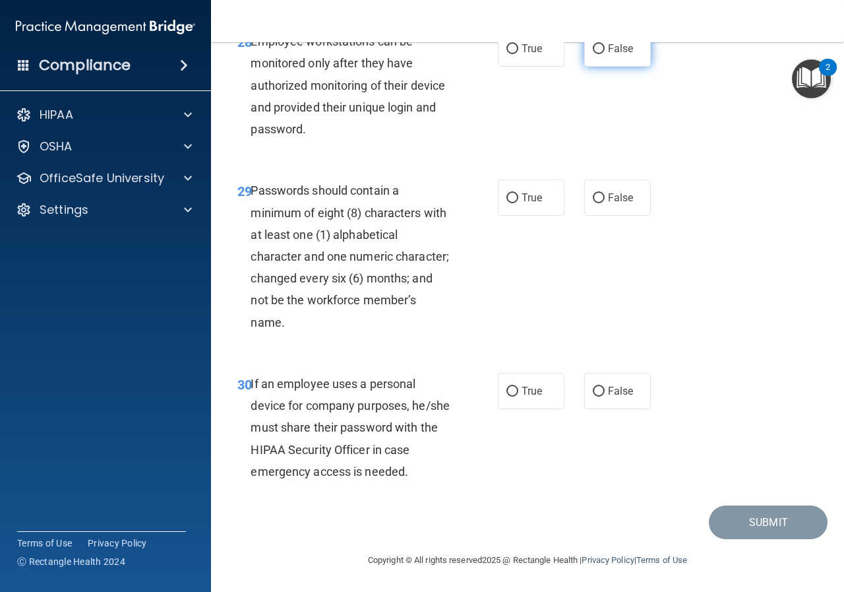
click at [589, 67] on label "False" at bounding box center [617, 48] width 67 height 36
click at [593, 54] on input "False" at bounding box center [599, 49] width 12 height 10
radio input "true"
click at [526, 204] on span "True" at bounding box center [532, 197] width 20 height 13
click at [518, 203] on input "True" at bounding box center [513, 198] width 12 height 10
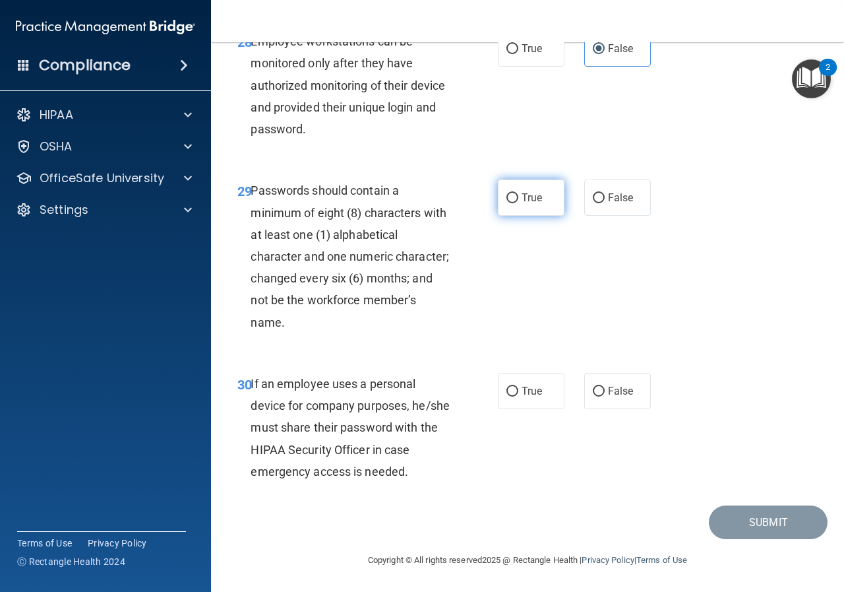
radio input "true"
click at [598, 396] on input "False" at bounding box center [599, 392] width 12 height 10
radio input "true"
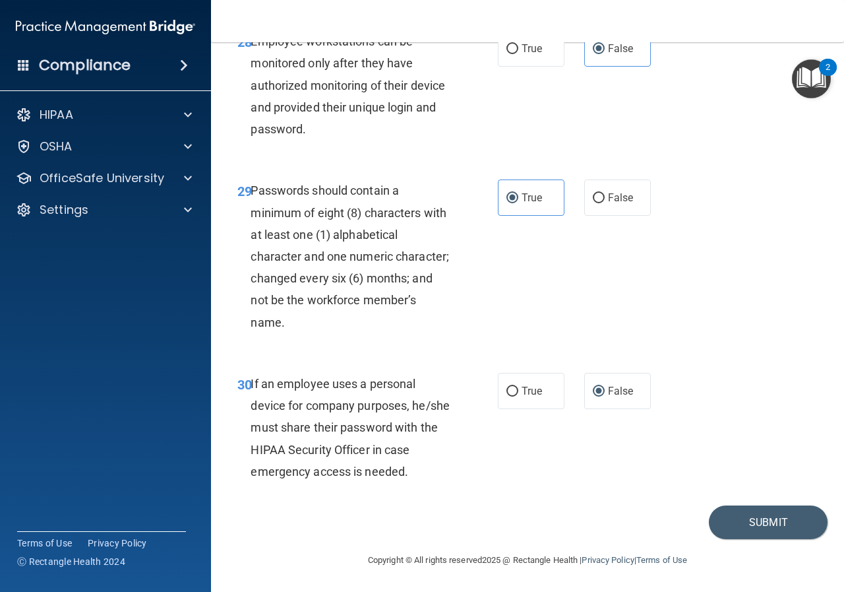
scroll to position [4122, 0]
click at [713, 514] on button "Submit" at bounding box center [768, 522] width 119 height 34
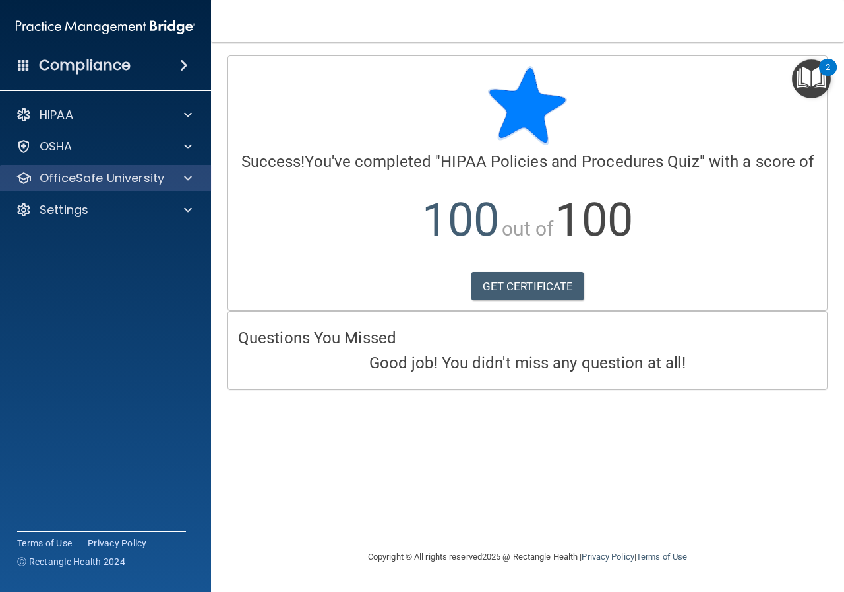
click at [195, 166] on div "OfficeSafe University" at bounding box center [106, 178] width 212 height 26
click at [189, 177] on span at bounding box center [188, 178] width 8 height 16
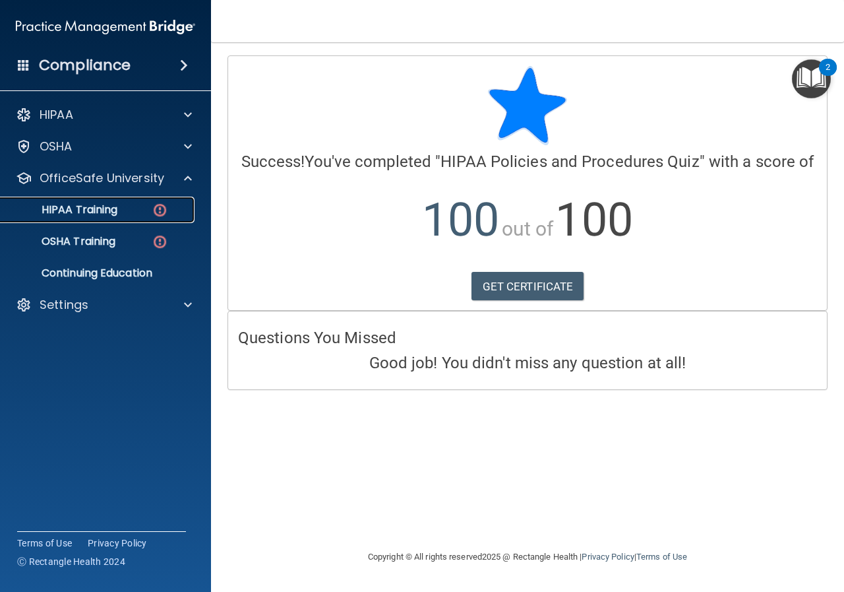
click at [122, 203] on div "HIPAA Training" at bounding box center [99, 209] width 180 height 13
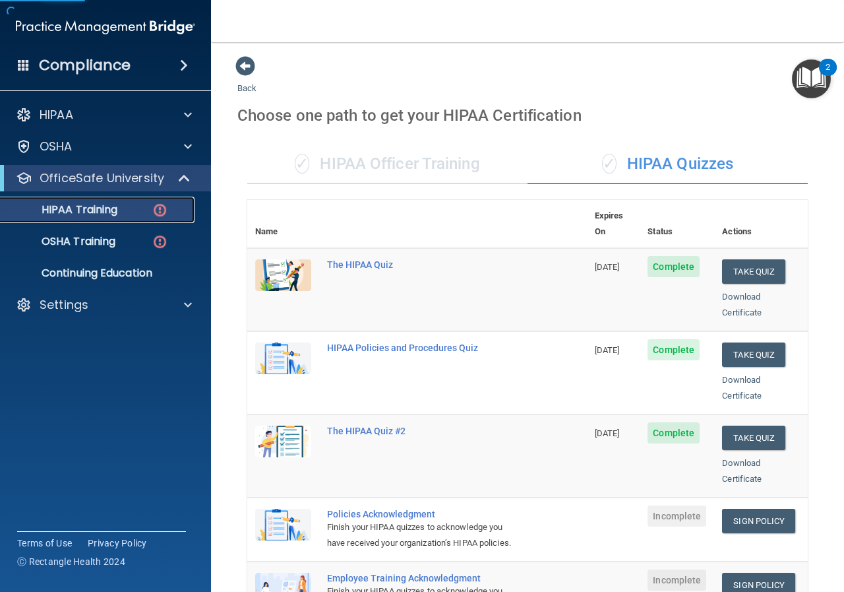
scroll to position [264, 0]
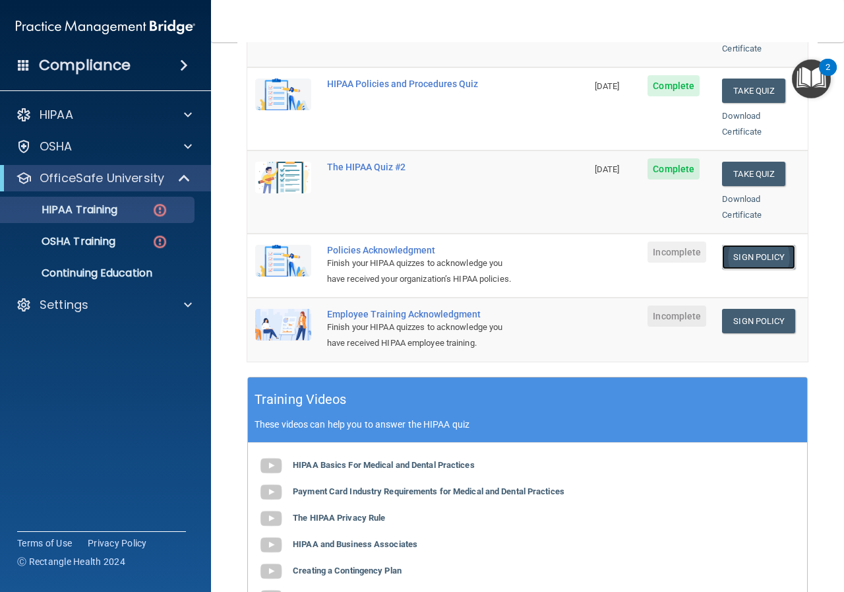
click at [739, 245] on link "Sign Policy" at bounding box center [758, 257] width 73 height 24
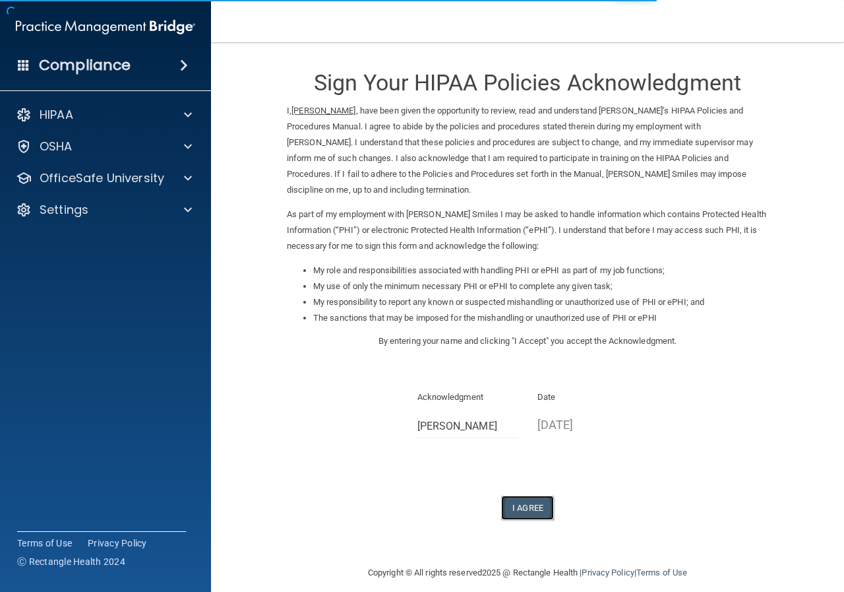
click at [527, 500] on button "I Agree" at bounding box center [527, 507] width 53 height 24
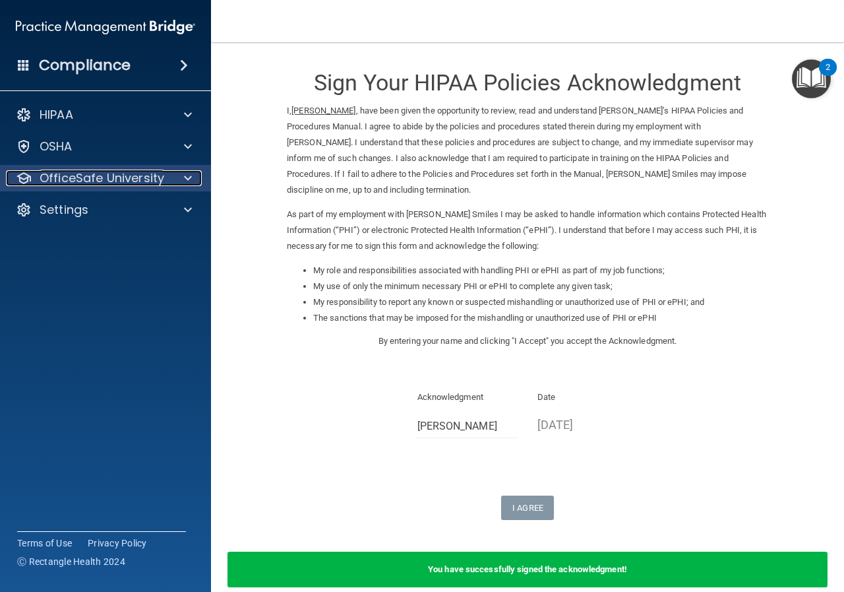
click at [189, 172] on span at bounding box center [188, 178] width 8 height 16
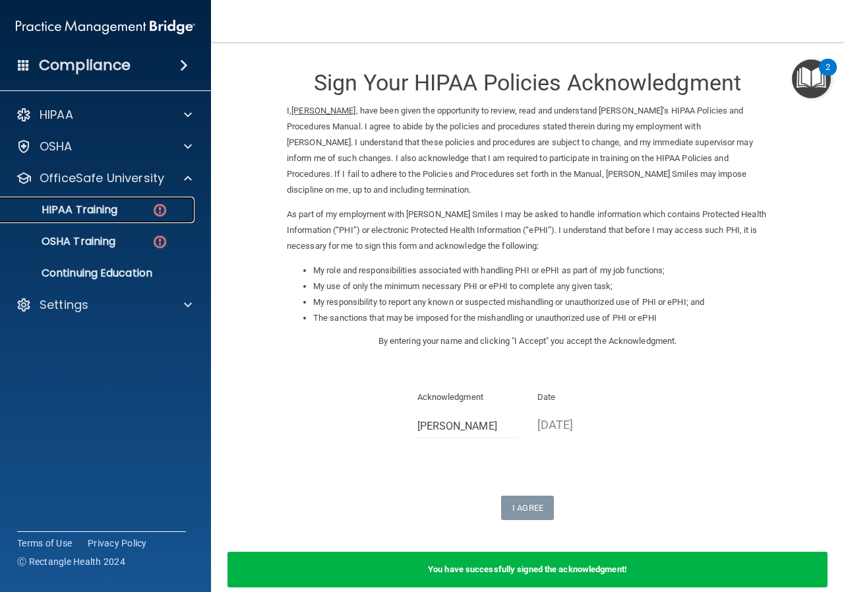
click at [154, 200] on link "HIPAA Training" at bounding box center [91, 210] width 208 height 26
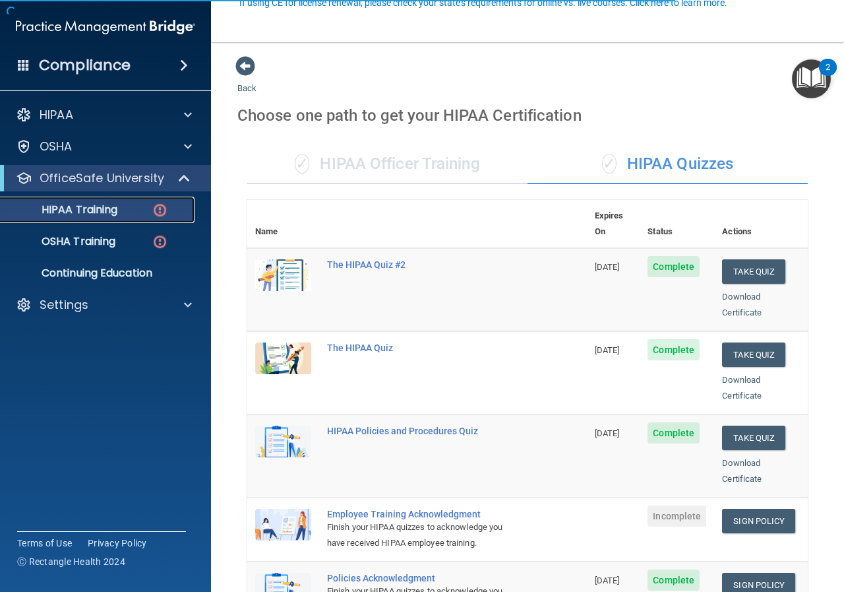
scroll to position [132, 0]
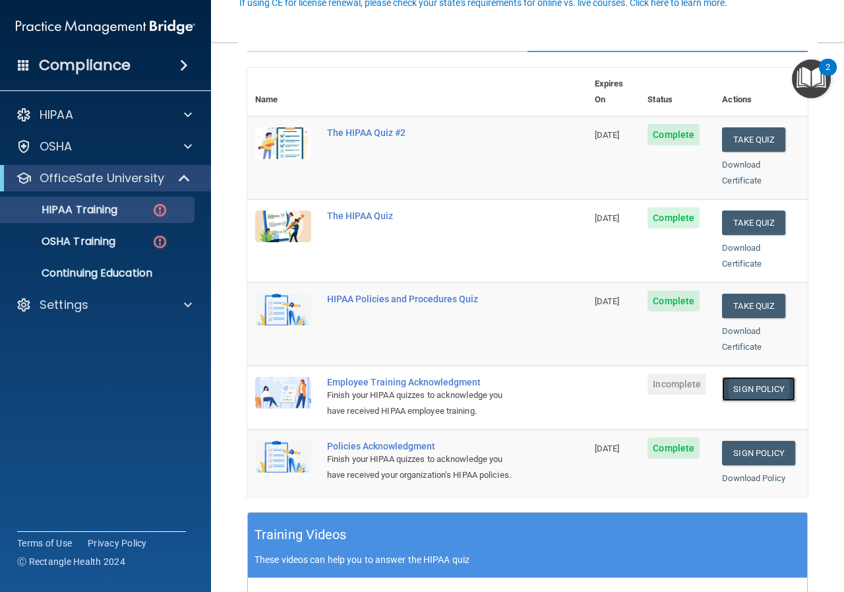
click at [759, 377] on link "Sign Policy" at bounding box center [758, 389] width 73 height 24
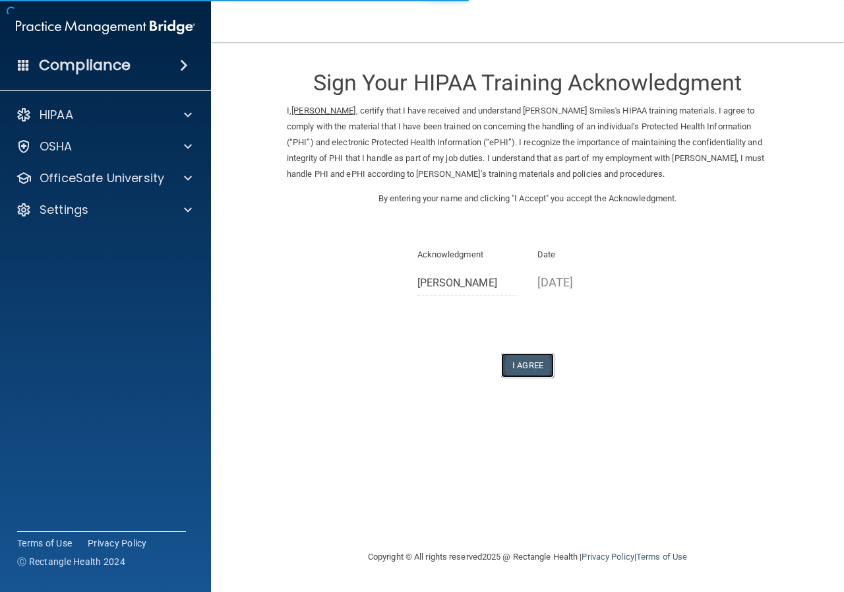
click at [533, 363] on button "I Agree" at bounding box center [527, 365] width 53 height 24
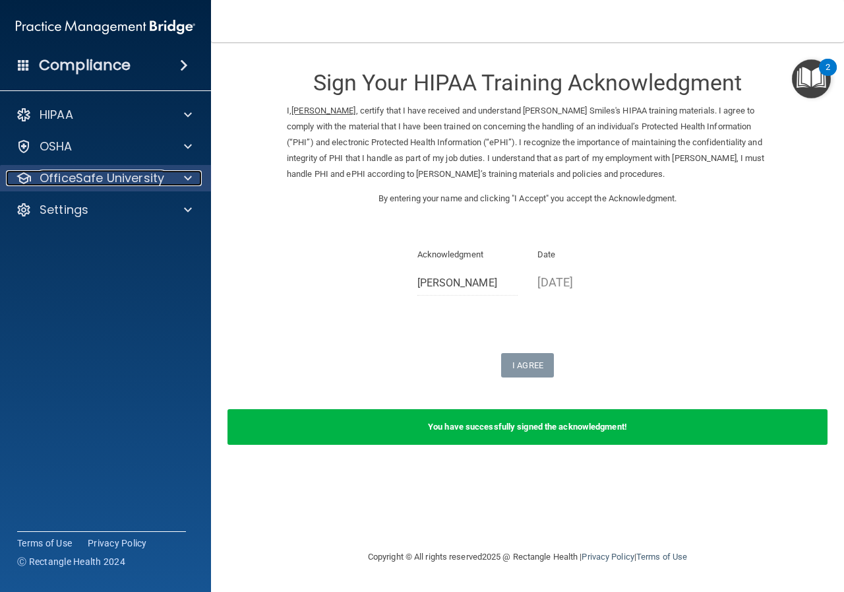
click at [179, 174] on div at bounding box center [186, 178] width 33 height 16
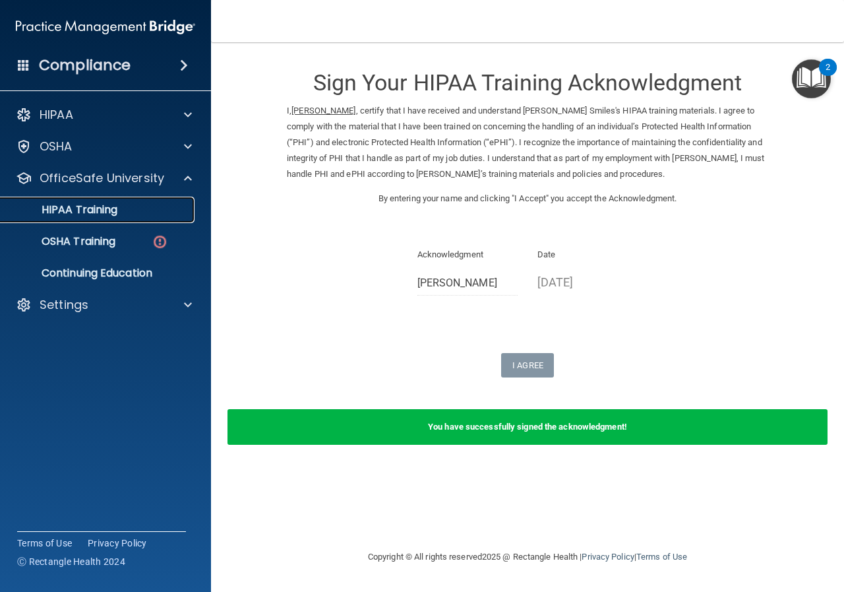
click at [109, 208] on p "HIPAA Training" at bounding box center [63, 209] width 109 height 13
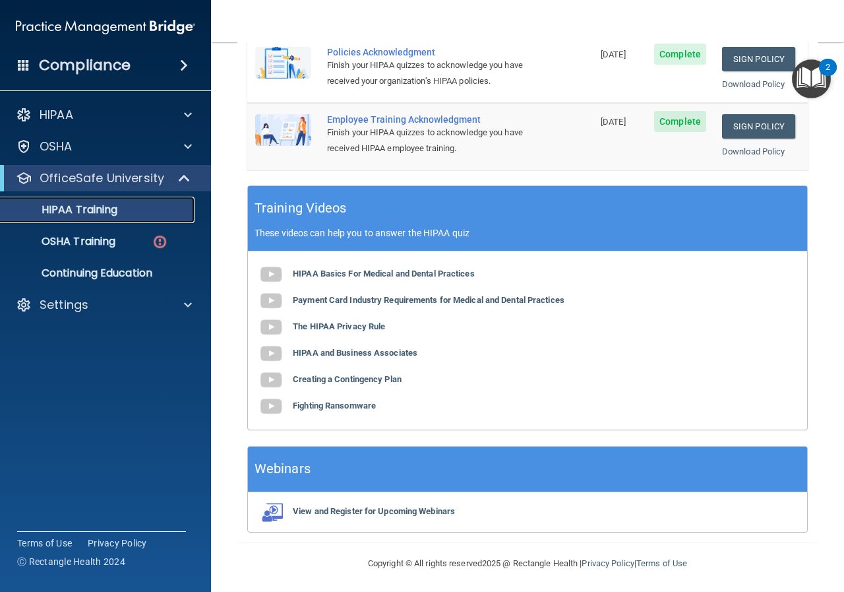
scroll to position [462, 0]
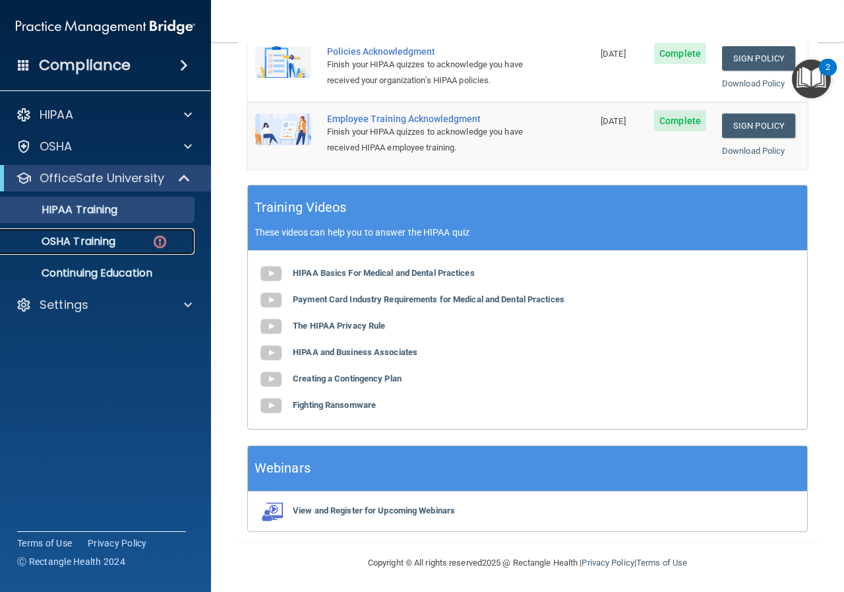
click at [79, 246] on p "OSHA Training" at bounding box center [62, 241] width 107 height 13
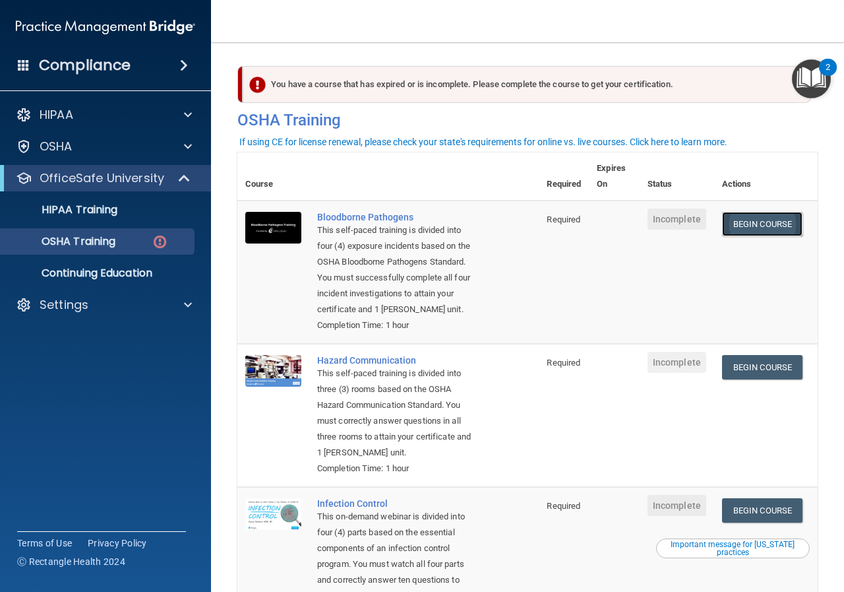
click at [726, 224] on link "Begin Course" at bounding box center [762, 224] width 80 height 24
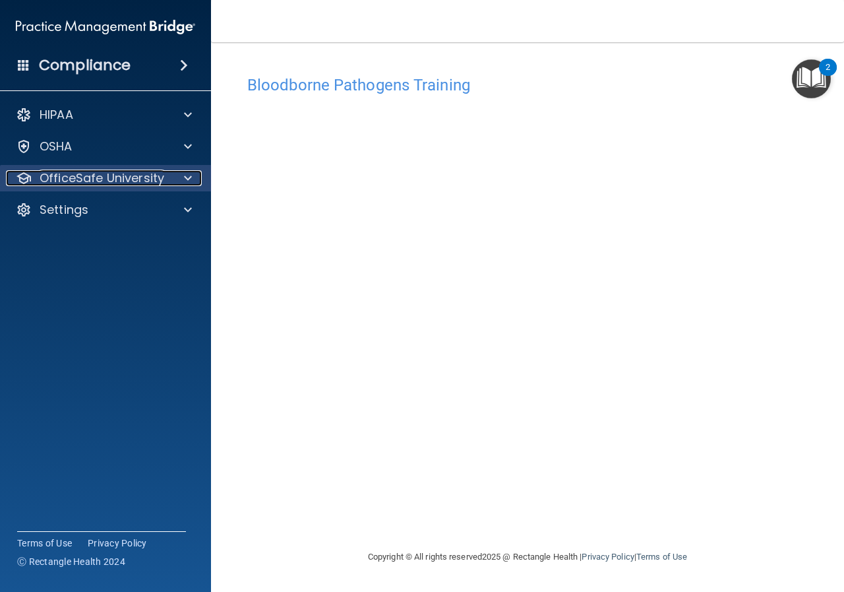
click at [168, 174] on div "OfficeSafe University" at bounding box center [88, 178] width 164 height 16
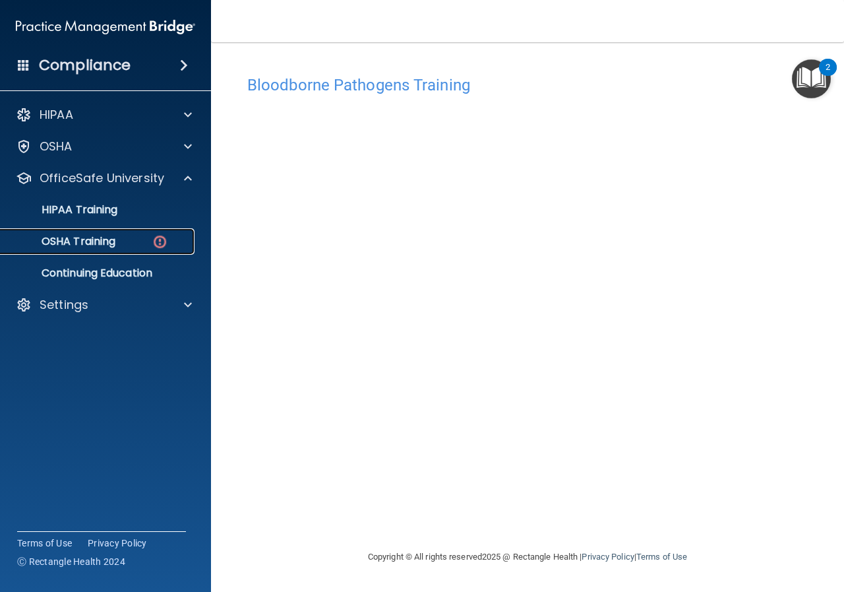
click at [87, 237] on p "OSHA Training" at bounding box center [62, 241] width 107 height 13
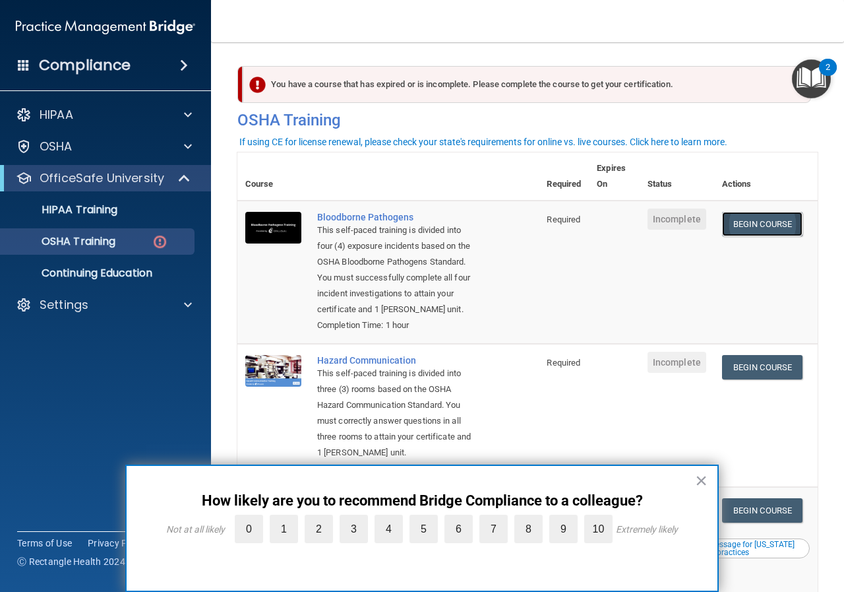
click at [783, 231] on link "Begin Course" at bounding box center [762, 224] width 80 height 24
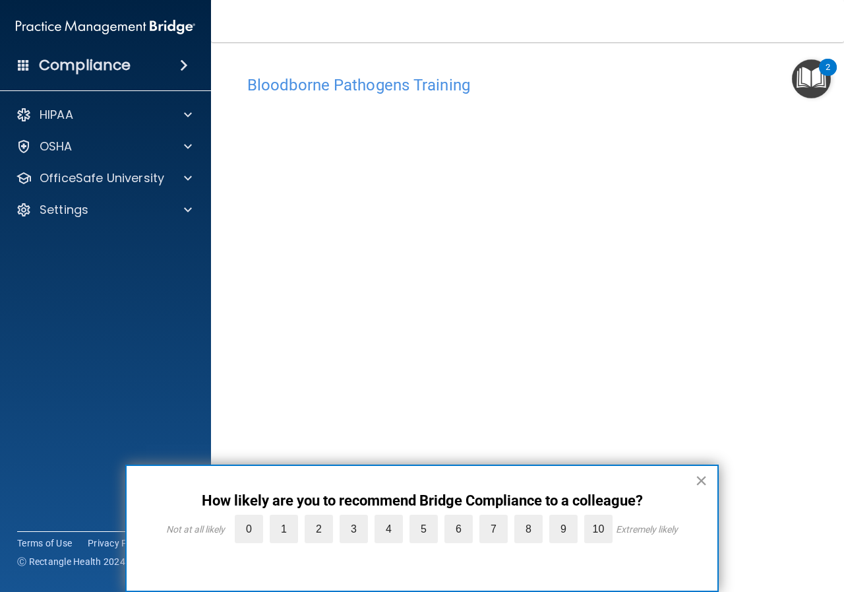
click at [706, 477] on button "×" at bounding box center [701, 480] width 13 height 21
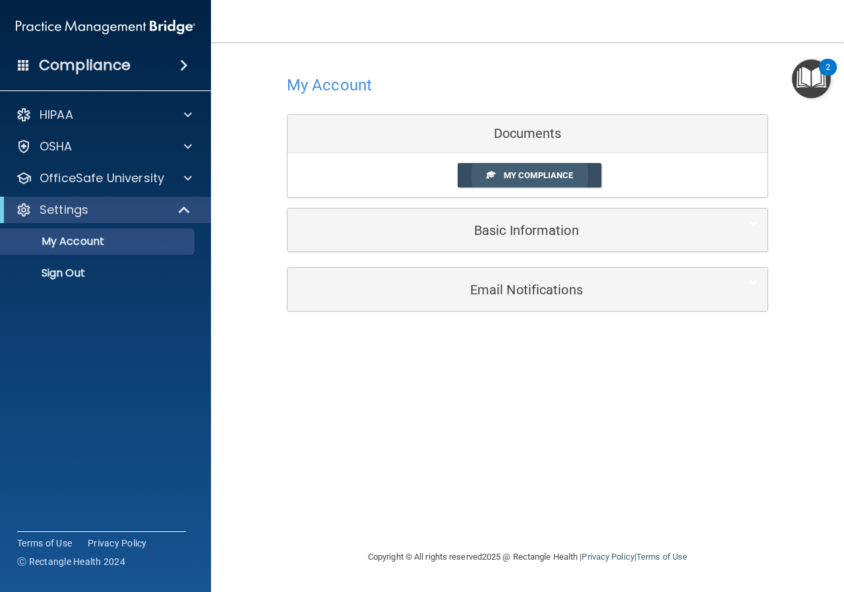
click at [465, 174] on link "My Compliance" at bounding box center [530, 175] width 144 height 24
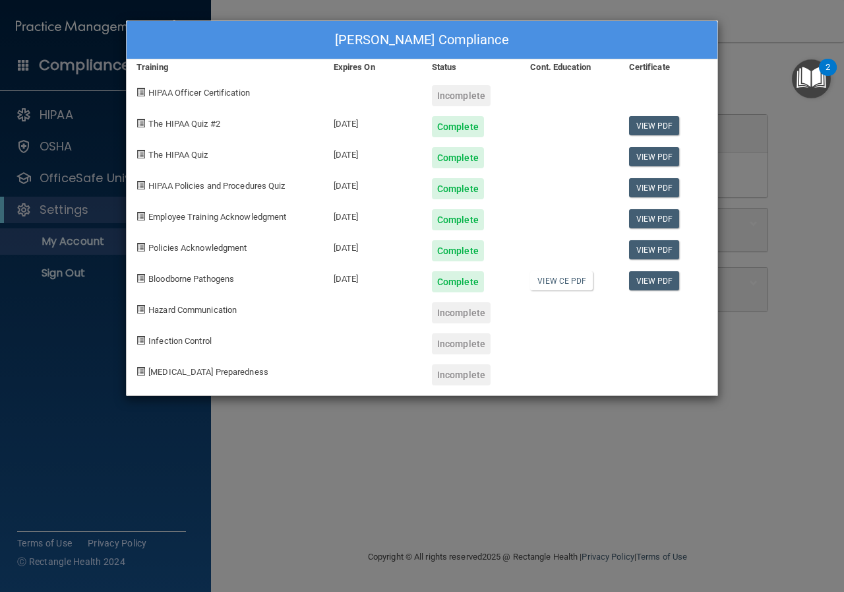
click at [766, 86] on div "[PERSON_NAME] Compliance Training Expires On Status Cont. Education Certificate…" at bounding box center [422, 296] width 844 height 592
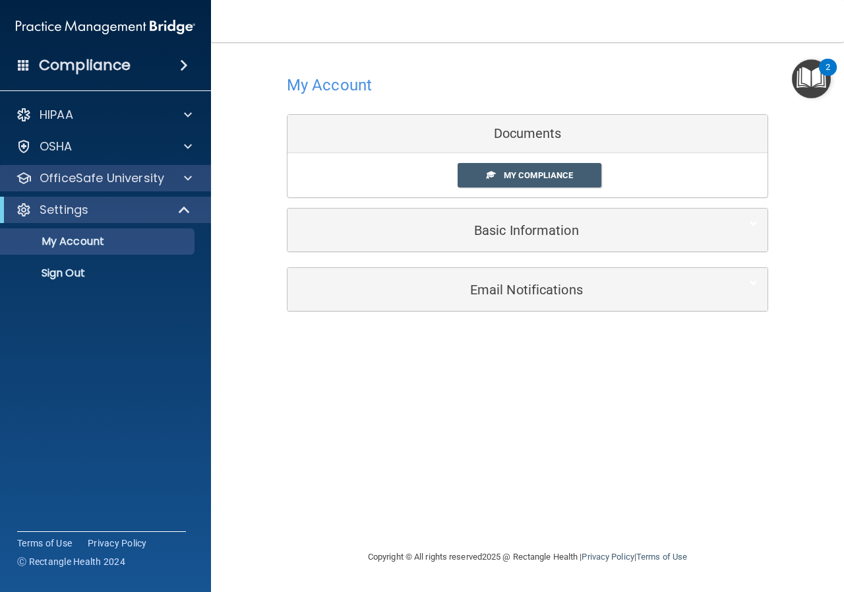
click at [176, 169] on div "OfficeSafe University" at bounding box center [106, 178] width 212 height 26
click at [201, 180] on div at bounding box center [186, 178] width 33 height 16
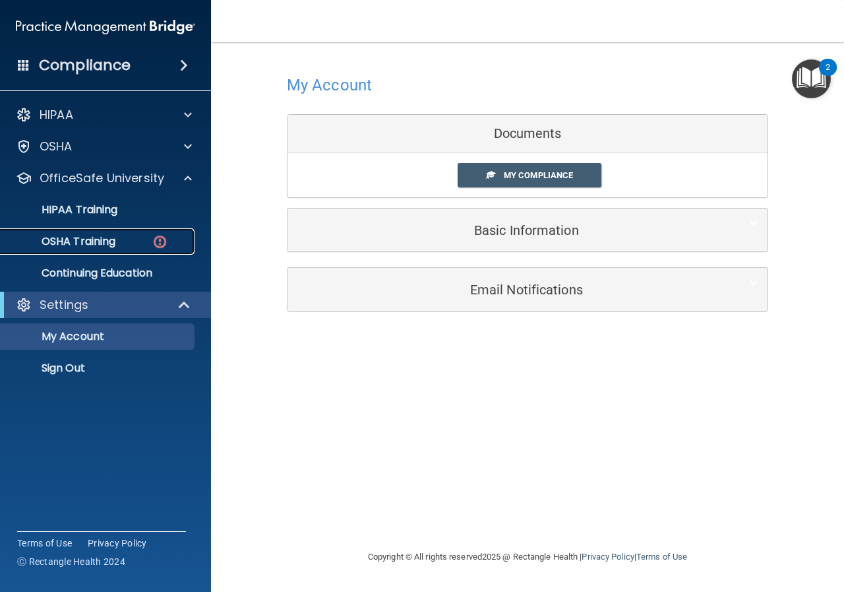
click at [119, 243] on div "OSHA Training" at bounding box center [99, 241] width 180 height 13
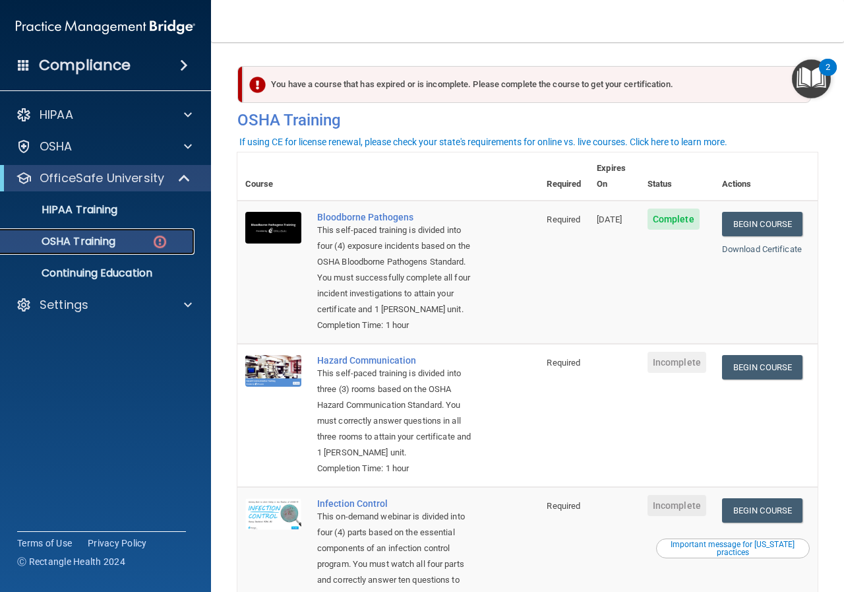
scroll to position [66, 0]
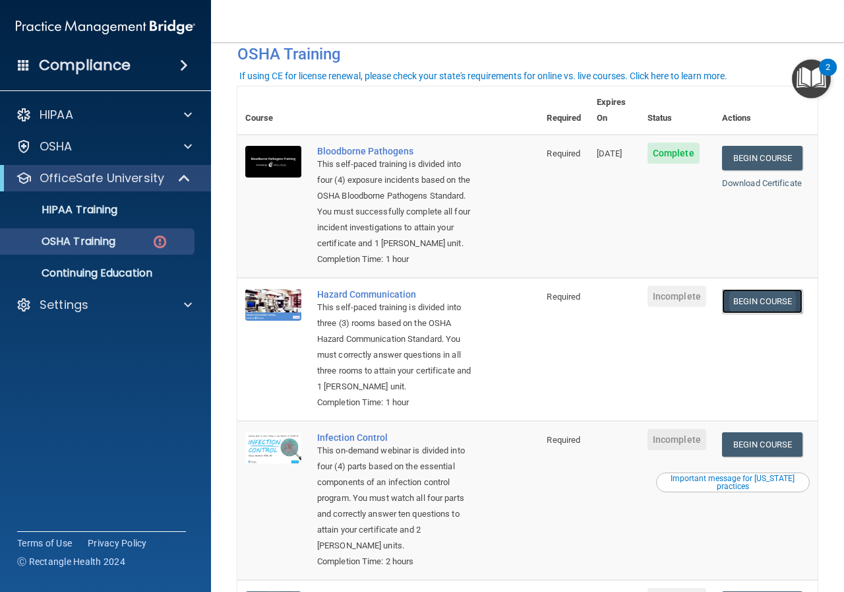
click at [757, 290] on link "Begin Course" at bounding box center [762, 301] width 80 height 24
click at [736, 299] on link "Begin Course" at bounding box center [762, 301] width 80 height 24
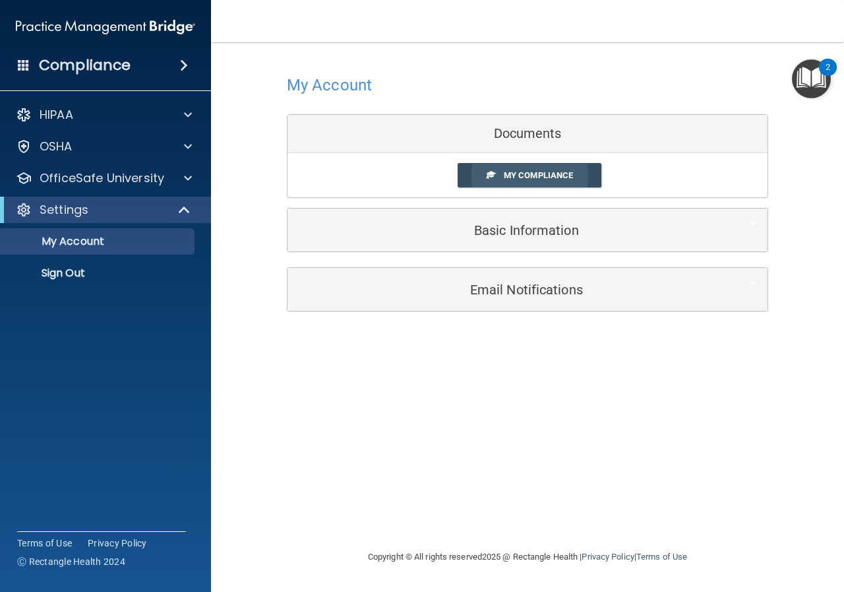
click at [488, 177] on span at bounding box center [491, 174] width 9 height 9
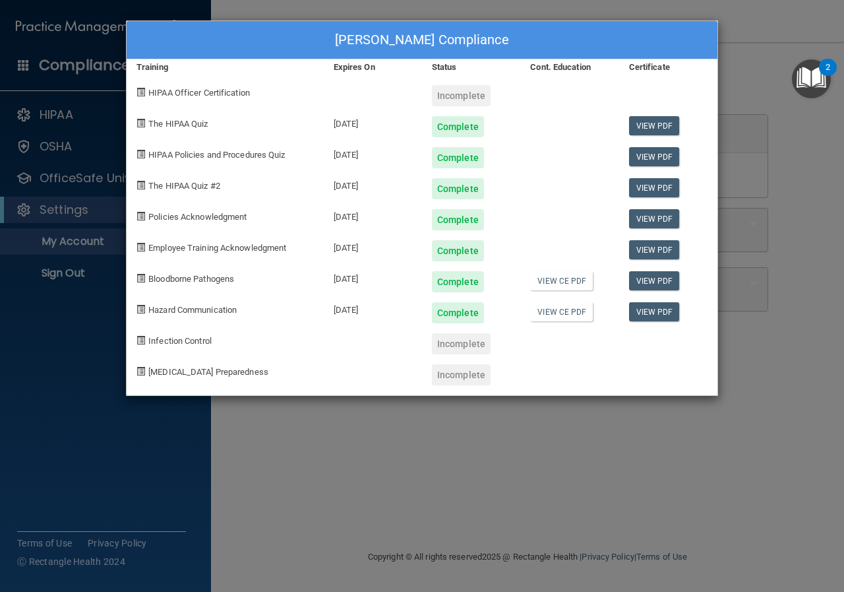
click at [813, 179] on div "[PERSON_NAME] Compliance Training Expires On Status Cont. Education Certificate…" at bounding box center [422, 296] width 844 height 592
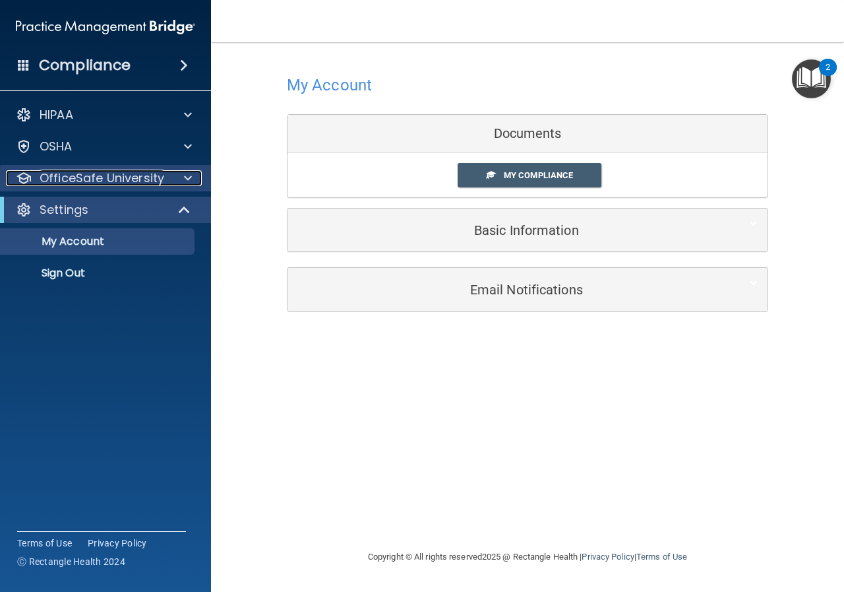
click at [190, 176] on span at bounding box center [188, 178] width 8 height 16
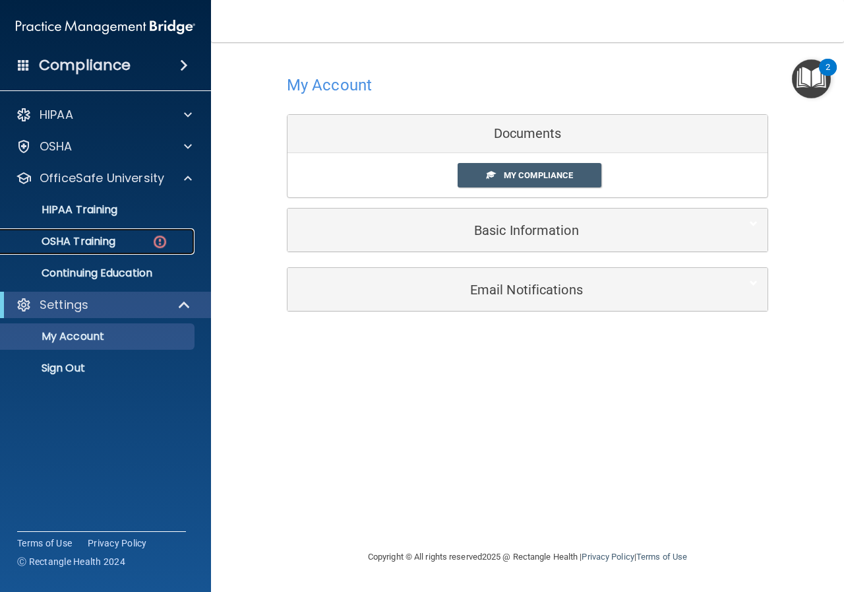
click at [94, 235] on p "OSHA Training" at bounding box center [62, 241] width 107 height 13
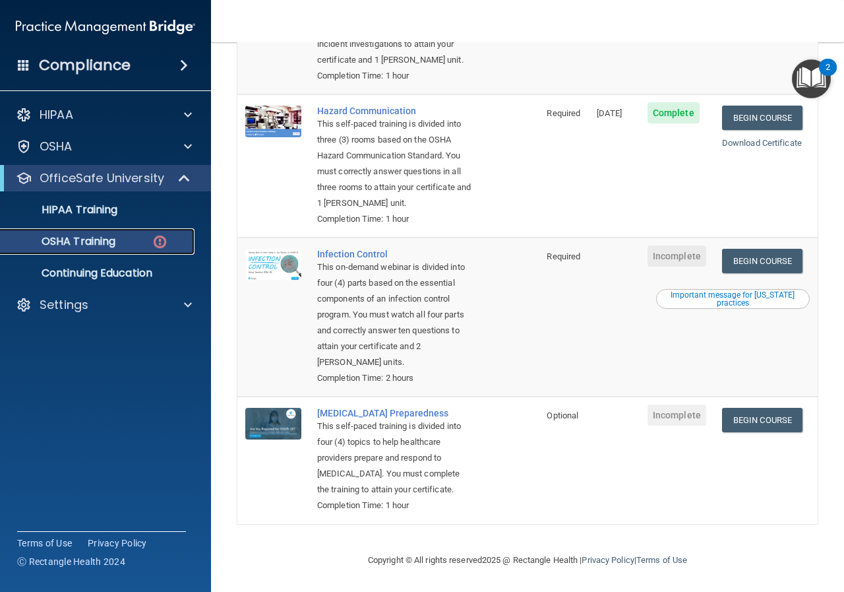
scroll to position [299, 0]
click at [756, 249] on link "Begin Course" at bounding box center [762, 261] width 80 height 24
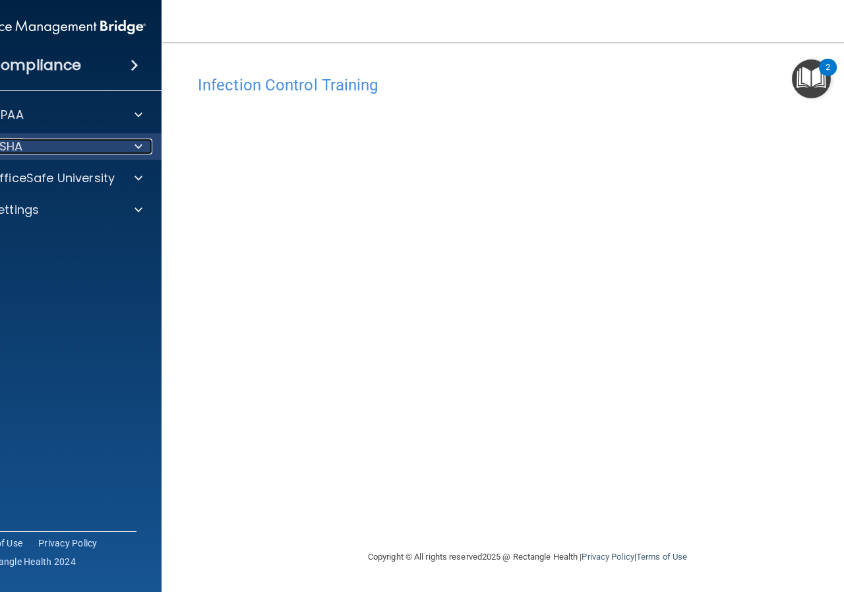
click at [127, 154] on div at bounding box center [136, 147] width 33 height 16
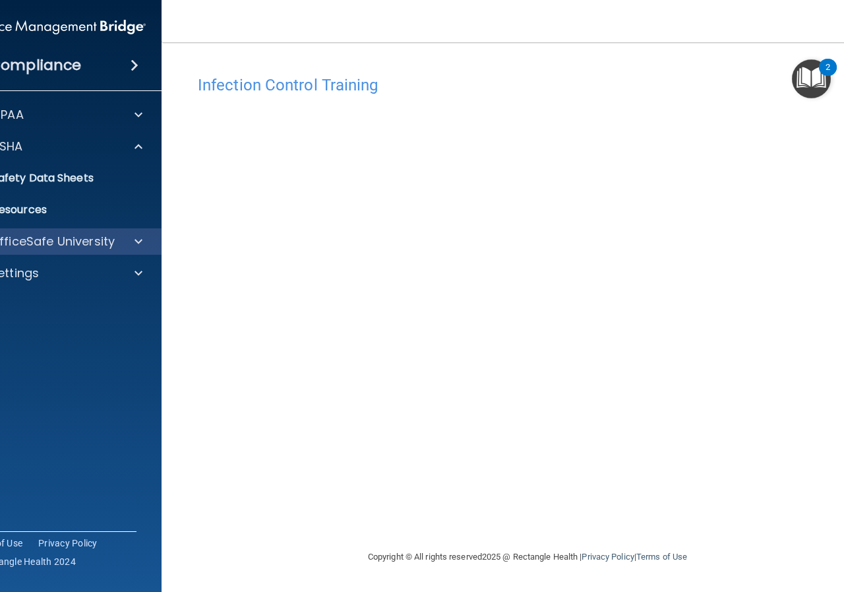
click at [130, 232] on div "OfficeSafe University" at bounding box center [57, 241] width 212 height 26
click at [132, 231] on div "OfficeSafe University" at bounding box center [57, 241] width 212 height 26
click at [146, 243] on div at bounding box center [136, 241] width 33 height 16
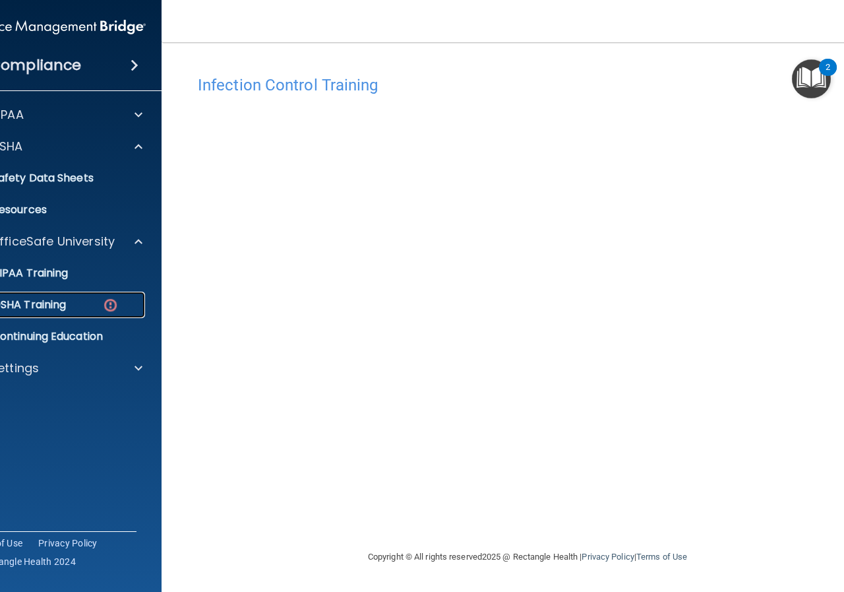
click at [66, 305] on p "OSHA Training" at bounding box center [12, 304] width 107 height 13
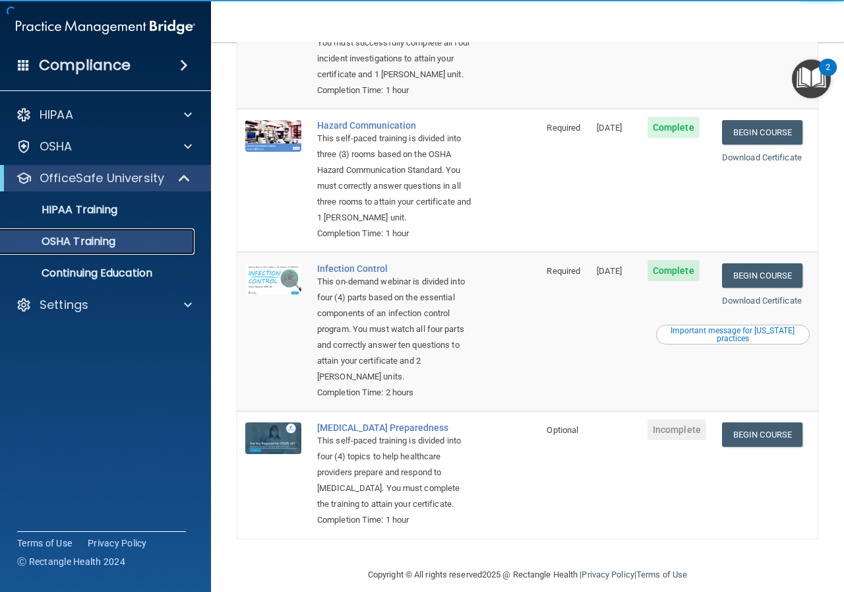
scroll to position [263, 0]
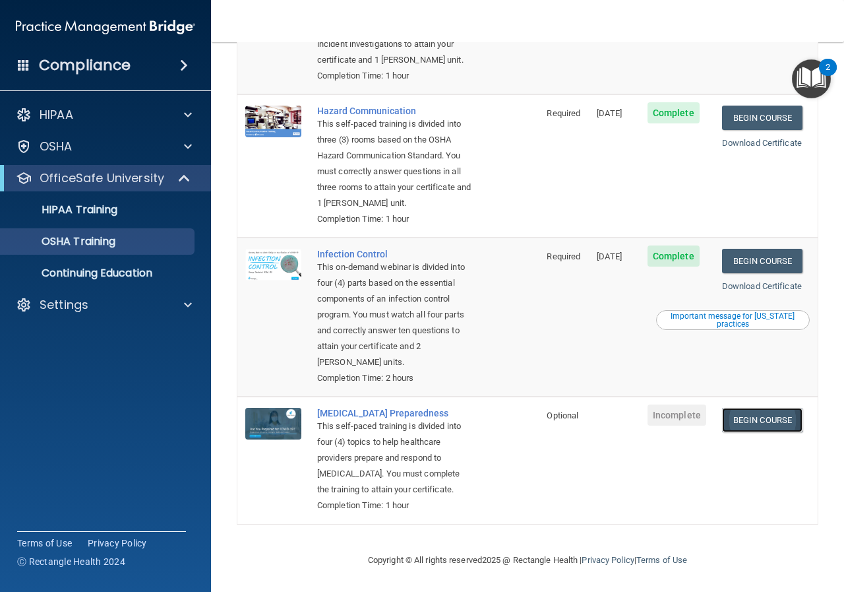
click at [743, 408] on link "Begin Course" at bounding box center [762, 420] width 80 height 24
click at [104, 239] on p "OSHA Training" at bounding box center [62, 241] width 107 height 13
click at [142, 178] on p "OfficeSafe University" at bounding box center [102, 178] width 125 height 16
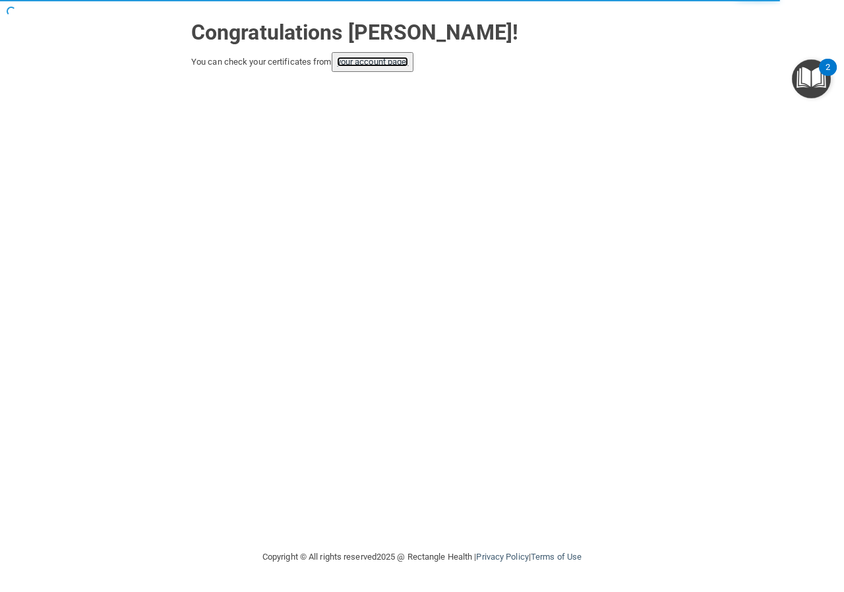
click at [357, 65] on link "your account page!" at bounding box center [373, 62] width 72 height 10
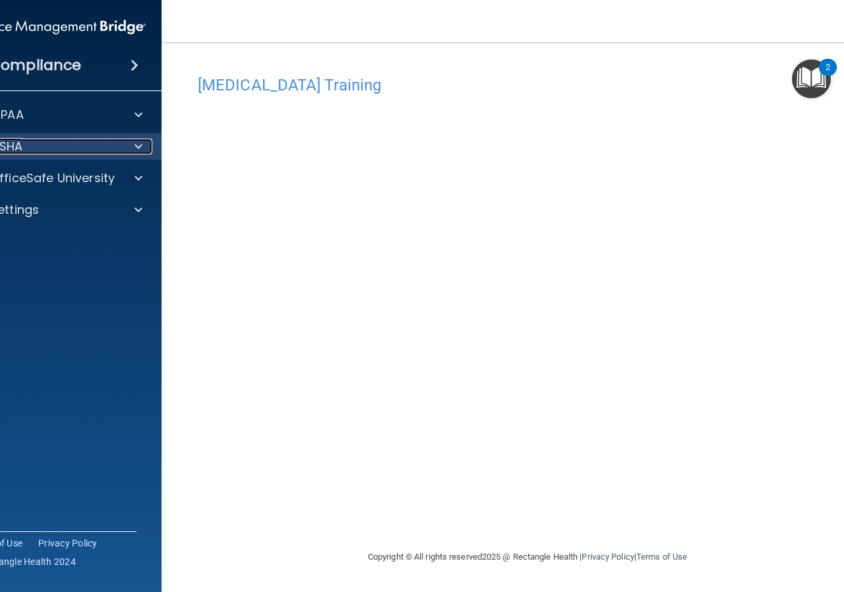
click at [148, 145] on div at bounding box center [136, 147] width 33 height 16
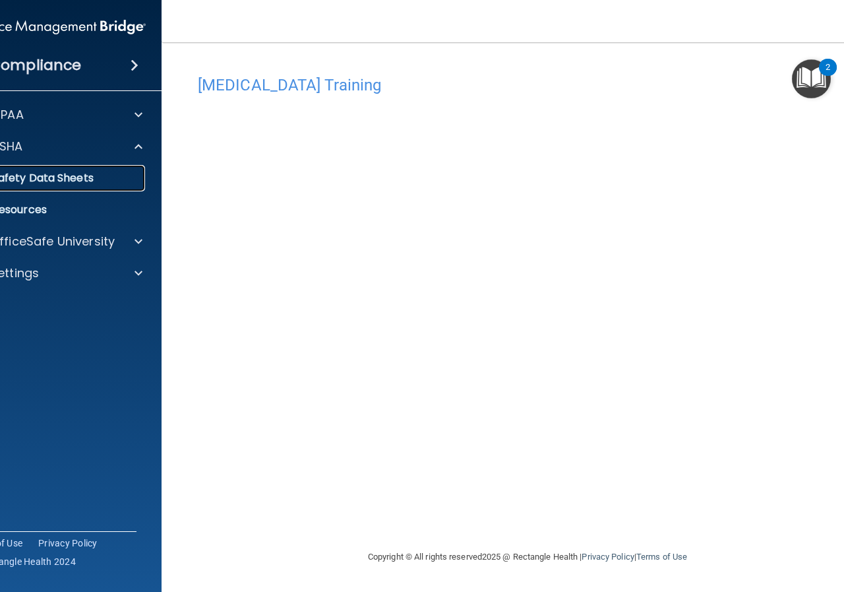
click at [57, 183] on p "Safety Data Sheets" at bounding box center [49, 177] width 180 height 13
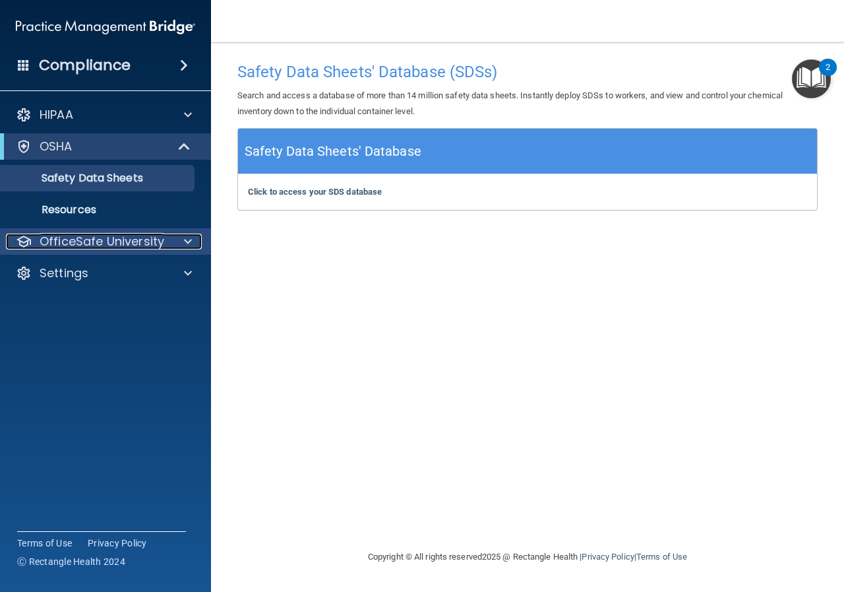
click at [177, 238] on div at bounding box center [186, 241] width 33 height 16
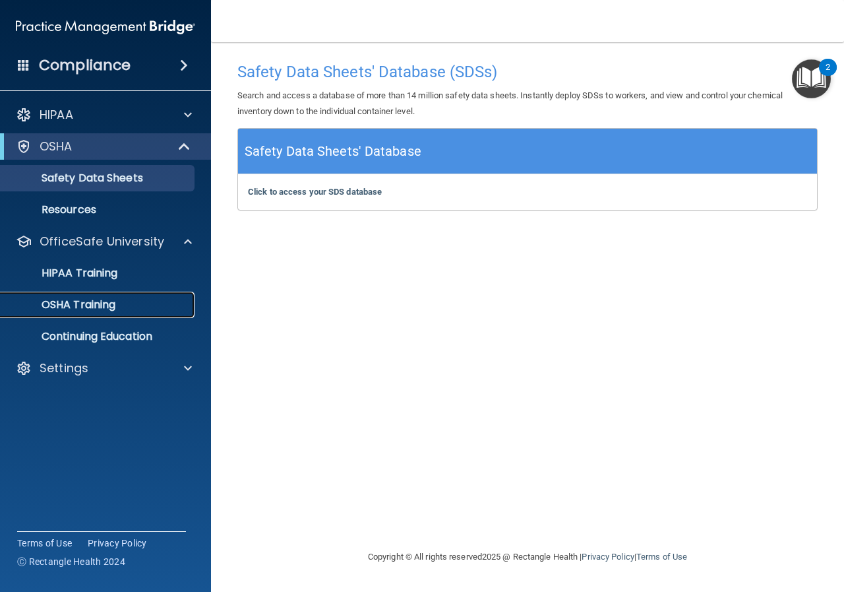
click at [94, 301] on p "OSHA Training" at bounding box center [62, 304] width 107 height 13
